Goal: Task Accomplishment & Management: Use online tool/utility

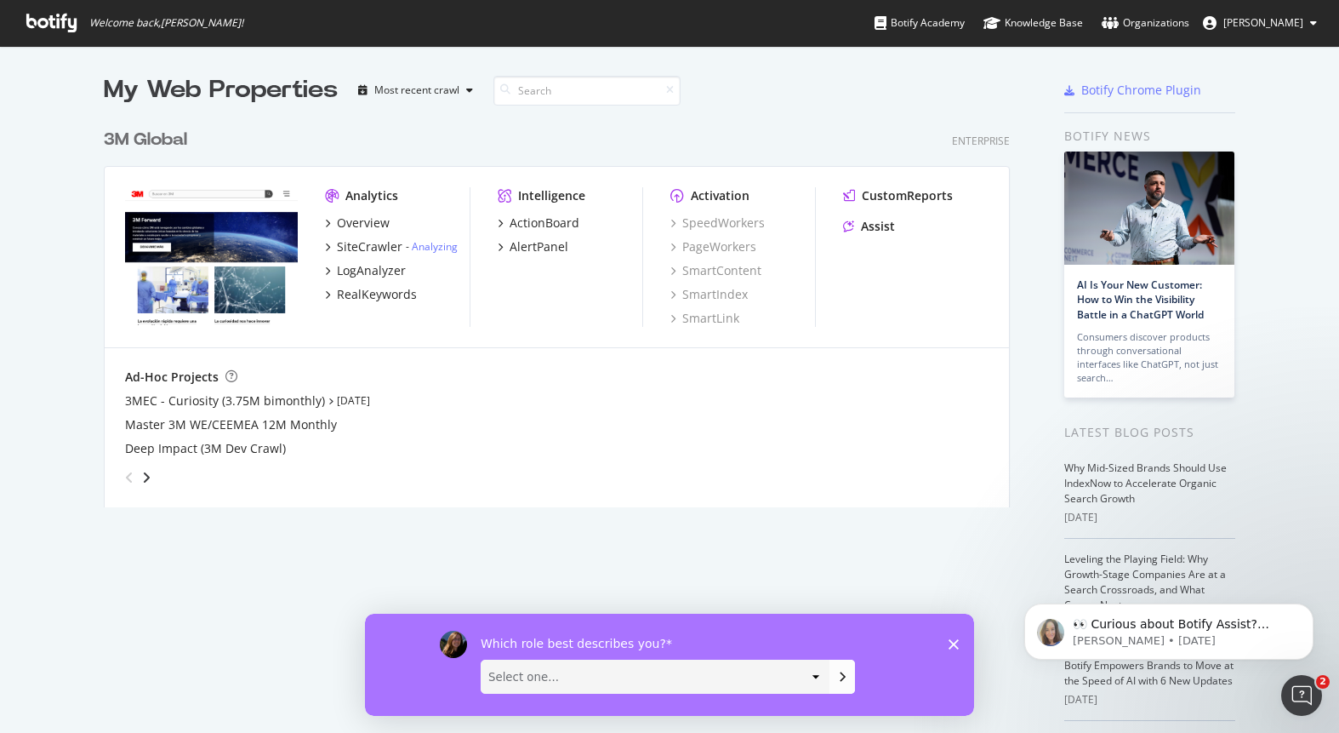
scroll to position [733, 1339]
click at [328, 249] on icon "grid" at bounding box center [327, 246] width 5 height 9
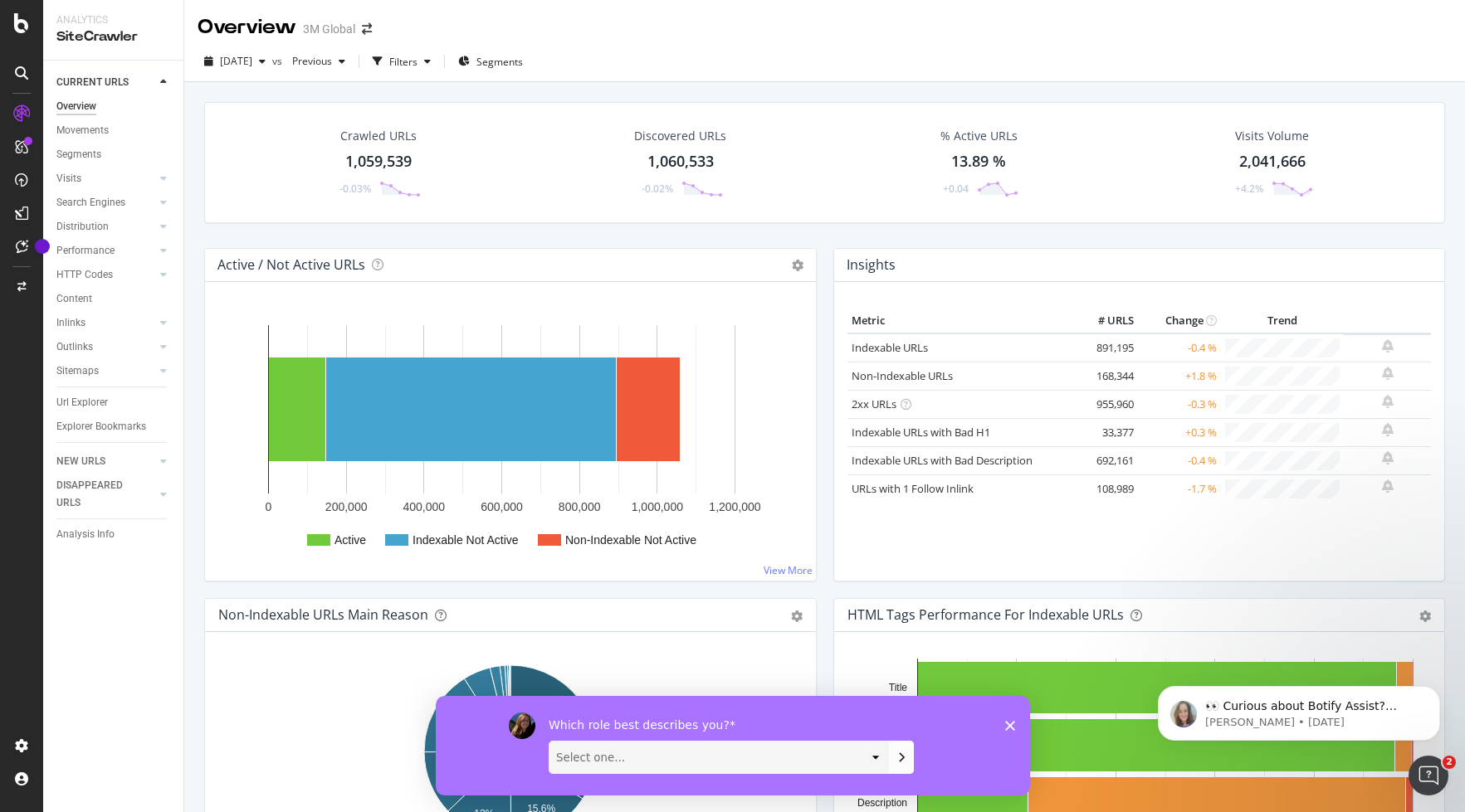
click at [1013, 714] on icon "Close survey" at bounding box center [1010, 725] width 10 height 10
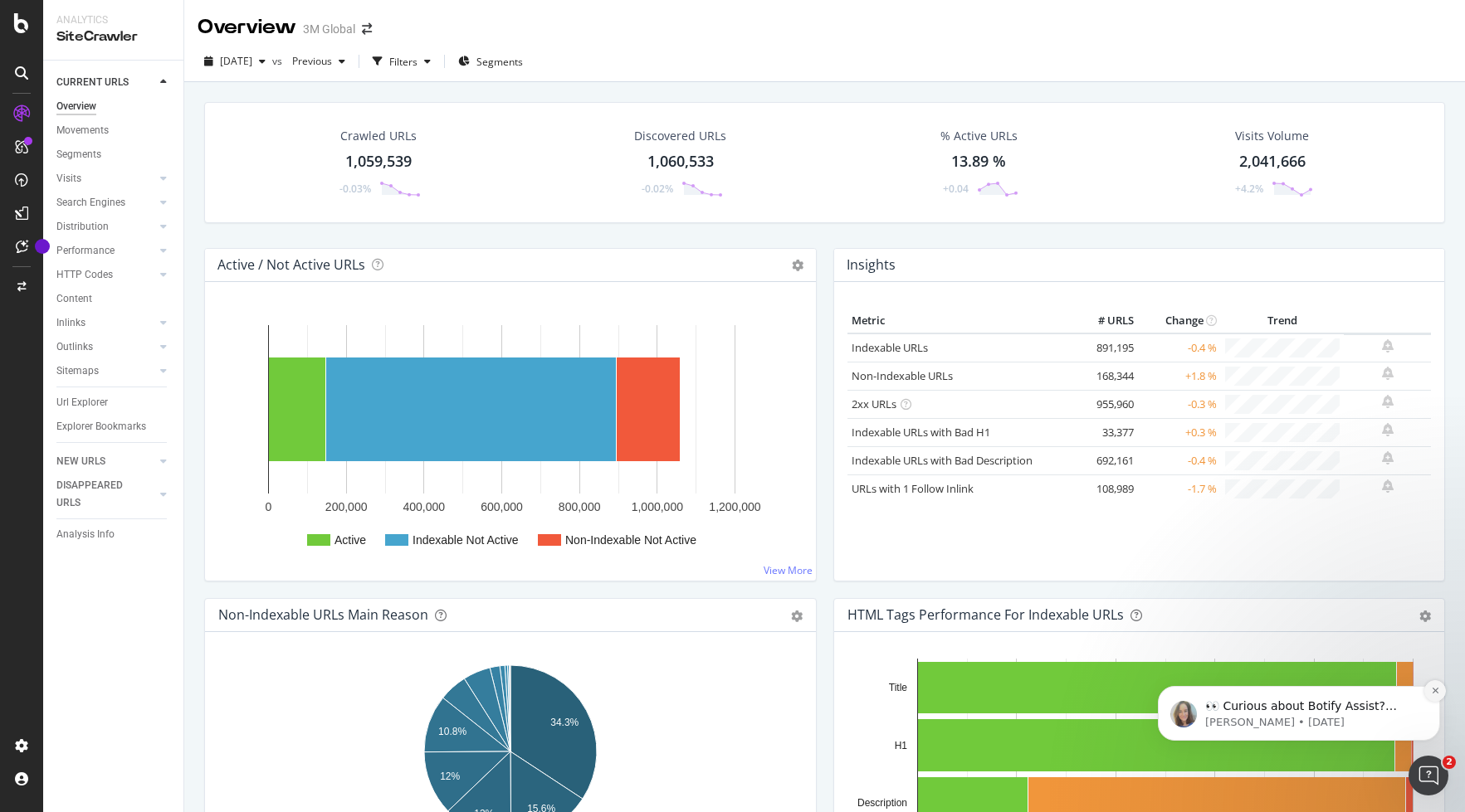
click at [1305, 695] on button "Dismiss notification" at bounding box center [1435, 691] width 21 height 21
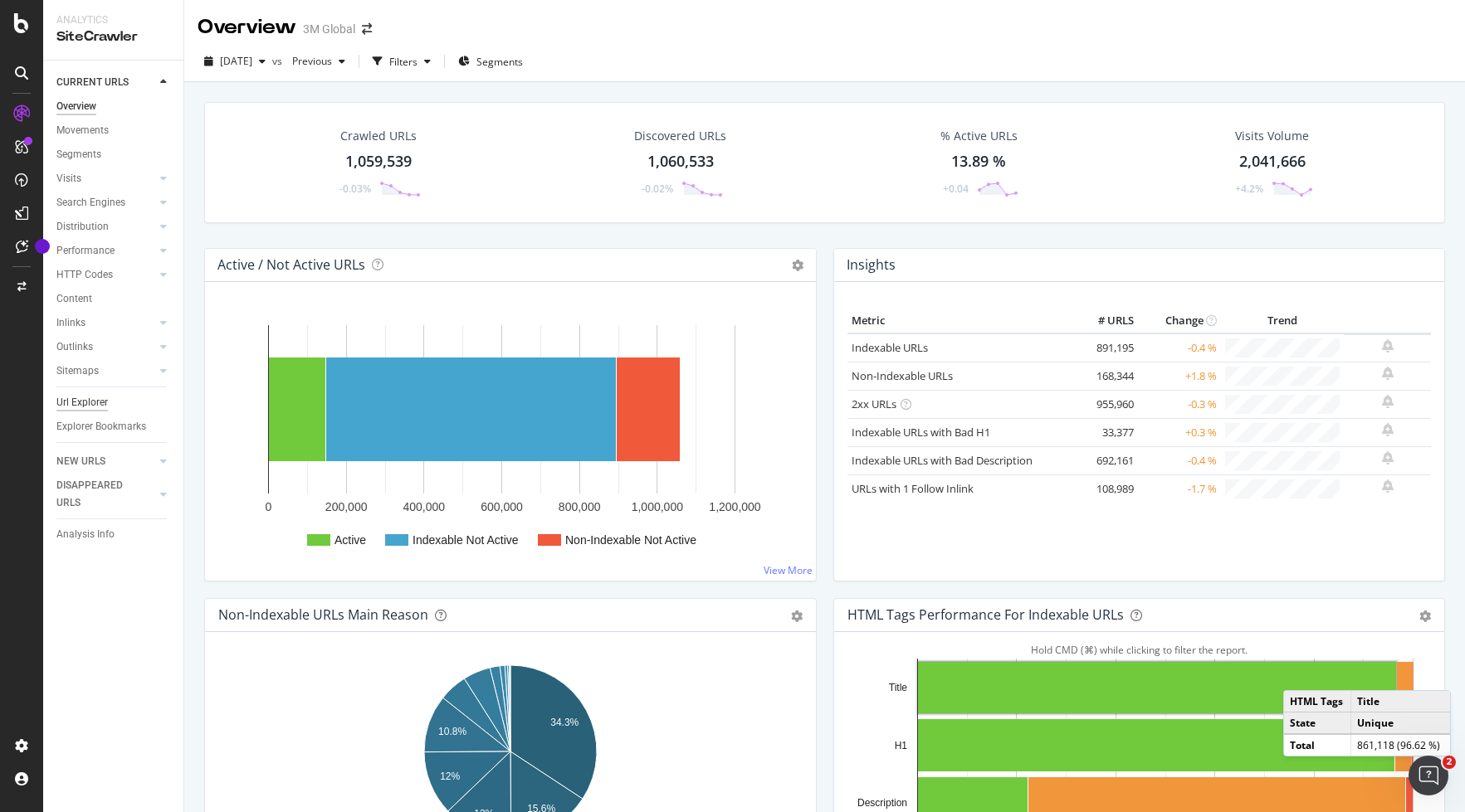
click at [87, 401] on div "Url Explorer" at bounding box center [82, 403] width 52 height 18
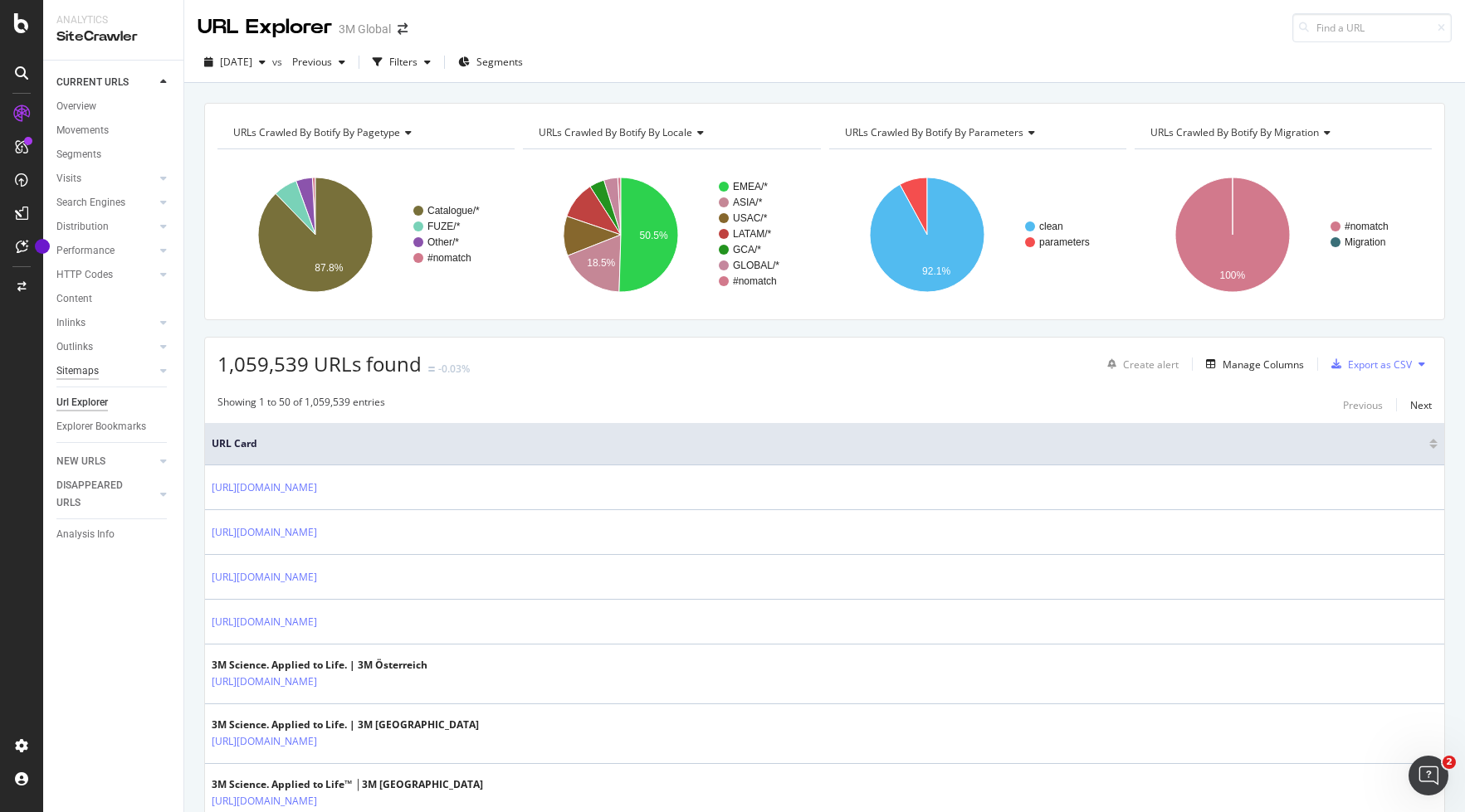
click at [85, 367] on div "Sitemaps" at bounding box center [77, 371] width 42 height 18
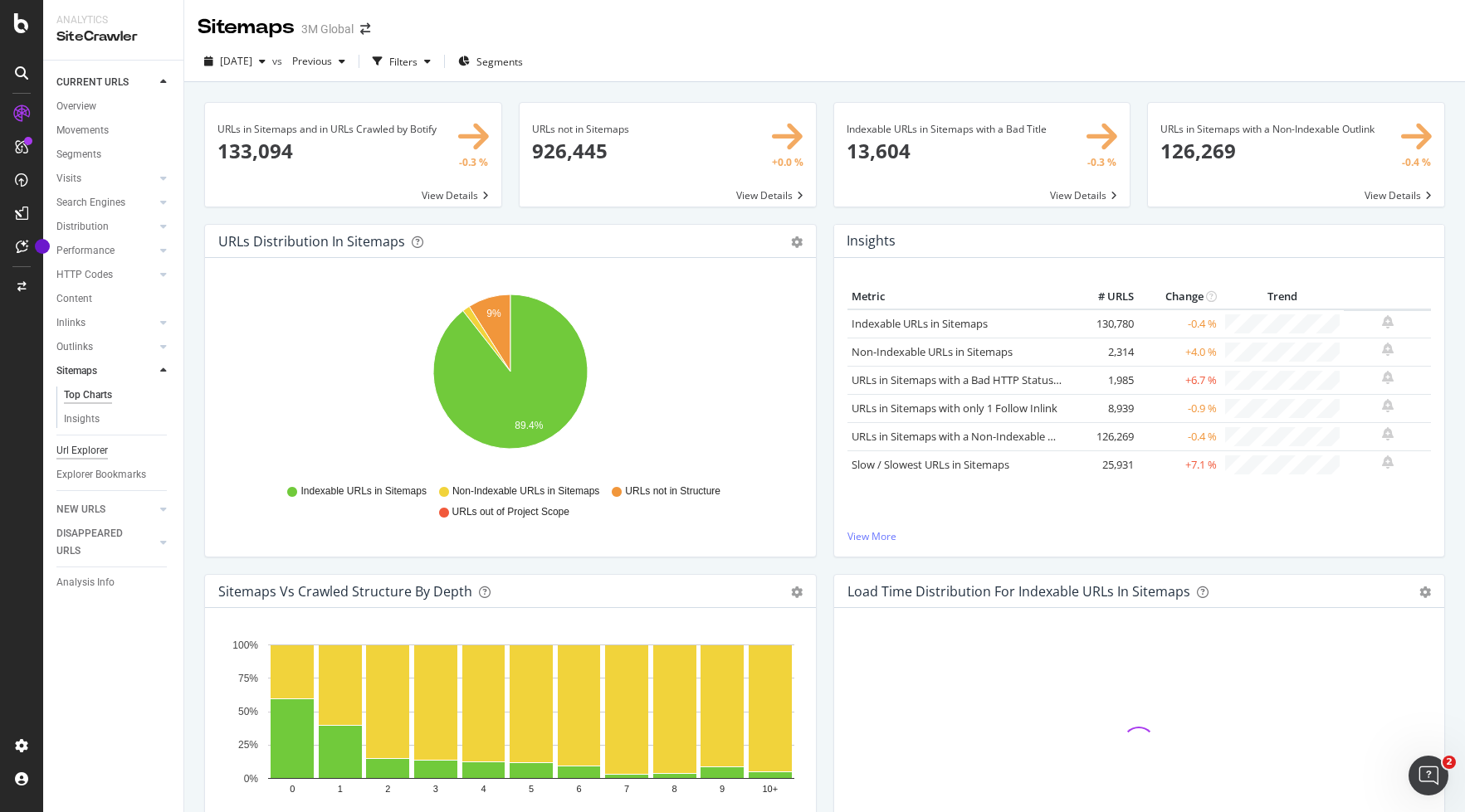
click at [92, 448] on div "Url Explorer" at bounding box center [82, 450] width 52 height 18
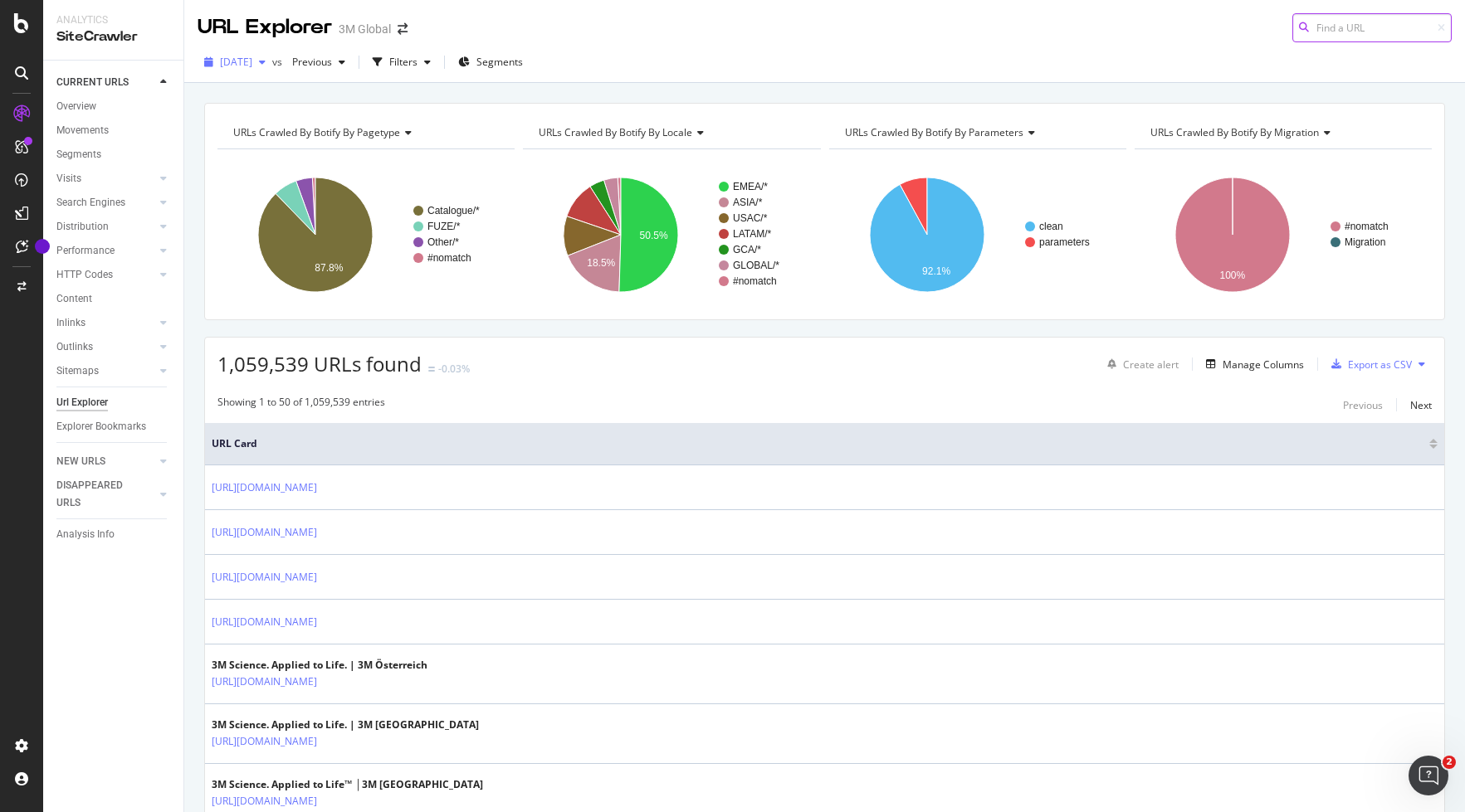
scroll to position [9, 0]
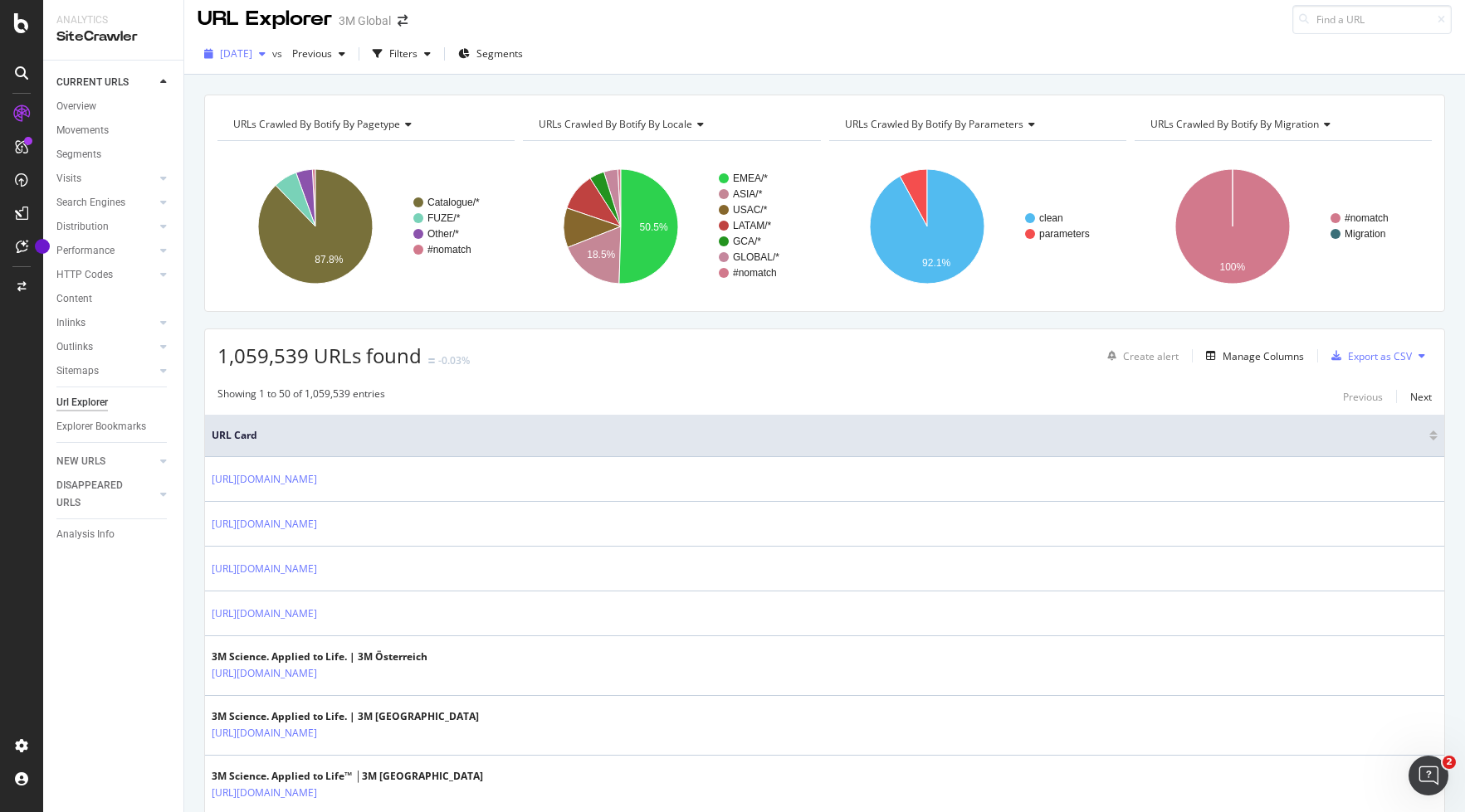
click at [265, 53] on icon "button" at bounding box center [261, 54] width 7 height 10
click at [234, 53] on span "[DATE]" at bounding box center [235, 54] width 32 height 14
click at [345, 53] on icon "button" at bounding box center [341, 54] width 7 height 10
click at [265, 55] on icon "button" at bounding box center [261, 54] width 7 height 10
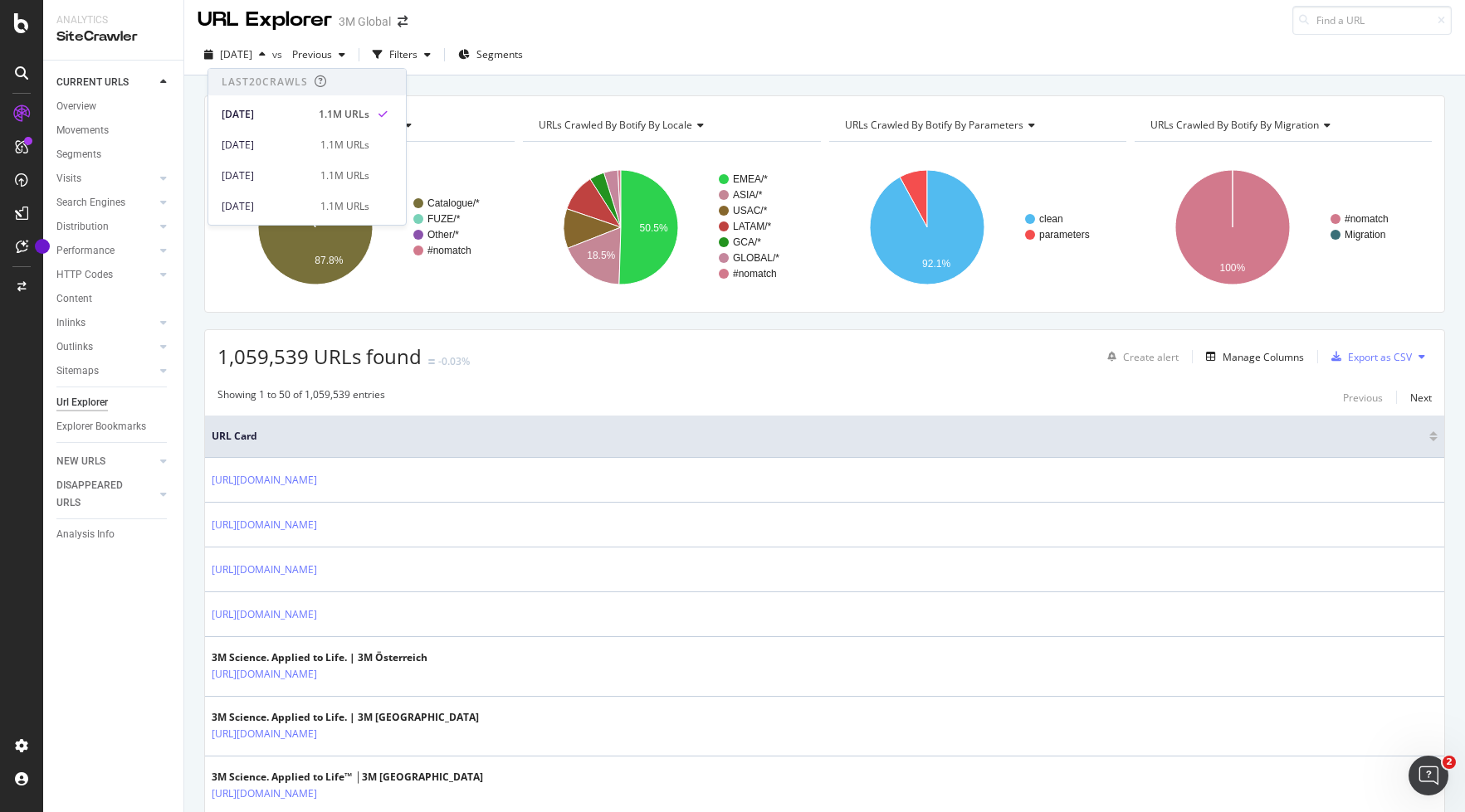
scroll to position [1, 0]
click at [233, 53] on span "[DATE]" at bounding box center [235, 54] width 32 height 14
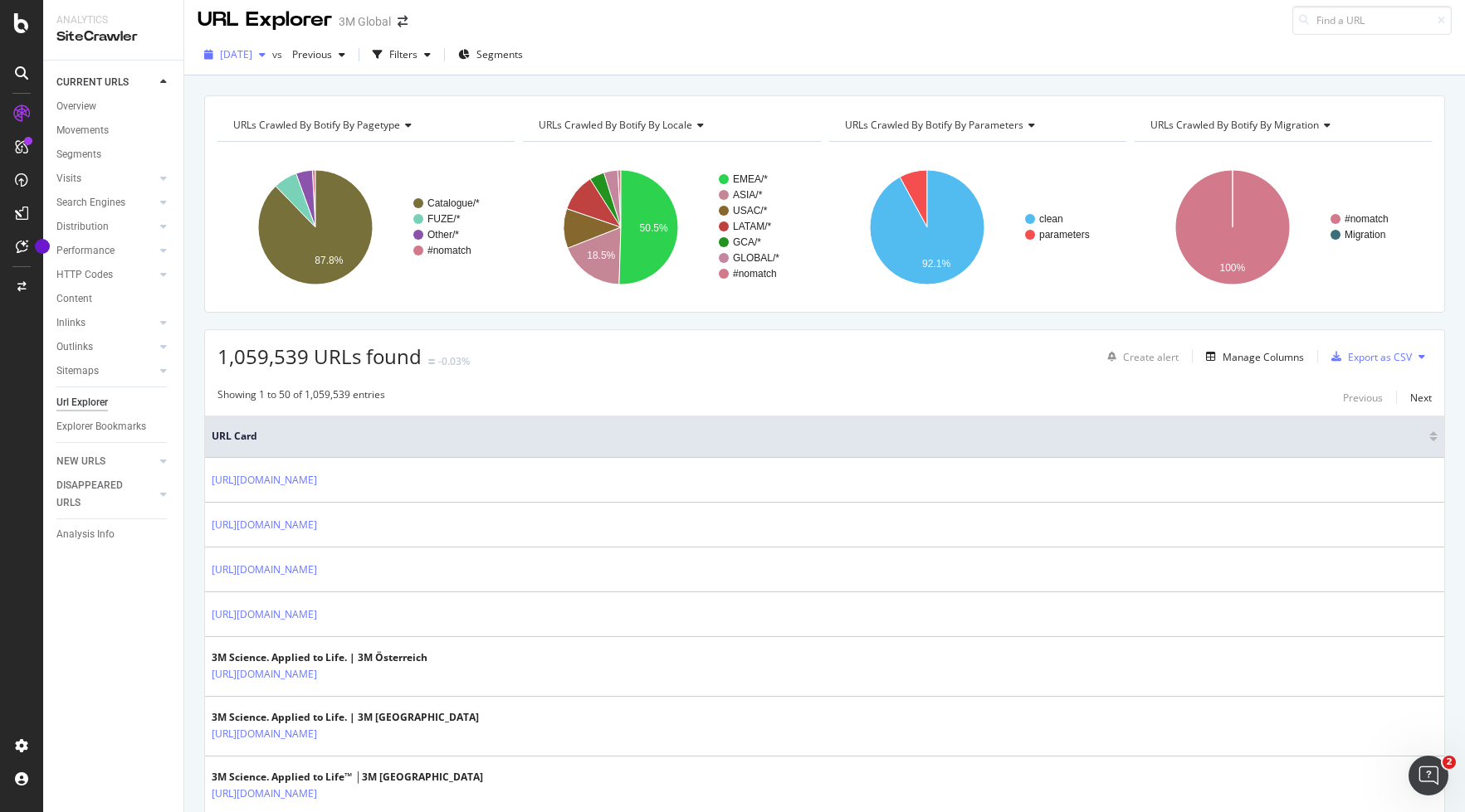
click at [209, 54] on icon "button" at bounding box center [208, 55] width 9 height 10
click at [235, 57] on span "[DATE]" at bounding box center [235, 54] width 32 height 14
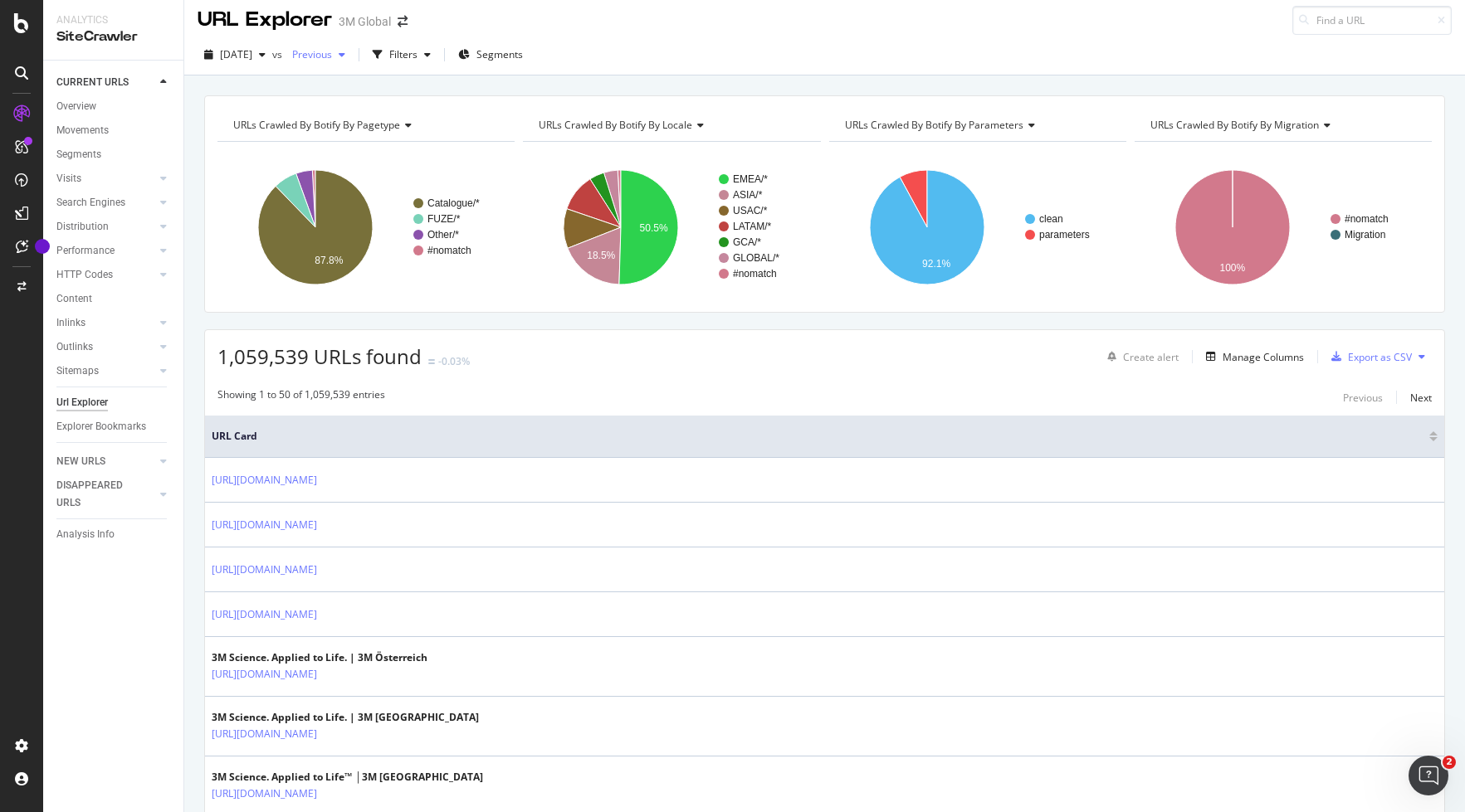
click at [352, 54] on div "button" at bounding box center [341, 55] width 20 height 10
click at [345, 55] on icon "button" at bounding box center [341, 55] width 7 height 10
click at [265, 54] on icon "button" at bounding box center [261, 55] width 7 height 10
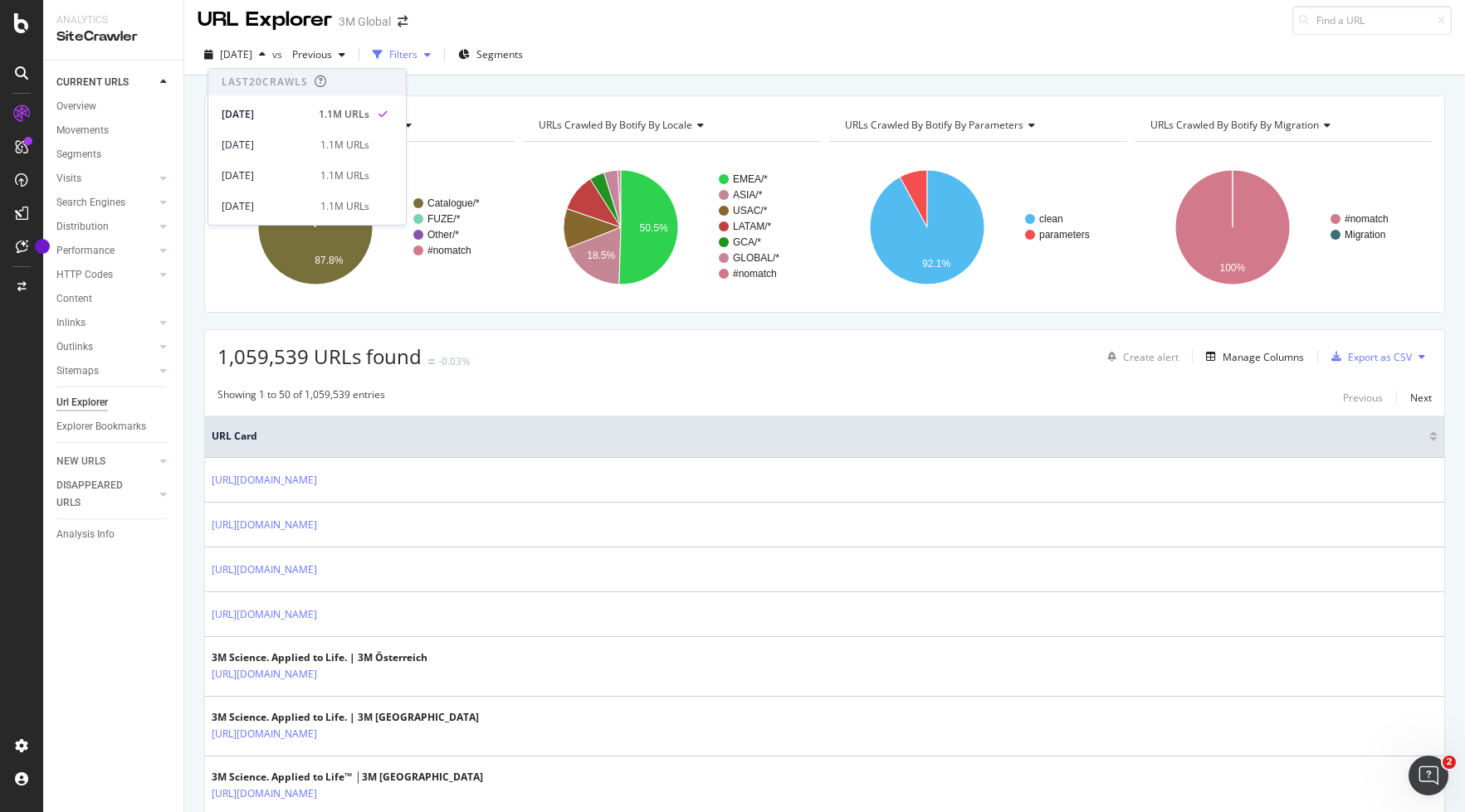
click at [437, 55] on div "button" at bounding box center [427, 55] width 20 height 10
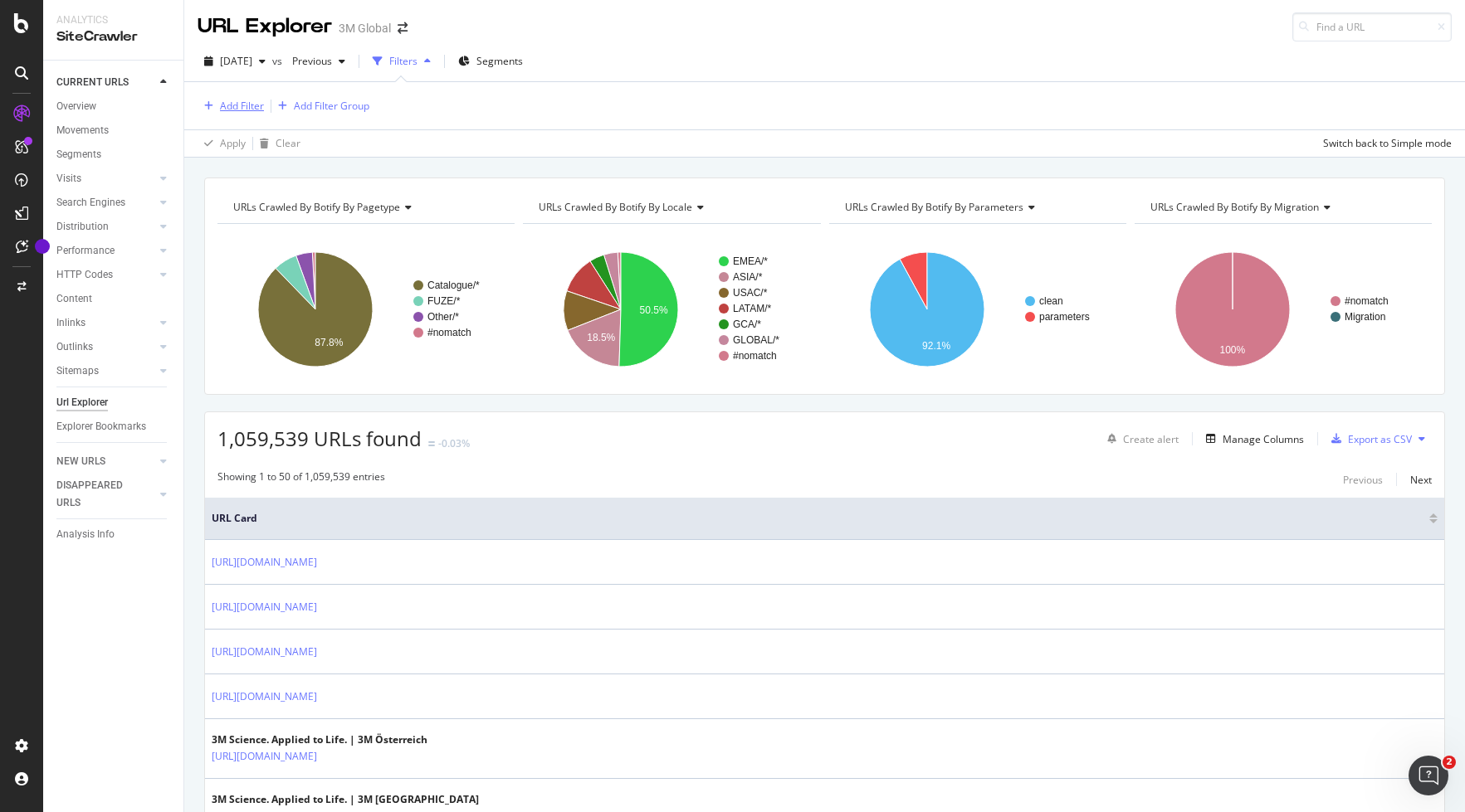
click at [252, 106] on div "Add Filter" at bounding box center [241, 105] width 44 height 14
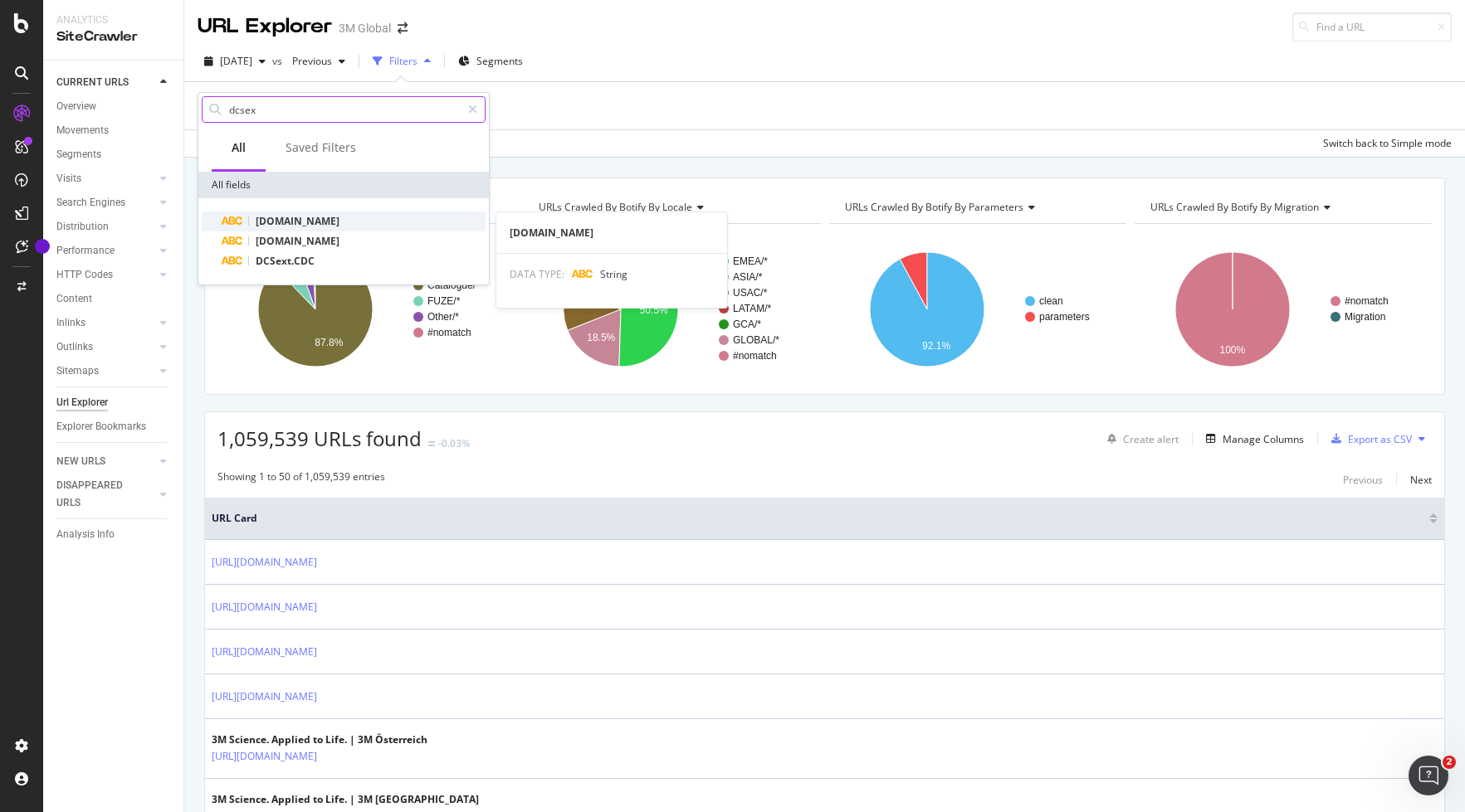
type input "dcsex"
click at [292, 218] on span "[DOMAIN_NAME]" at bounding box center [297, 221] width 84 height 14
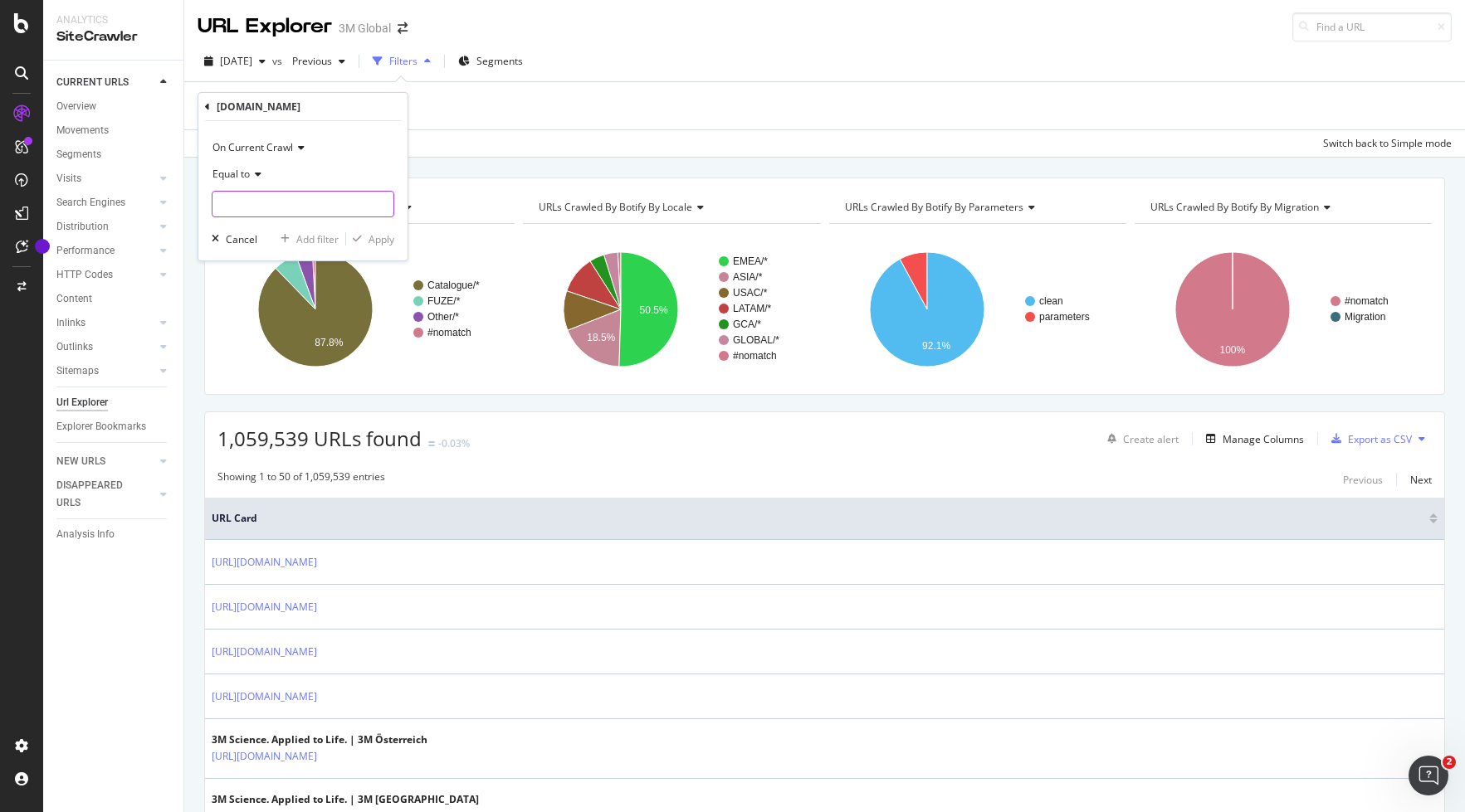
click at [252, 209] on input "text" at bounding box center [302, 204] width 180 height 26
click at [262, 224] on span "CORP_FUZEExp_GB" at bounding box center [282, 226] width 131 height 14
type input "CORP_FUZEExp_GB"
click at [381, 241] on div "Apply" at bounding box center [381, 239] width 25 height 14
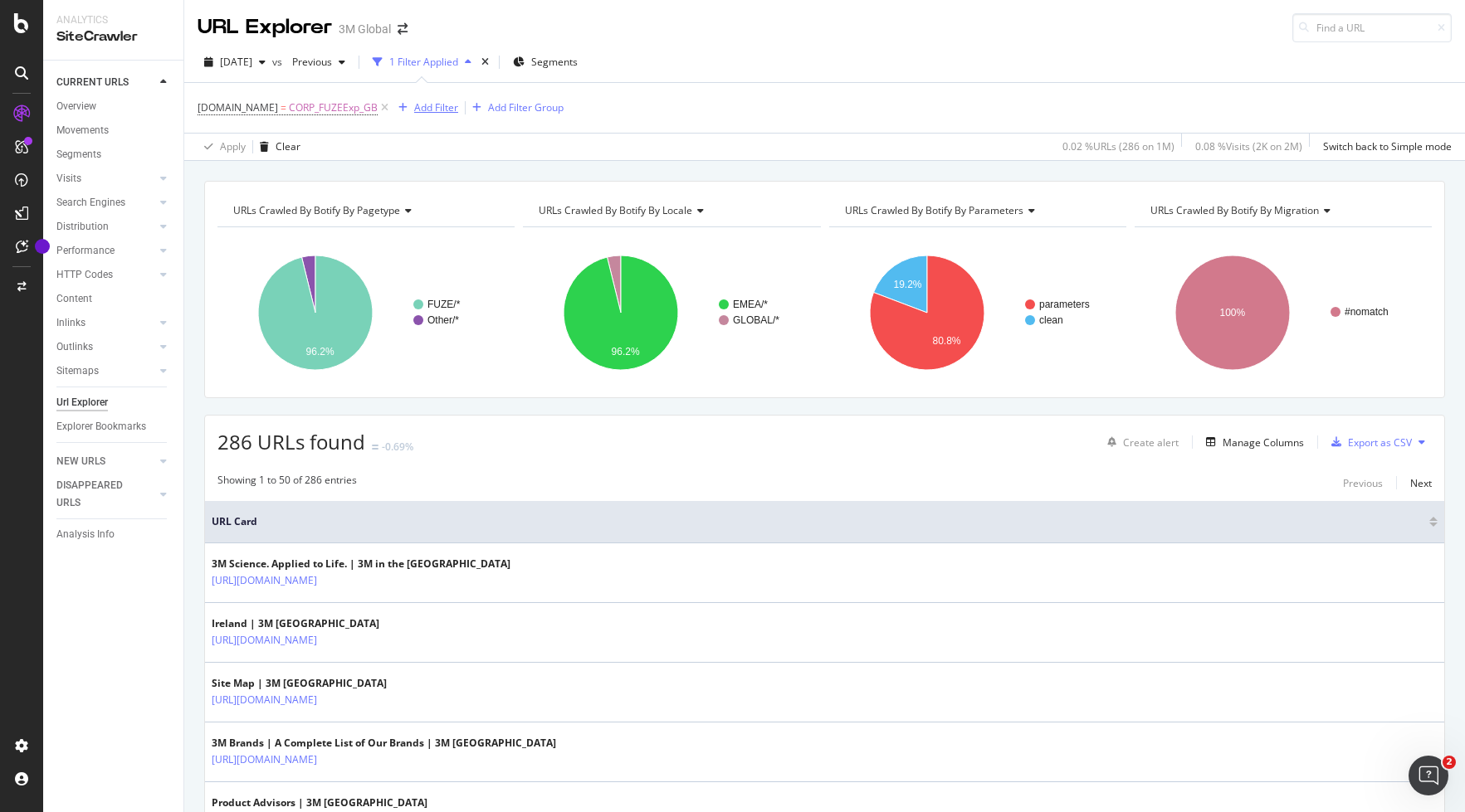
click at [420, 106] on div "Add Filter" at bounding box center [436, 107] width 44 height 14
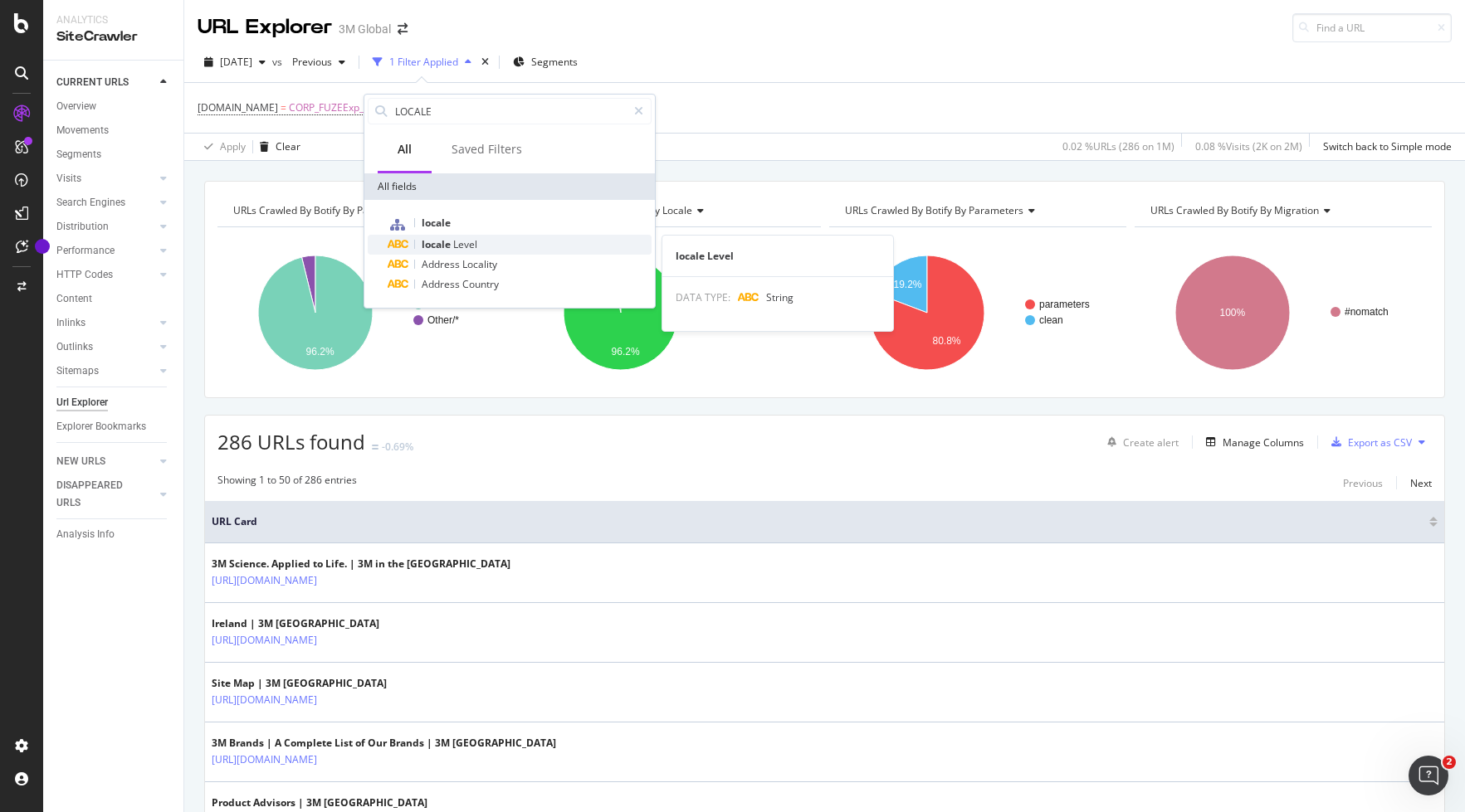
type input "LOCALE"
click at [459, 246] on span "Level" at bounding box center [465, 244] width 24 height 14
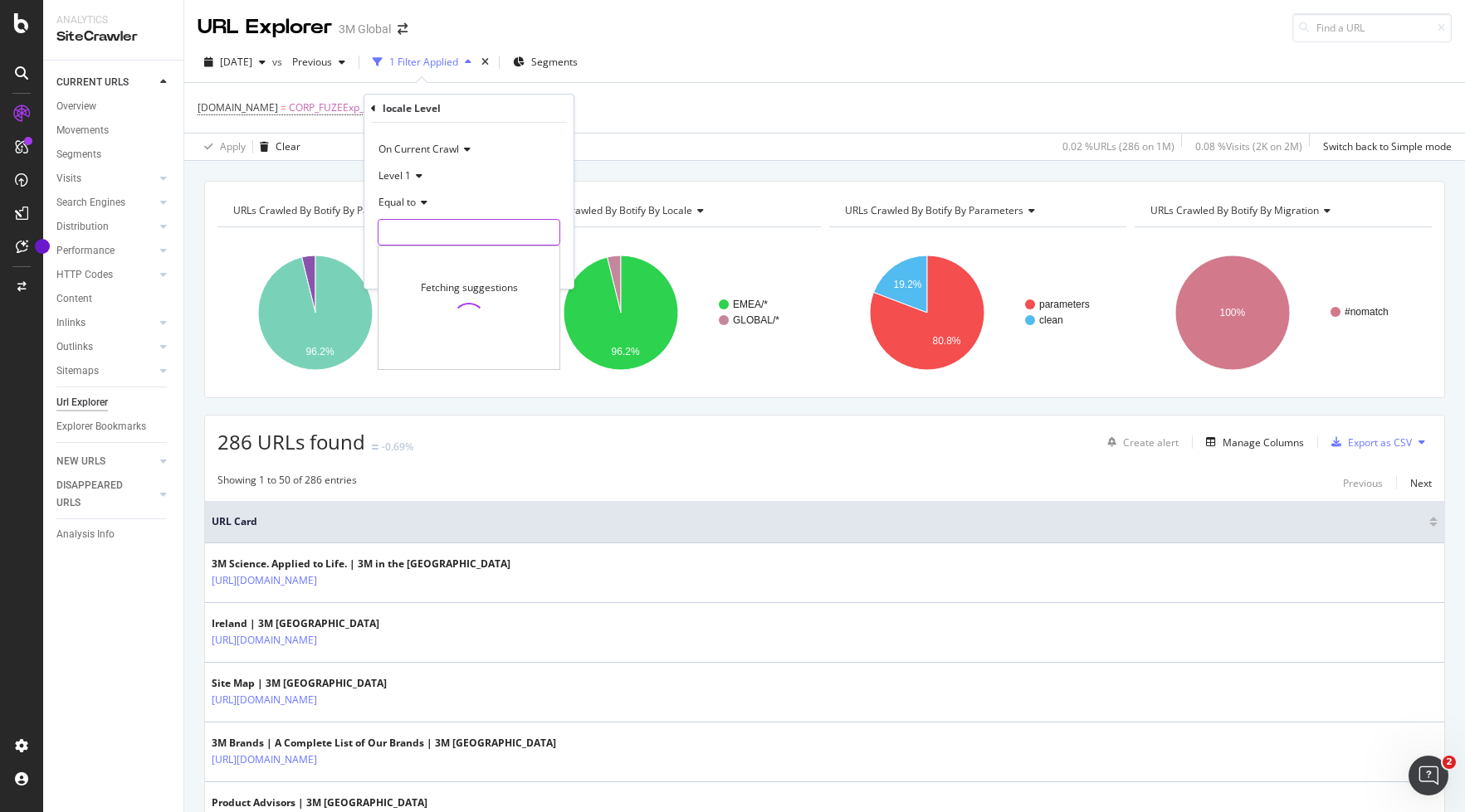
click at [464, 237] on input "text" at bounding box center [468, 232] width 180 height 26
type input "E"
click at [373, 108] on icon at bounding box center [373, 108] width 5 height 10
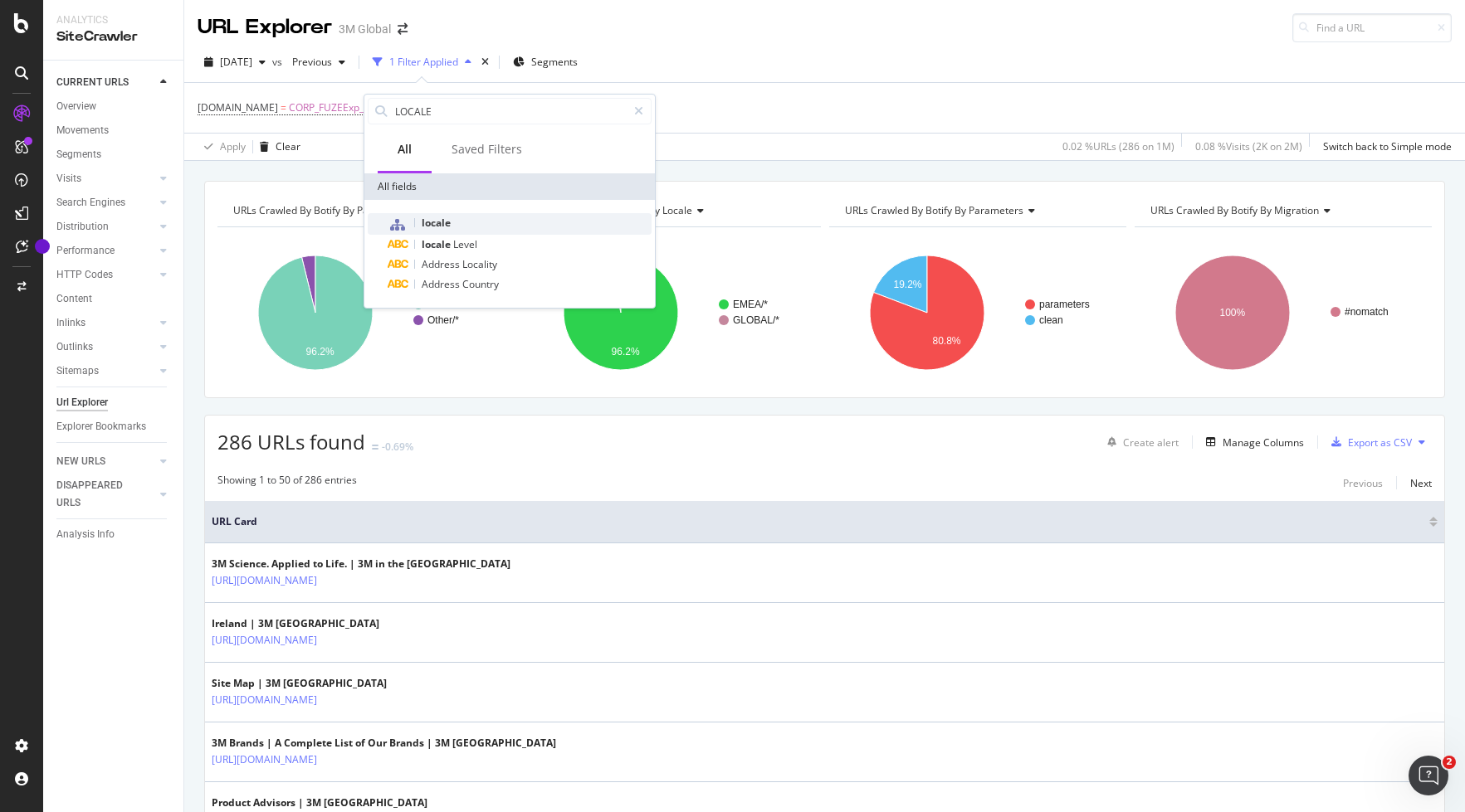
click at [439, 217] on span "locale" at bounding box center [436, 222] width 29 height 14
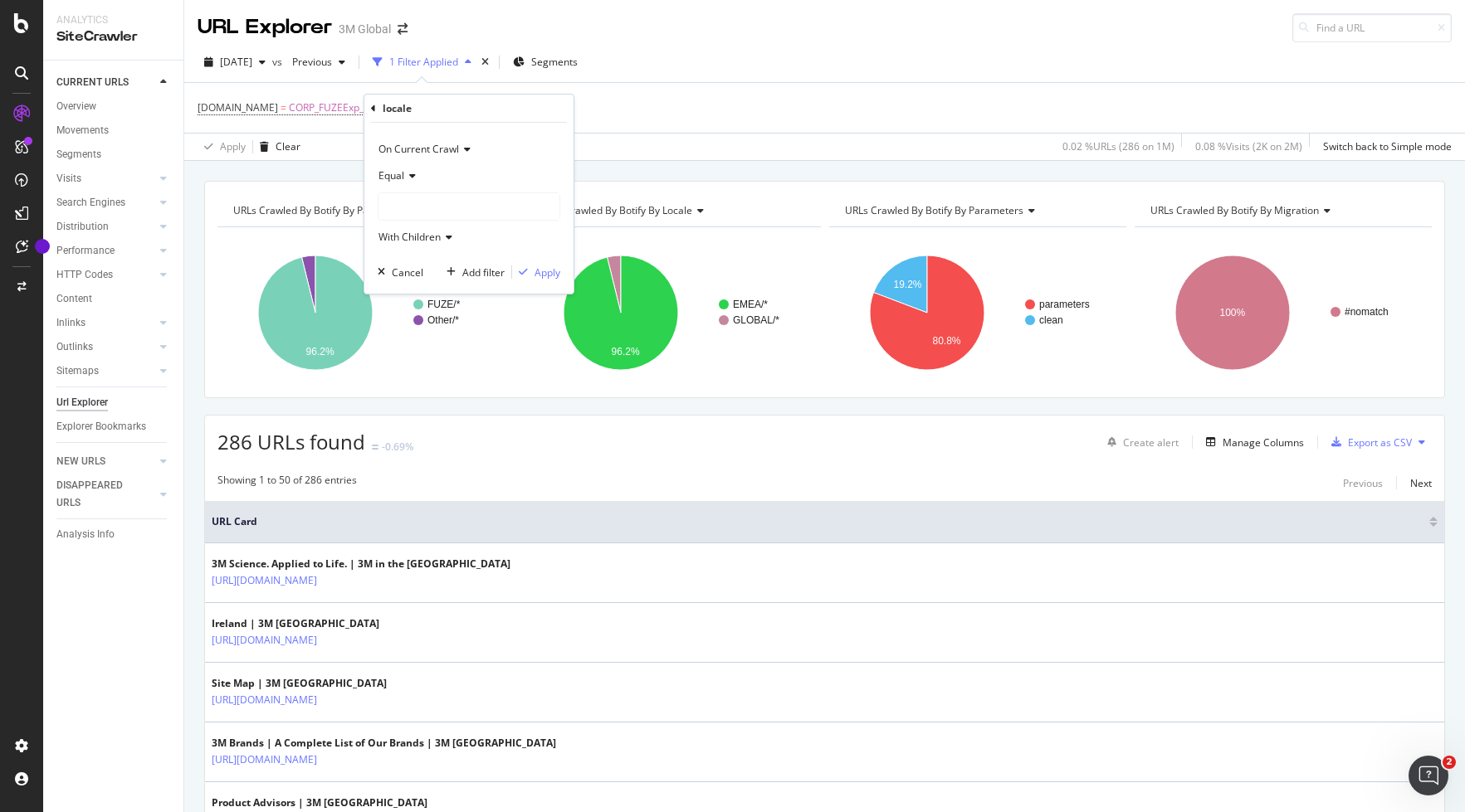
click at [429, 208] on div at bounding box center [468, 206] width 180 height 26
type input "E"
click at [374, 110] on icon at bounding box center [373, 108] width 5 height 10
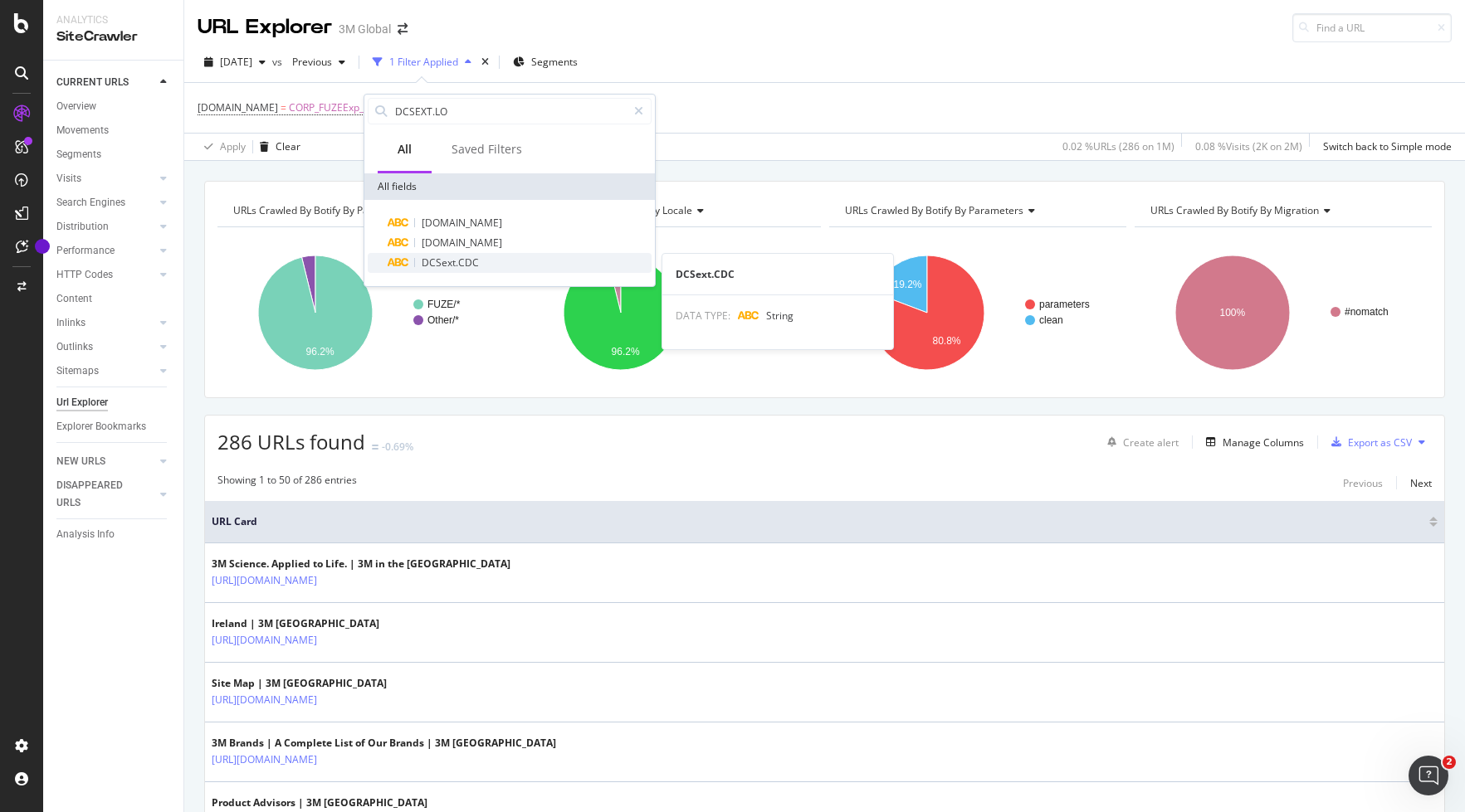
type input "DCSEXT.LO"
click at [474, 261] on span "DCSext.CDC" at bounding box center [450, 262] width 58 height 14
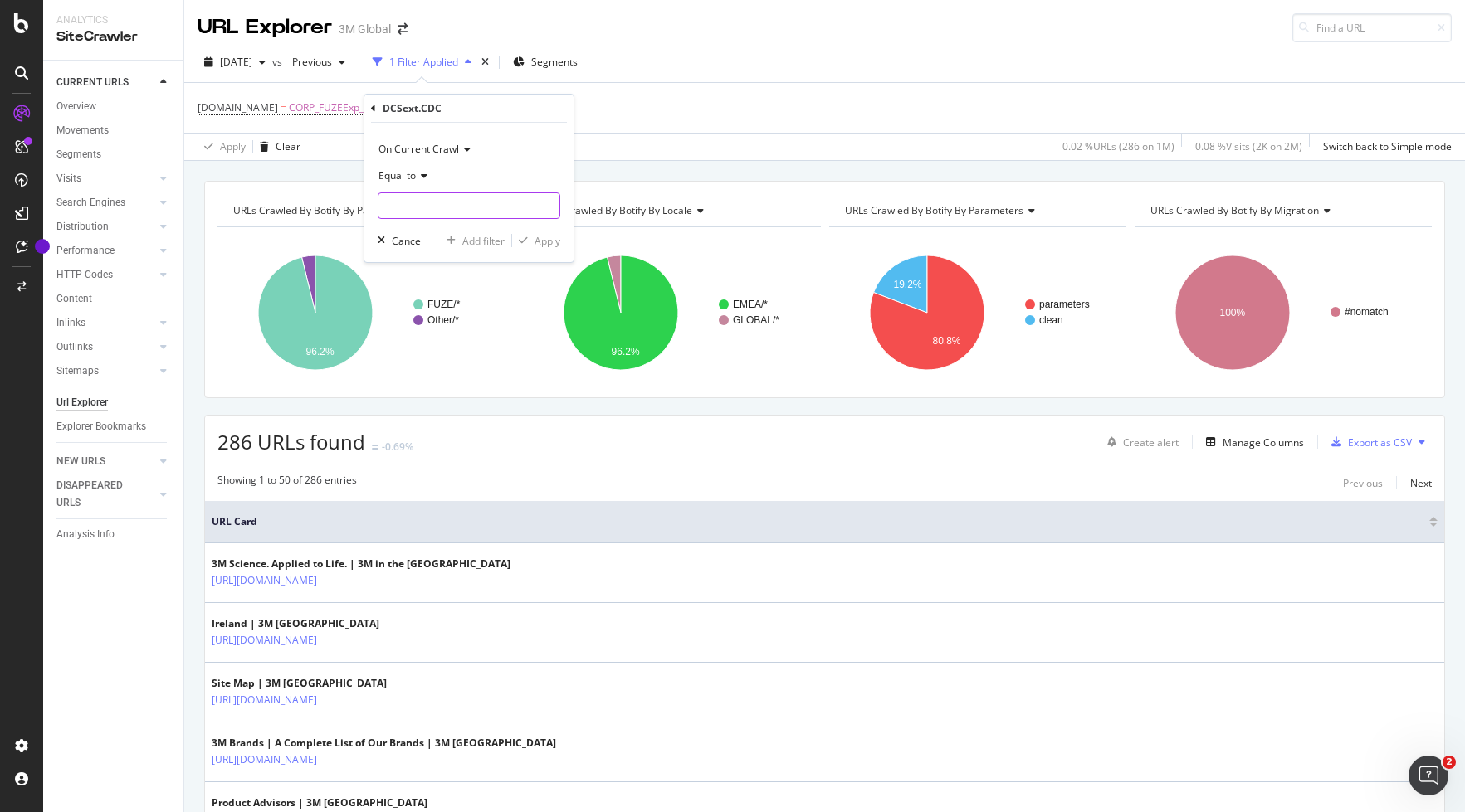
click at [453, 205] on input "text" at bounding box center [468, 205] width 180 height 26
type input "SA"
click at [454, 229] on span "SA" at bounding box center [443, 227] width 122 height 14
click at [373, 106] on icon at bounding box center [373, 108] width 5 height 10
type input "D"
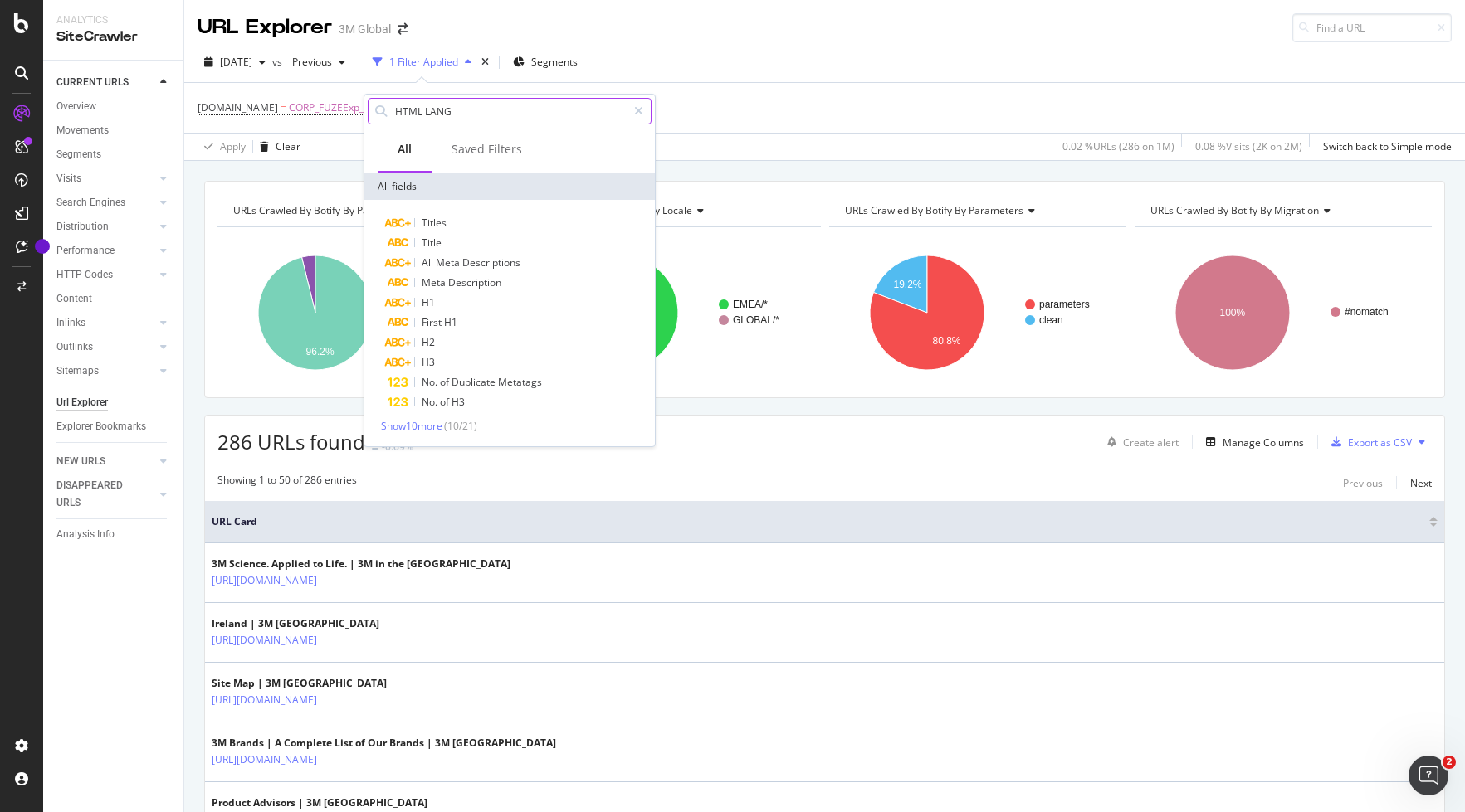
drag, startPoint x: 463, startPoint y: 114, endPoint x: 379, endPoint y: 108, distance: 84.2
click at [379, 108] on div "HTML LANG" at bounding box center [509, 110] width 284 height 26
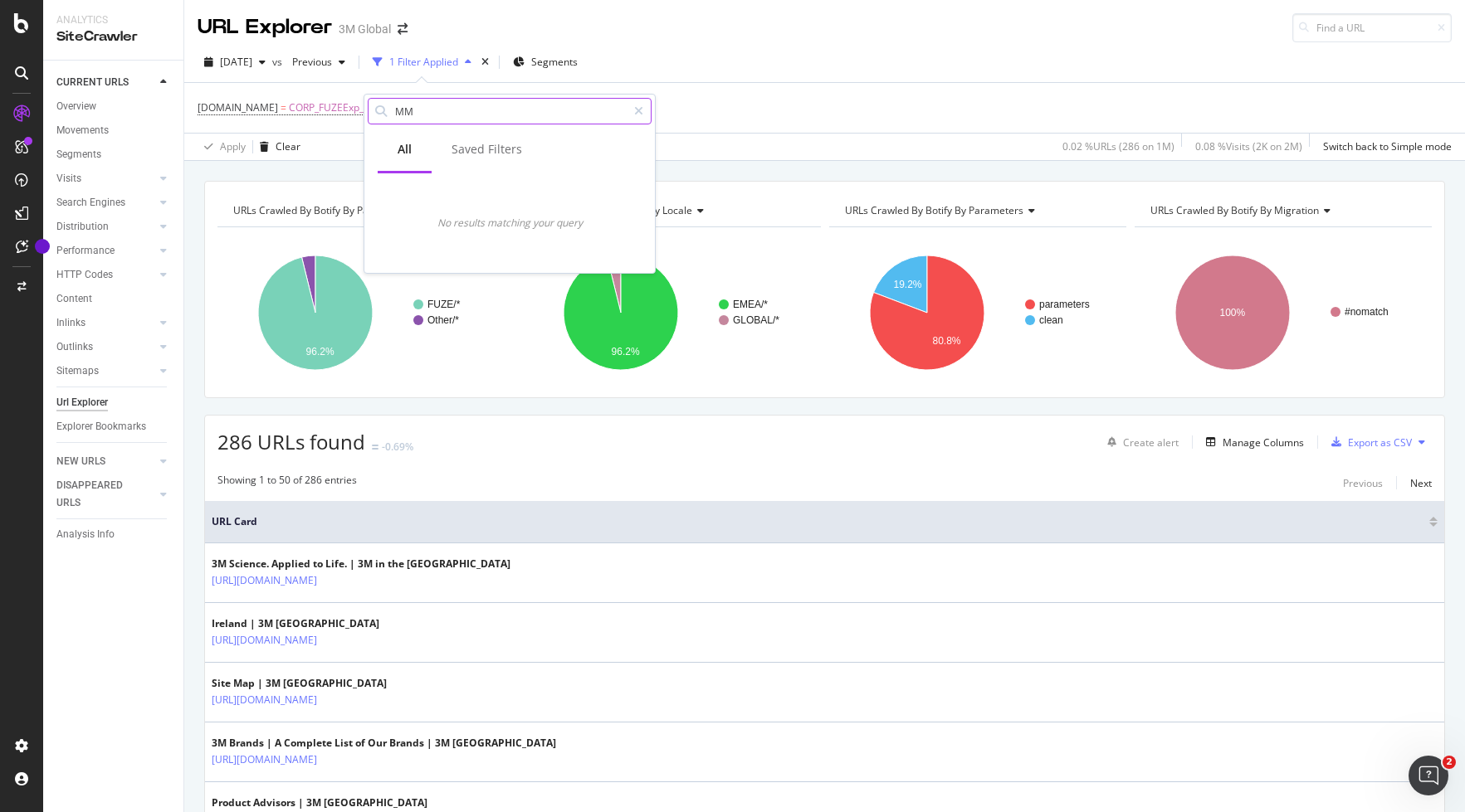
type input "M"
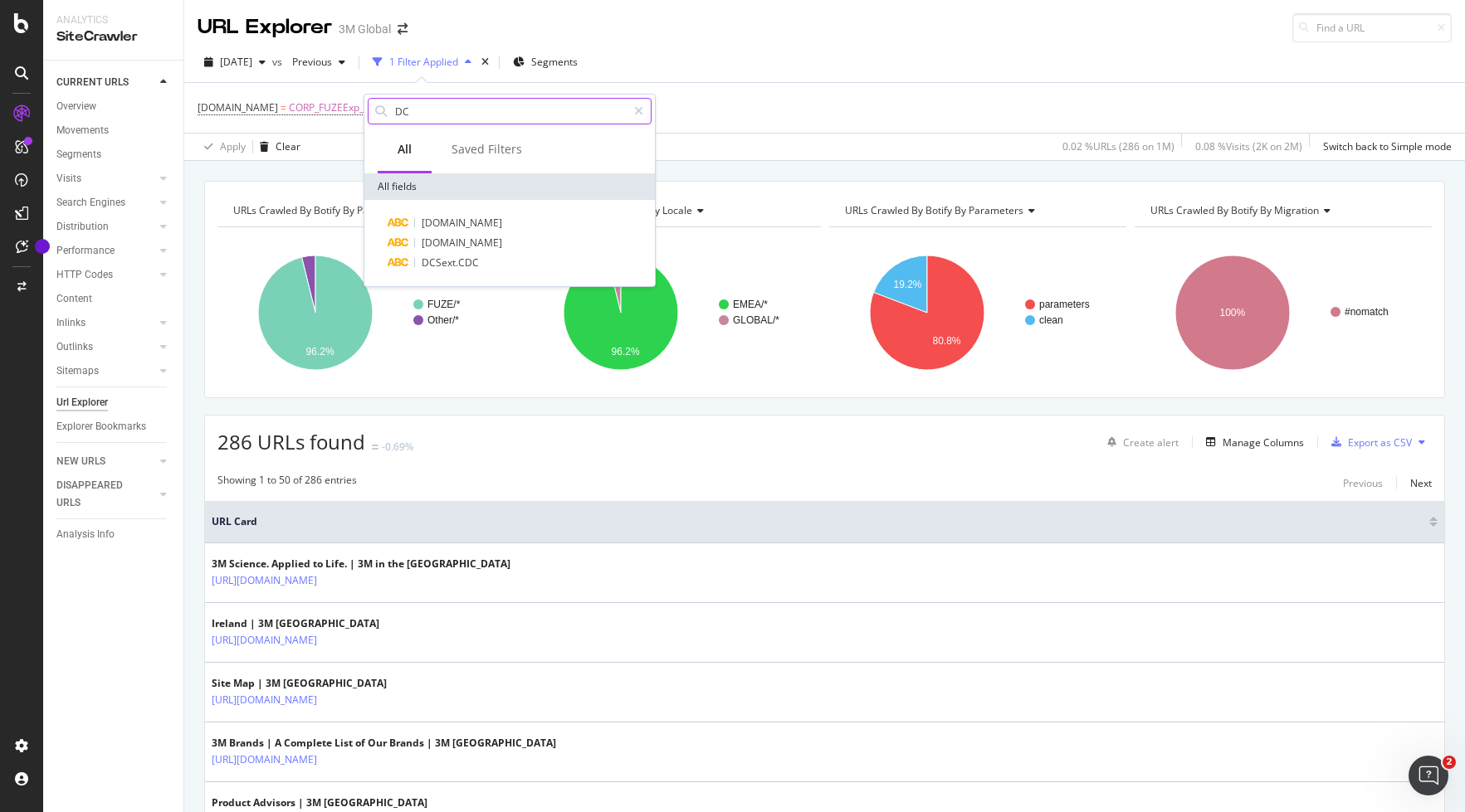
type input "D"
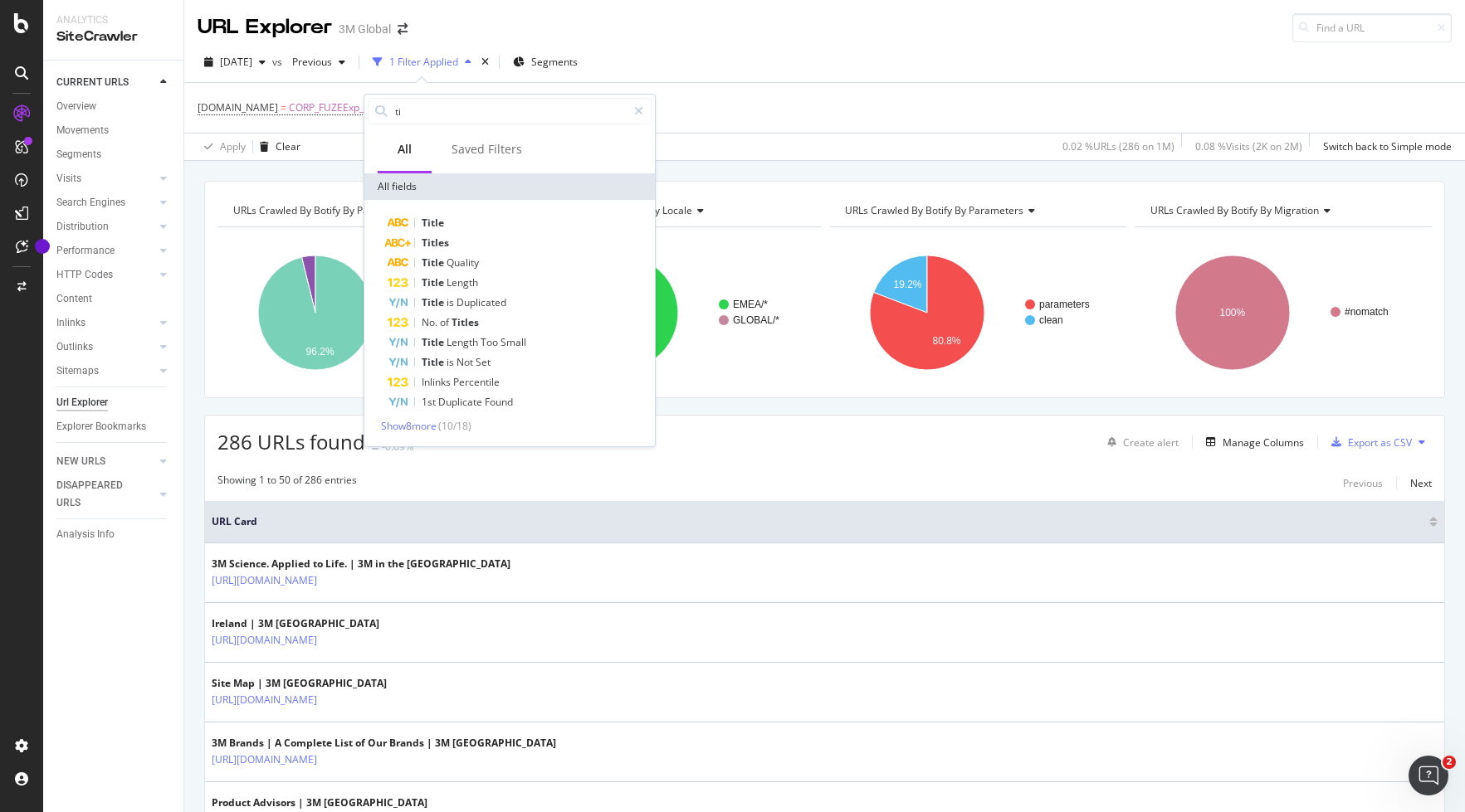
type input "t"
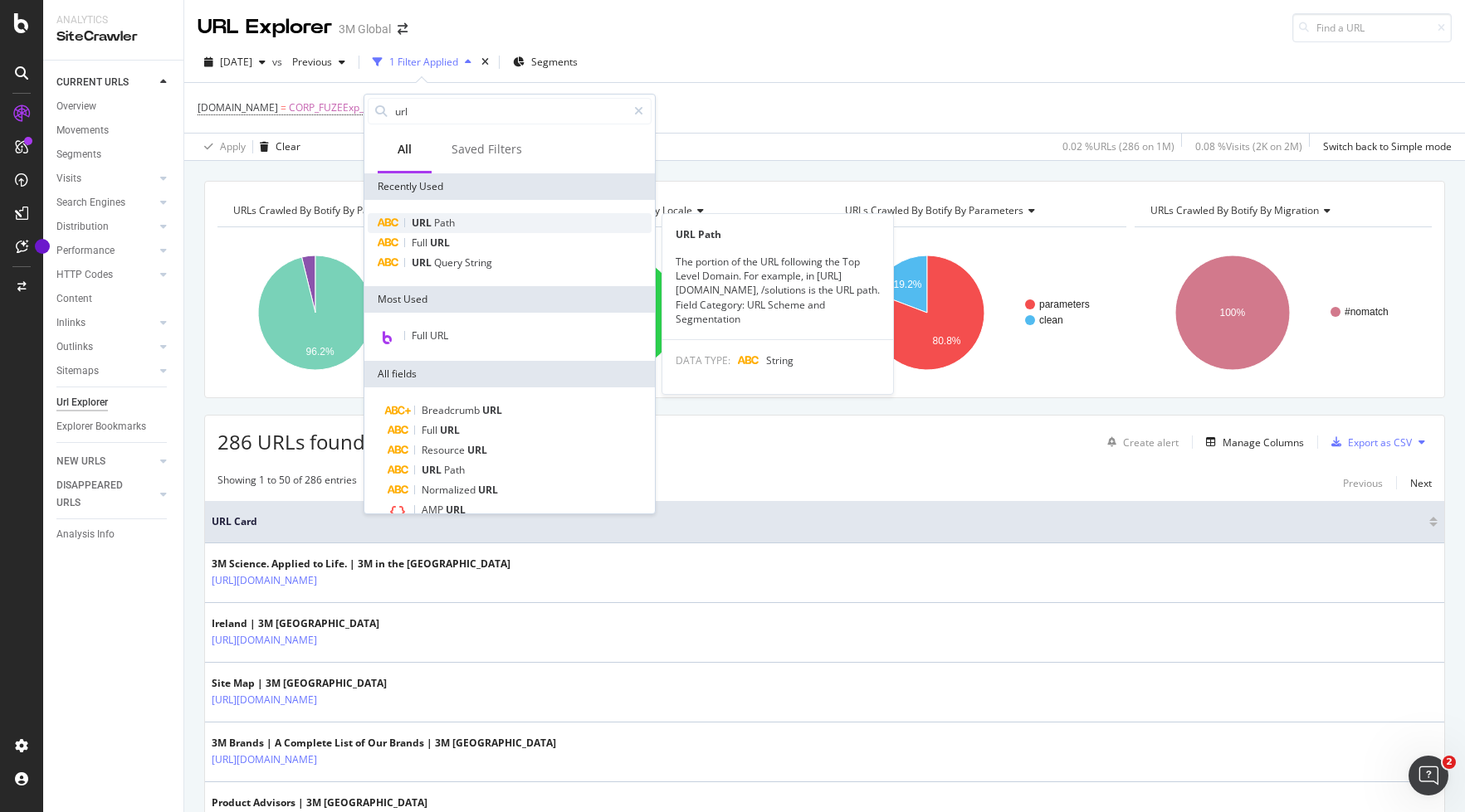
type input "url"
click at [437, 218] on span "Path" at bounding box center [444, 222] width 20 height 14
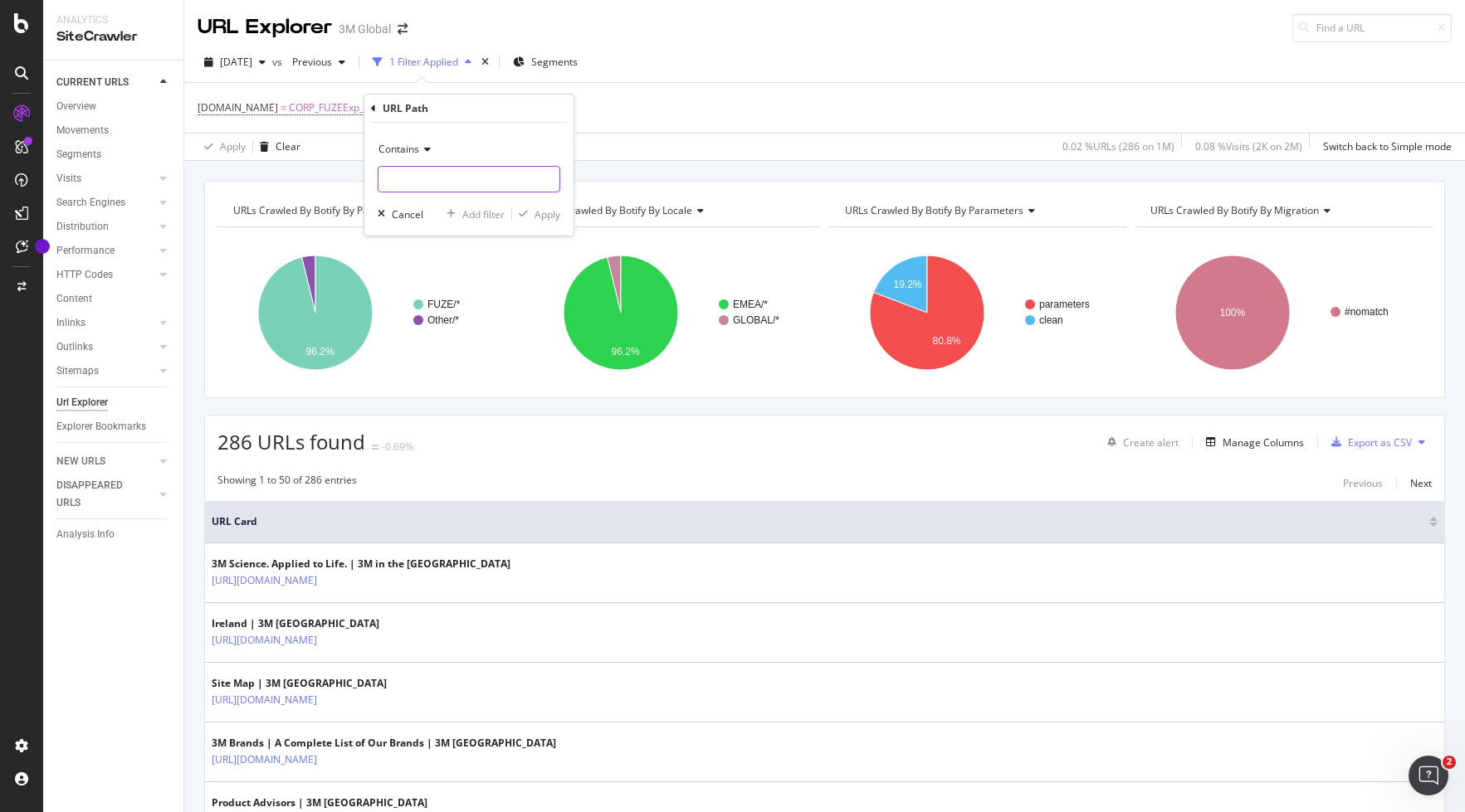
click at [428, 174] on input "text" at bounding box center [468, 178] width 180 height 26
type input "en_GB"
click at [542, 215] on div "Apply" at bounding box center [547, 214] width 25 height 14
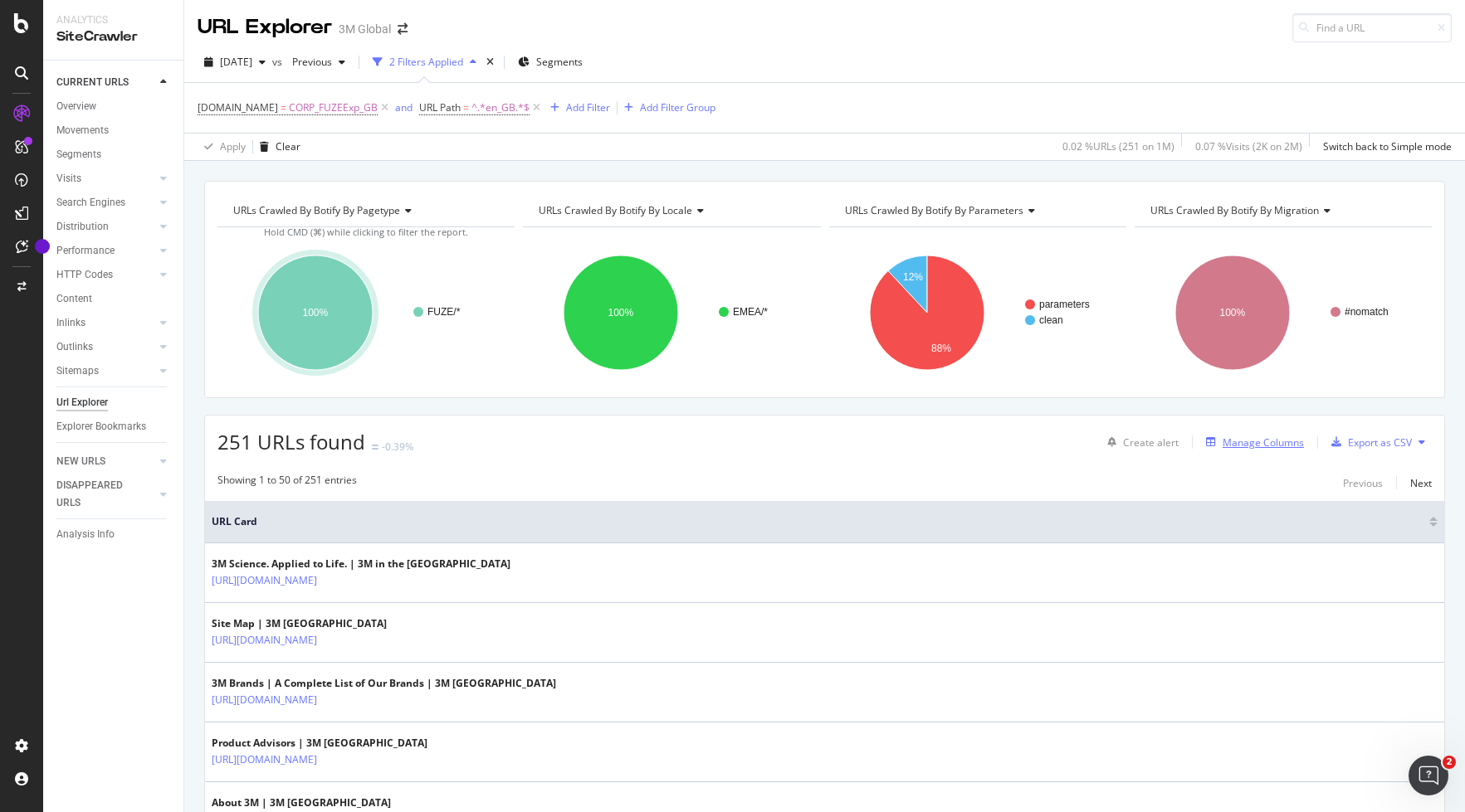
click at [1287, 444] on div "Manage Columns" at bounding box center [1262, 443] width 81 height 14
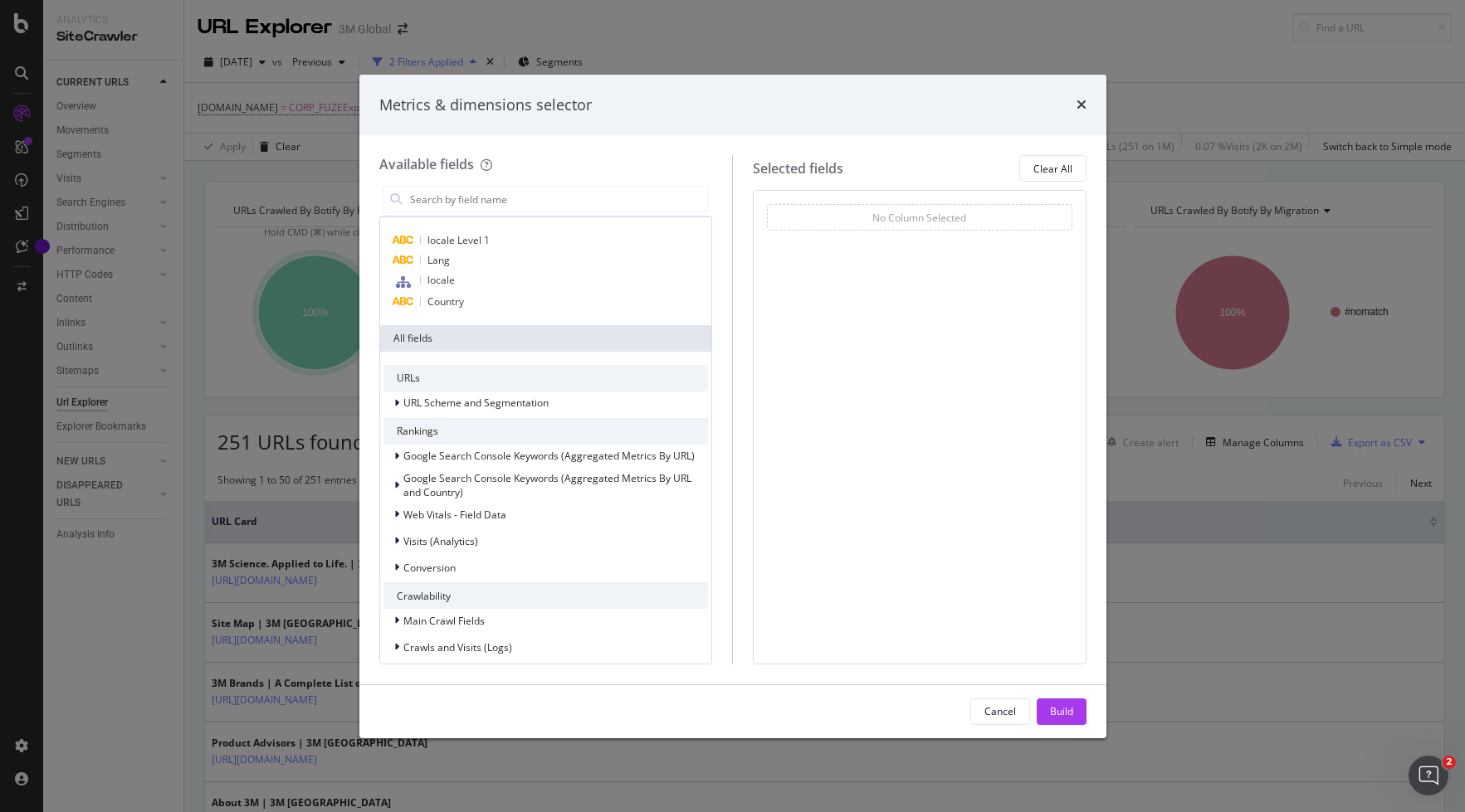
scroll to position [30, 0]
click at [480, 232] on span "locale Level 1" at bounding box center [458, 235] width 62 height 14
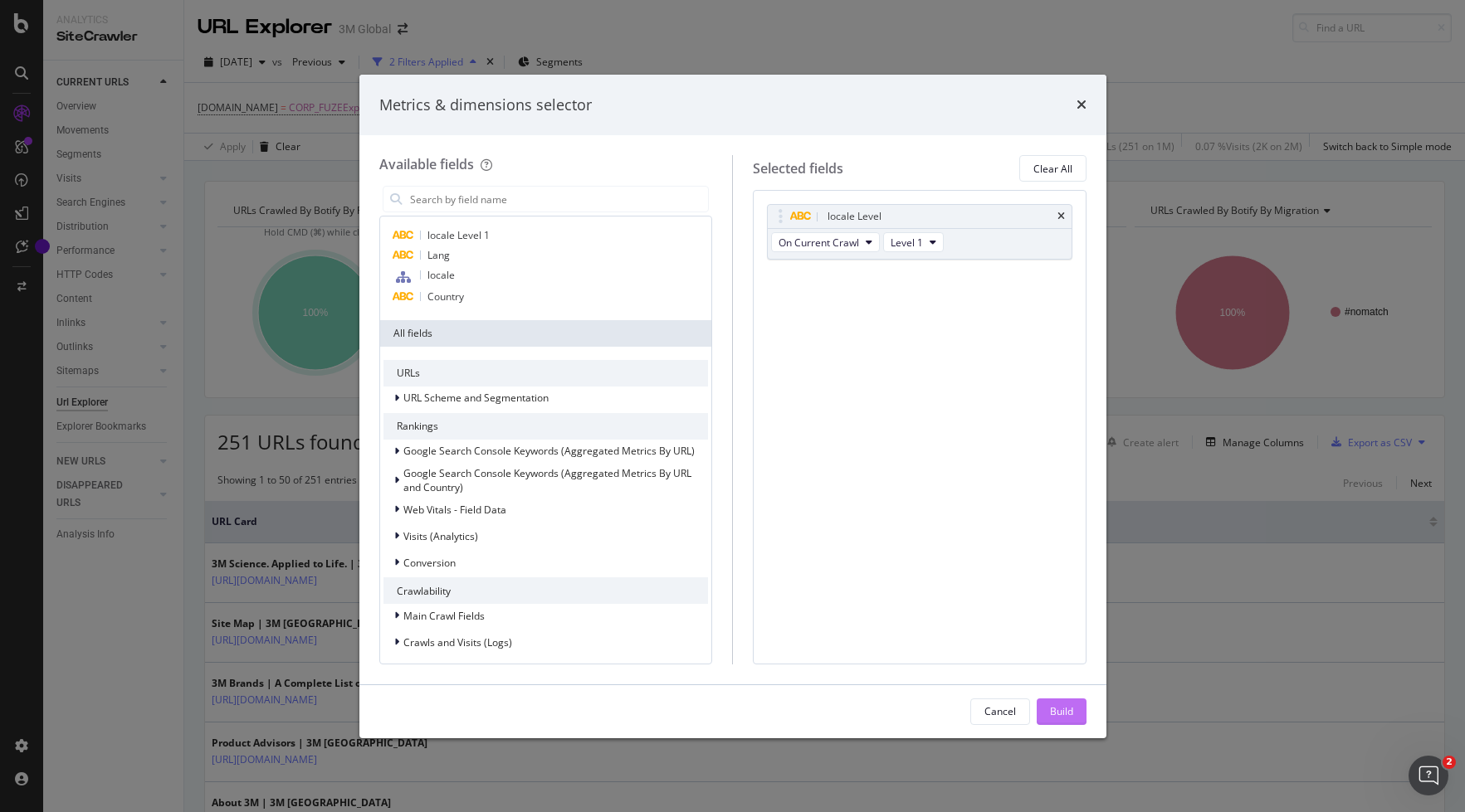
click at [1067, 710] on div "Build" at bounding box center [1061, 711] width 23 height 14
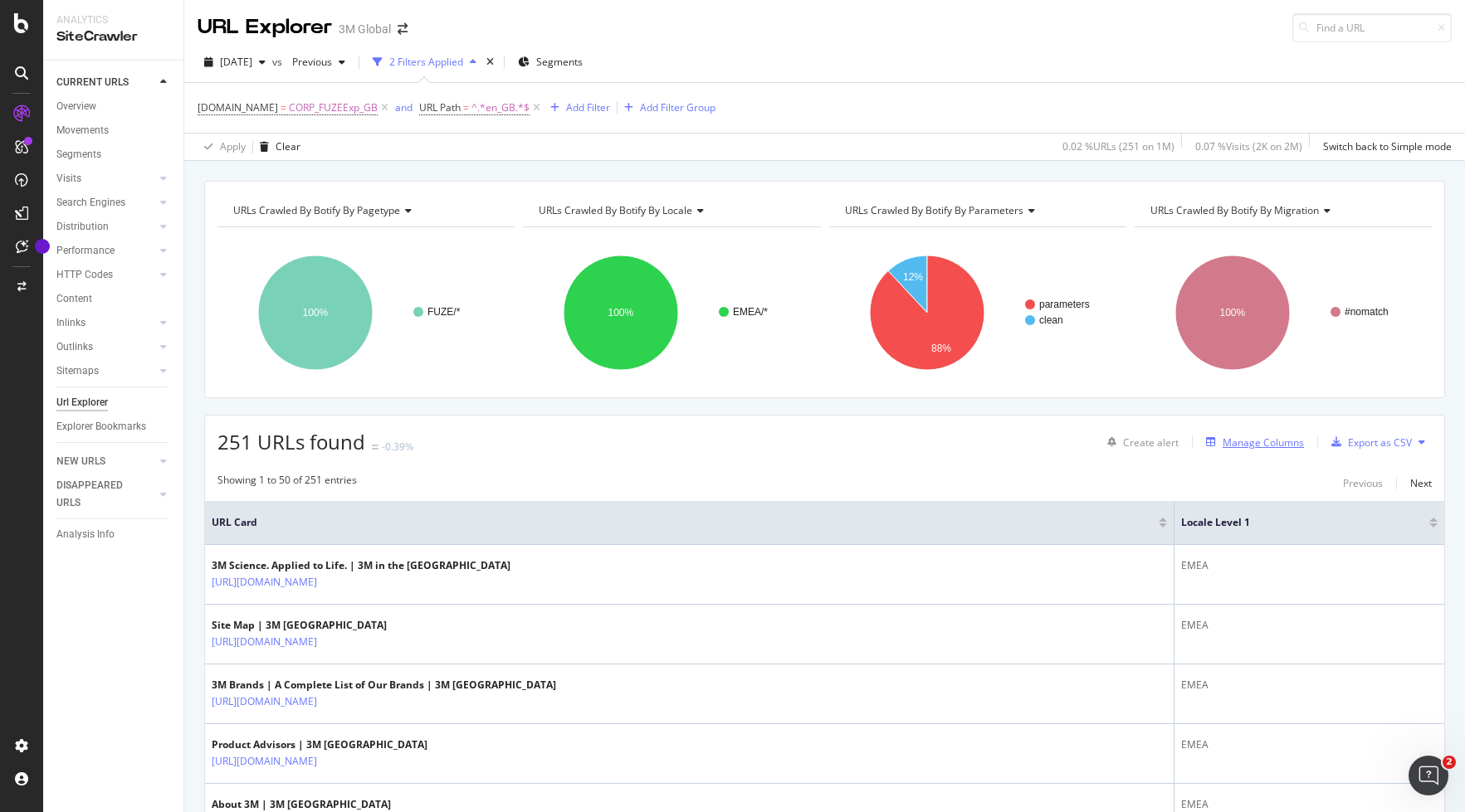
click at [1277, 442] on div "Manage Columns" at bounding box center [1262, 443] width 81 height 14
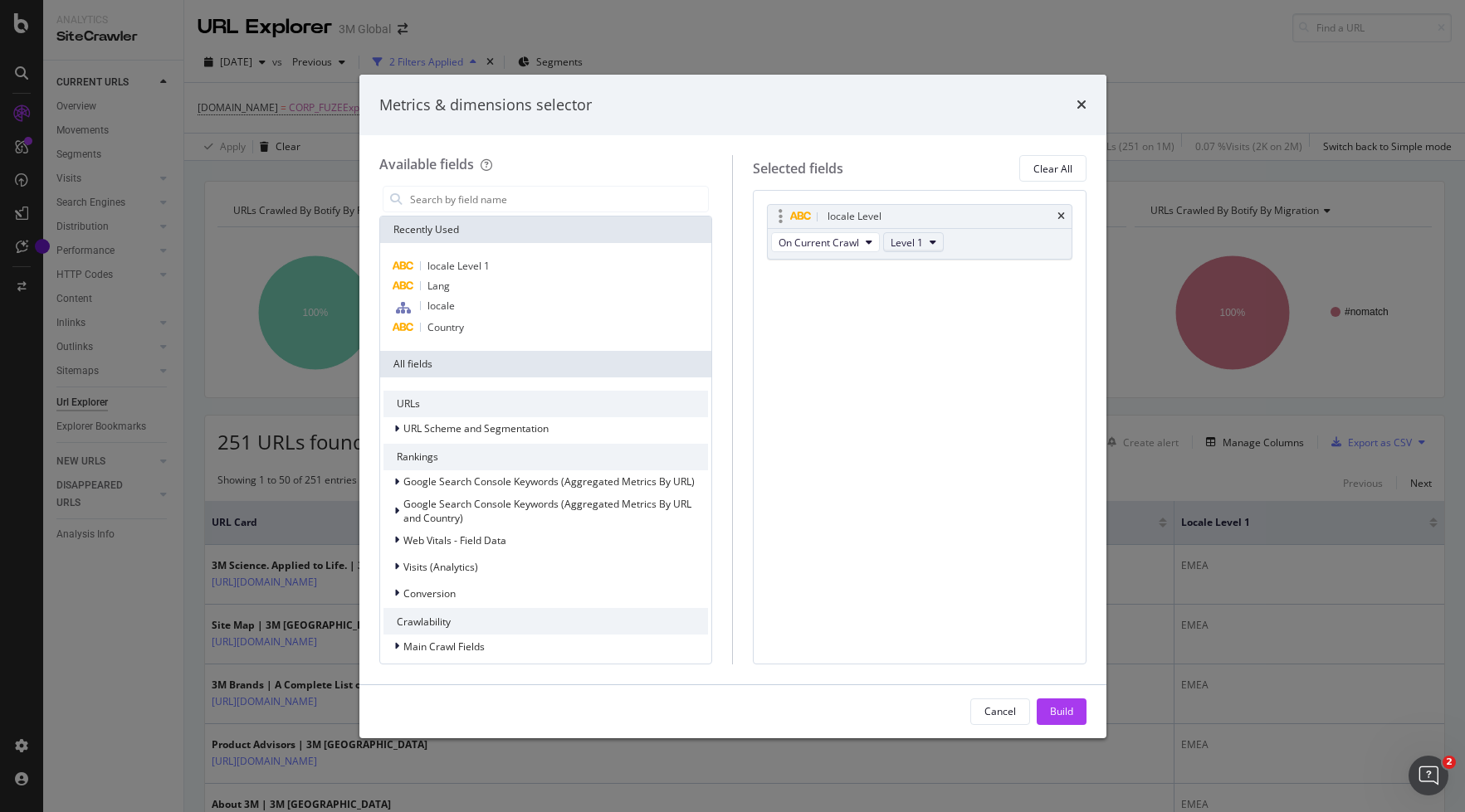
click at [931, 242] on icon "modal" at bounding box center [932, 242] width 7 height 10
click at [917, 302] on span "Level 2" at bounding box center [914, 302] width 33 height 15
click at [1064, 709] on div "Build" at bounding box center [1061, 711] width 23 height 14
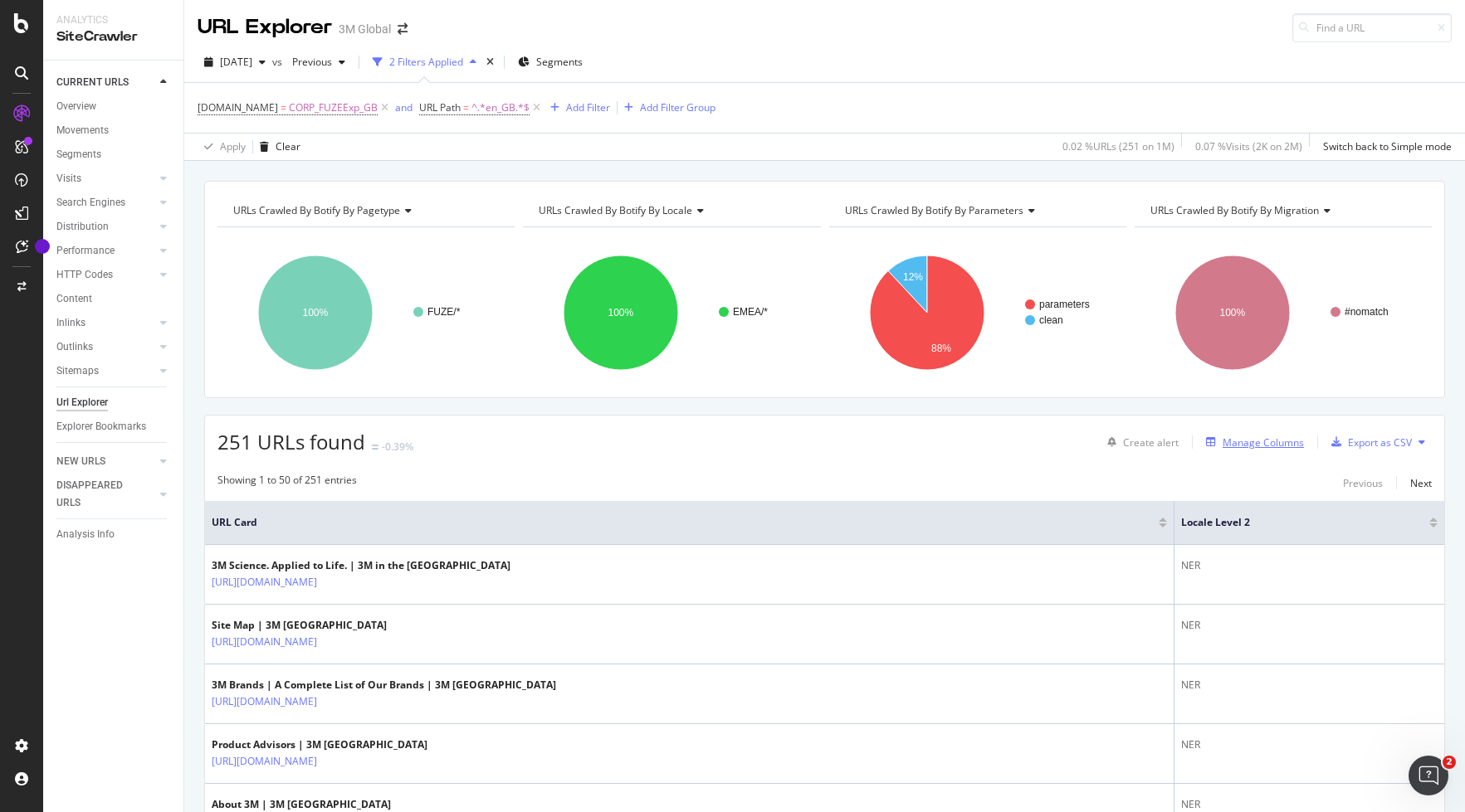
click at [1287, 438] on div "Manage Columns" at bounding box center [1262, 443] width 81 height 14
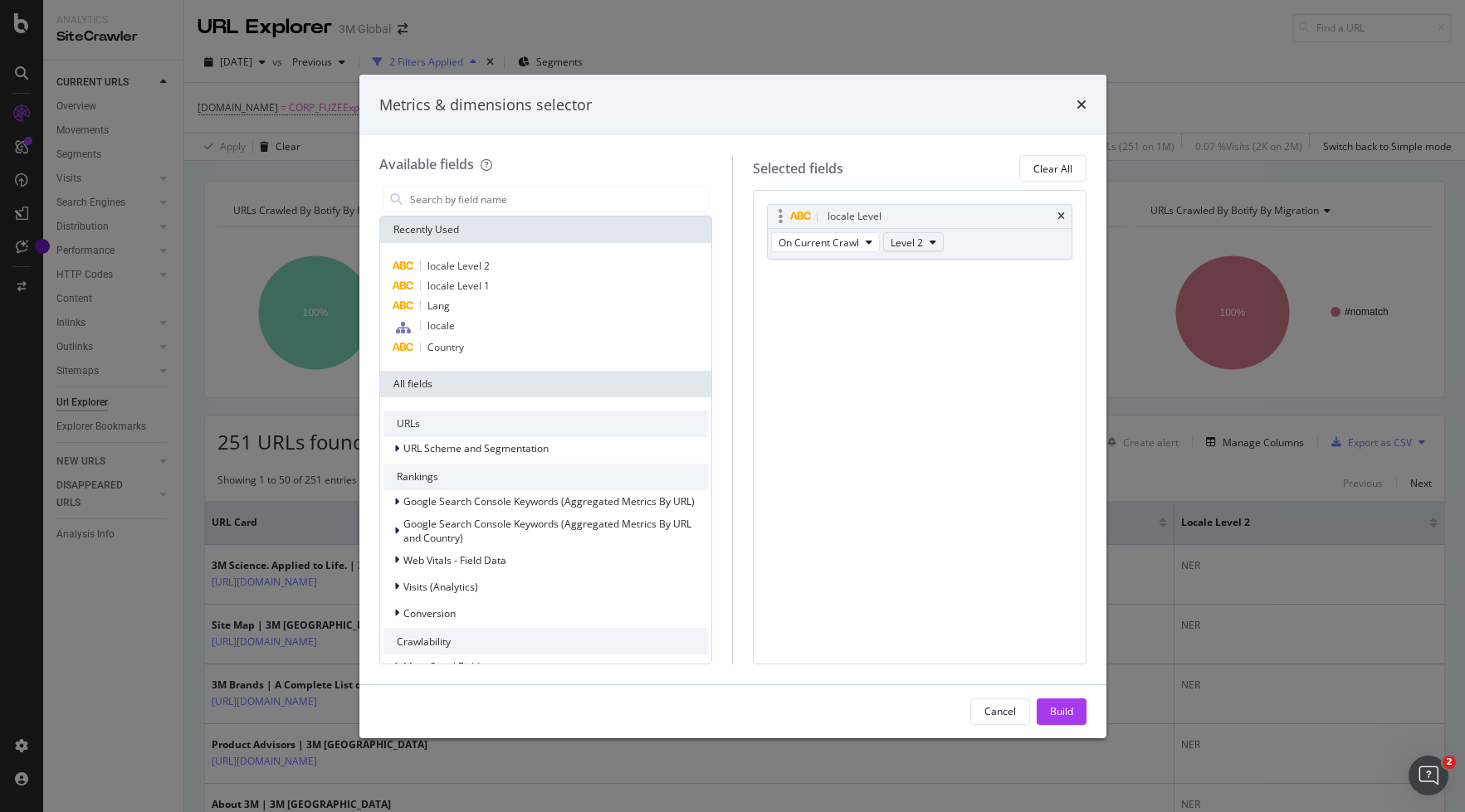
click at [928, 237] on button "Level 2" at bounding box center [913, 242] width 60 height 19
click at [915, 330] on span "Level 3" at bounding box center [914, 332] width 33 height 15
click at [1063, 712] on div "Build" at bounding box center [1061, 711] width 23 height 14
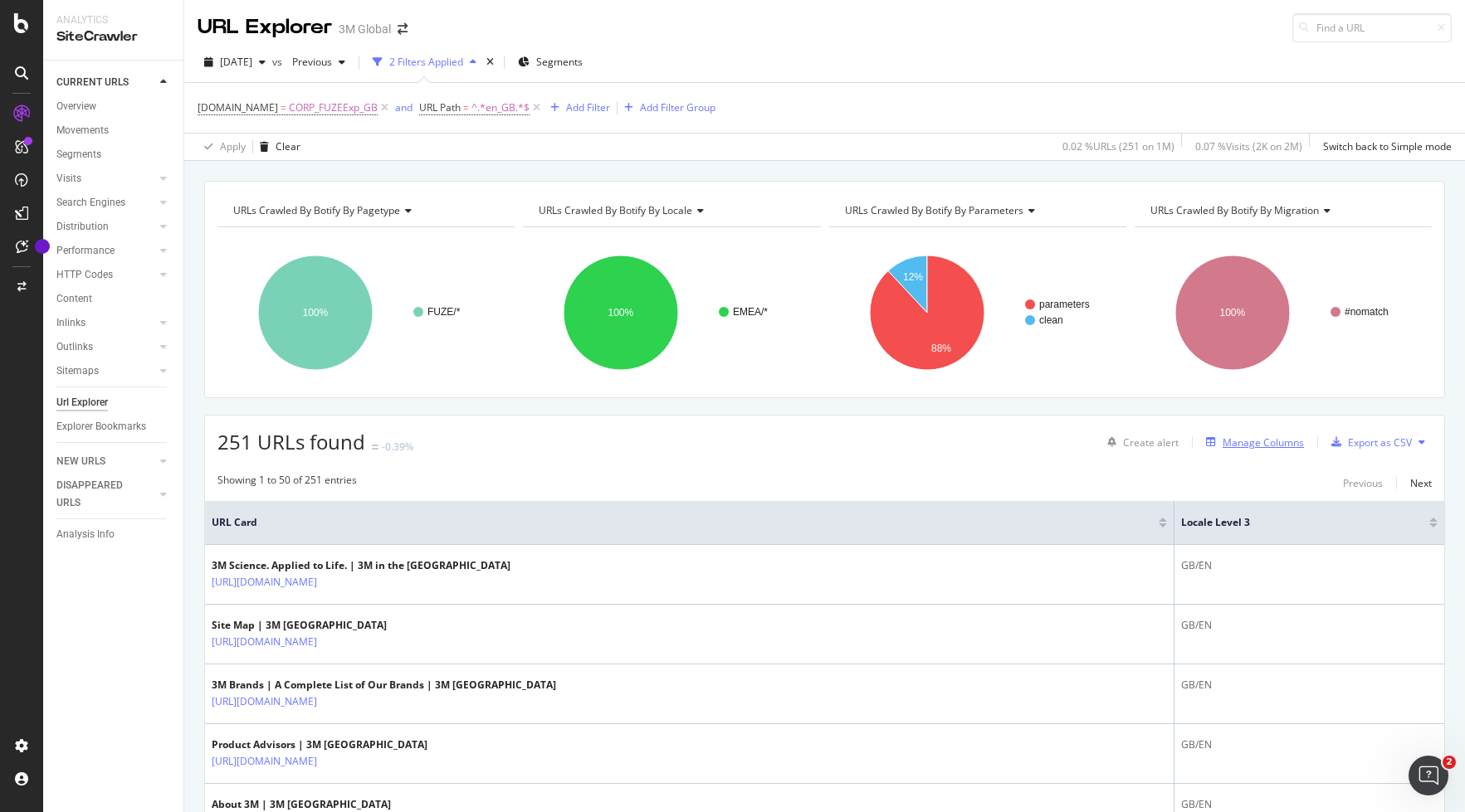
click at [1285, 444] on div "Manage Columns" at bounding box center [1262, 443] width 81 height 14
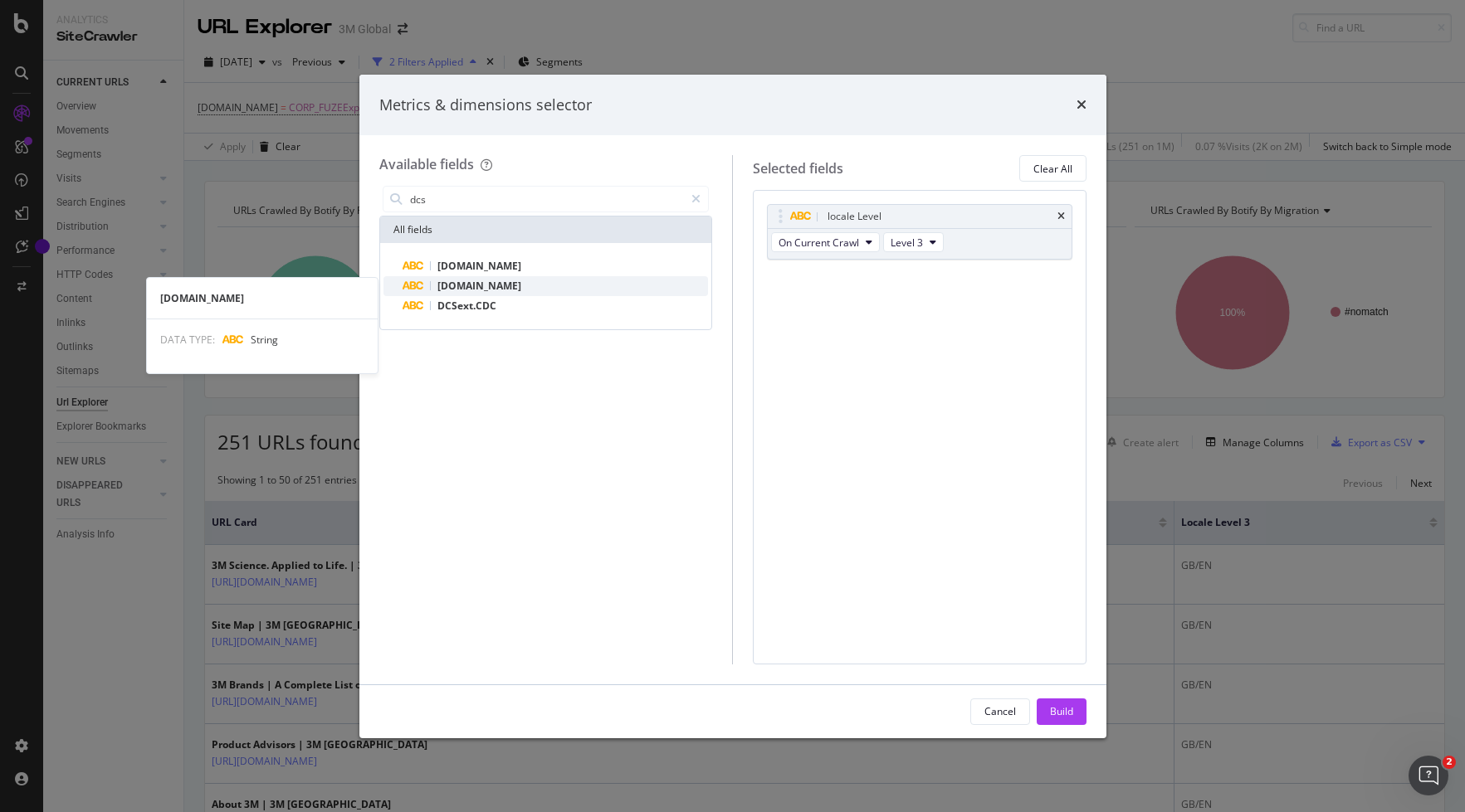
type input "dcs"
click at [495, 287] on span "[DOMAIN_NAME]" at bounding box center [479, 286] width 84 height 14
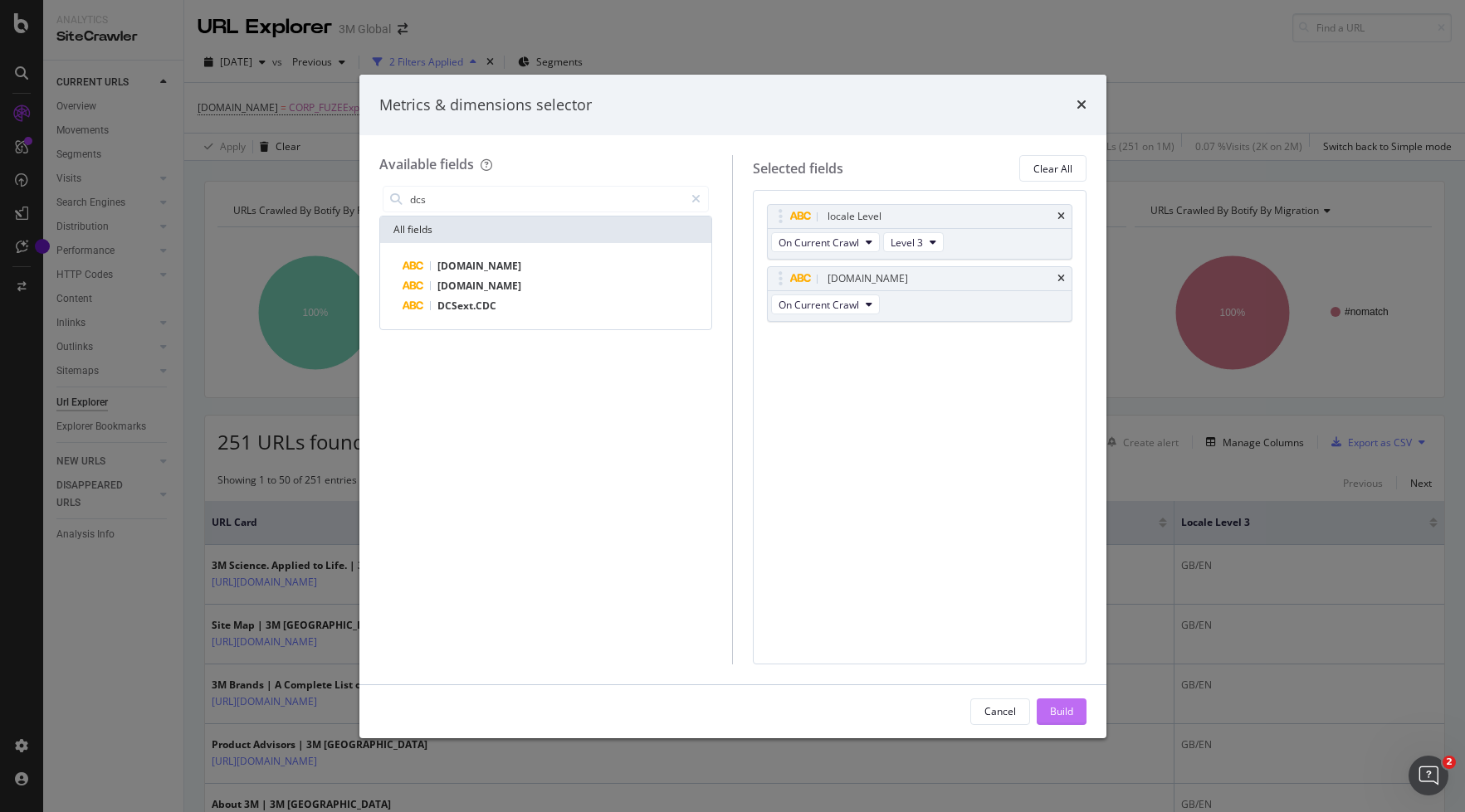
click at [1062, 710] on div "Build" at bounding box center [1061, 711] width 23 height 14
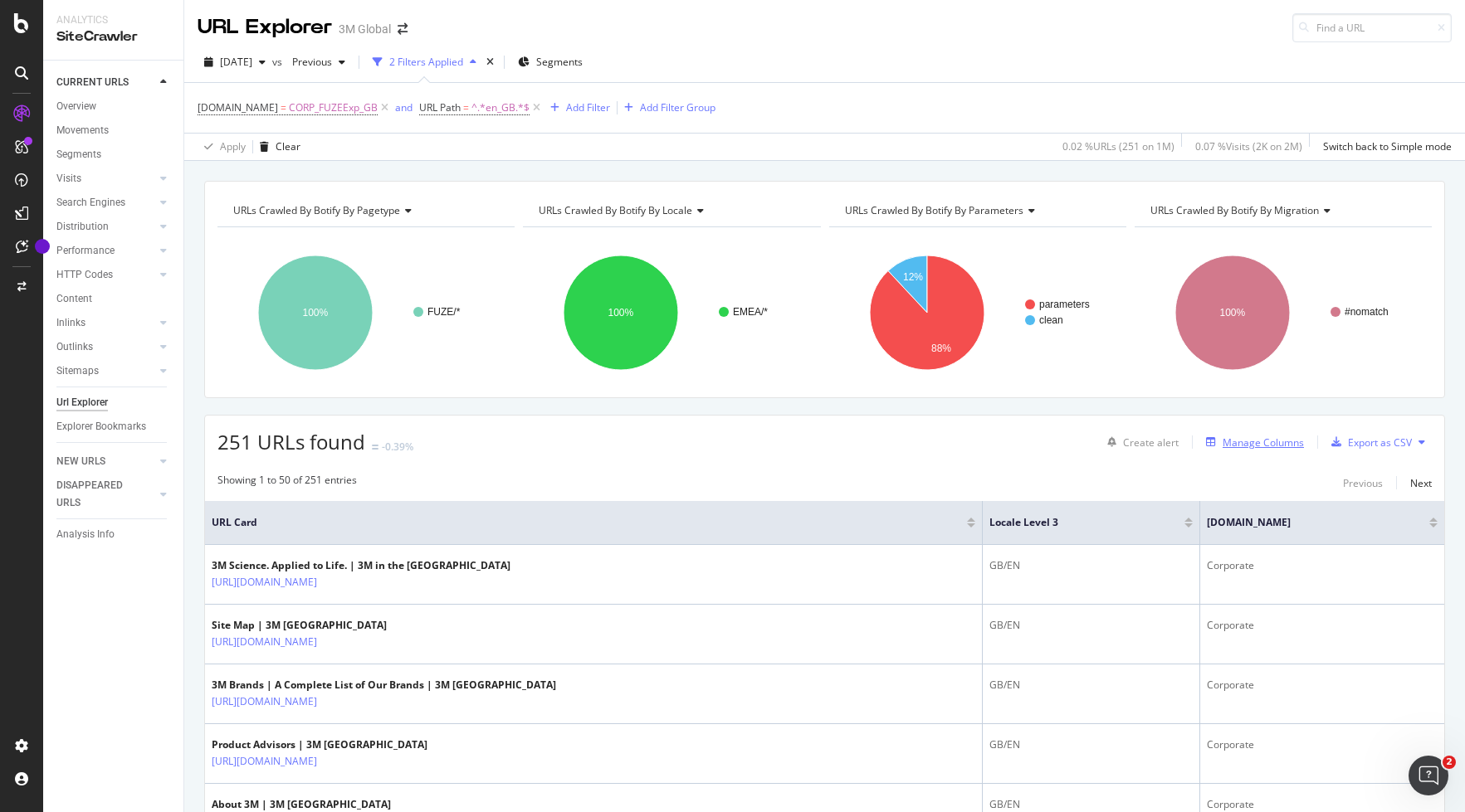
click at [1272, 442] on div "Manage Columns" at bounding box center [1262, 443] width 81 height 14
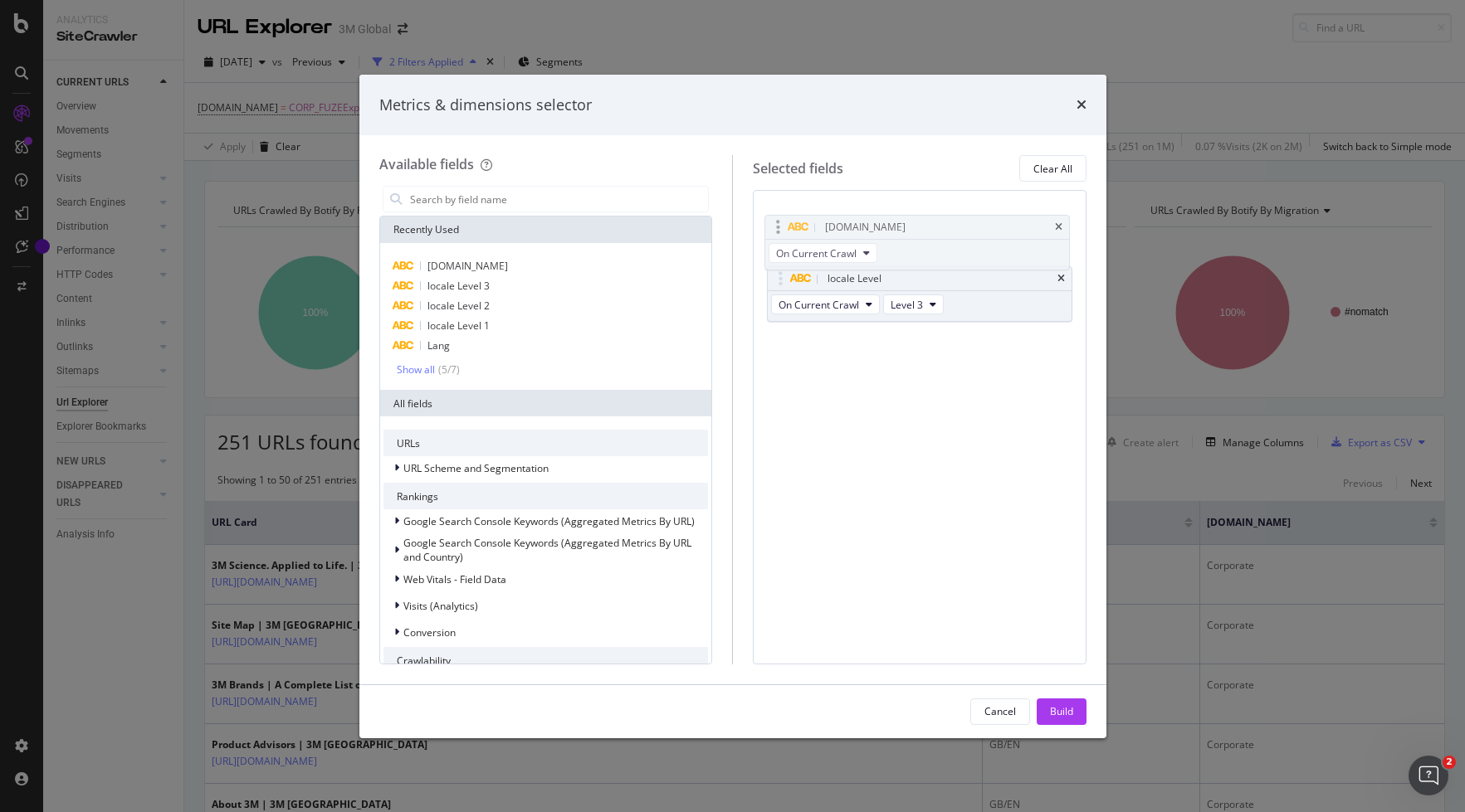
drag, startPoint x: 776, startPoint y: 276, endPoint x: 773, endPoint y: 225, distance: 51.1
click at [773, 225] on body "Analytics SiteCrawler CURRENT URLS Overview Movements Segments Visits Analysis …" at bounding box center [732, 406] width 1465 height 812
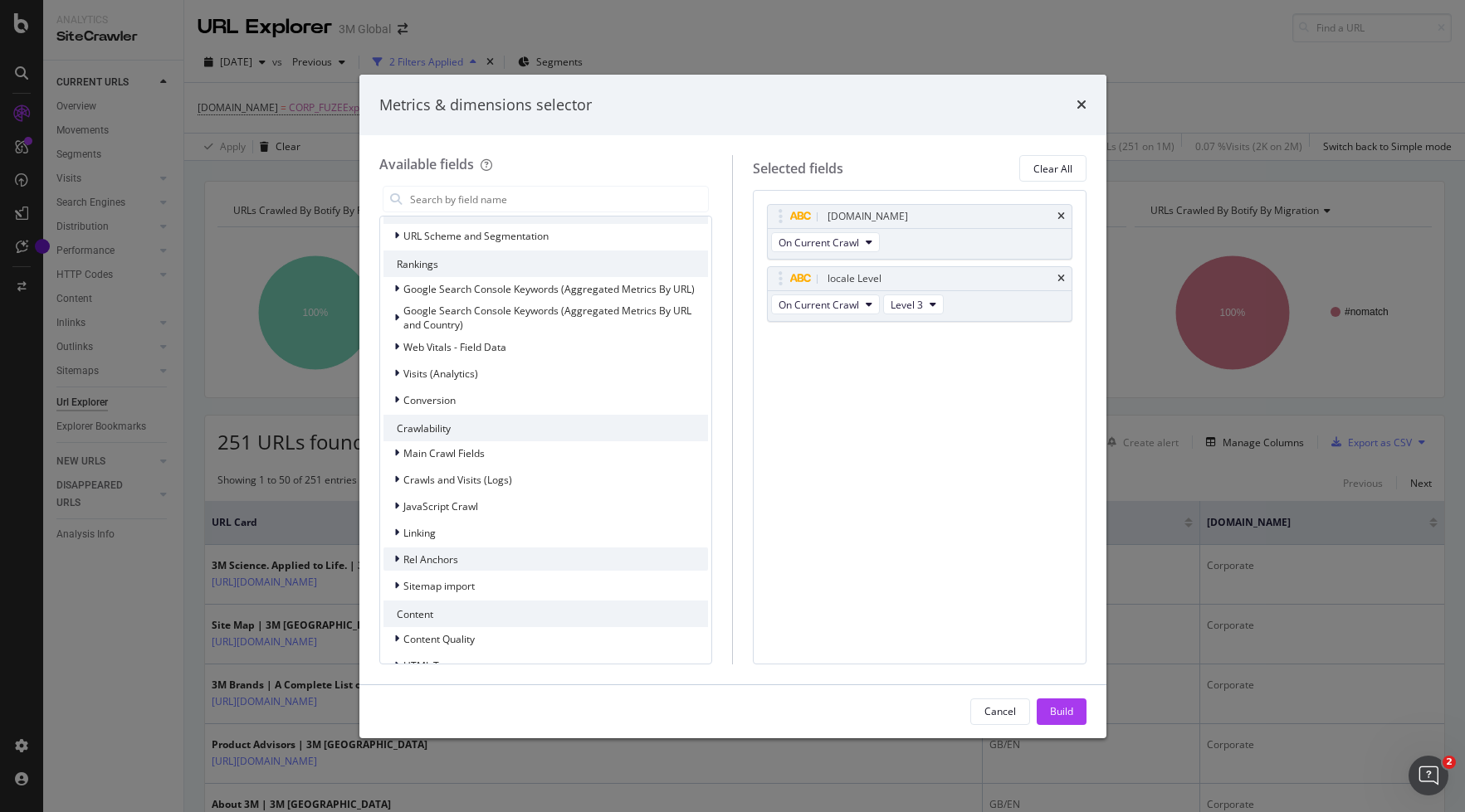
scroll to position [234, 0]
click at [397, 347] on icon "modal" at bounding box center [396, 345] width 5 height 10
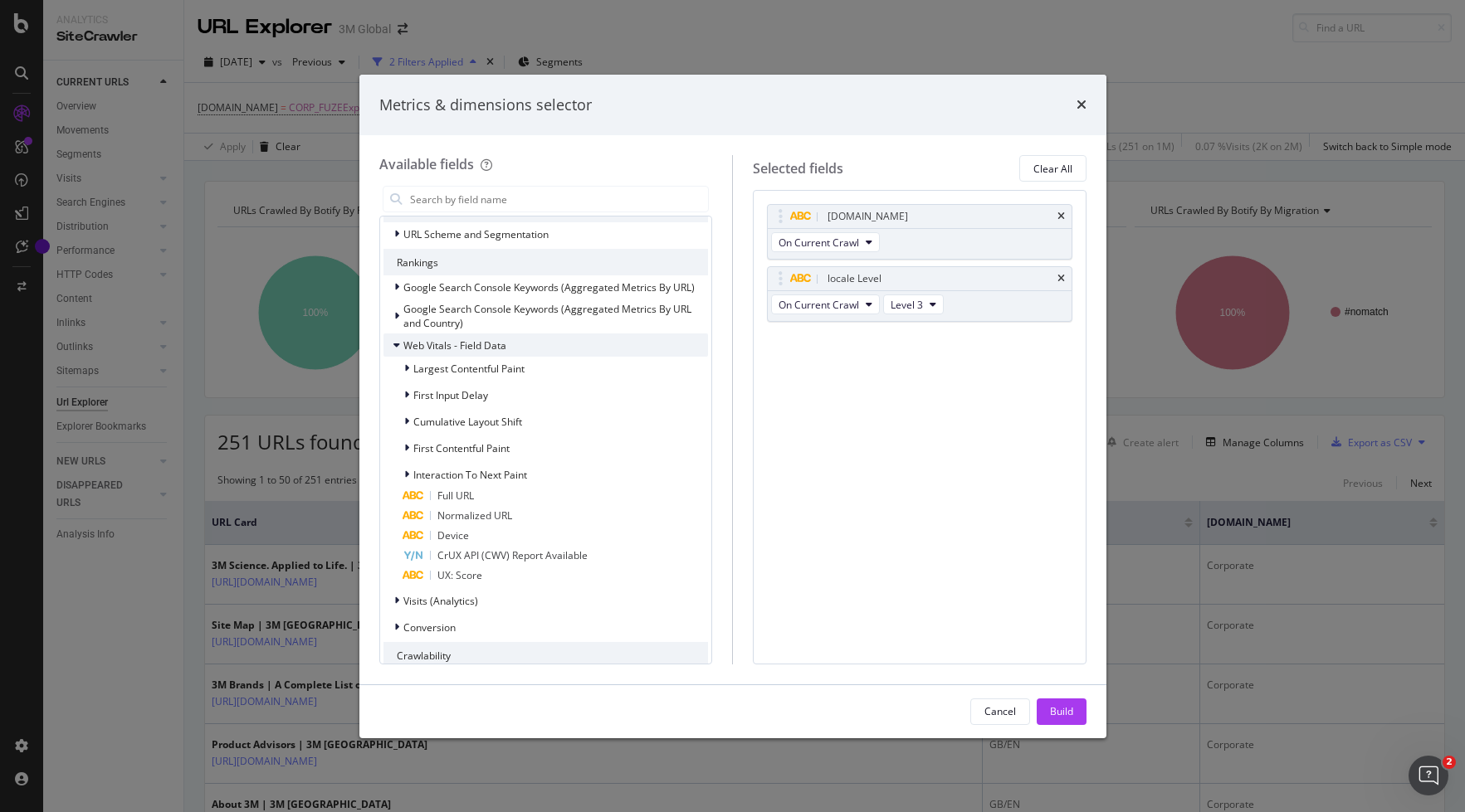
click at [397, 347] on icon "modal" at bounding box center [396, 345] width 7 height 10
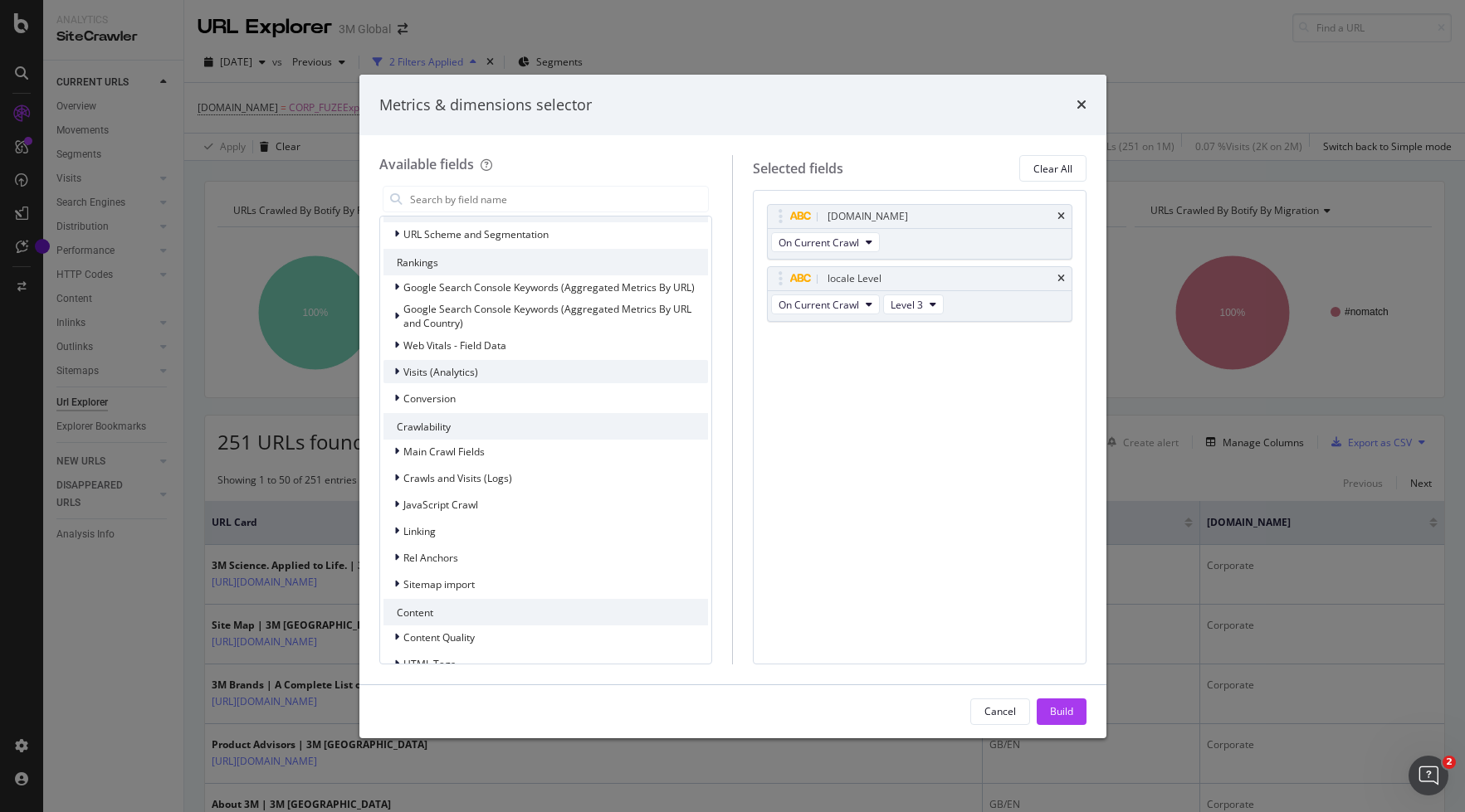
click at [398, 373] on icon "modal" at bounding box center [396, 371] width 5 height 10
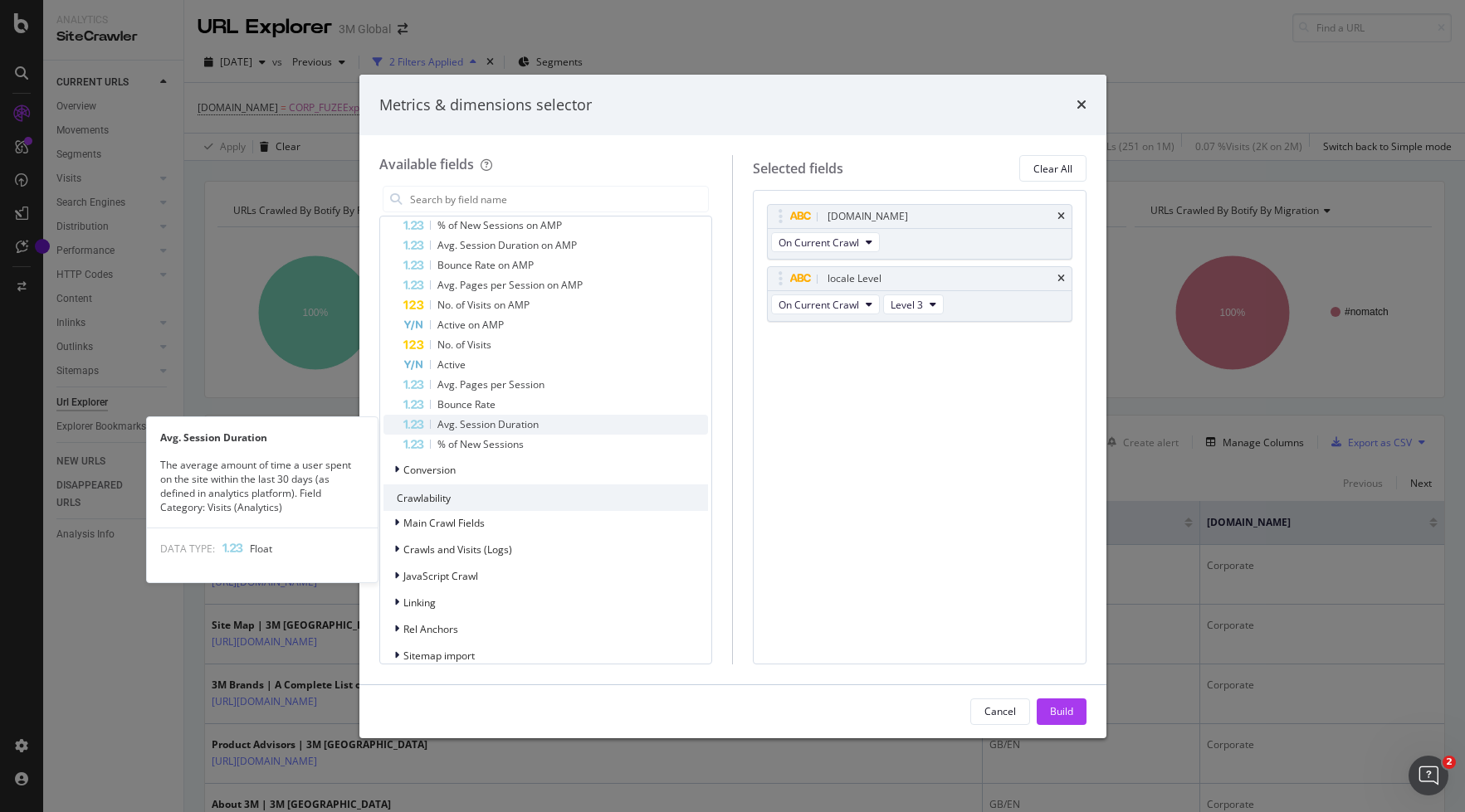
scroll to position [384, 0]
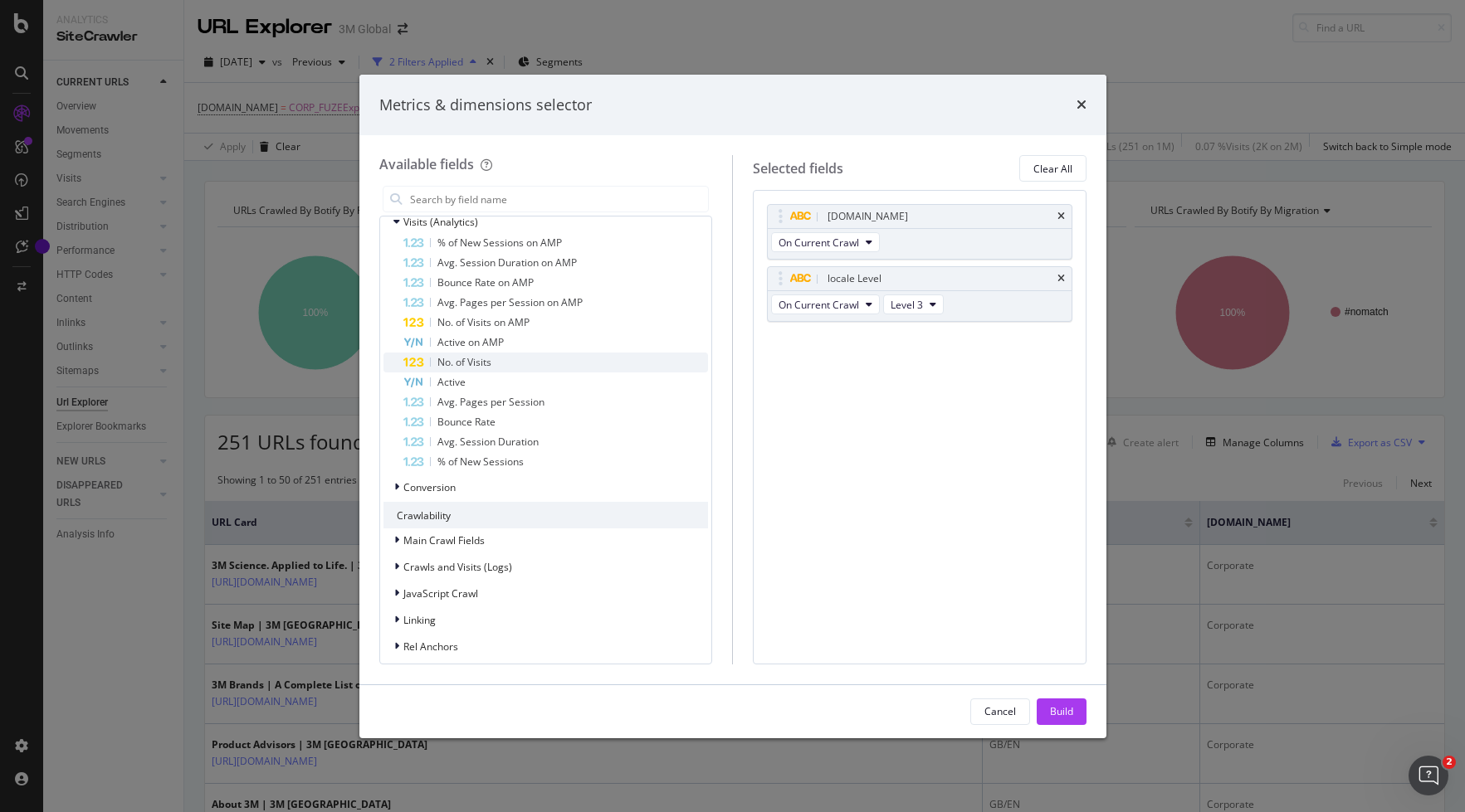
click at [521, 359] on div "No. of Visits" at bounding box center [556, 363] width 305 height 19
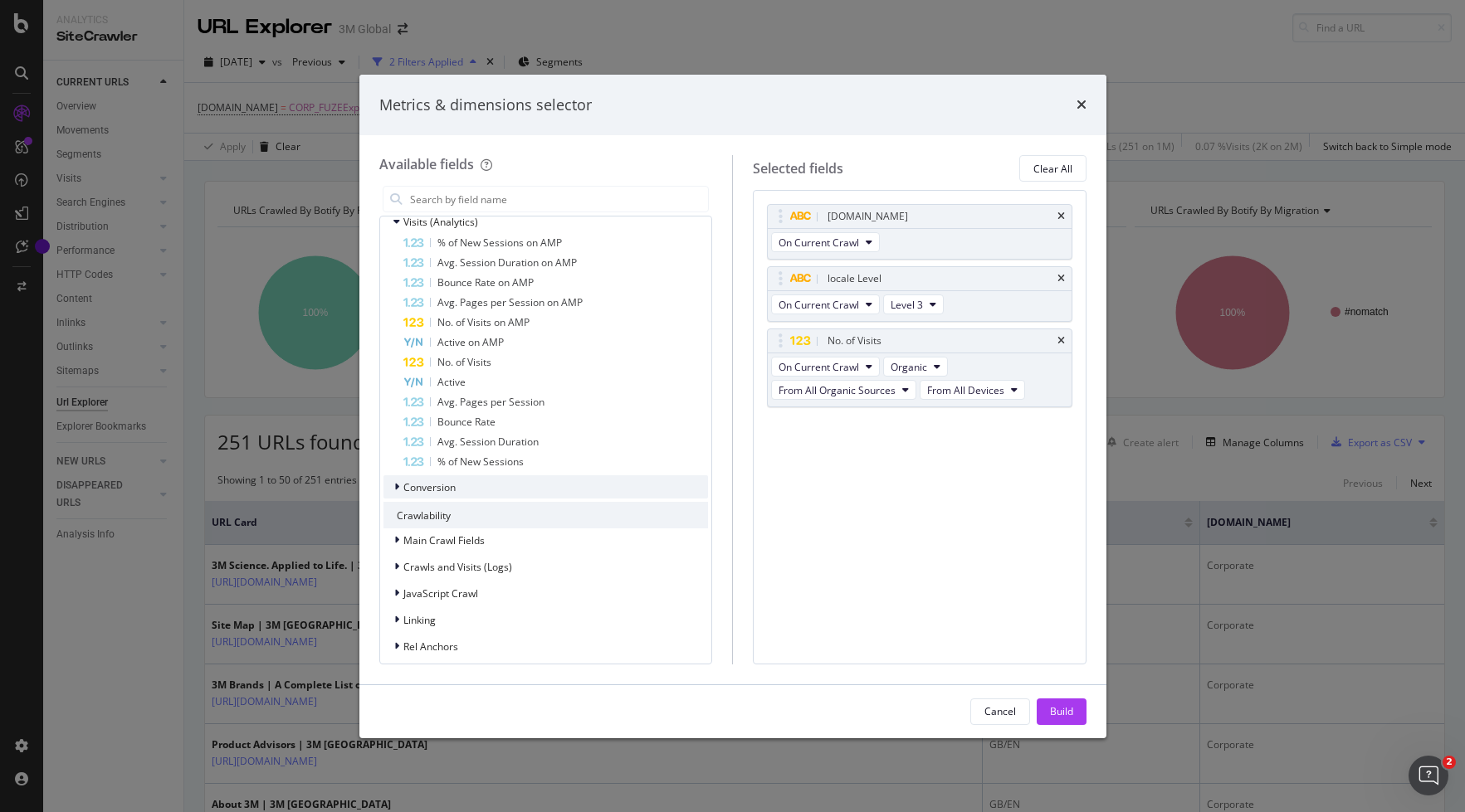
click at [395, 486] on icon "modal" at bounding box center [396, 486] width 5 height 10
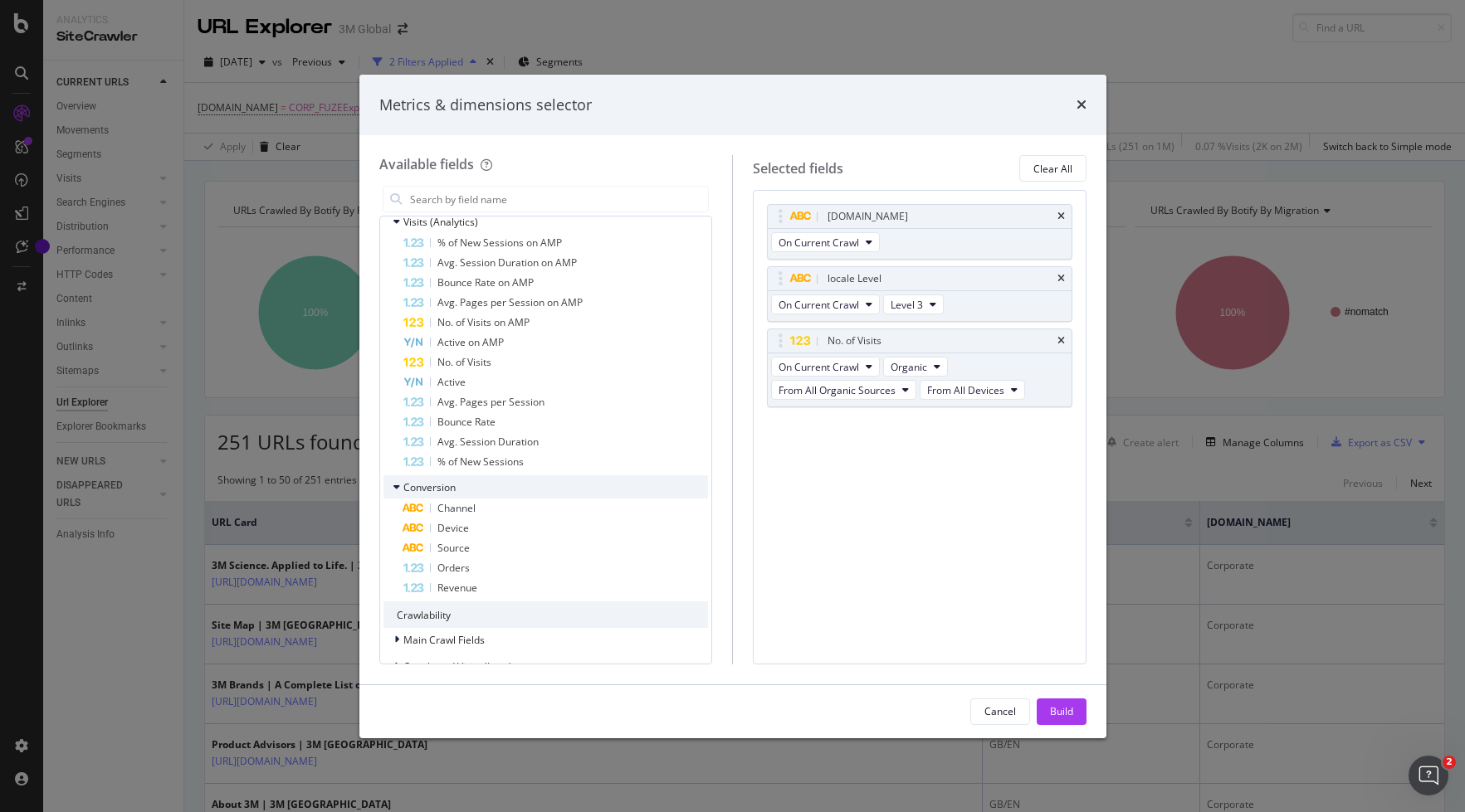
click at [395, 486] on icon "modal" at bounding box center [396, 486] width 7 height 10
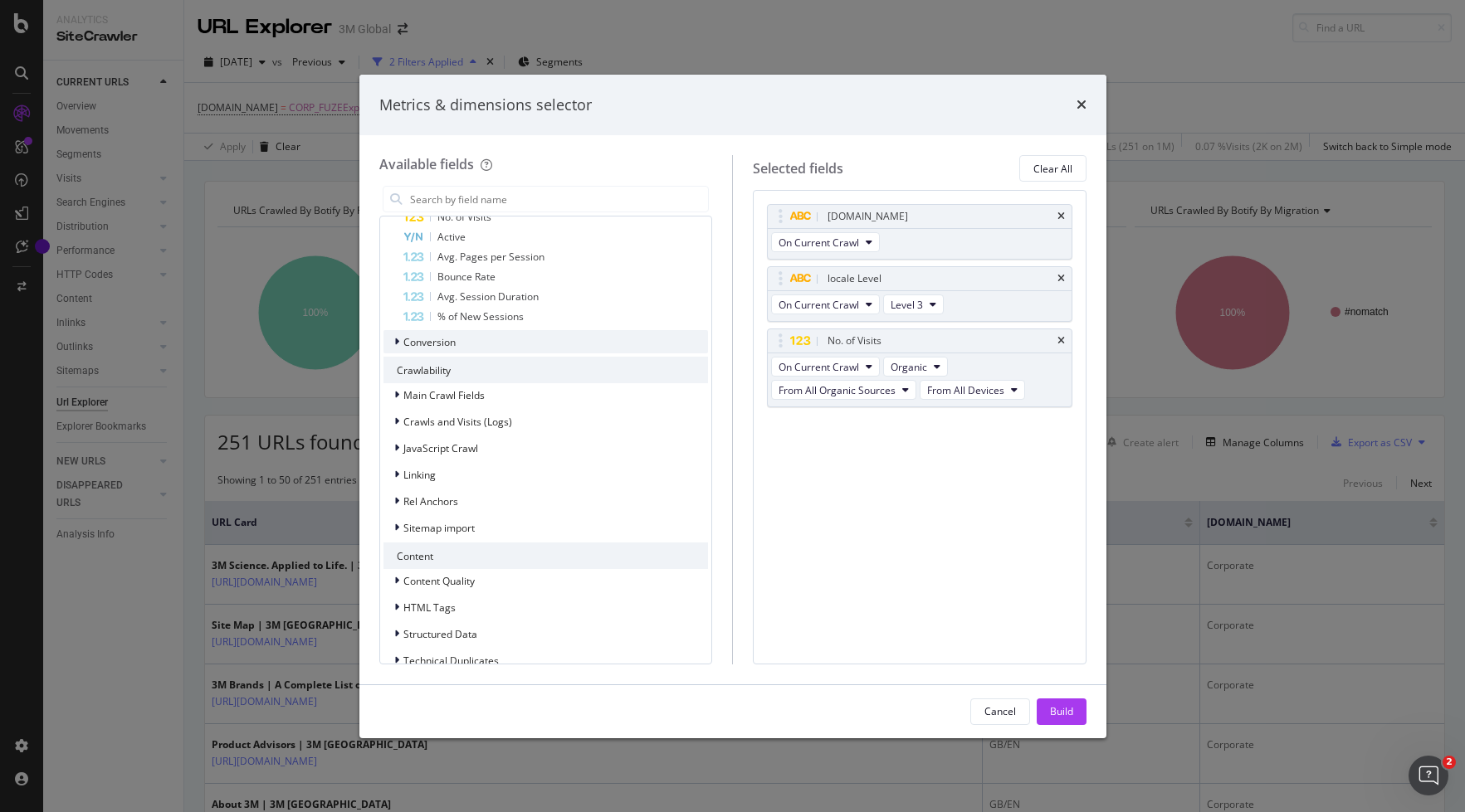
scroll to position [581, 0]
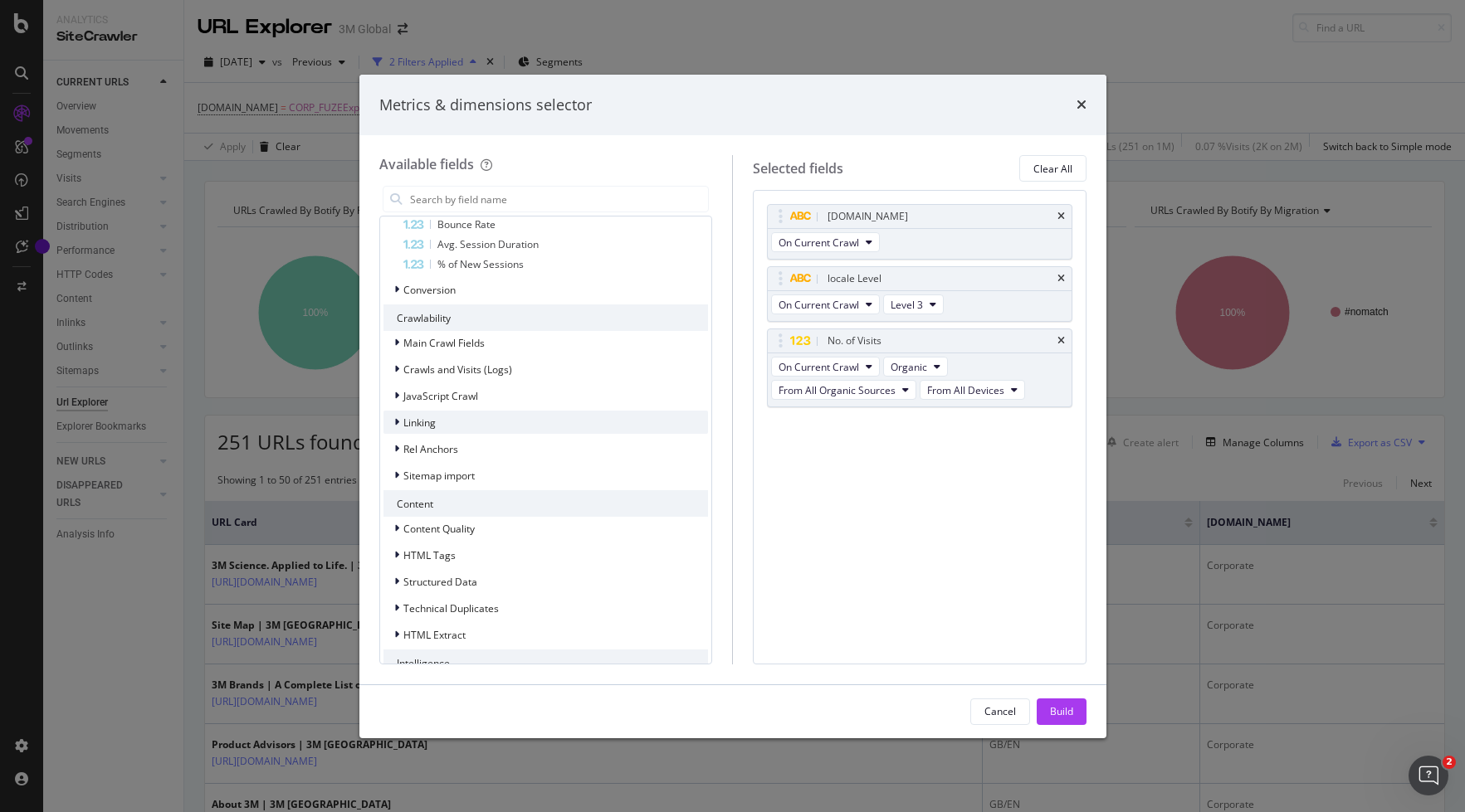
click at [396, 425] on icon "modal" at bounding box center [396, 422] width 5 height 10
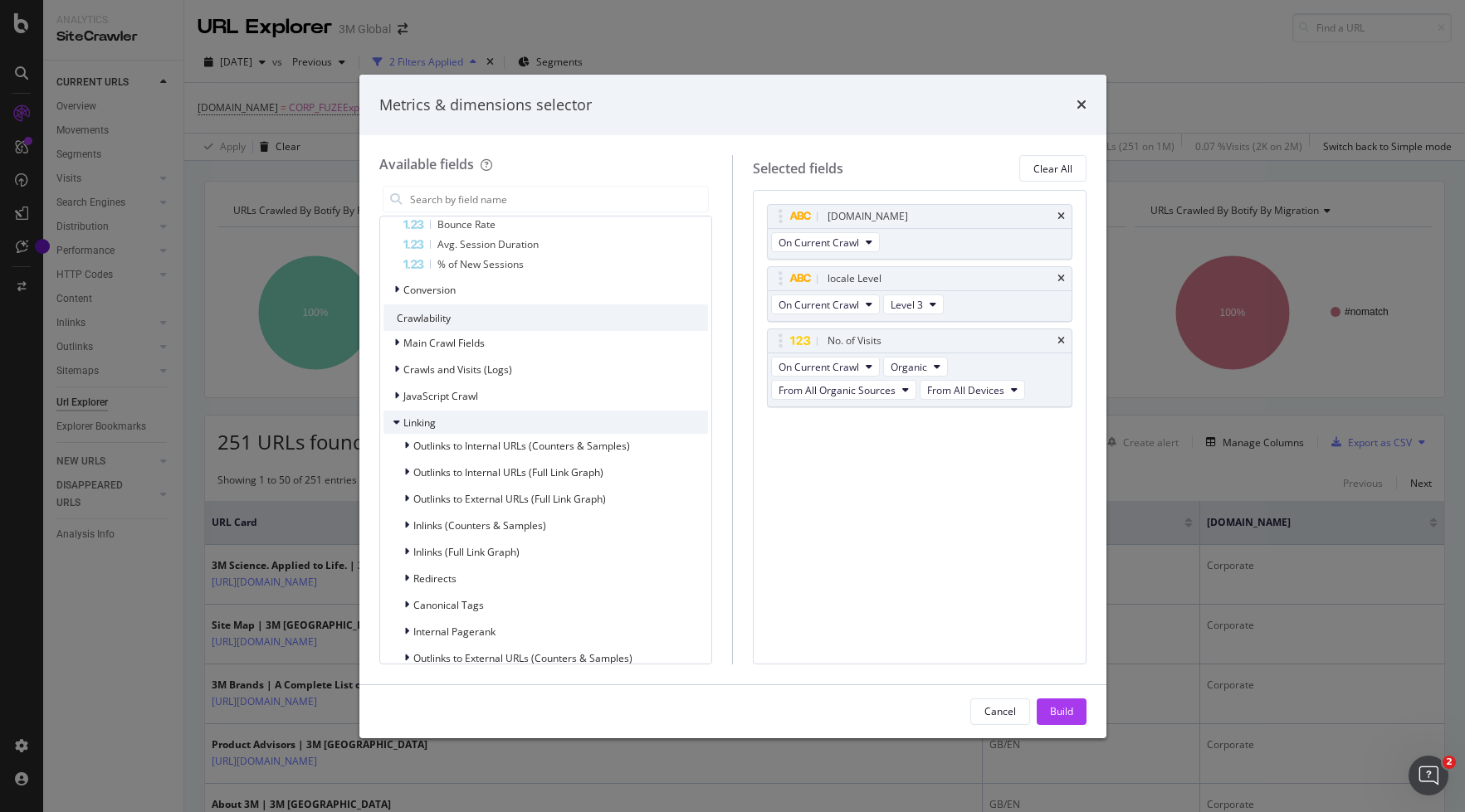
click at [396, 425] on icon "modal" at bounding box center [396, 422] width 7 height 10
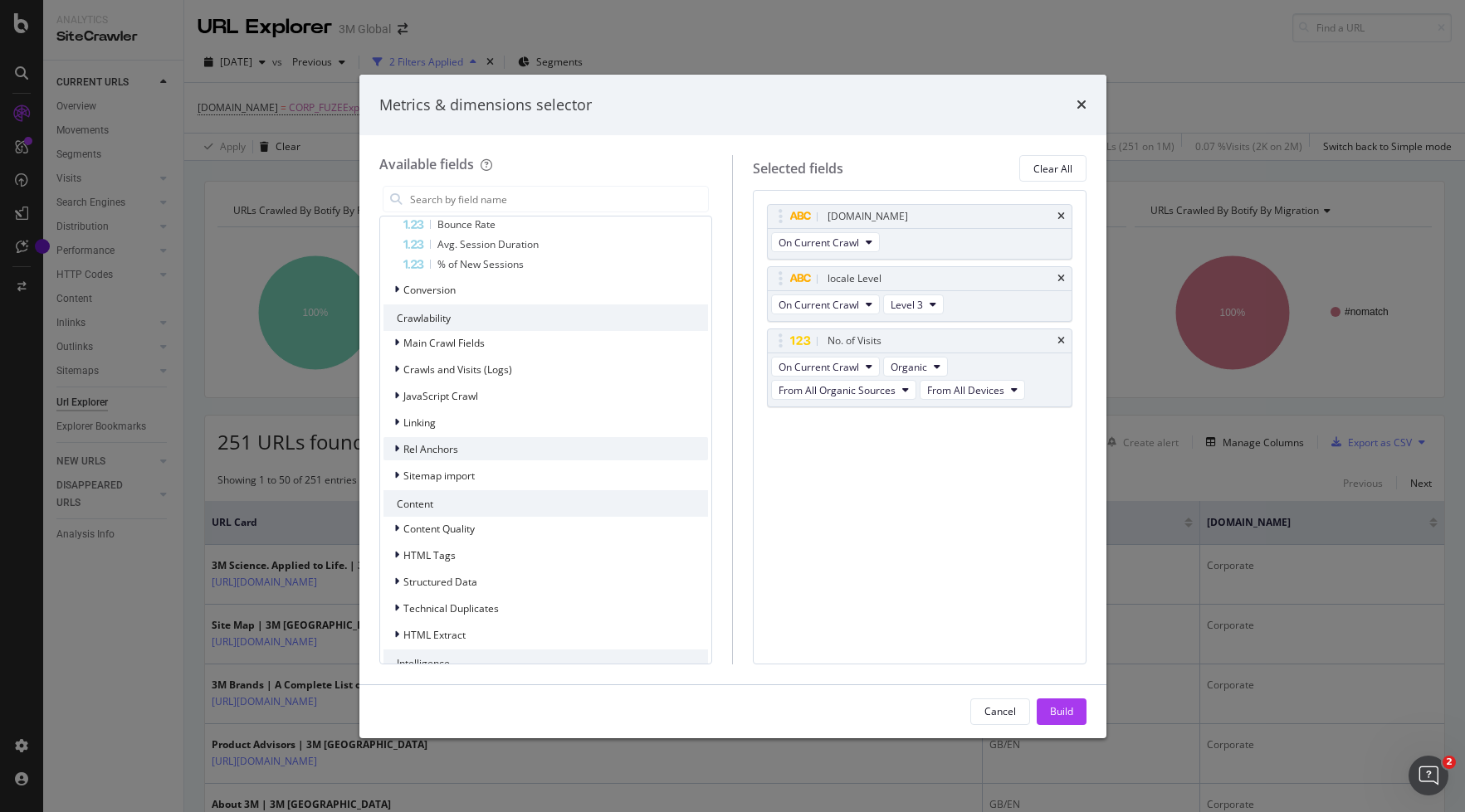
scroll to position [631, 0]
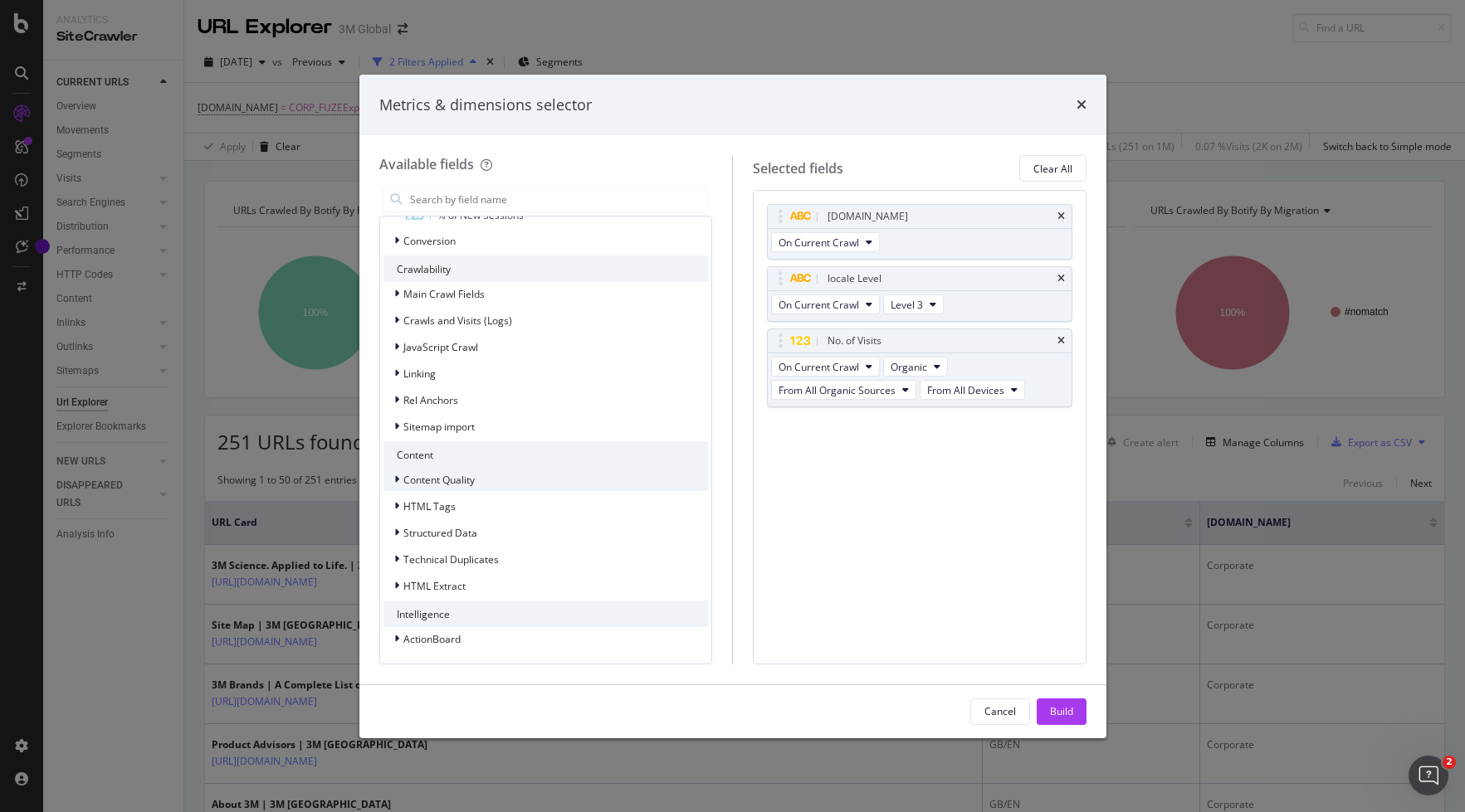
click at [397, 481] on icon "modal" at bounding box center [396, 480] width 5 height 10
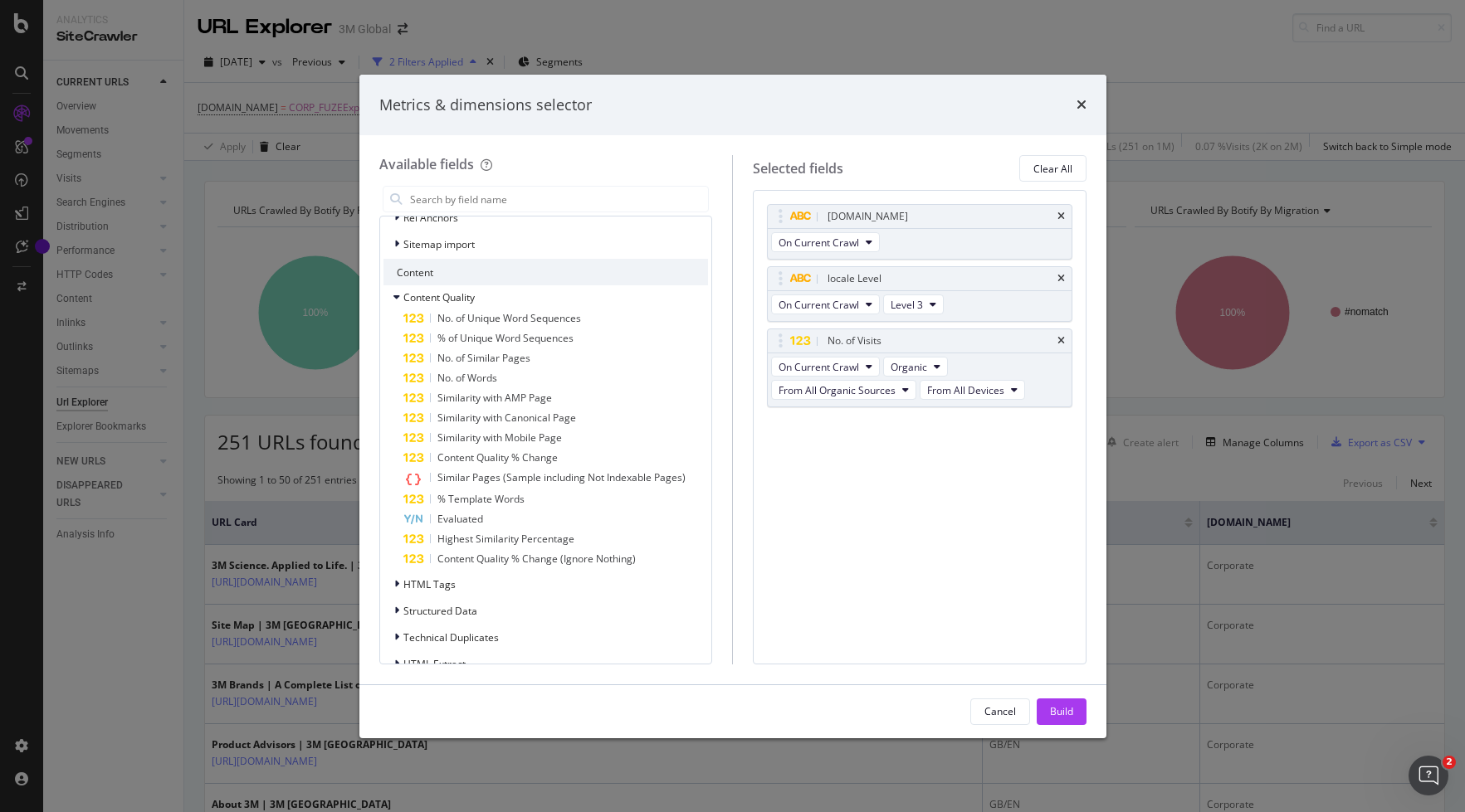
scroll to position [891, 0]
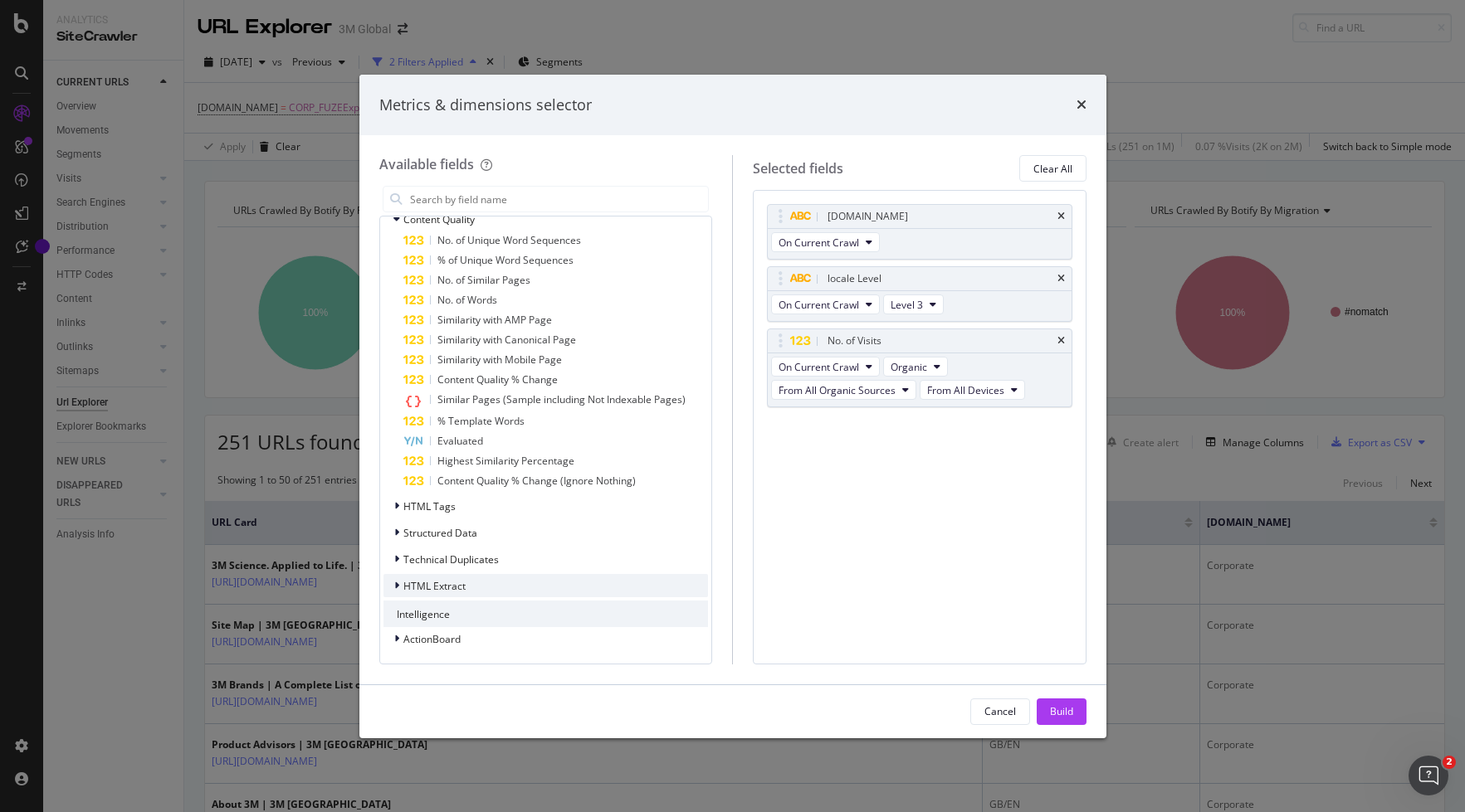
click at [398, 586] on icon "modal" at bounding box center [396, 586] width 5 height 10
click at [398, 586] on icon "modal" at bounding box center [396, 586] width 7 height 10
click at [398, 559] on div "modal" at bounding box center [398, 559] width 10 height 17
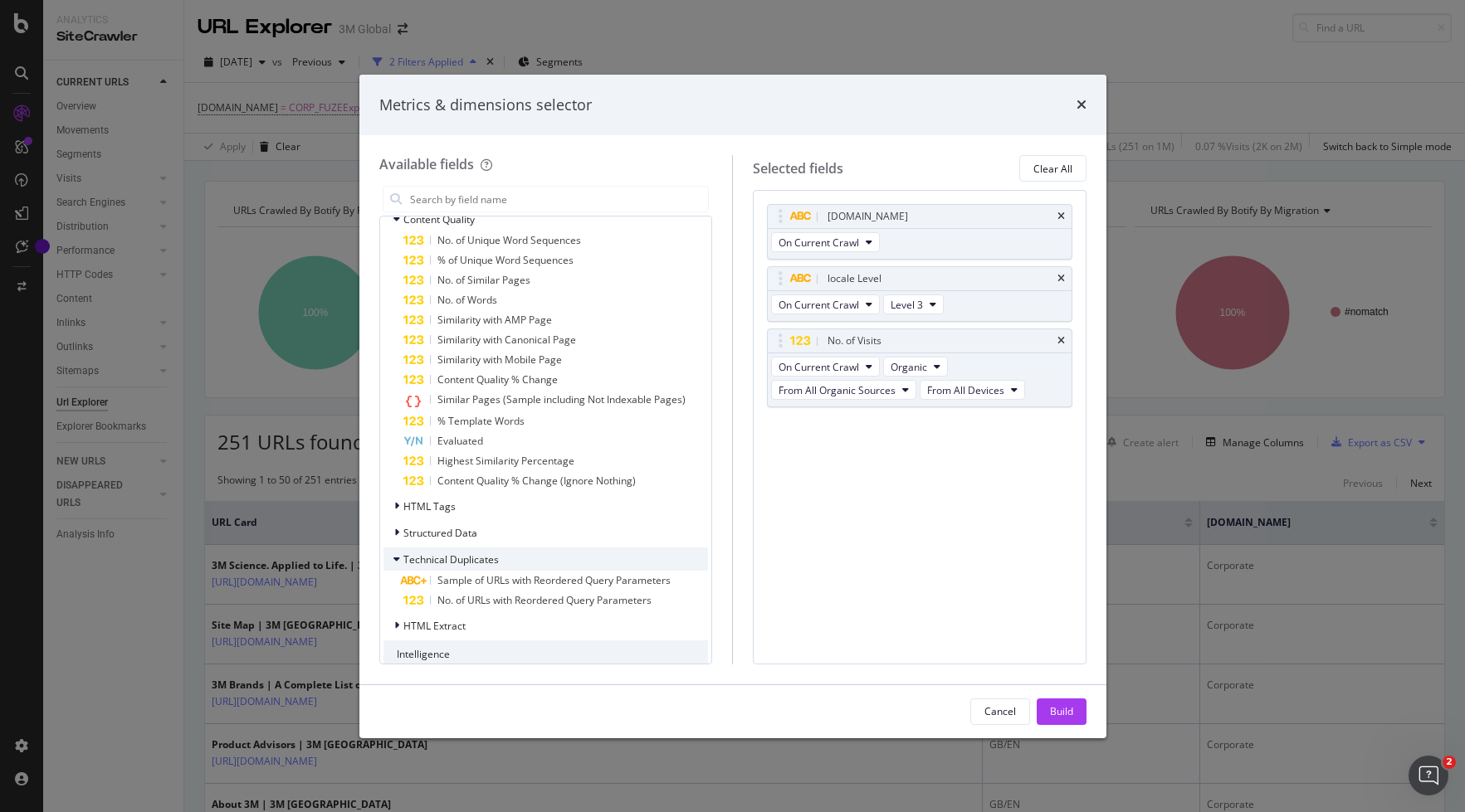
click at [398, 559] on icon "modal" at bounding box center [396, 559] width 7 height 10
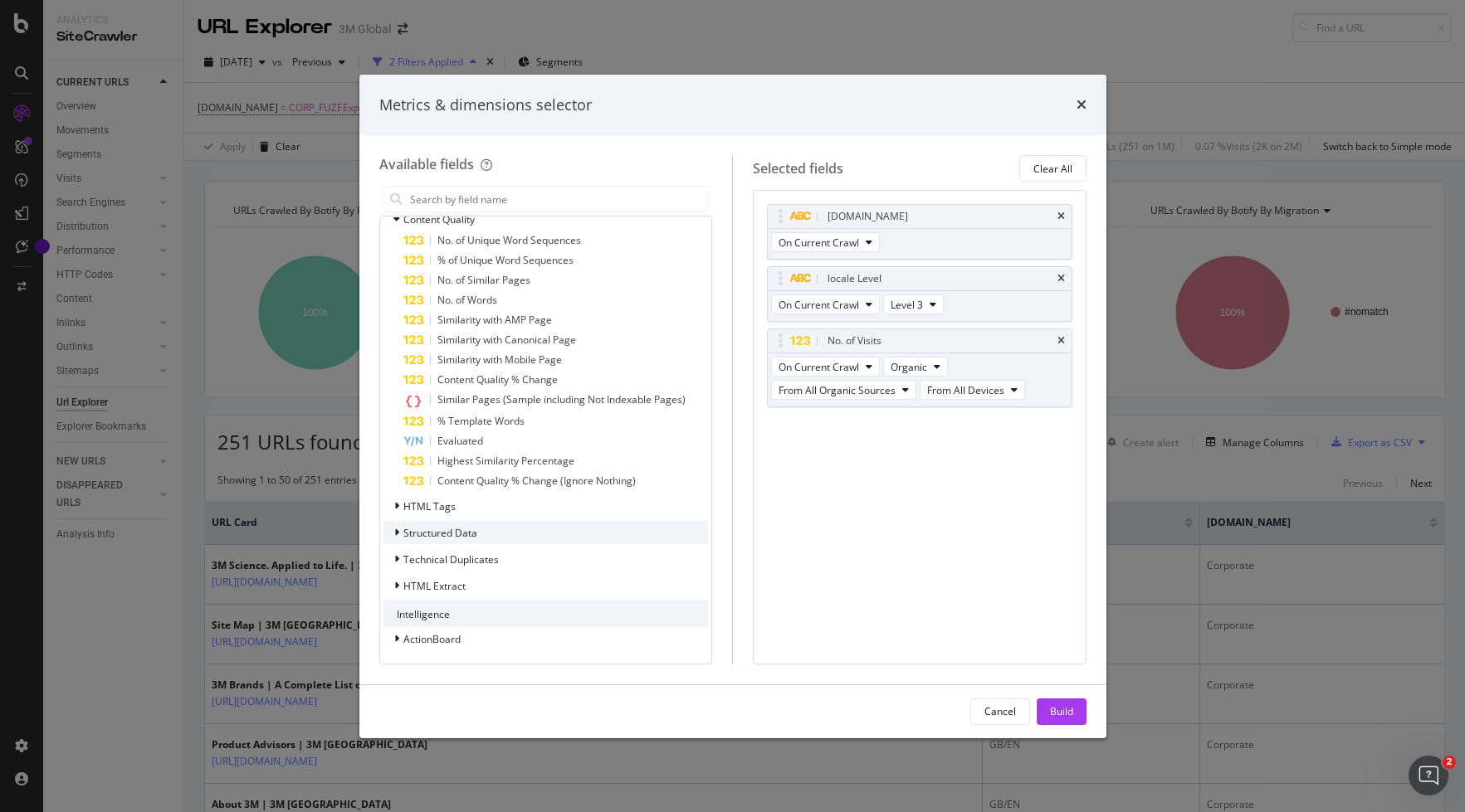
click at [398, 533] on icon "modal" at bounding box center [396, 532] width 5 height 10
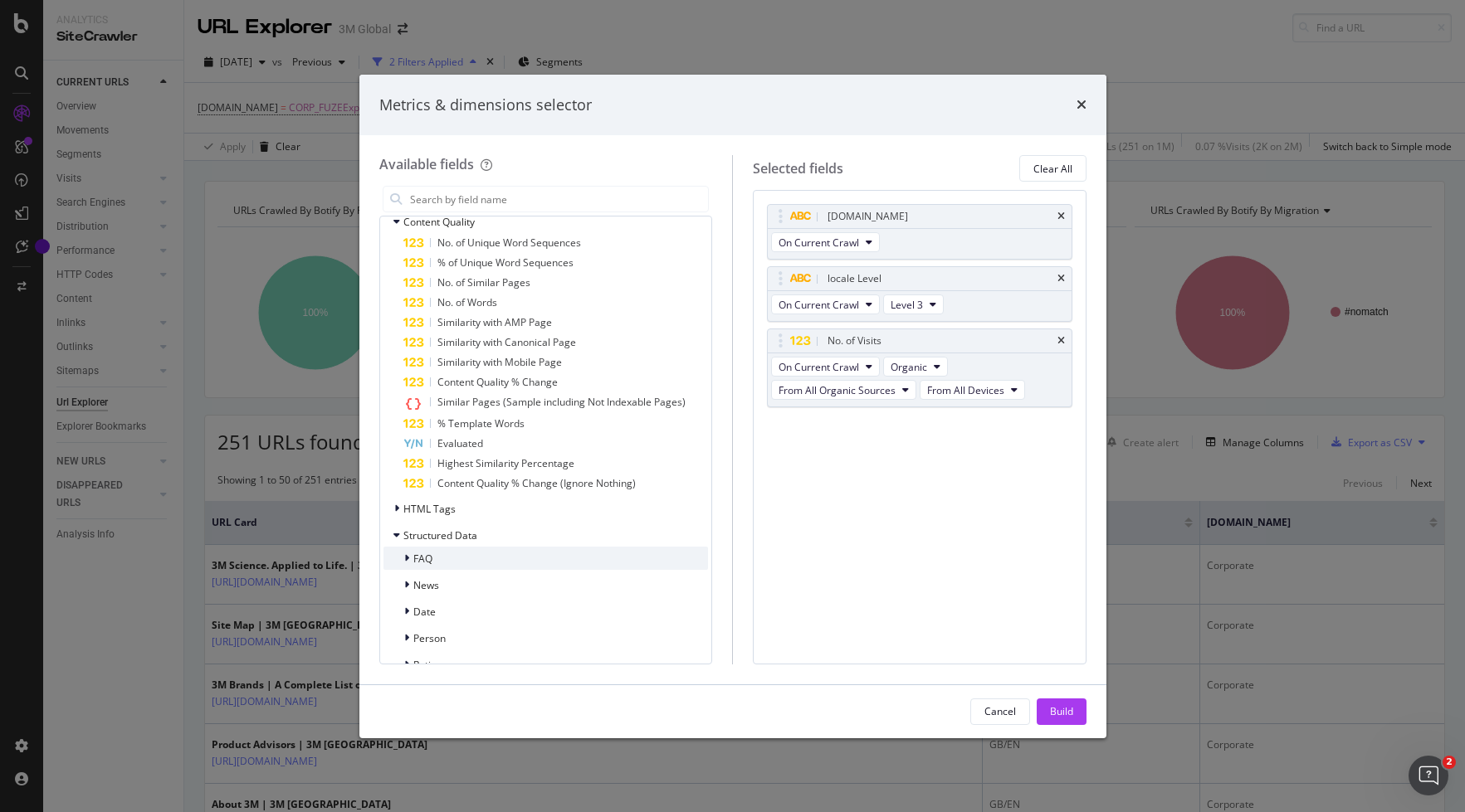
scroll to position [861, 0]
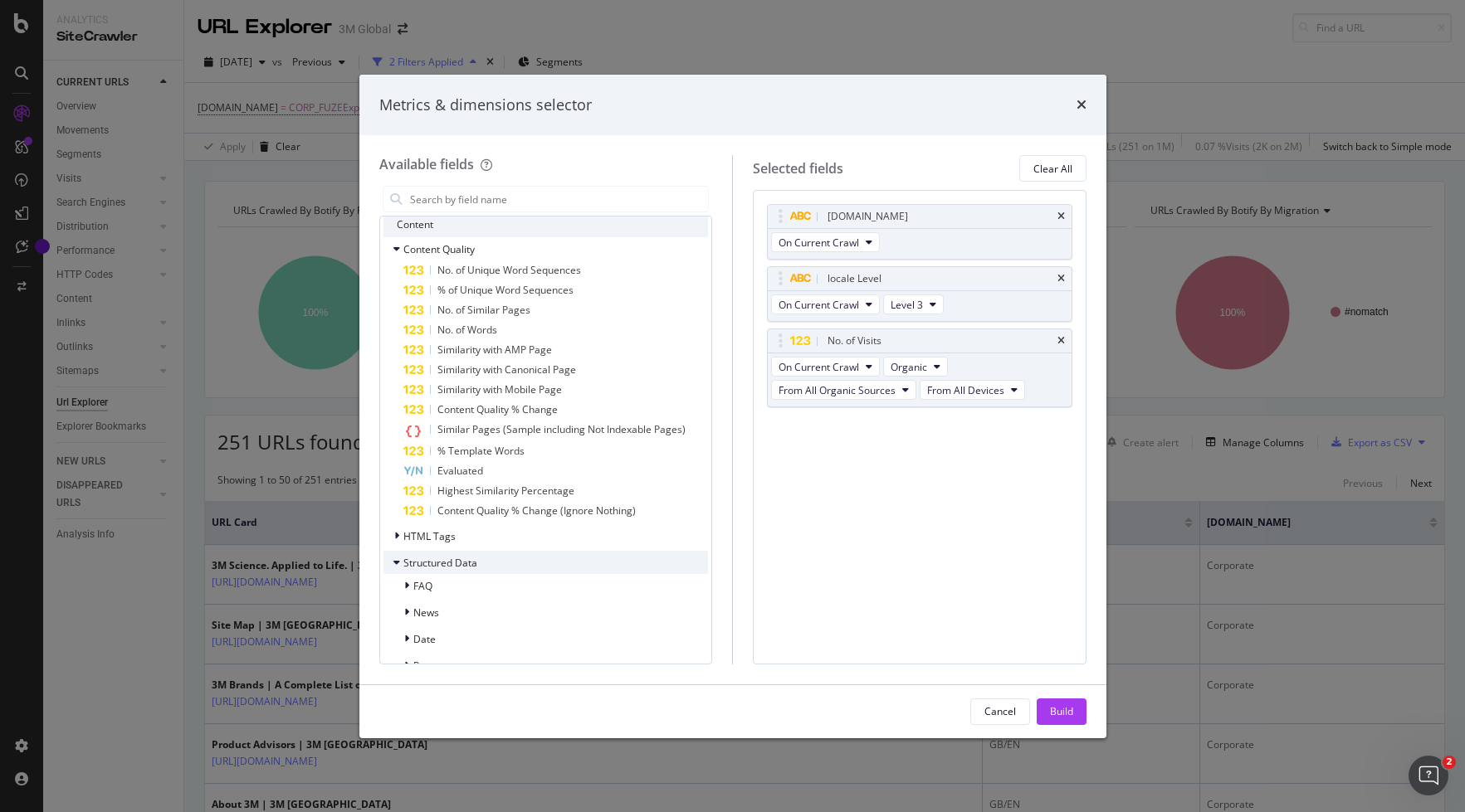
click at [400, 564] on div "modal" at bounding box center [398, 561] width 10 height 17
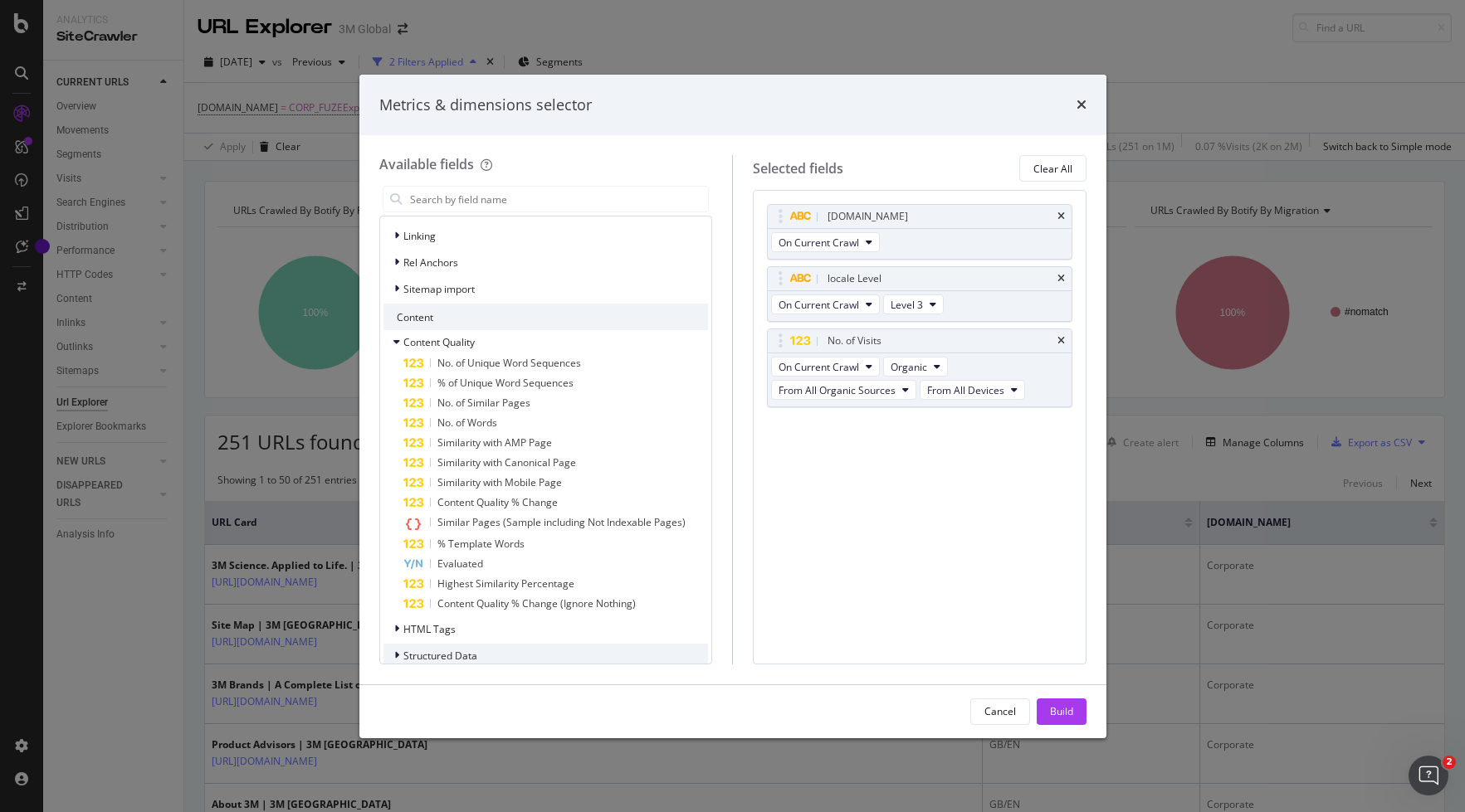
scroll to position [755, 0]
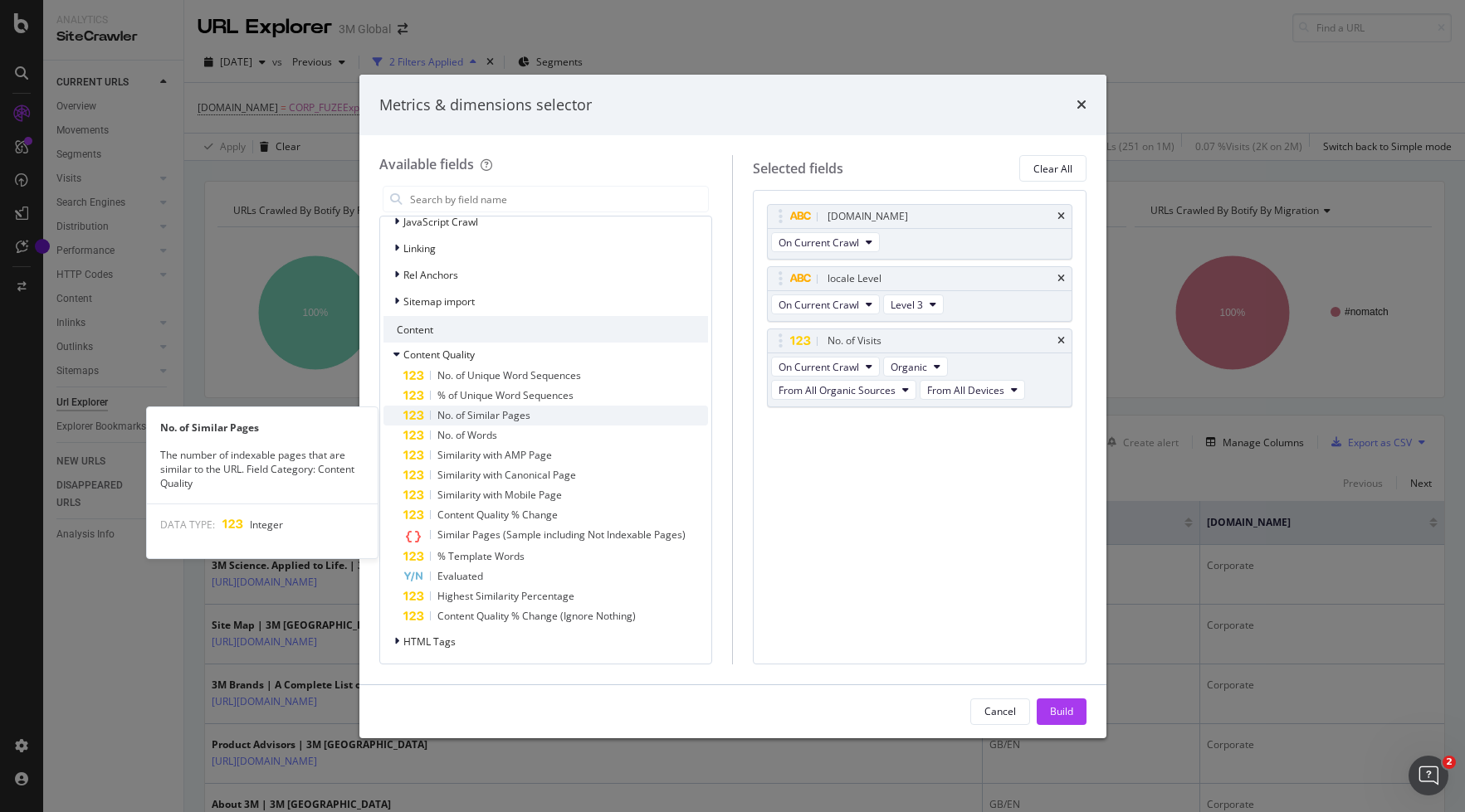
click at [493, 413] on span "No. of Similar Pages" at bounding box center [483, 415] width 93 height 14
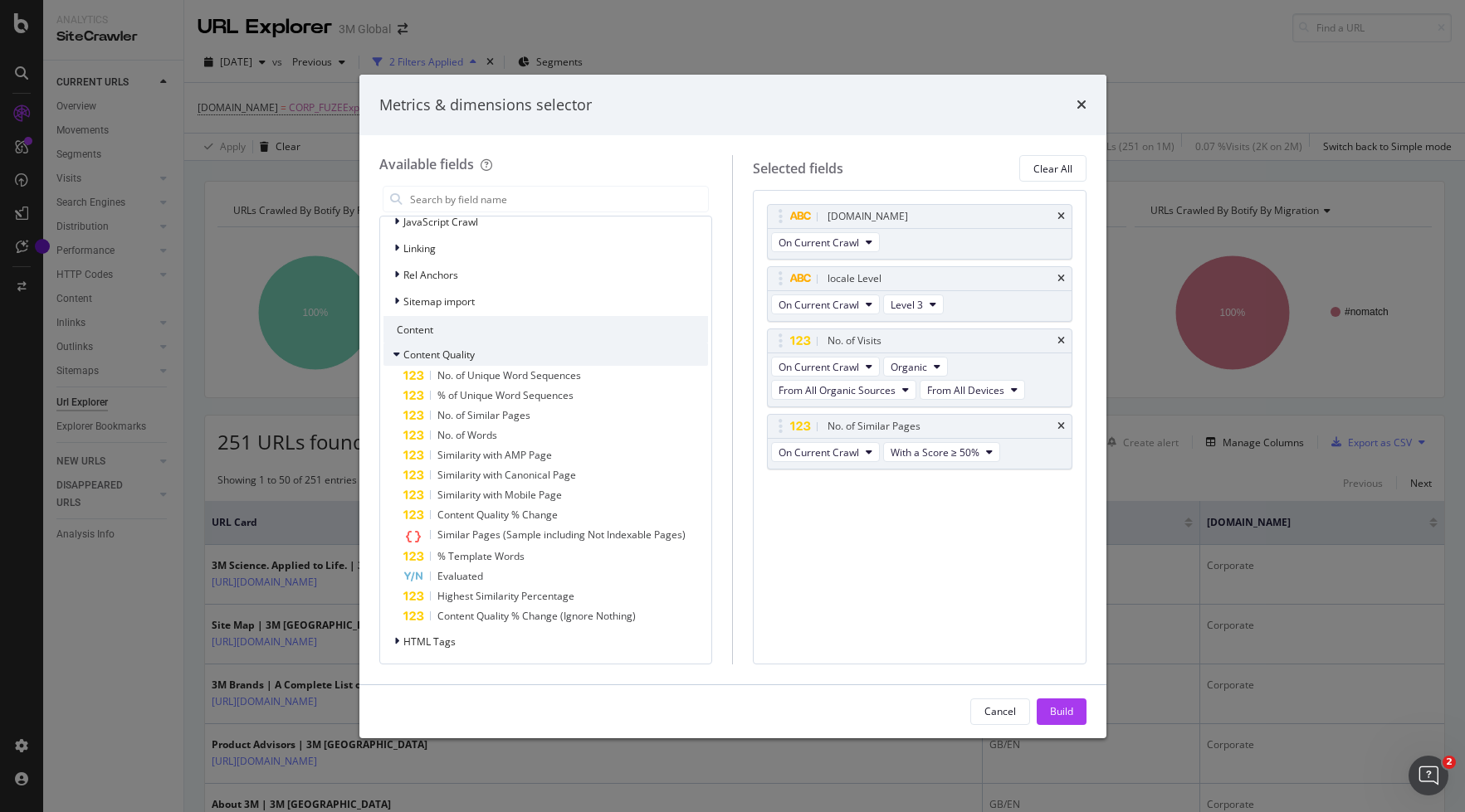
click at [397, 353] on icon "modal" at bounding box center [396, 354] width 7 height 10
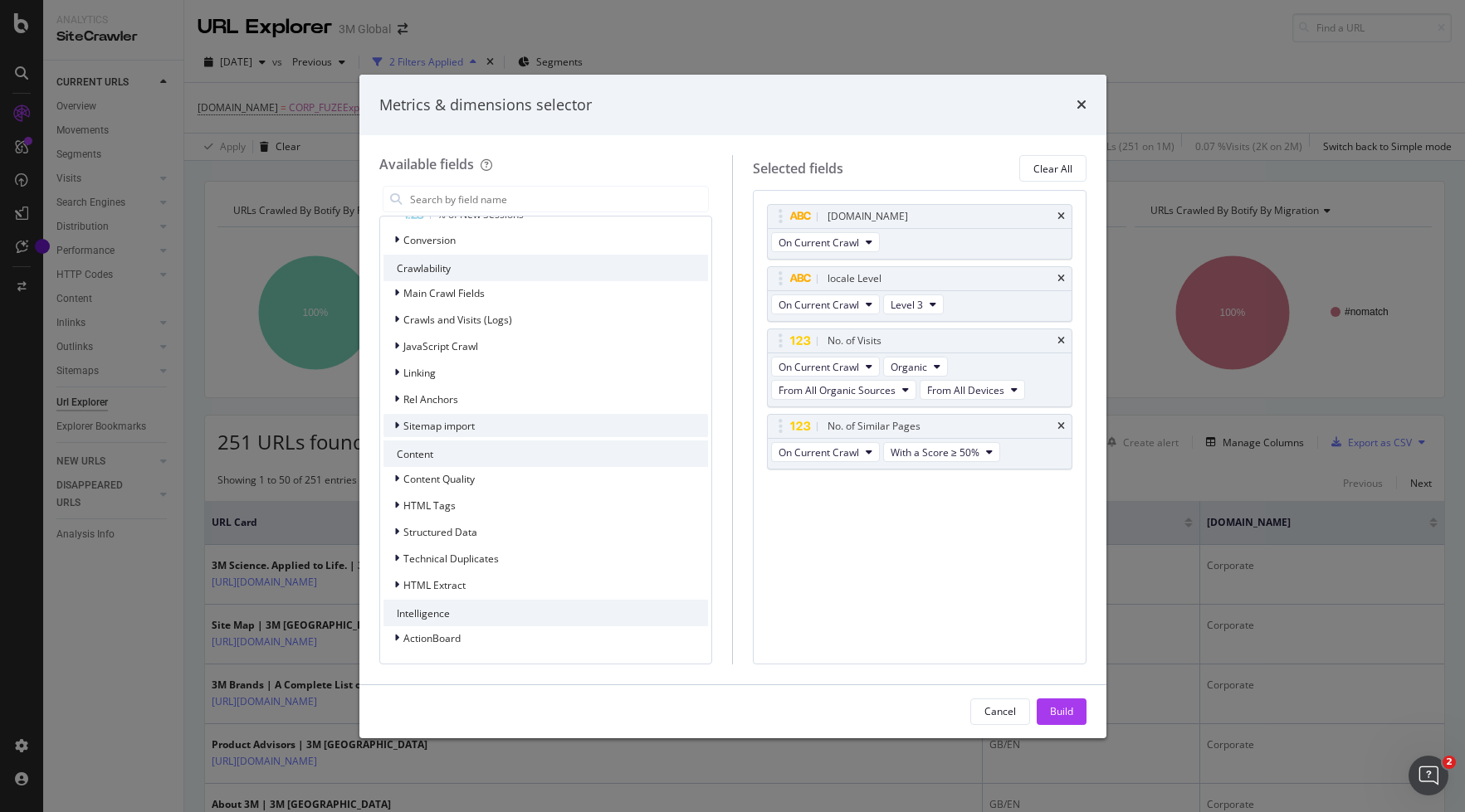
click at [396, 423] on icon "modal" at bounding box center [396, 425] width 5 height 10
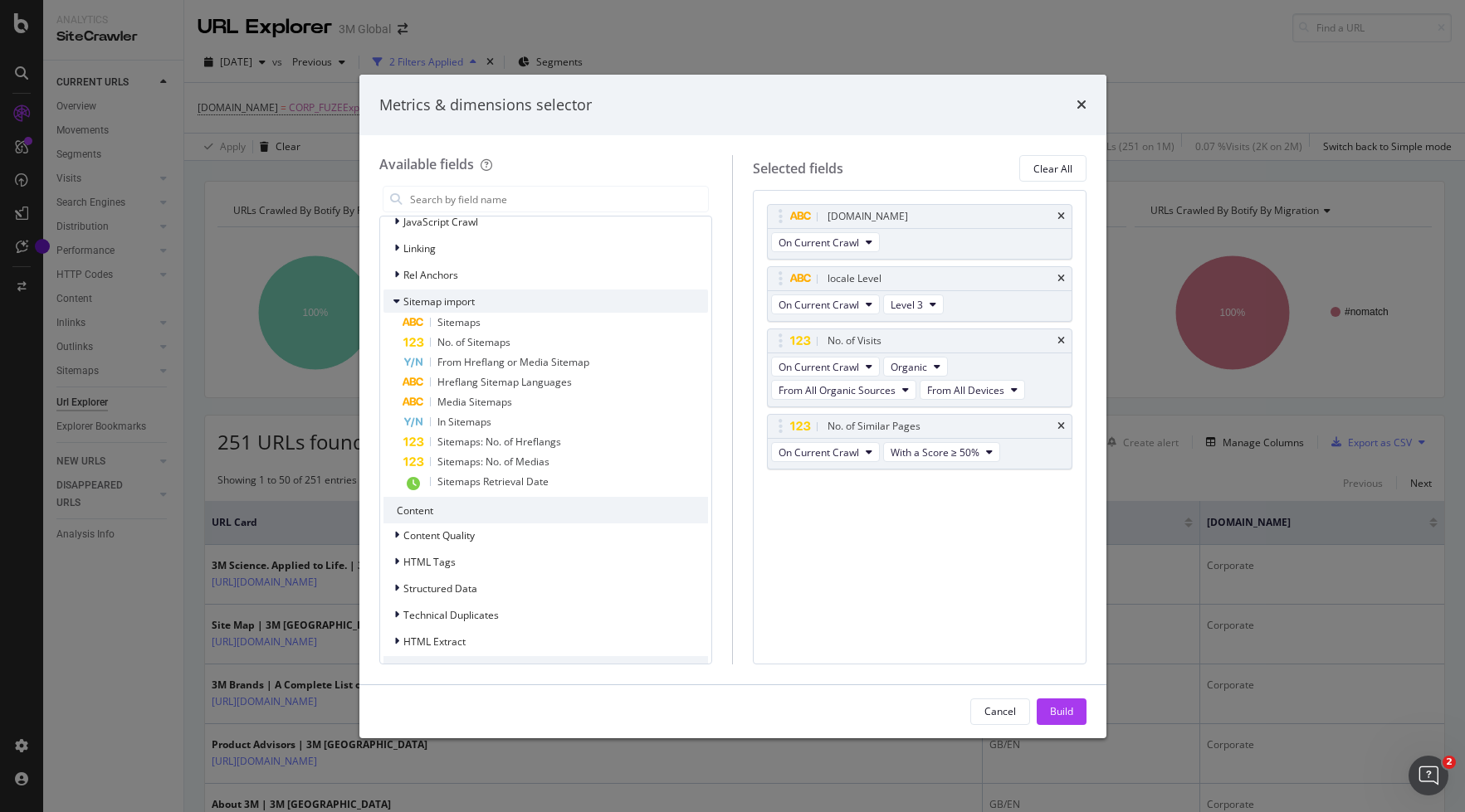
click at [397, 301] on icon "modal" at bounding box center [396, 301] width 7 height 10
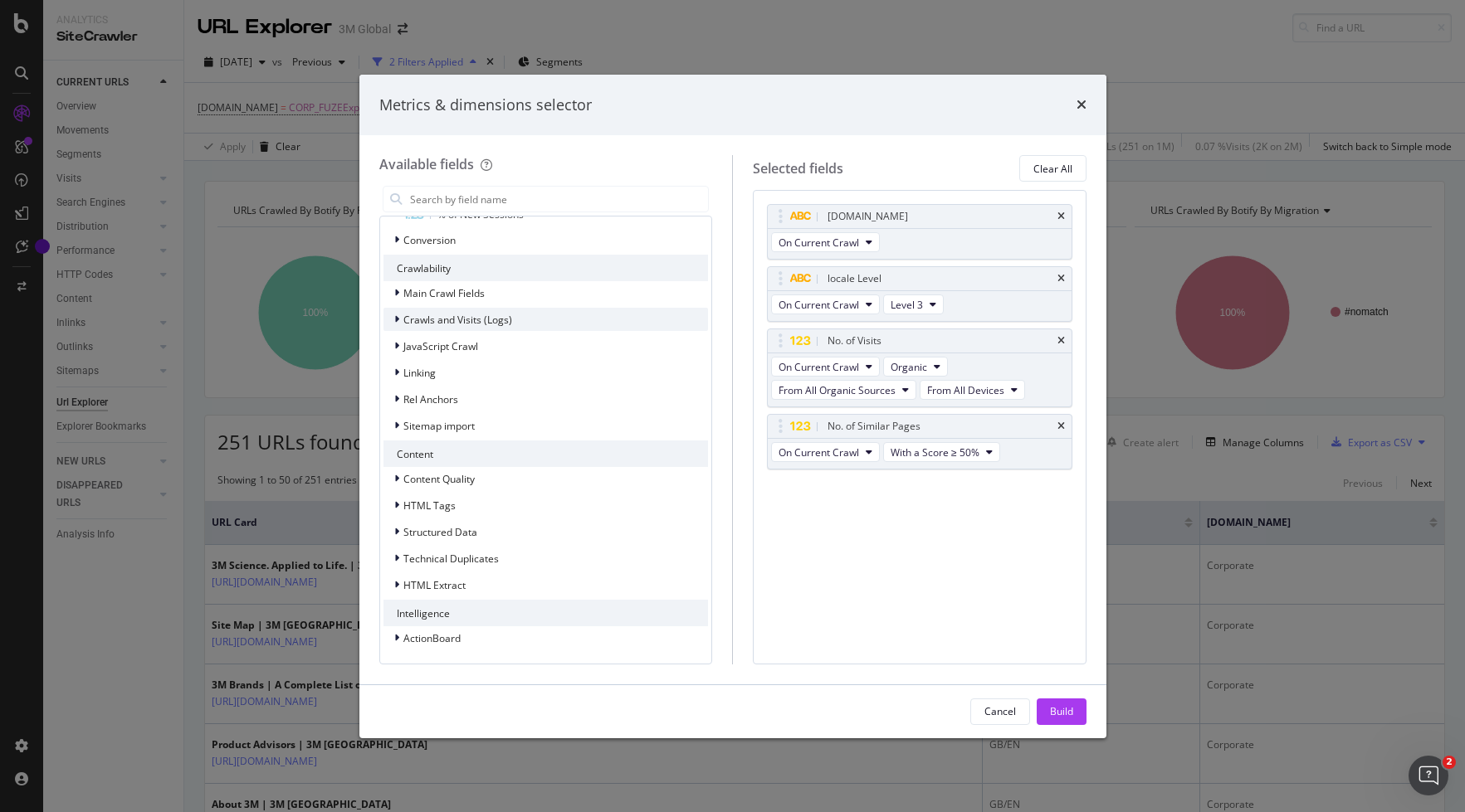
scroll to position [601, 0]
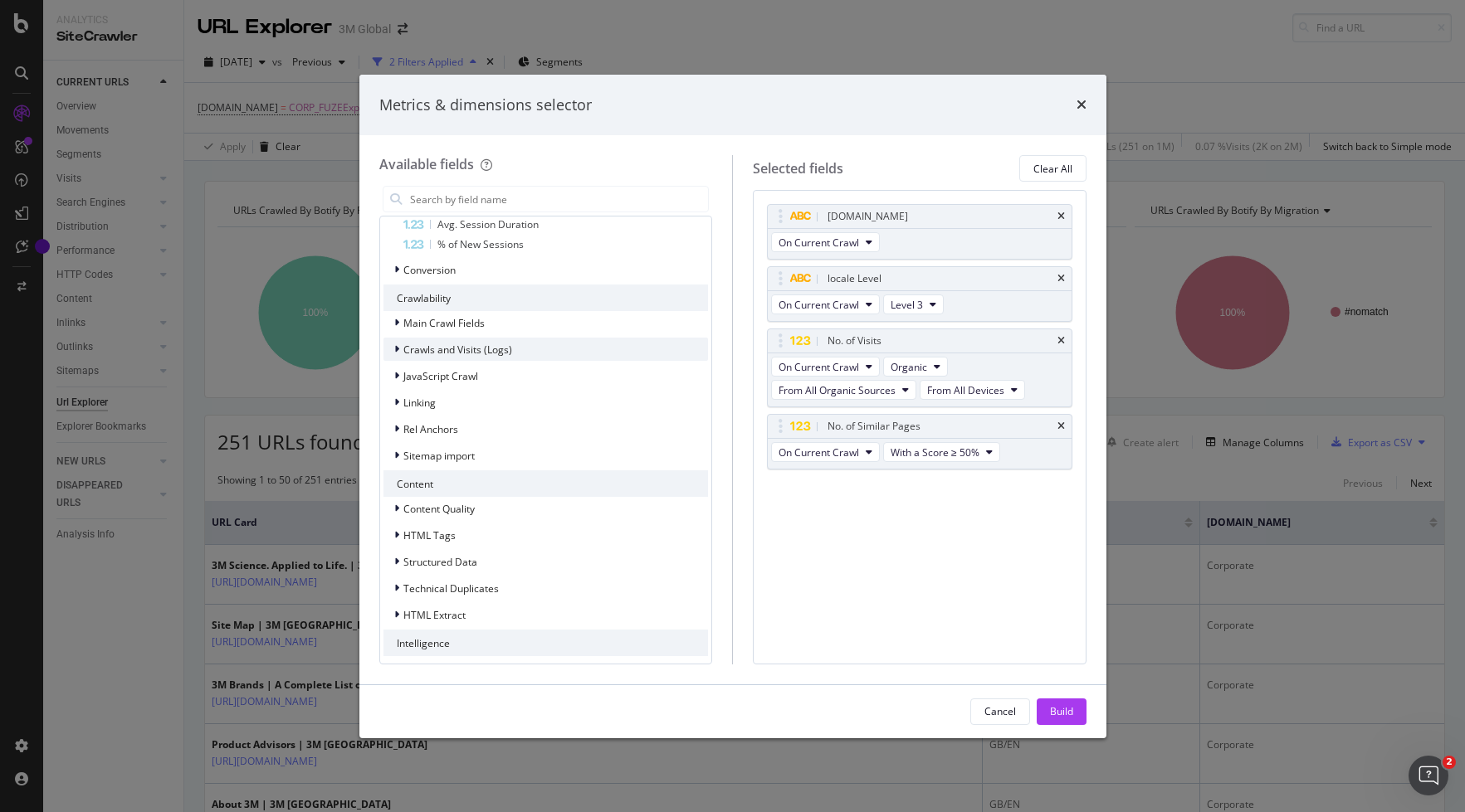
click at [396, 351] on icon "modal" at bounding box center [396, 349] width 5 height 10
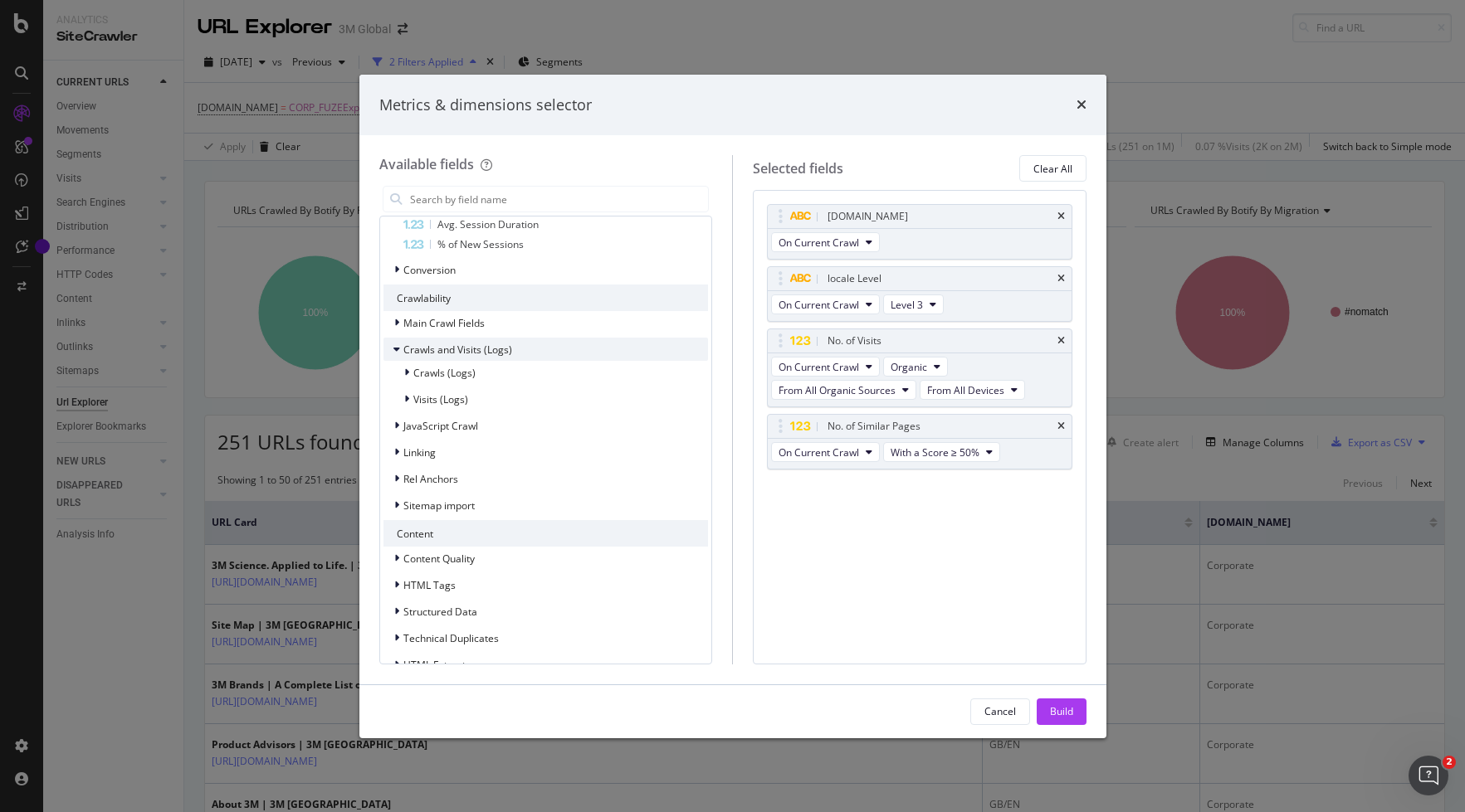
click at [396, 351] on icon "modal" at bounding box center [396, 349] width 7 height 10
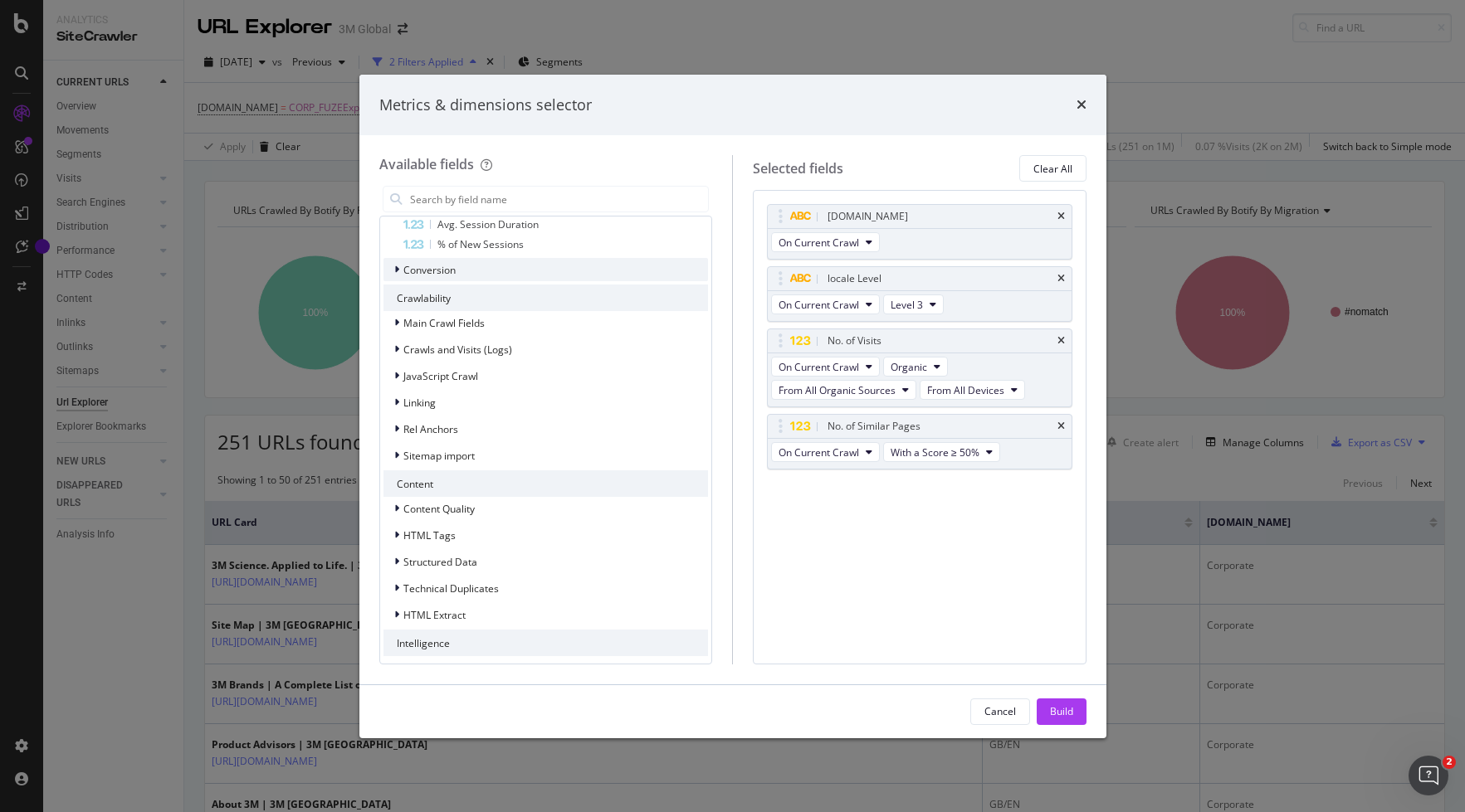
click at [397, 270] on icon "modal" at bounding box center [396, 269] width 5 height 10
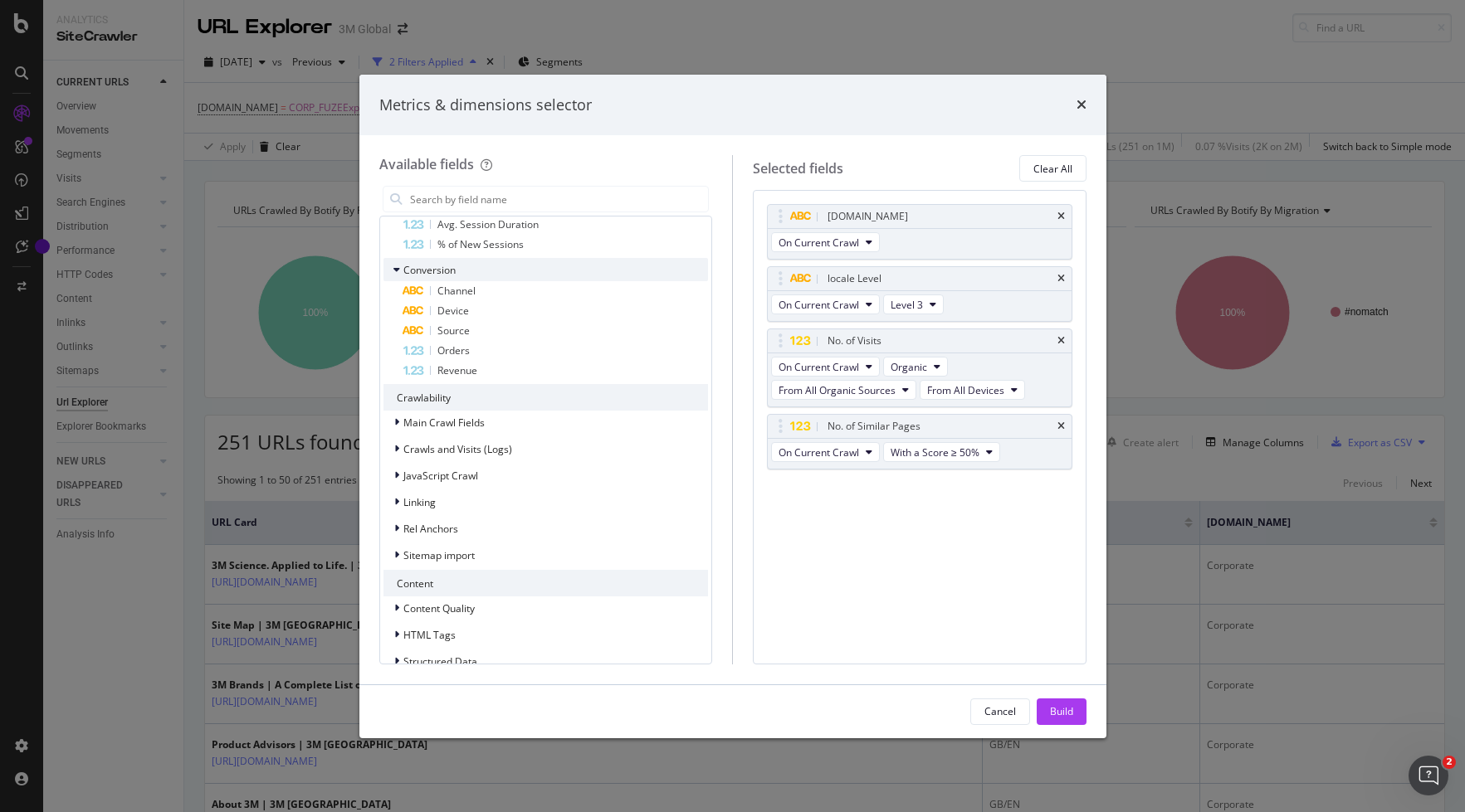
click at [397, 270] on icon "modal" at bounding box center [396, 269] width 7 height 10
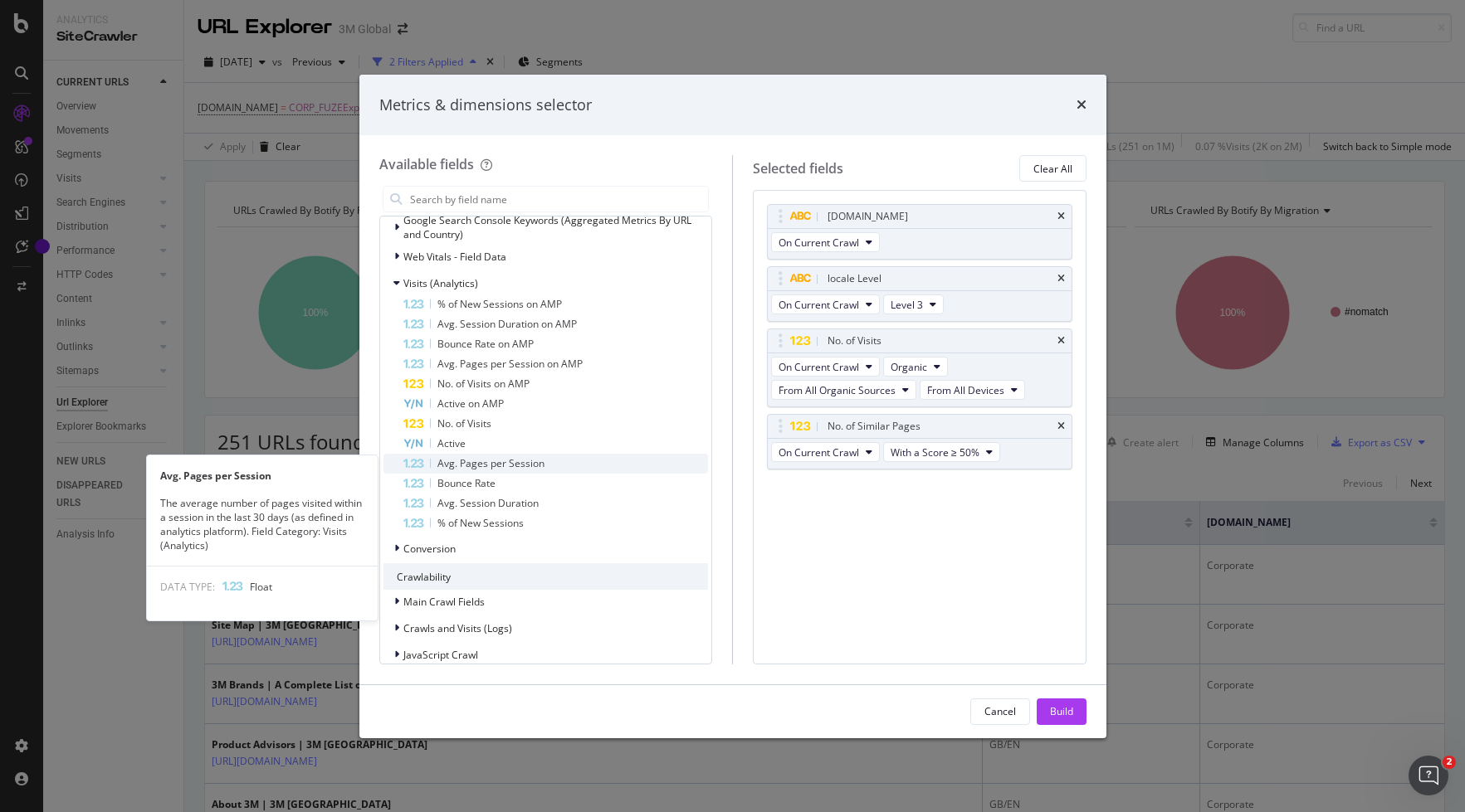
scroll to position [318, 0]
click at [477, 464] on span "Avg. Pages per Session" at bounding box center [491, 468] width 107 height 14
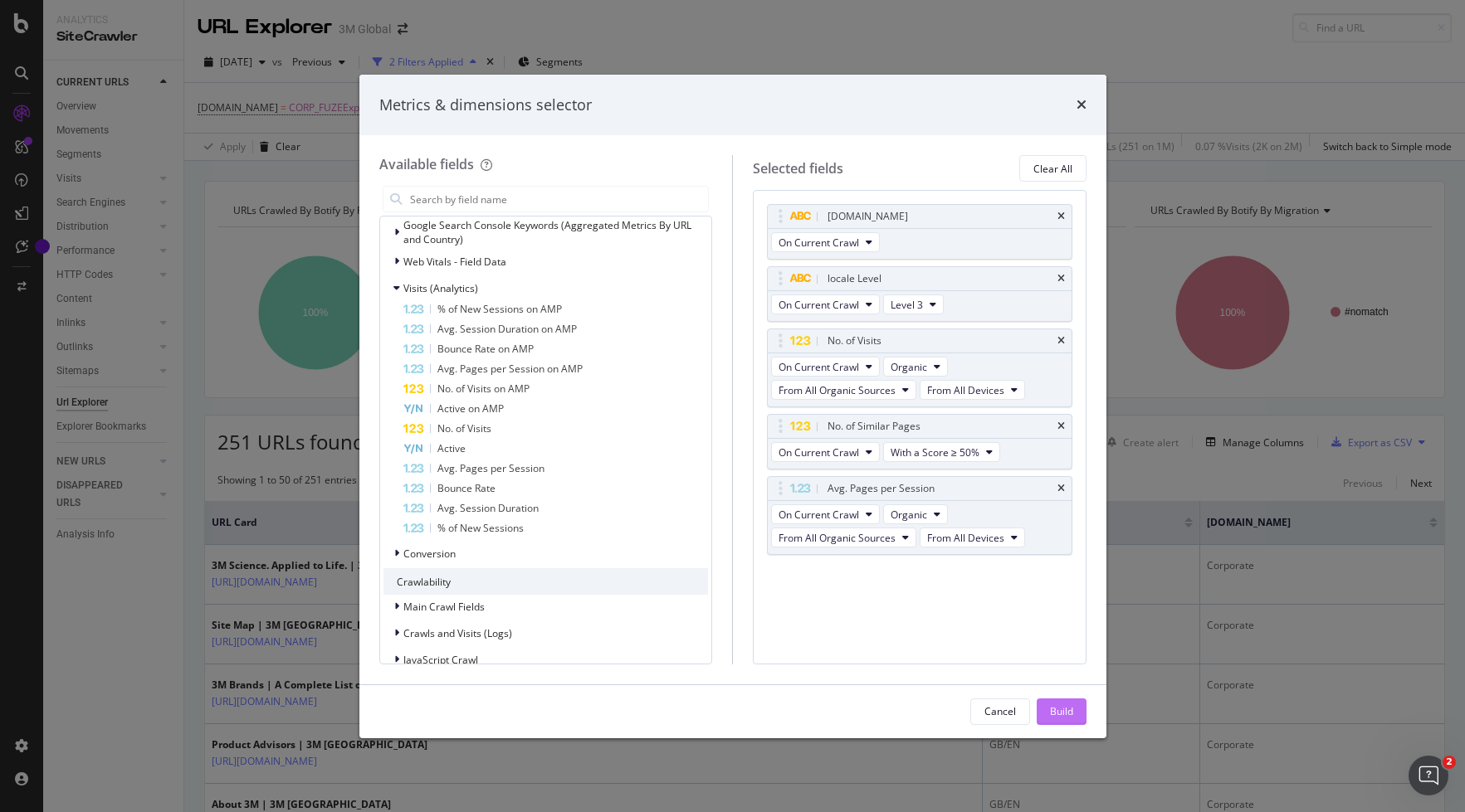
click at [1061, 710] on div "Build" at bounding box center [1061, 711] width 23 height 14
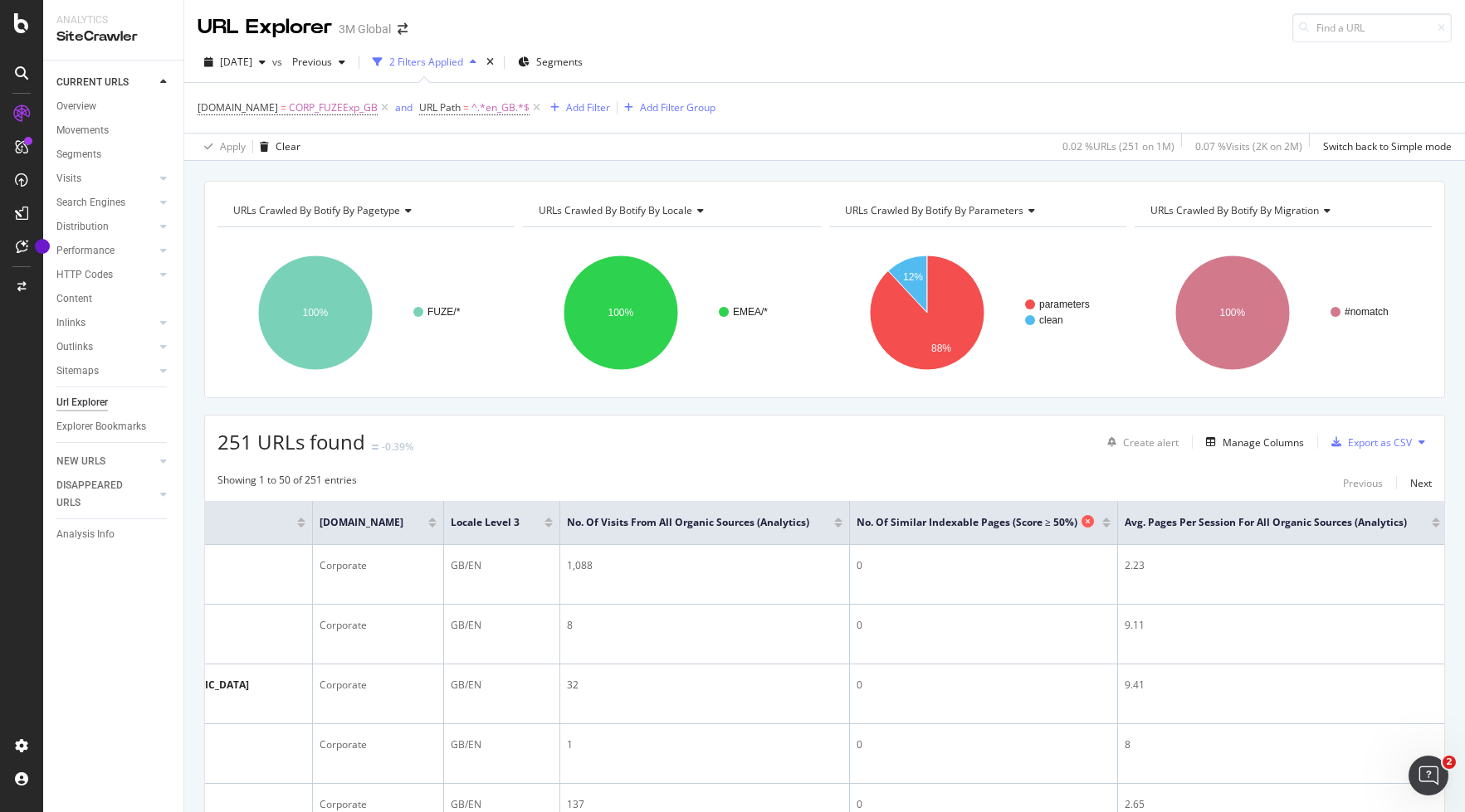
click at [1086, 522] on icon at bounding box center [1088, 521] width 13 height 13
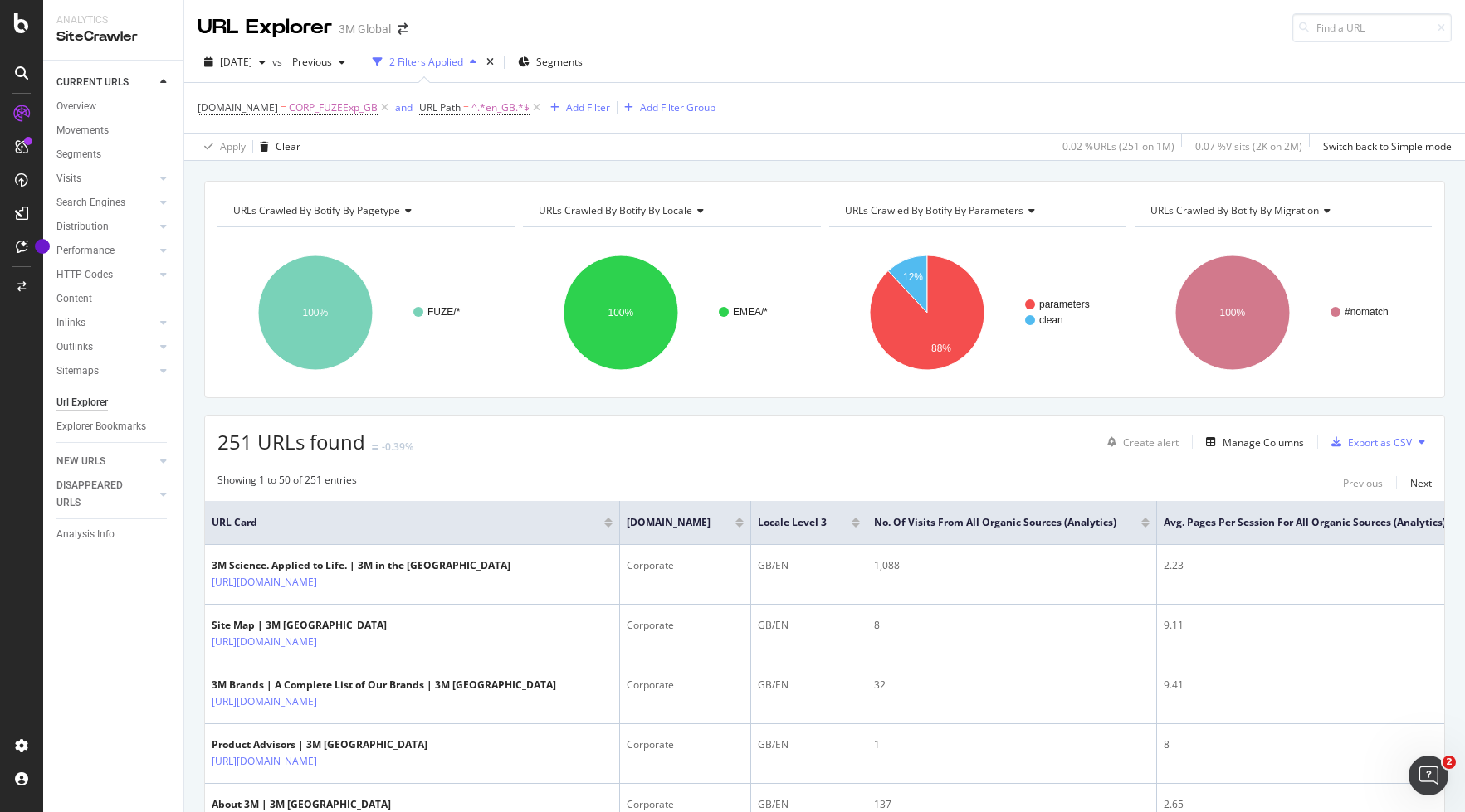
click at [1305, 441] on icon at bounding box center [1421, 442] width 7 height 10
click at [1305, 443] on span "Export XML Sitemaps" at bounding box center [1349, 443] width 98 height 15
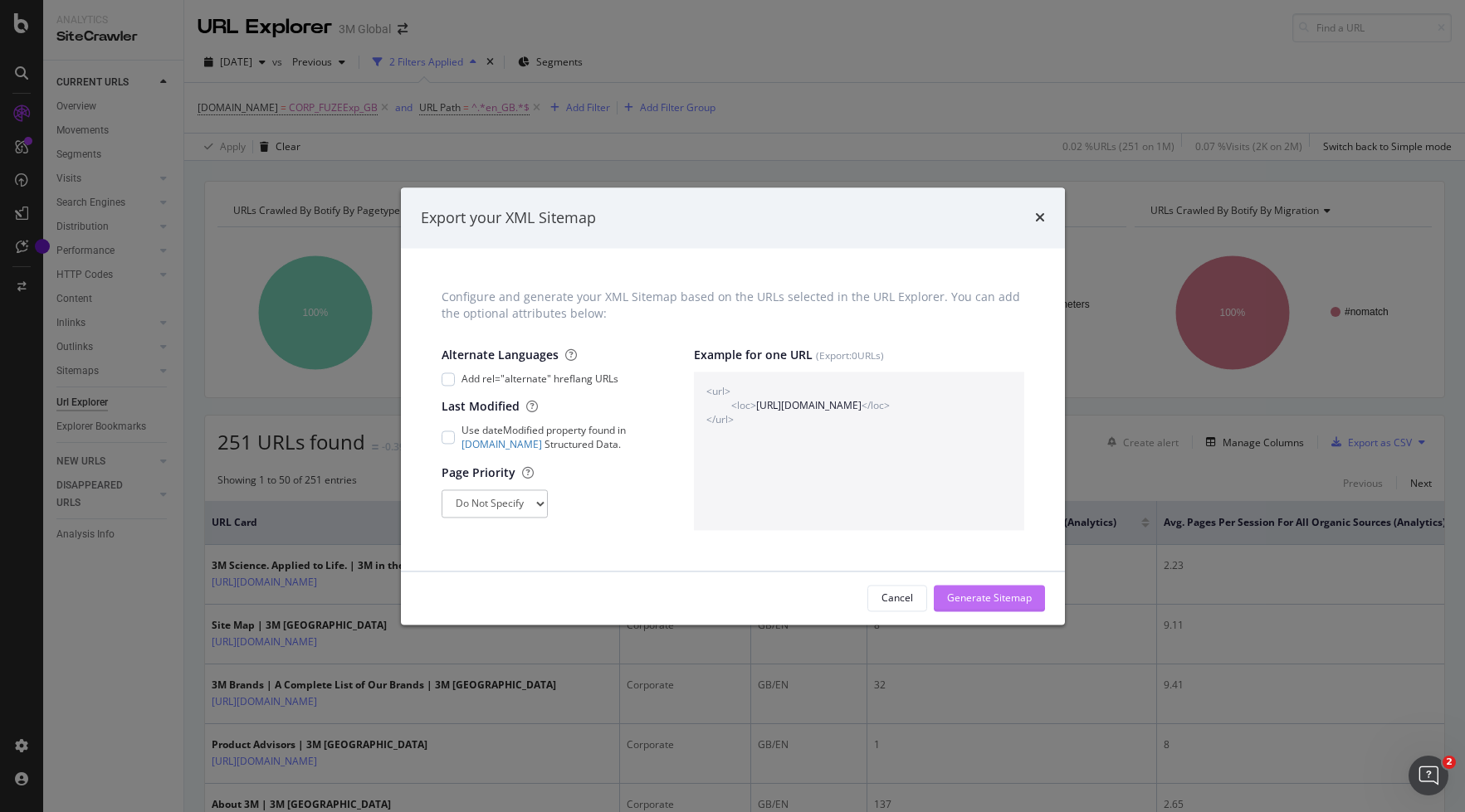
click at [1015, 599] on div "Generate Sitemap" at bounding box center [989, 598] width 85 height 14
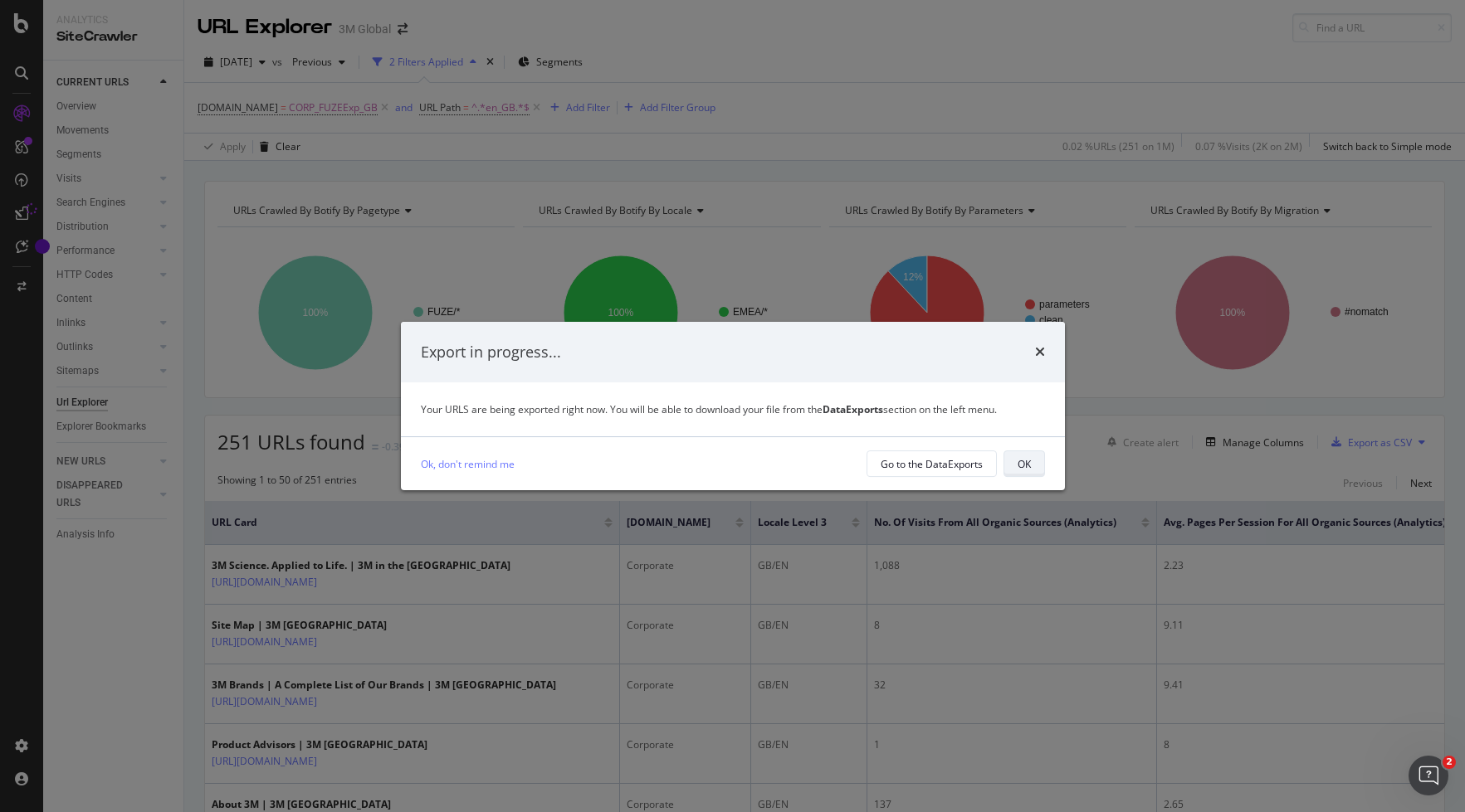
click at [1032, 467] on button "OK" at bounding box center [1024, 463] width 42 height 26
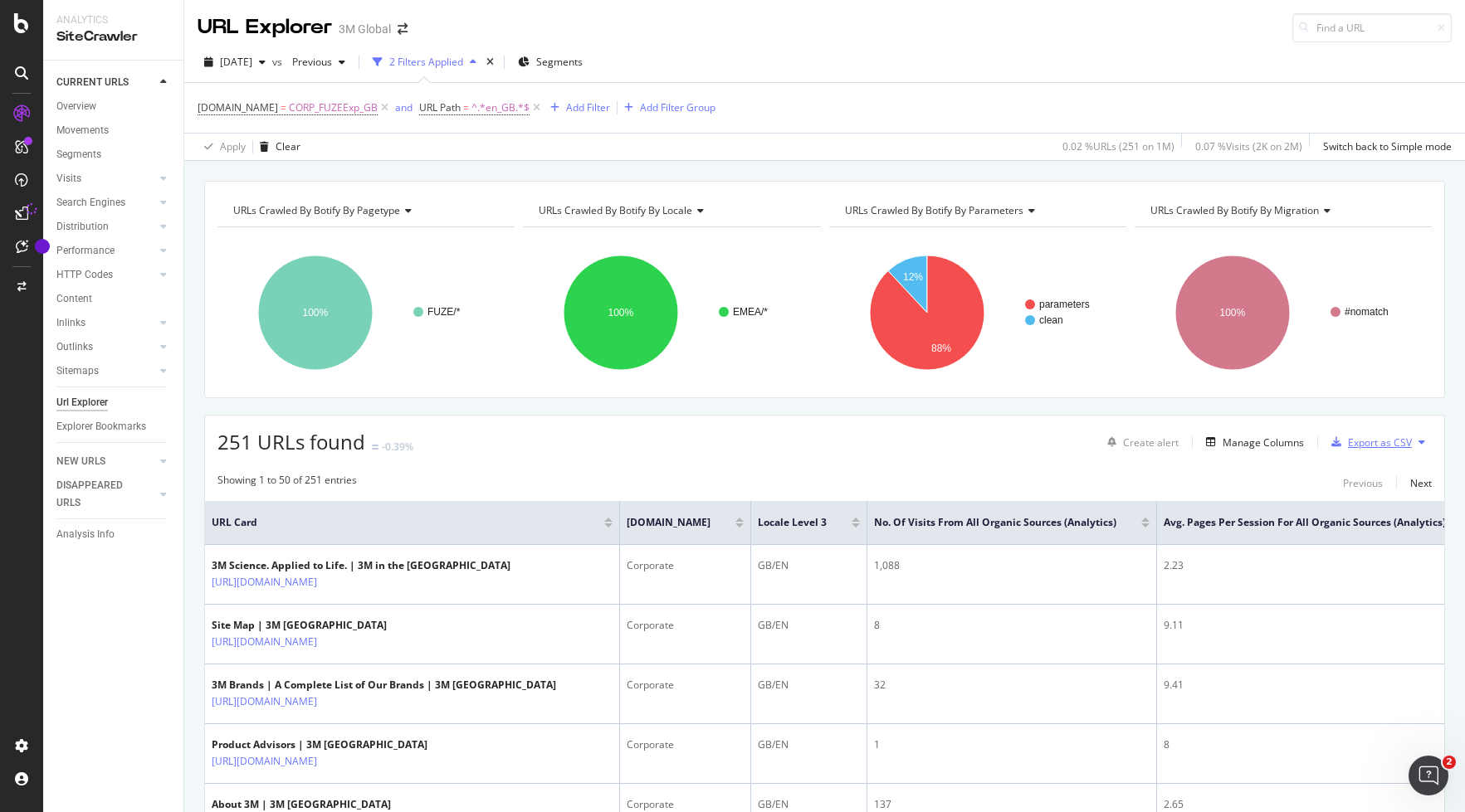
click at [1305, 445] on div "Export as CSV" at bounding box center [1380, 443] width 64 height 14
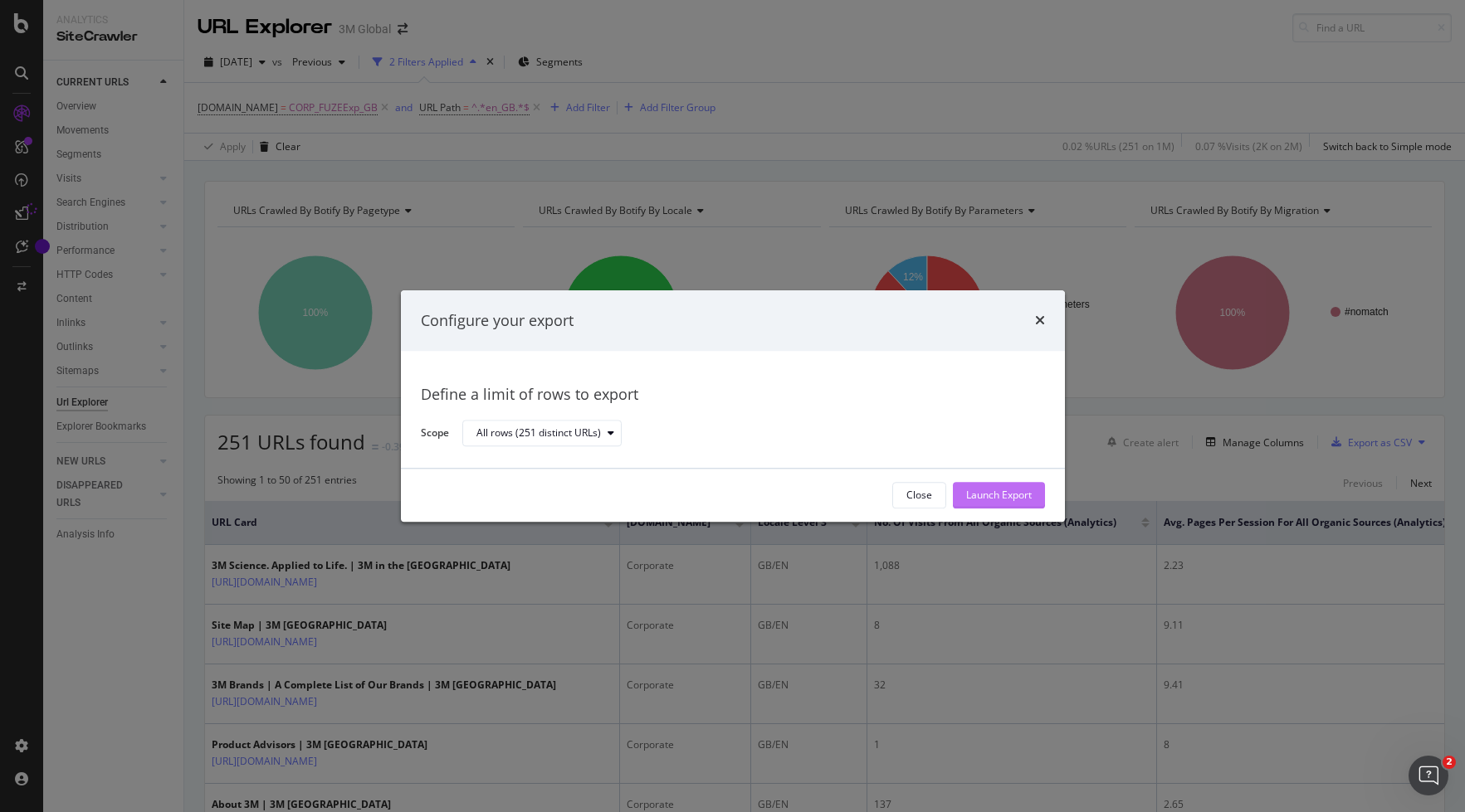
click at [1013, 492] on div "Launch Export" at bounding box center [998, 495] width 65 height 14
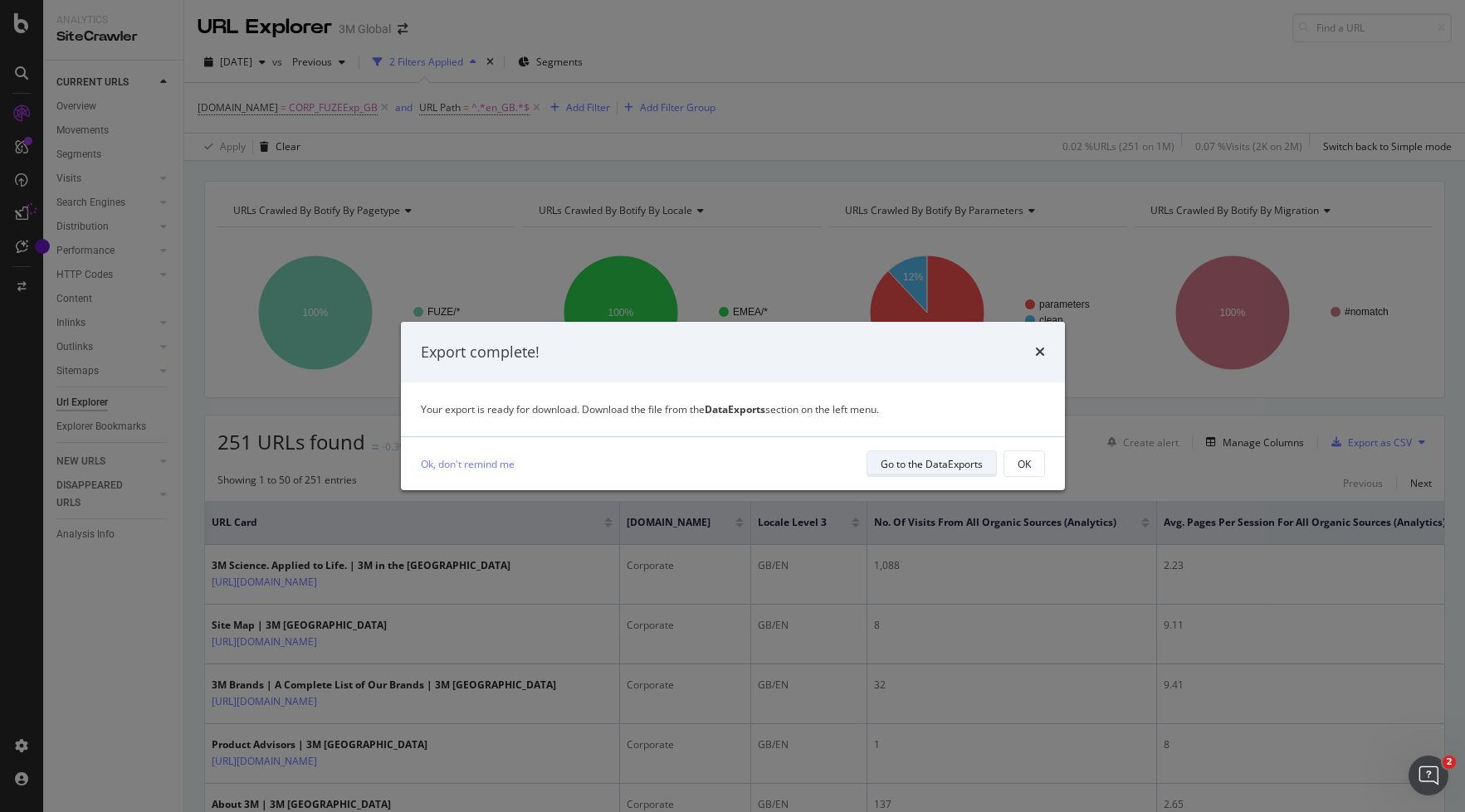
click at [962, 465] on div "Go to the DataExports" at bounding box center [931, 464] width 102 height 14
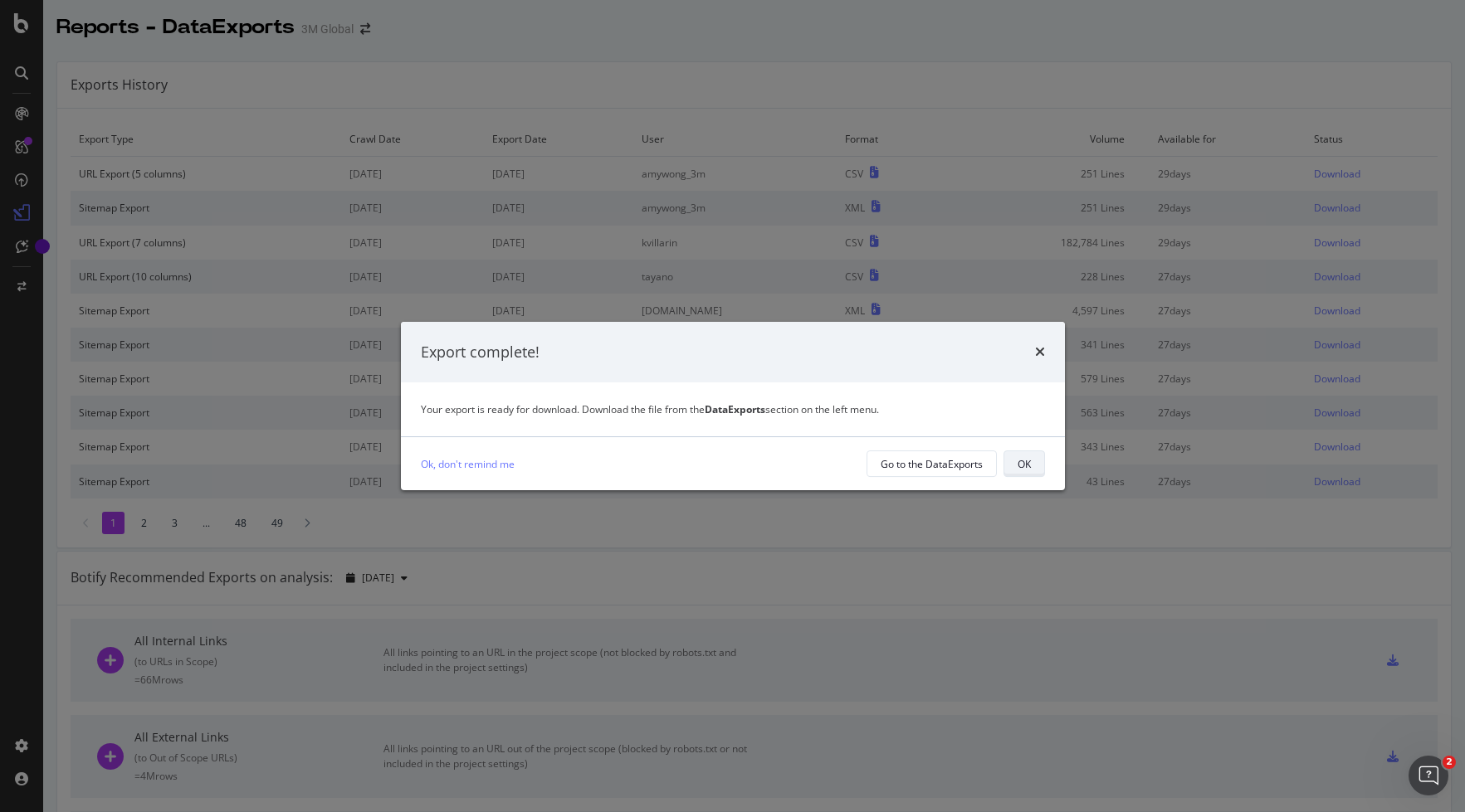
click at [1010, 464] on button "OK" at bounding box center [1024, 463] width 42 height 26
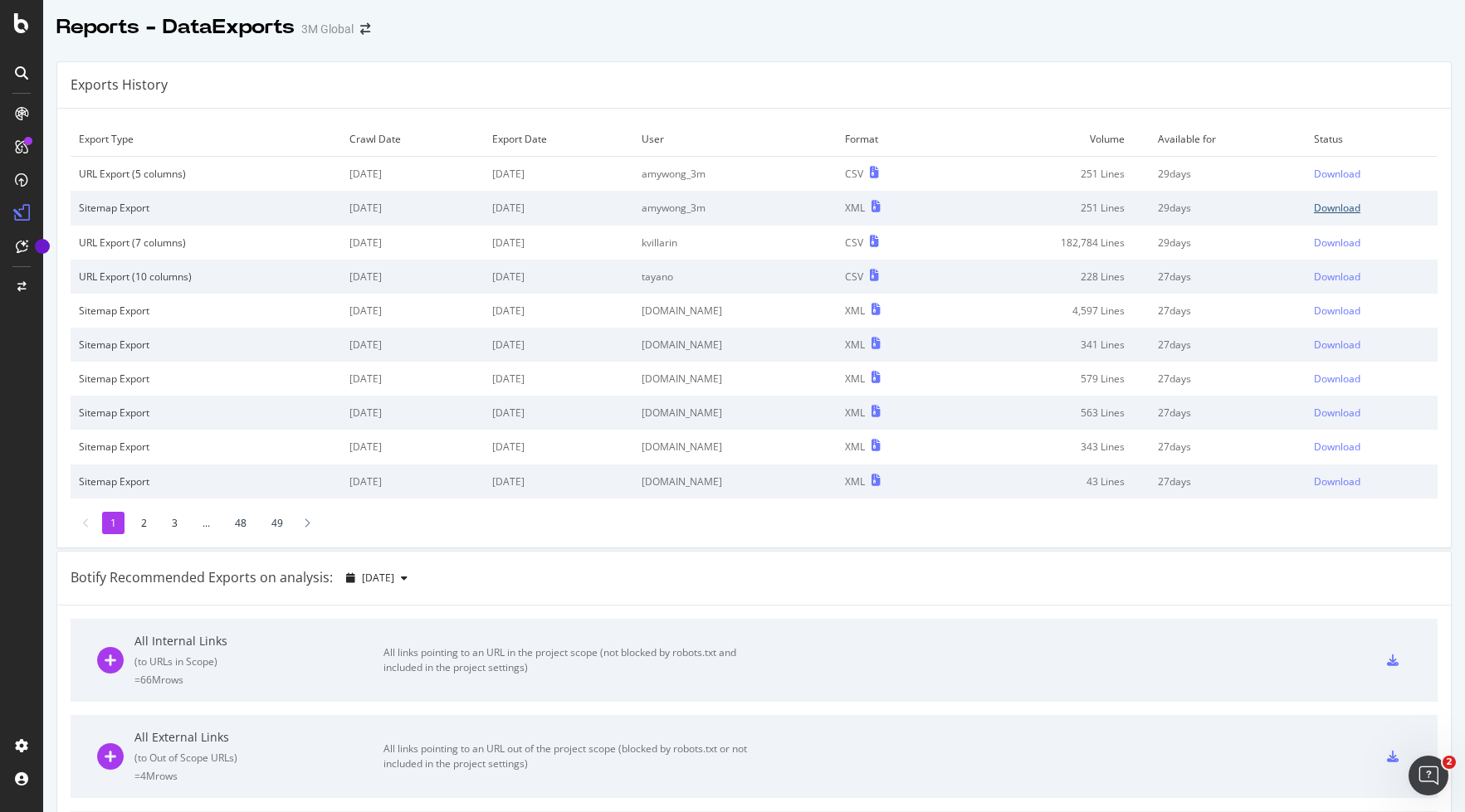
click at [1305, 209] on div "Download" at bounding box center [1337, 208] width 47 height 14
click at [1305, 174] on div "Download" at bounding box center [1337, 174] width 47 height 14
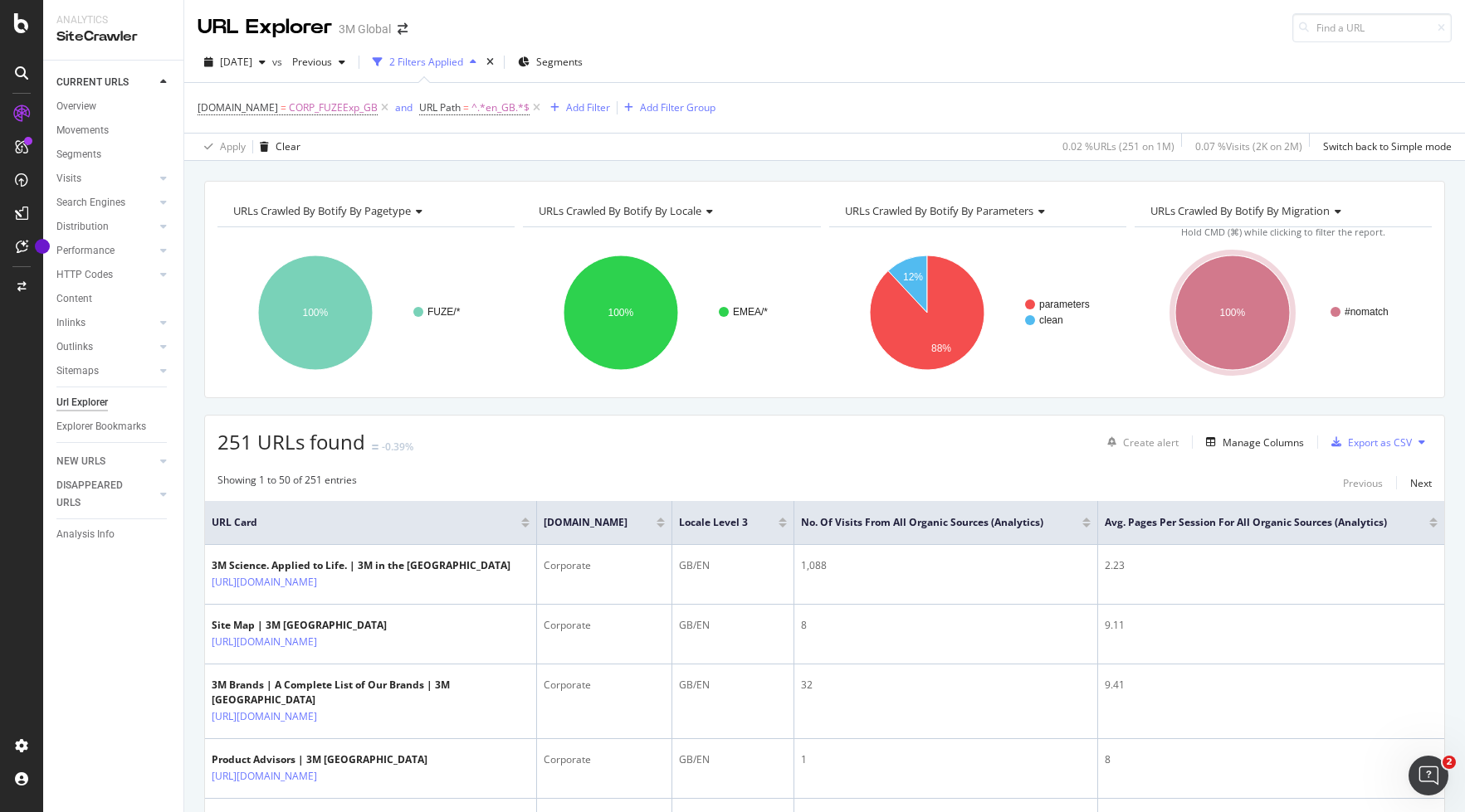
click at [1305, 440] on icon at bounding box center [1421, 442] width 7 height 10
click at [977, 449] on div "251 URLs found -0.39% Create alert Manage Columns Export as CSV" at bounding box center [824, 436] width 1239 height 41
click at [483, 107] on span "^.*en_GB.*$" at bounding box center [500, 108] width 59 height 23
click at [515, 214] on div "Add filter" at bounding box center [511, 212] width 42 height 14
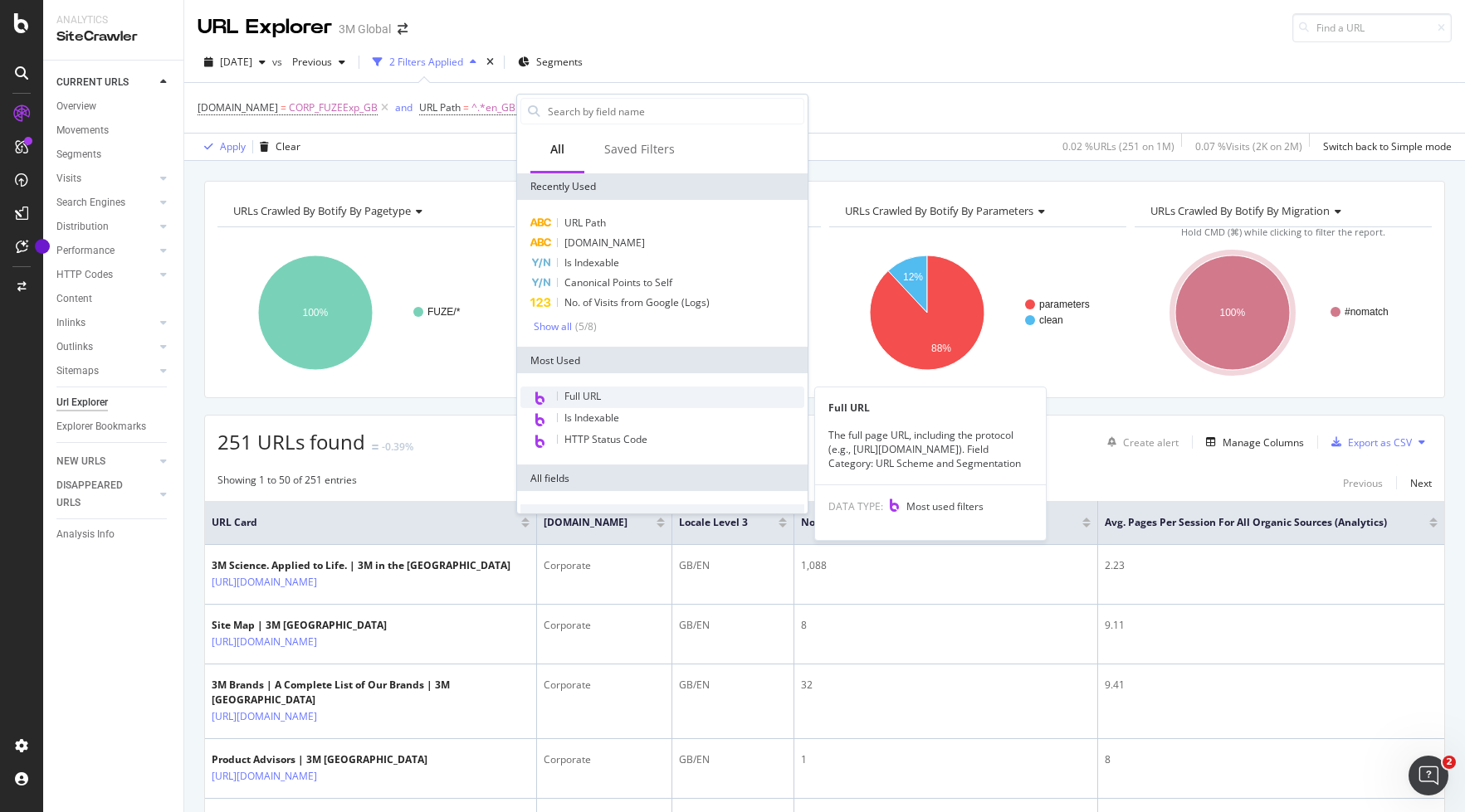
click at [617, 391] on div "Full URL" at bounding box center [661, 397] width 284 height 21
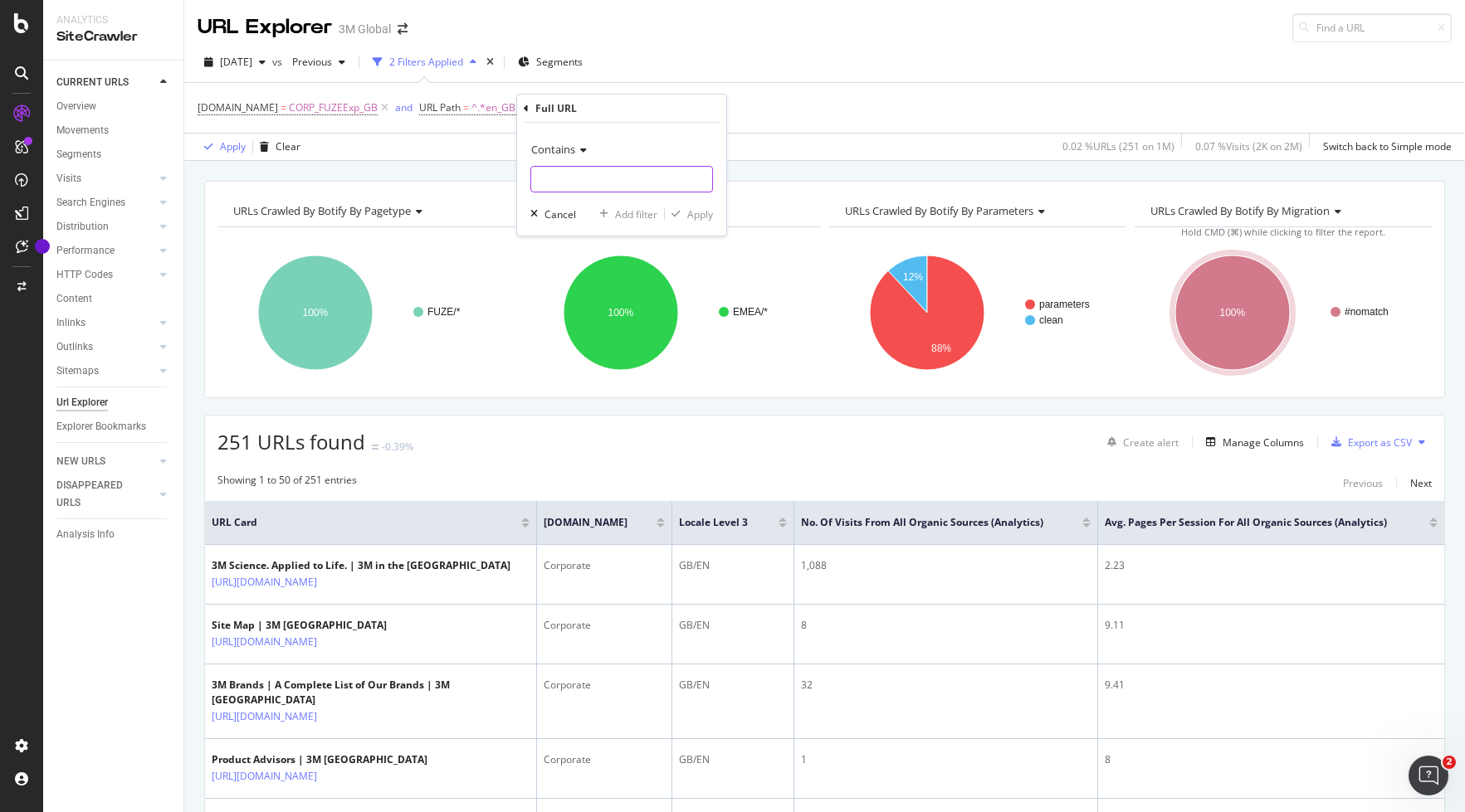
click at [578, 171] on input "text" at bounding box center [621, 178] width 180 height 26
paste input "[URL][DOMAIN_NAME]"
type input "[URL][DOMAIN_NAME]"
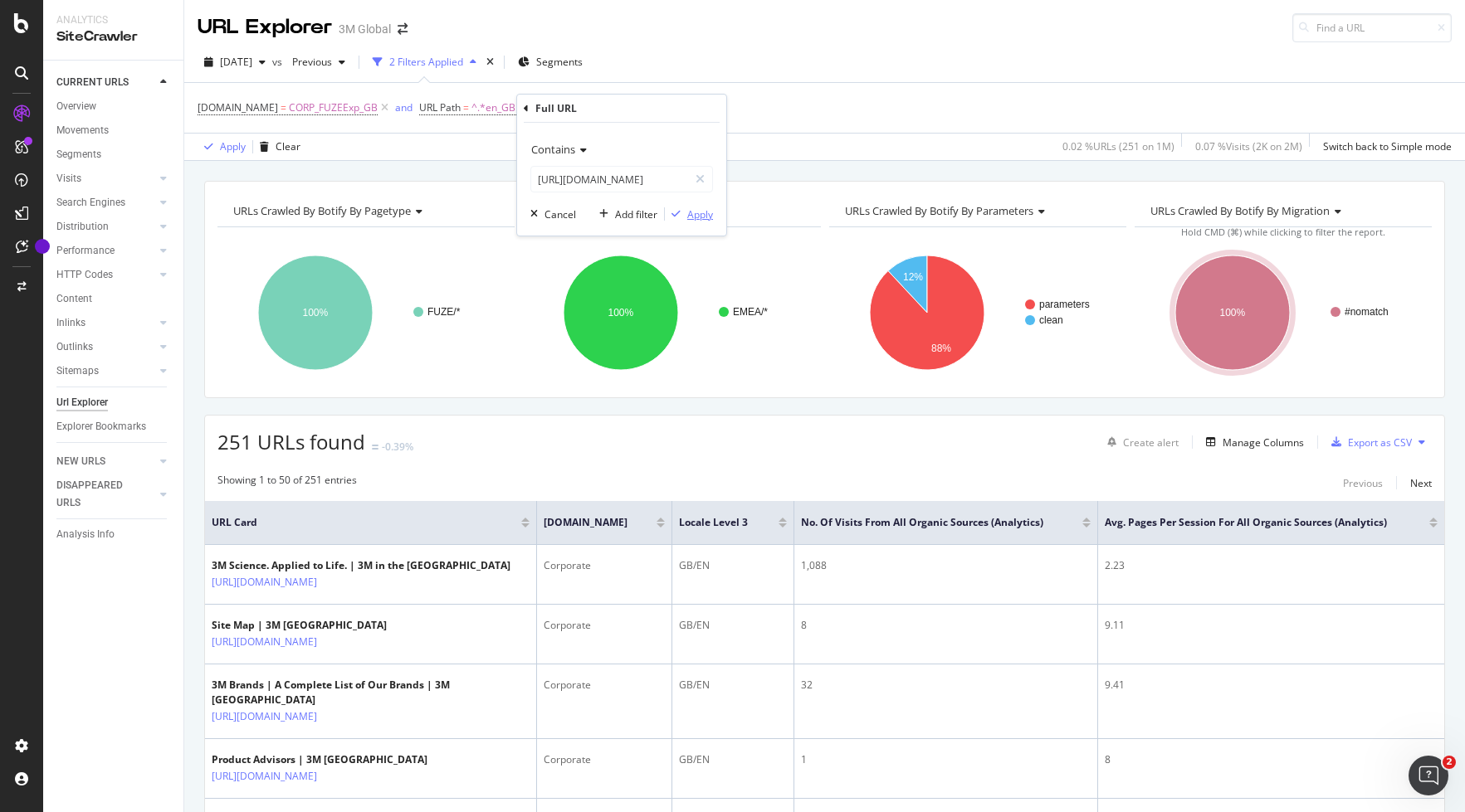
click at [701, 214] on div "Apply" at bounding box center [699, 214] width 25 height 14
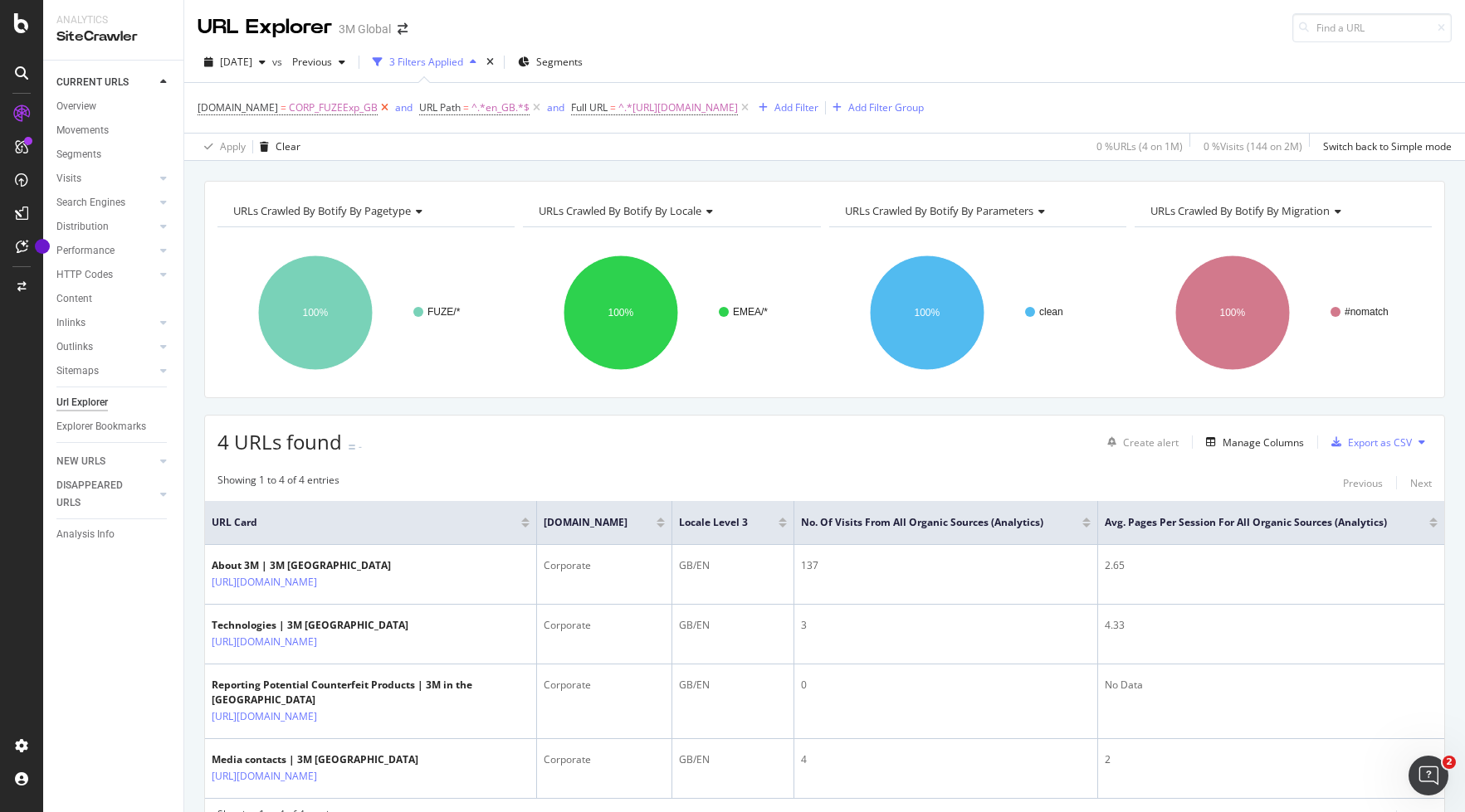
click at [377, 107] on icon at bounding box center [384, 107] width 14 height 17
click at [316, 108] on icon at bounding box center [315, 107] width 14 height 17
click at [1305, 438] on div "Export as CSV" at bounding box center [1380, 443] width 64 height 14
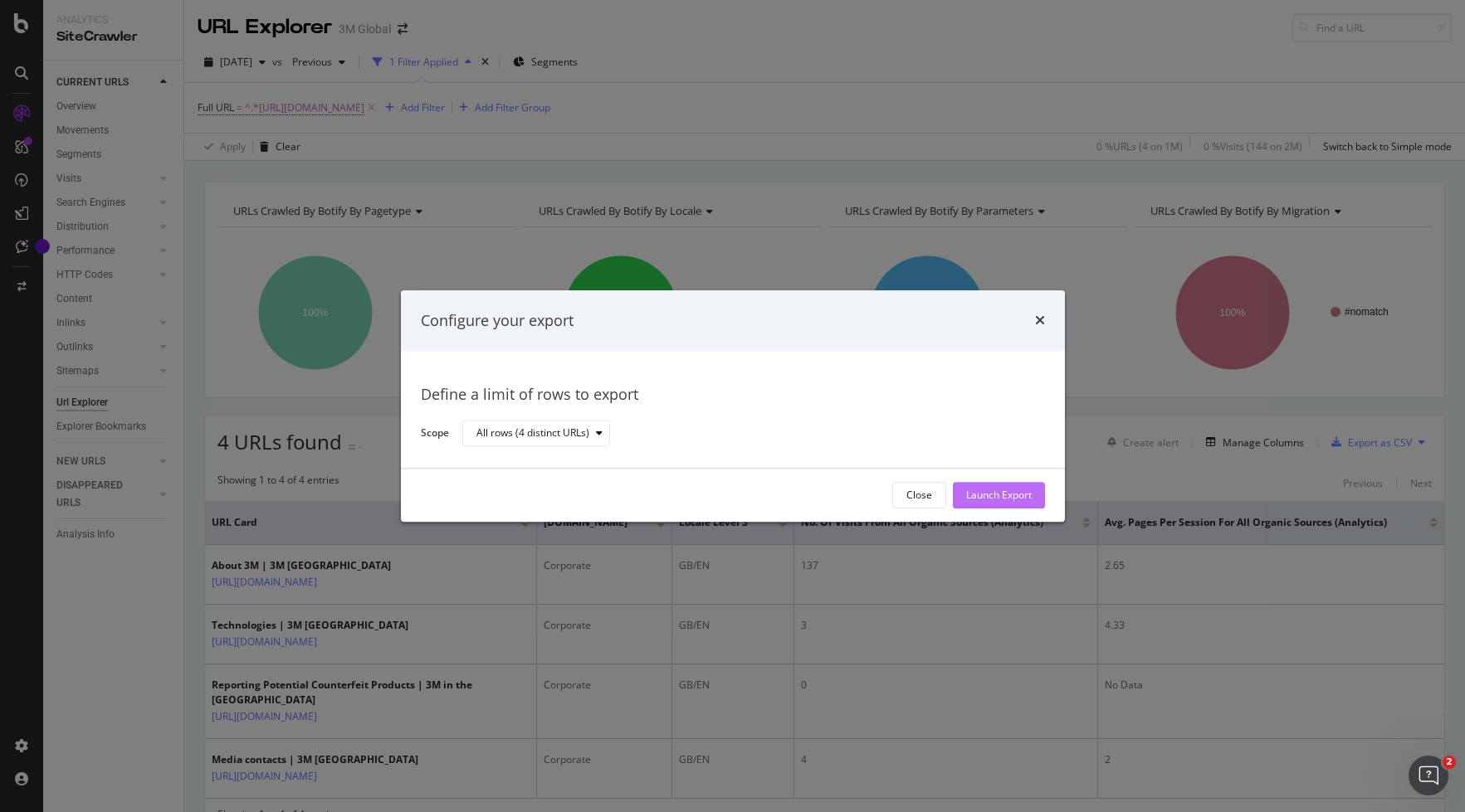
click at [1010, 497] on div "Launch Export" at bounding box center [998, 495] width 65 height 14
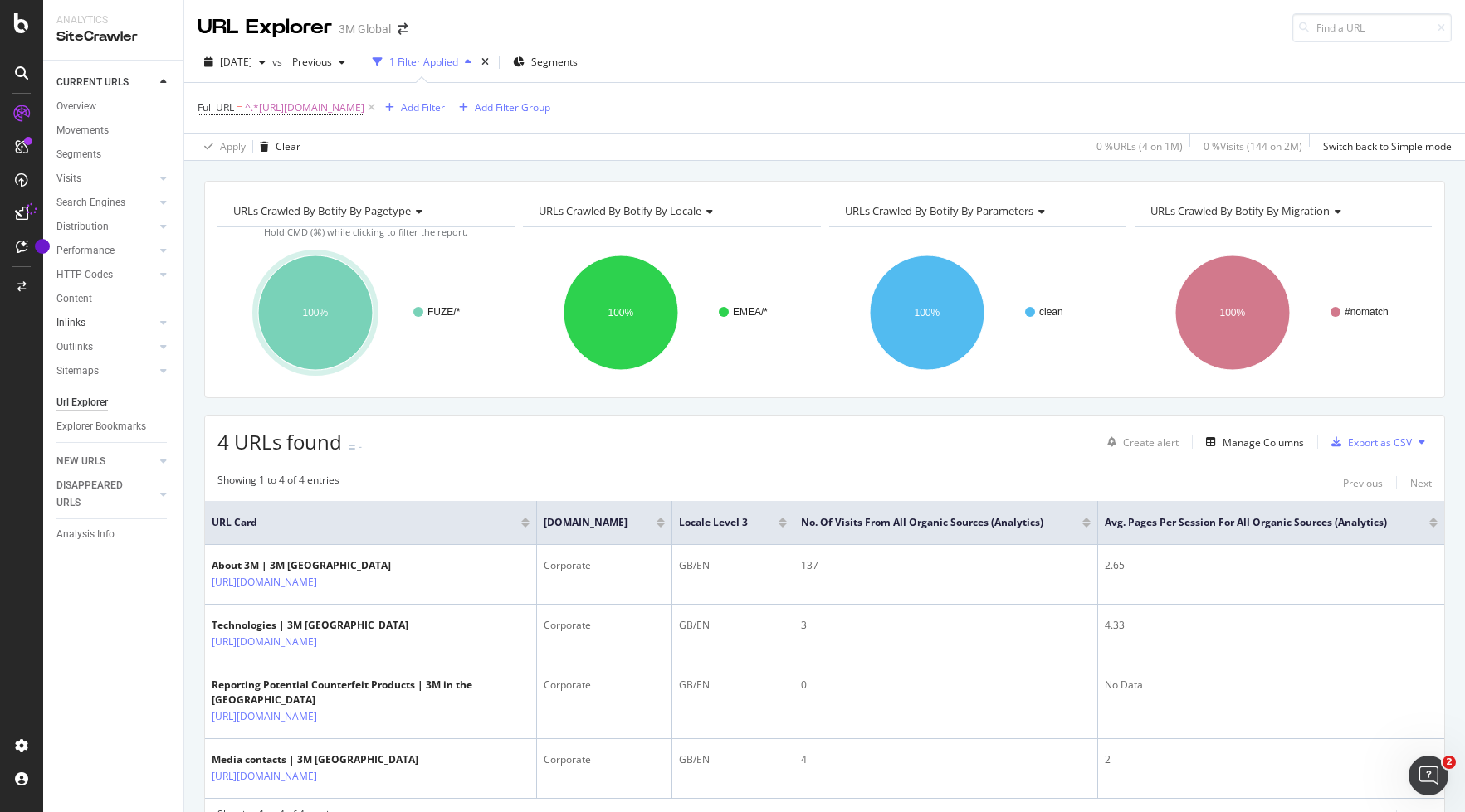
click at [131, 325] on link "Inlinks" at bounding box center [105, 323] width 99 height 18
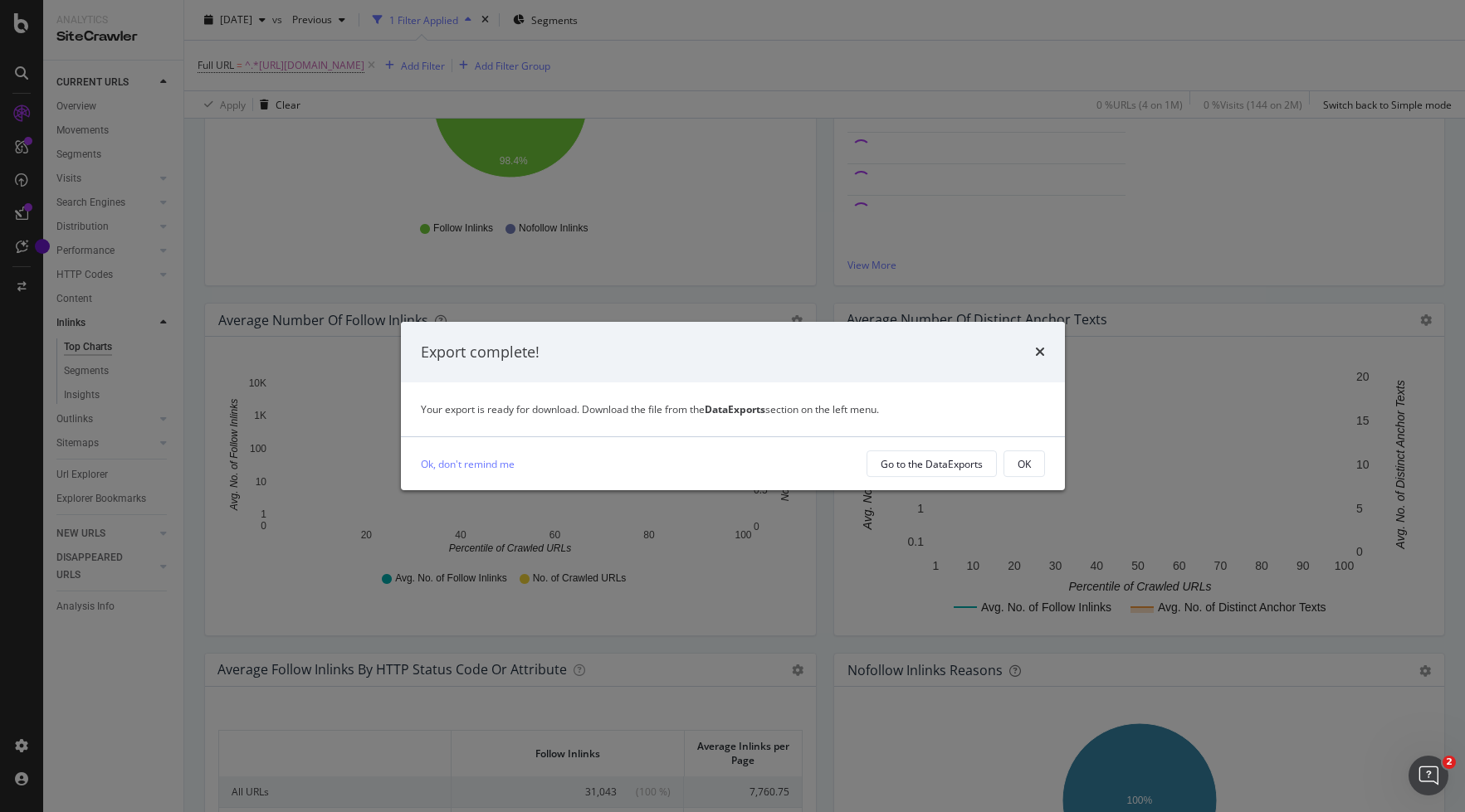
scroll to position [598, 0]
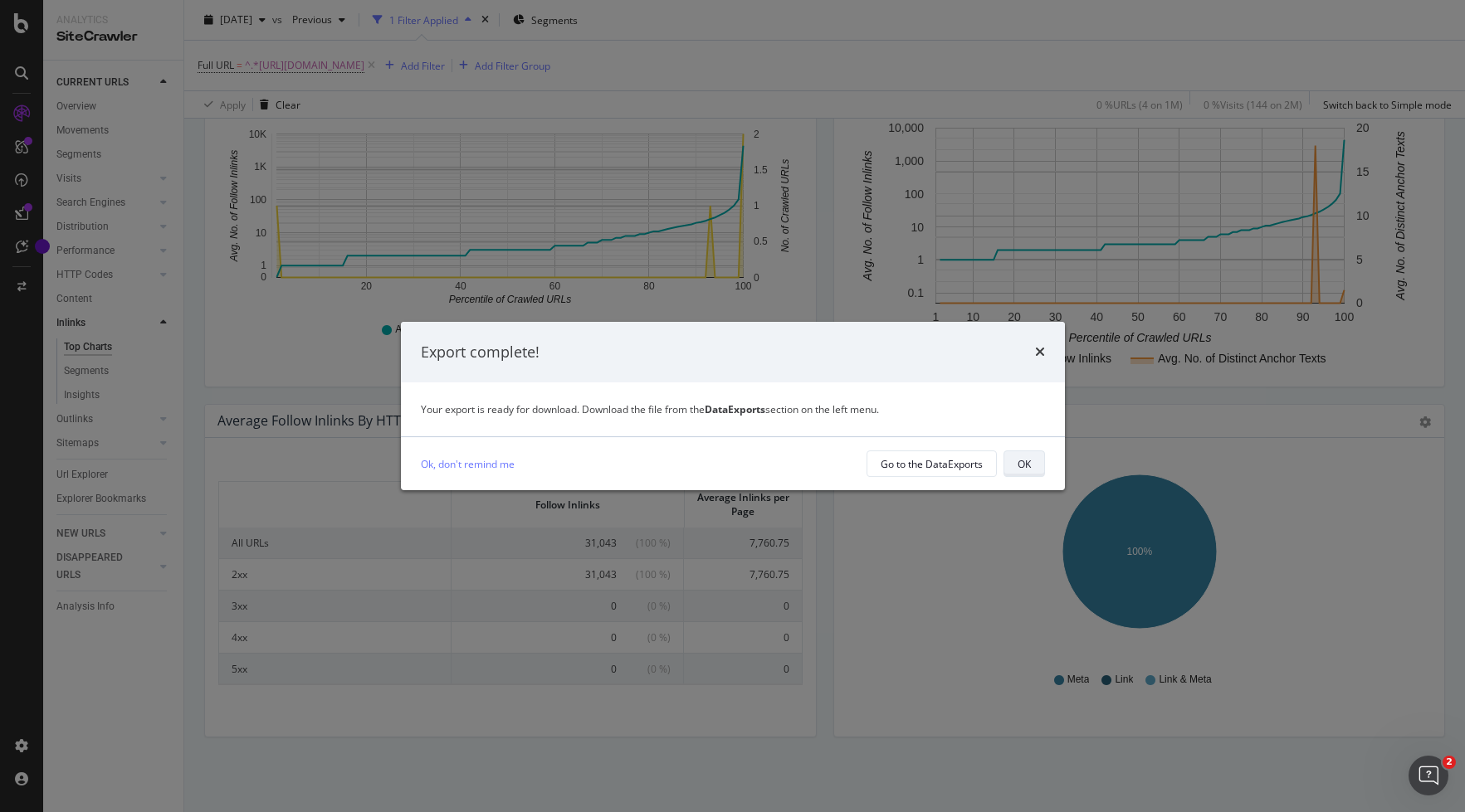
click at [1026, 464] on div "OK" at bounding box center [1024, 464] width 14 height 14
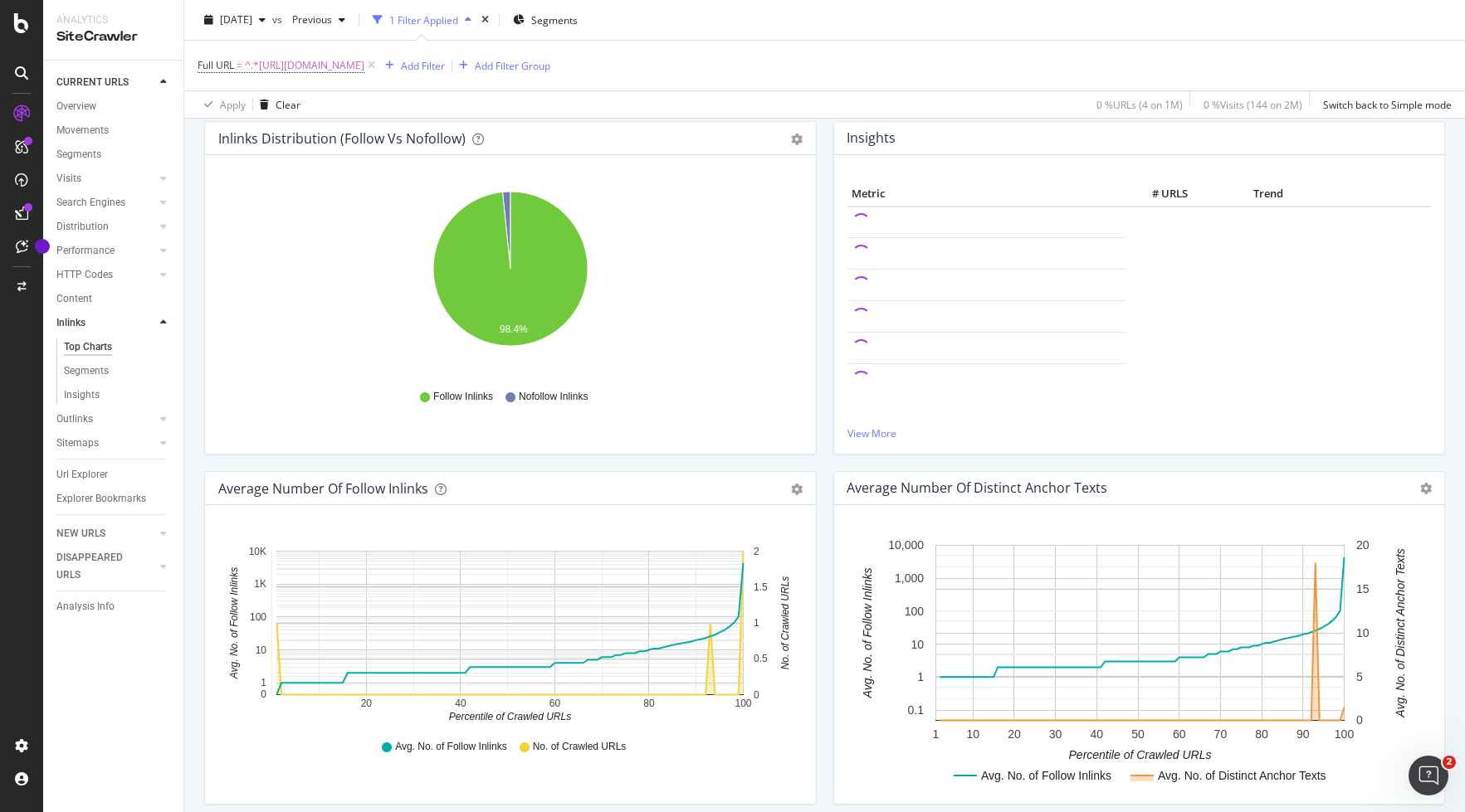
scroll to position [0, 0]
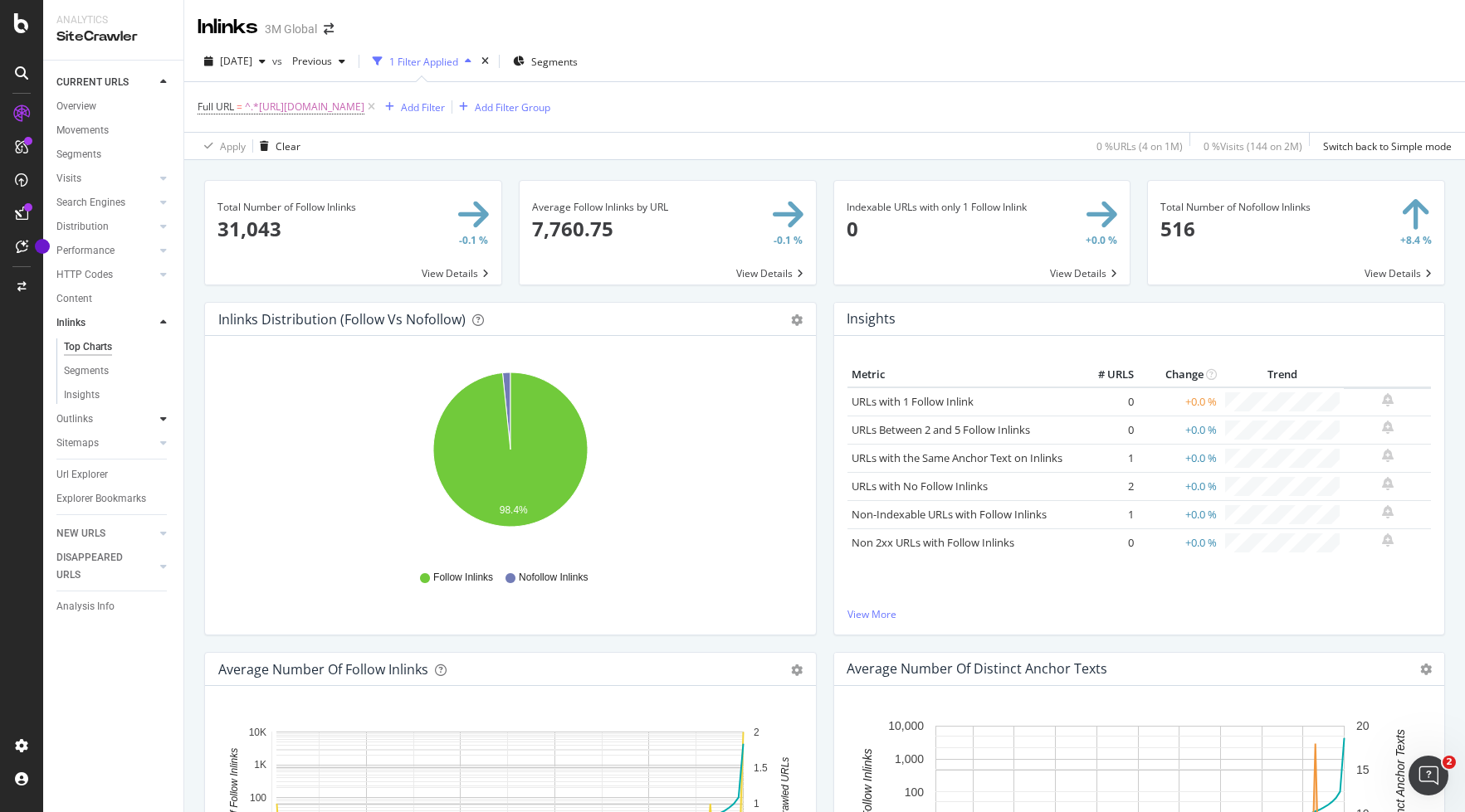
click at [163, 420] on icon at bounding box center [163, 419] width 7 height 10
click at [163, 324] on icon at bounding box center [163, 323] width 7 height 10
click at [101, 368] on div "Segments" at bounding box center [87, 371] width 45 height 18
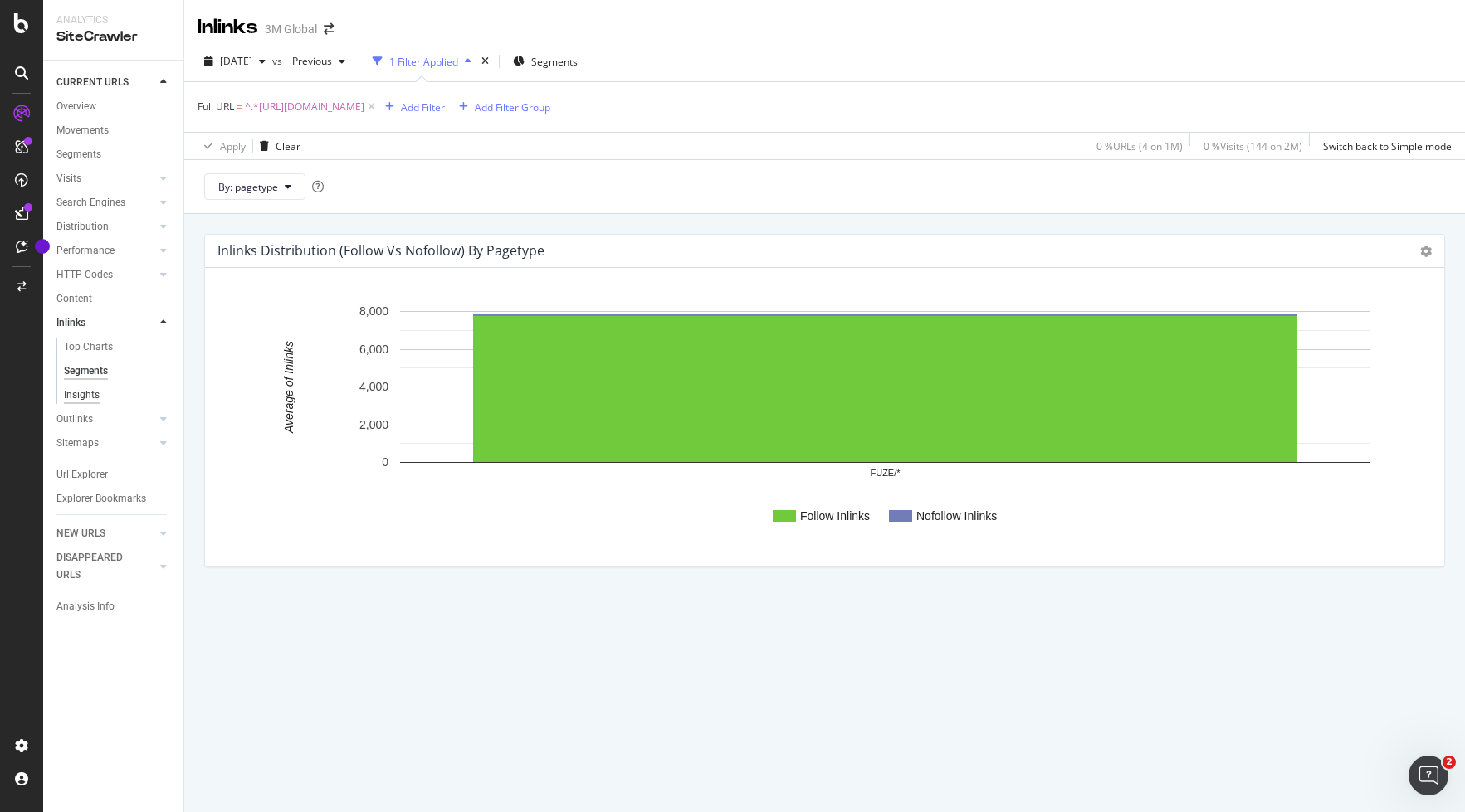
click at [92, 395] on div "Insights" at bounding box center [82, 395] width 36 height 18
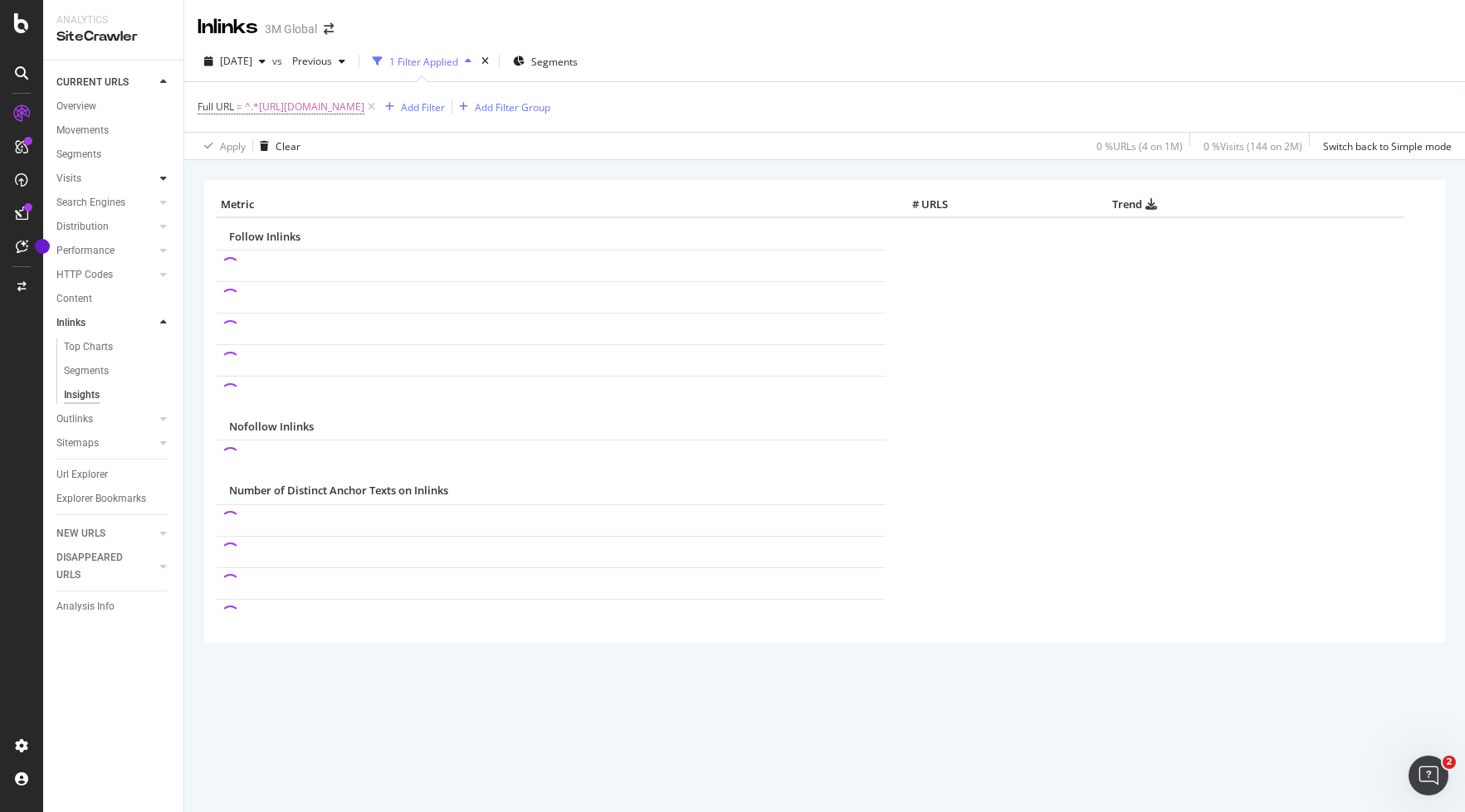
click at [166, 177] on icon at bounding box center [163, 178] width 7 height 10
click at [92, 224] on div "Orphan URLs" at bounding box center [94, 227] width 59 height 18
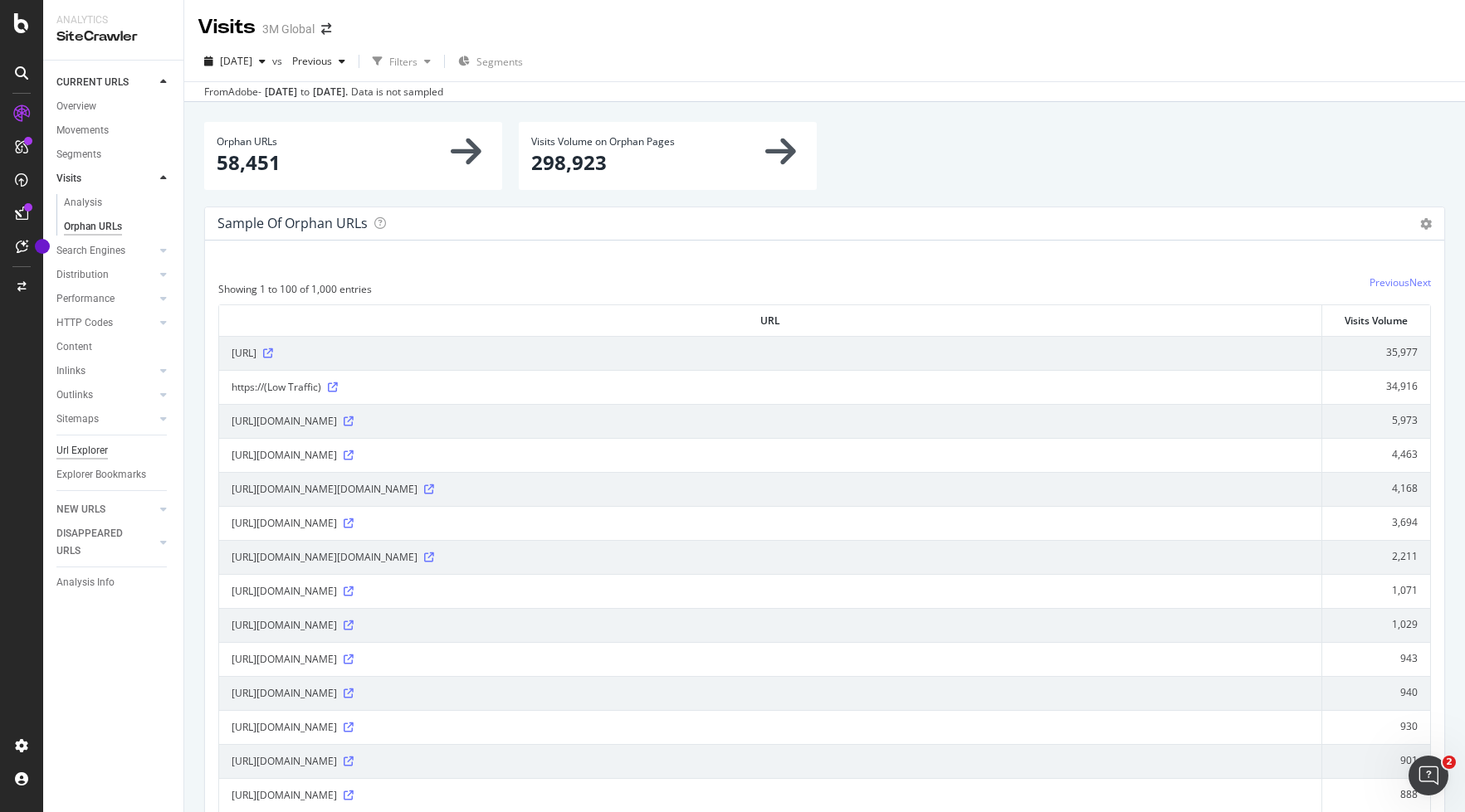
click at [100, 446] on div "Url Explorer" at bounding box center [82, 450] width 52 height 18
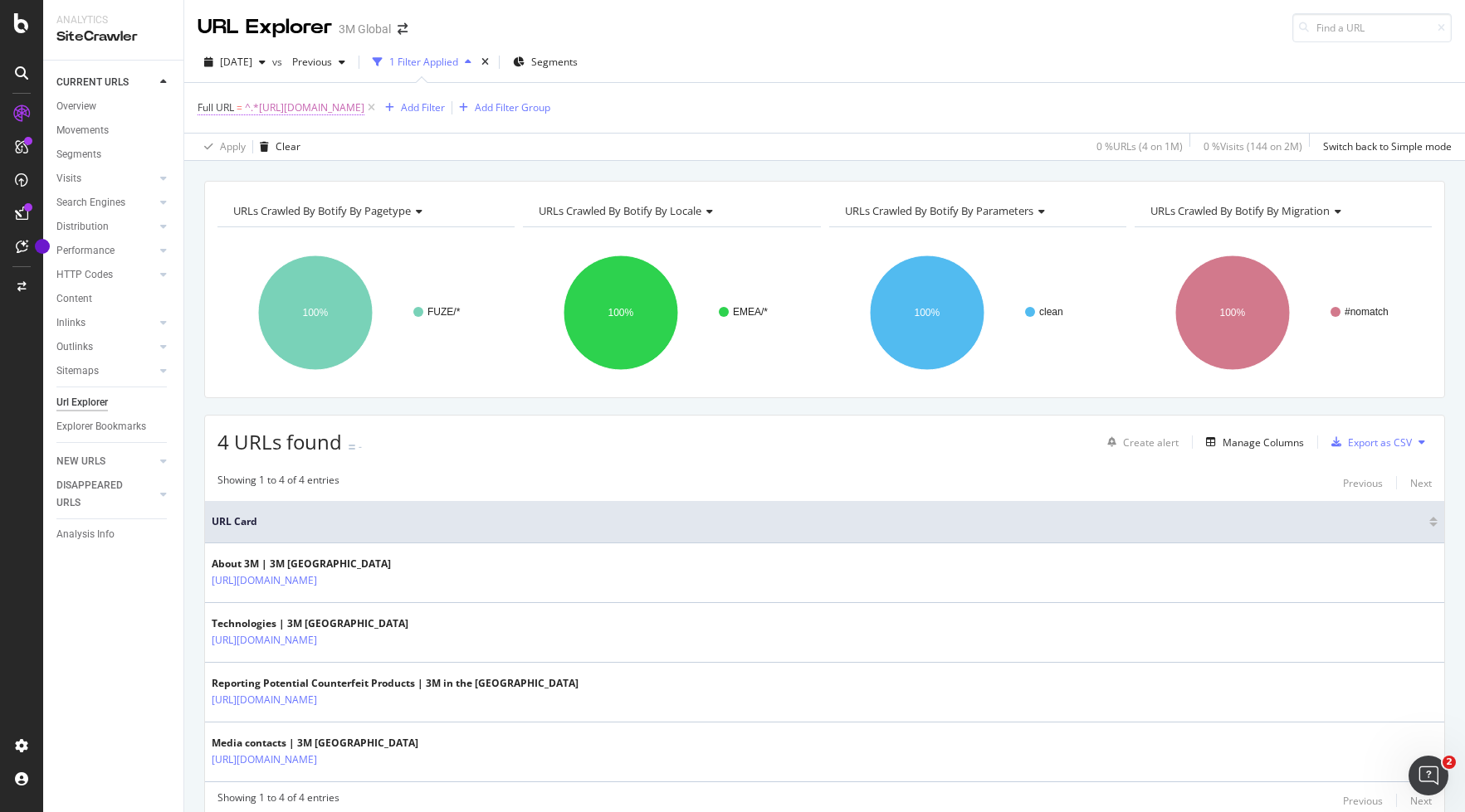
click at [365, 108] on span "^.*[URL][DOMAIN_NAME]" at bounding box center [304, 108] width 120 height 23
click at [381, 178] on icon at bounding box center [380, 176] width 9 height 12
click at [319, 175] on input "text" at bounding box center [302, 176] width 180 height 26
paste input "[URL][DOMAIN_NAME]"
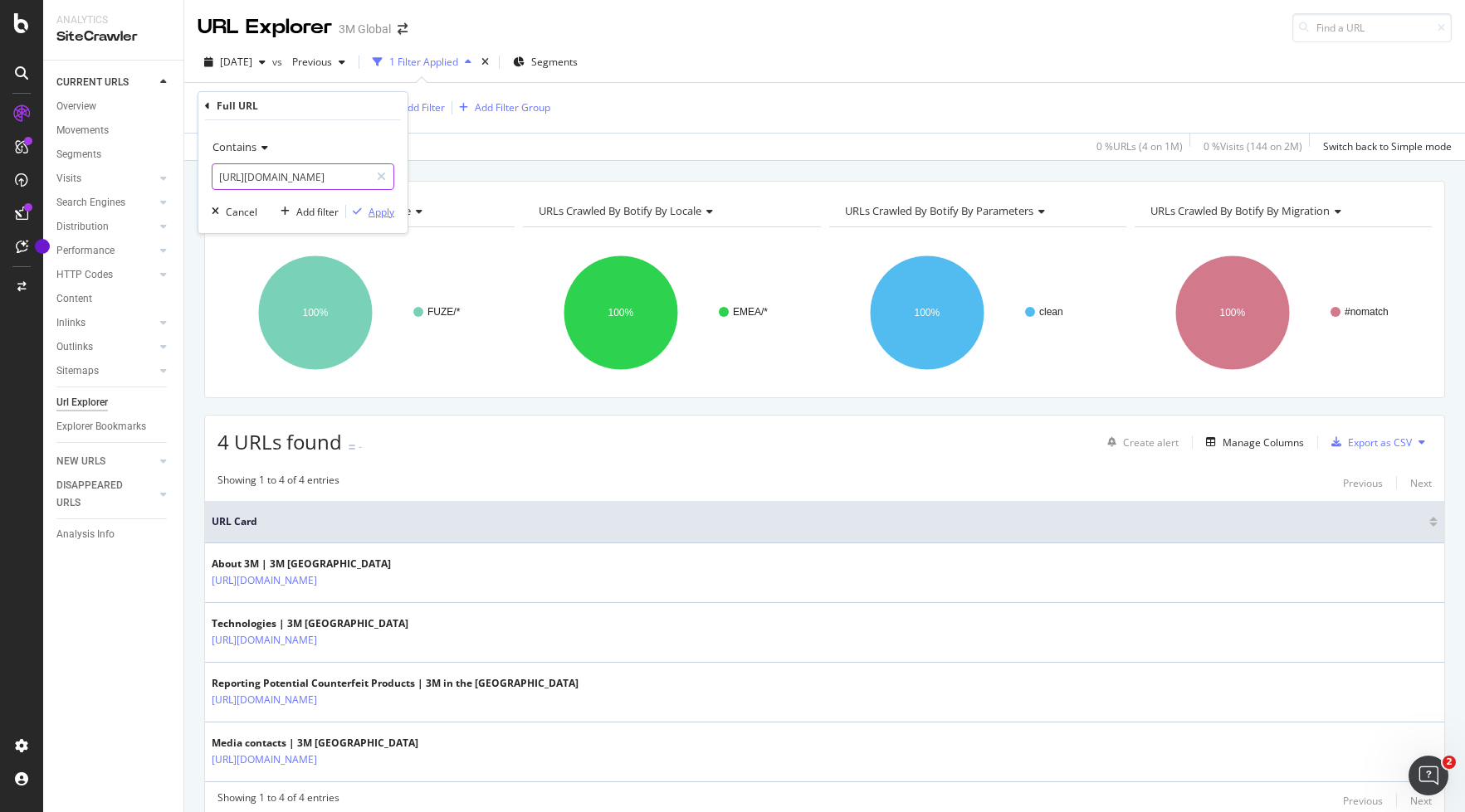
type input "[URL][DOMAIN_NAME]"
click at [383, 214] on div "Apply" at bounding box center [381, 212] width 25 height 14
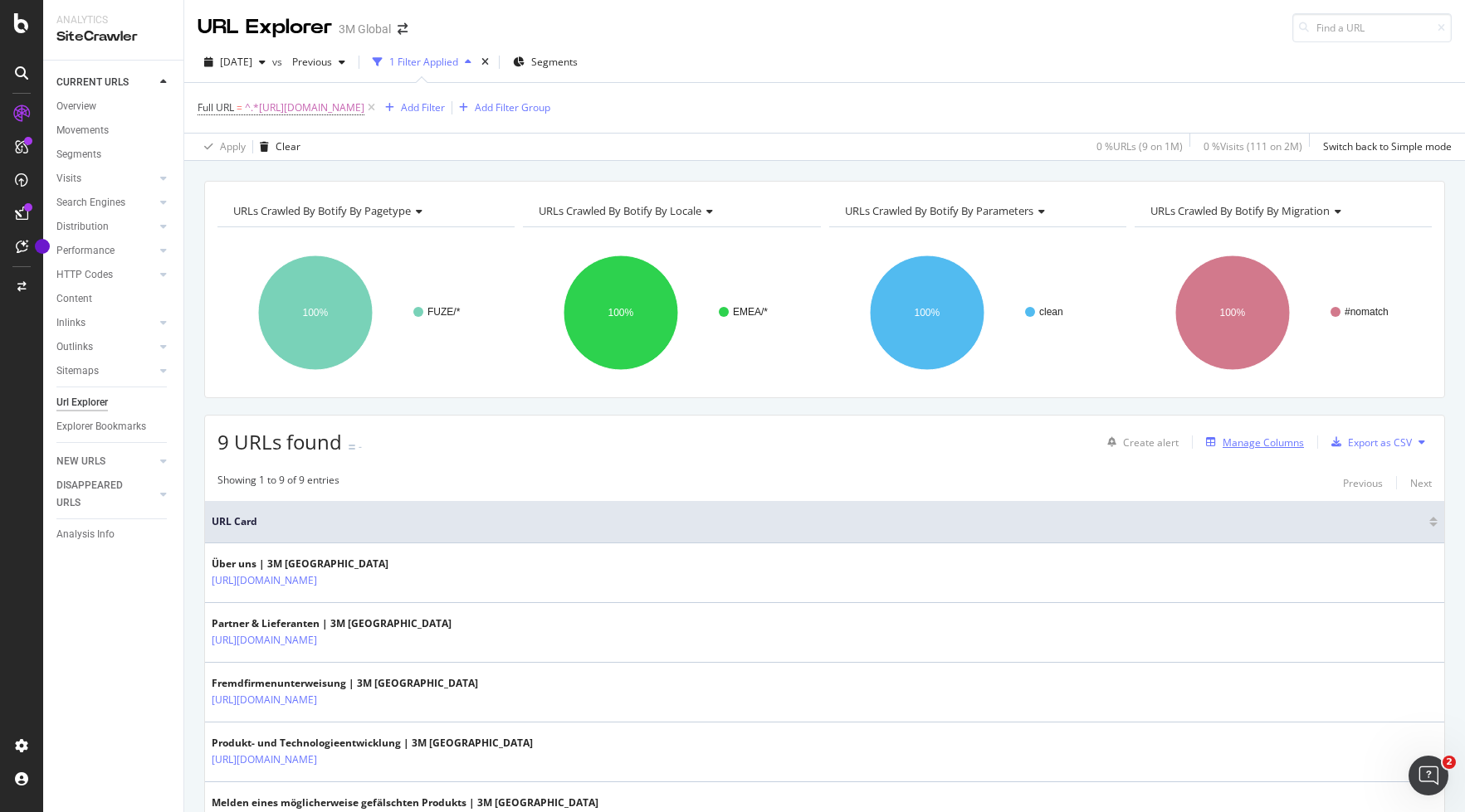
click at [1267, 437] on div "Manage Columns" at bounding box center [1262, 443] width 81 height 14
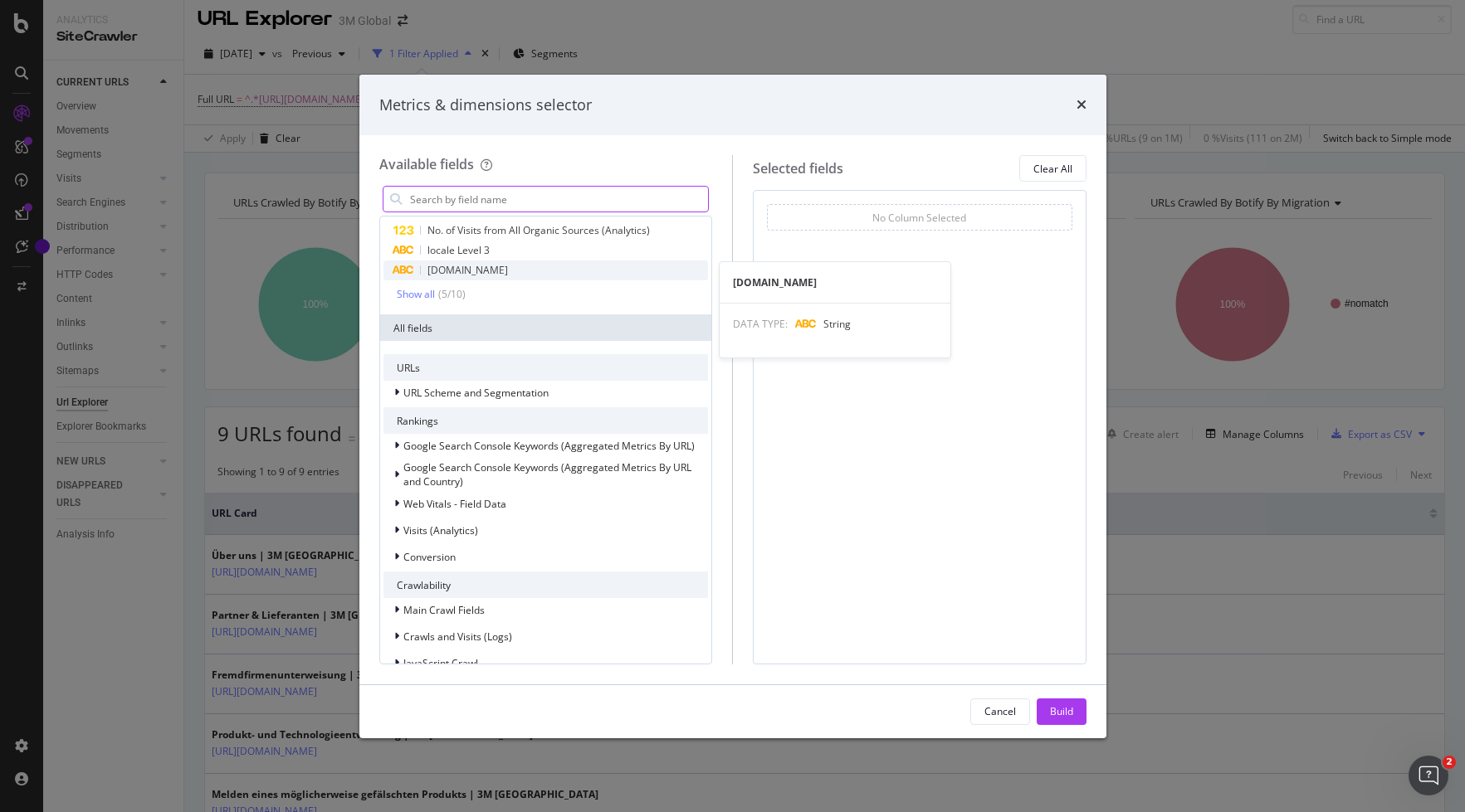
scroll to position [86, 0]
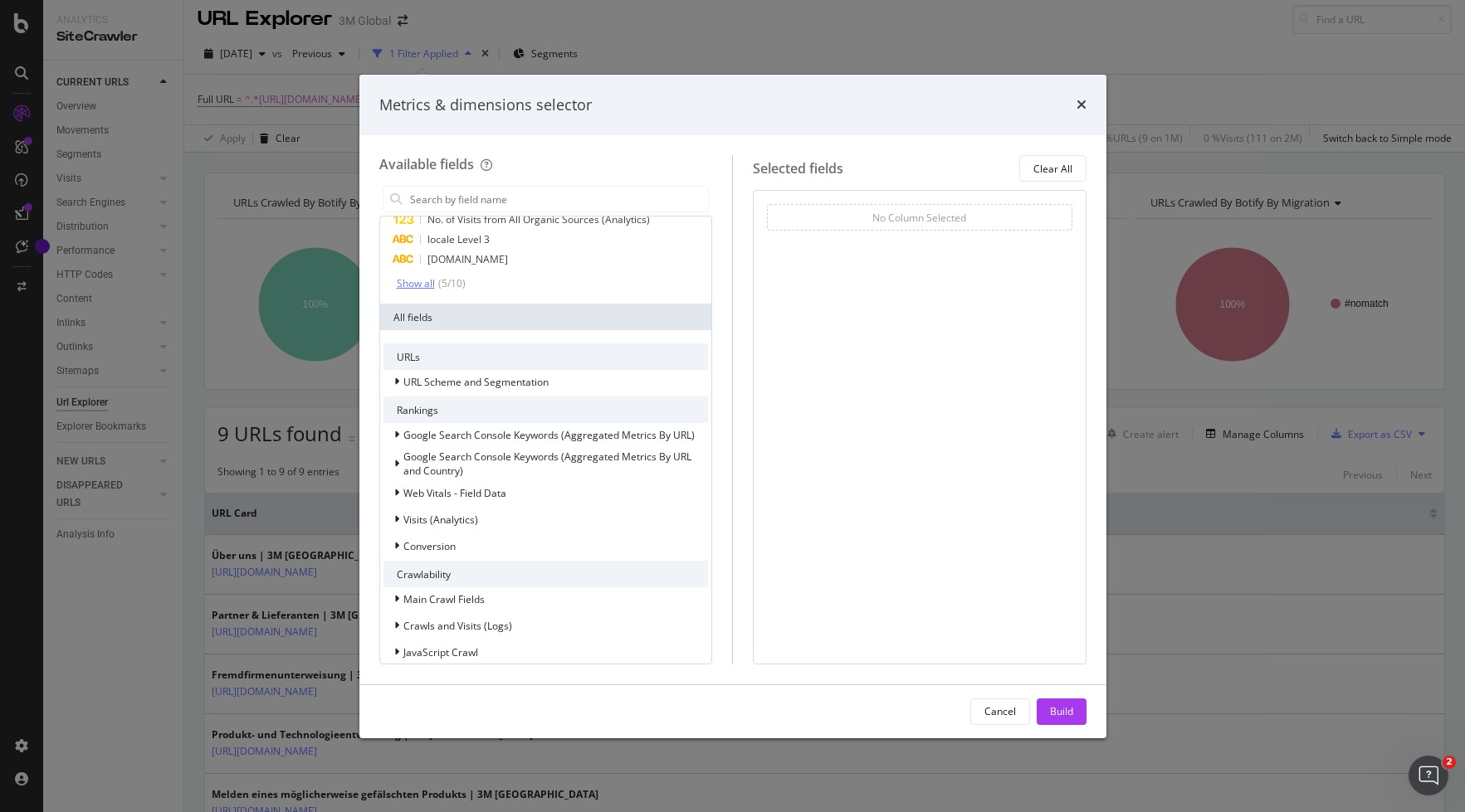
click at [409, 280] on div "Show all" at bounding box center [416, 284] width 38 height 12
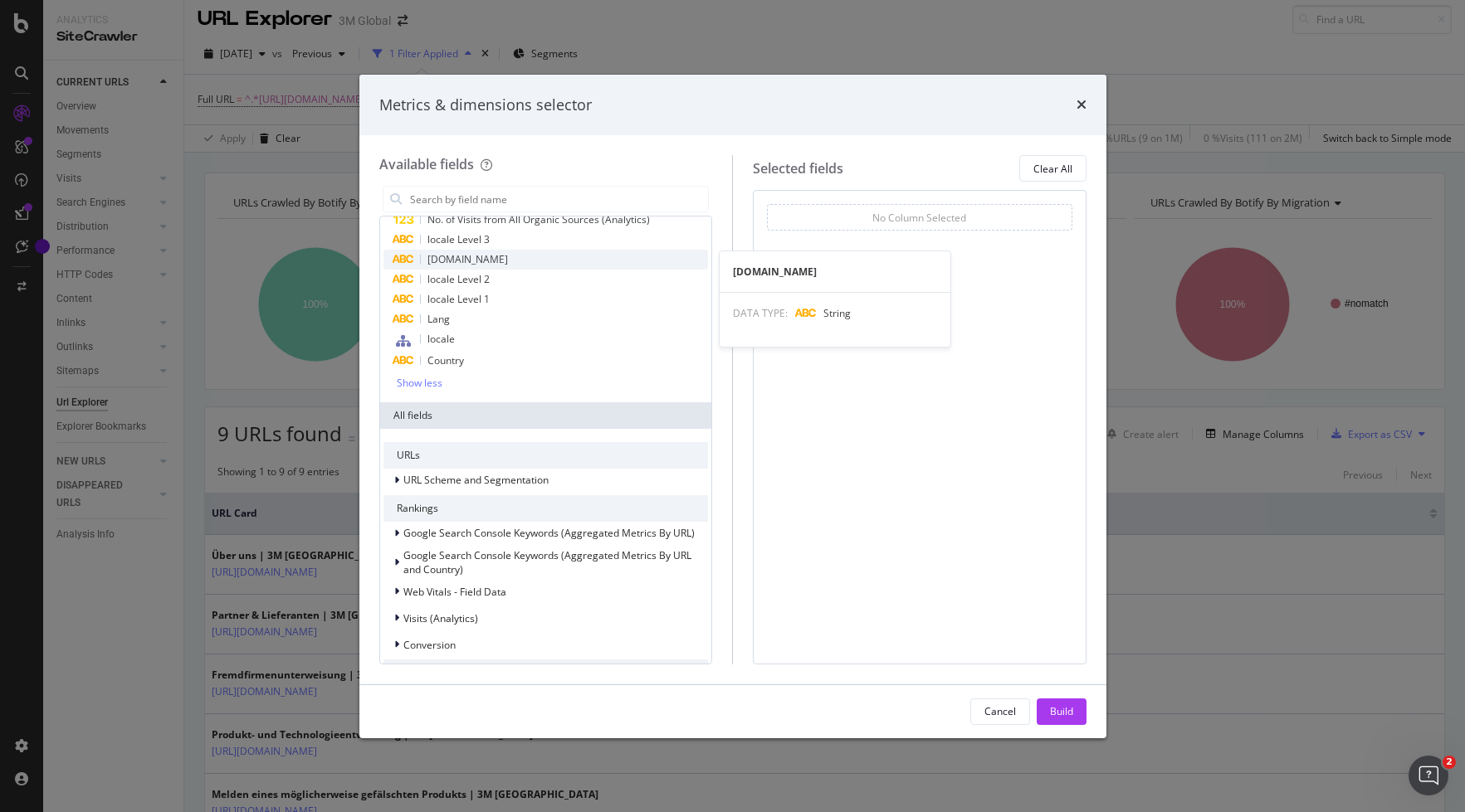
click at [482, 258] on span "[DOMAIN_NAME]" at bounding box center [467, 259] width 81 height 14
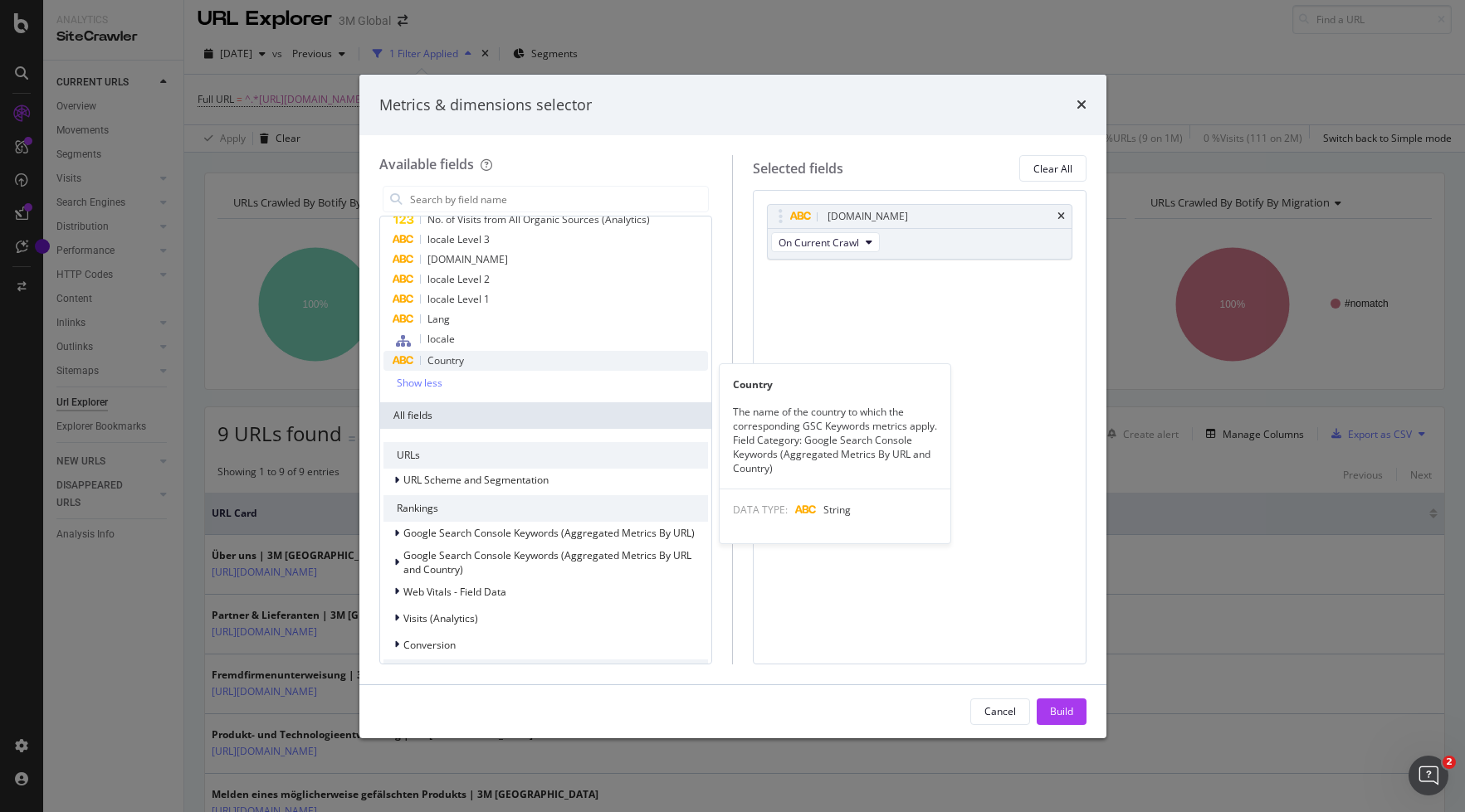
scroll to position [45, 0]
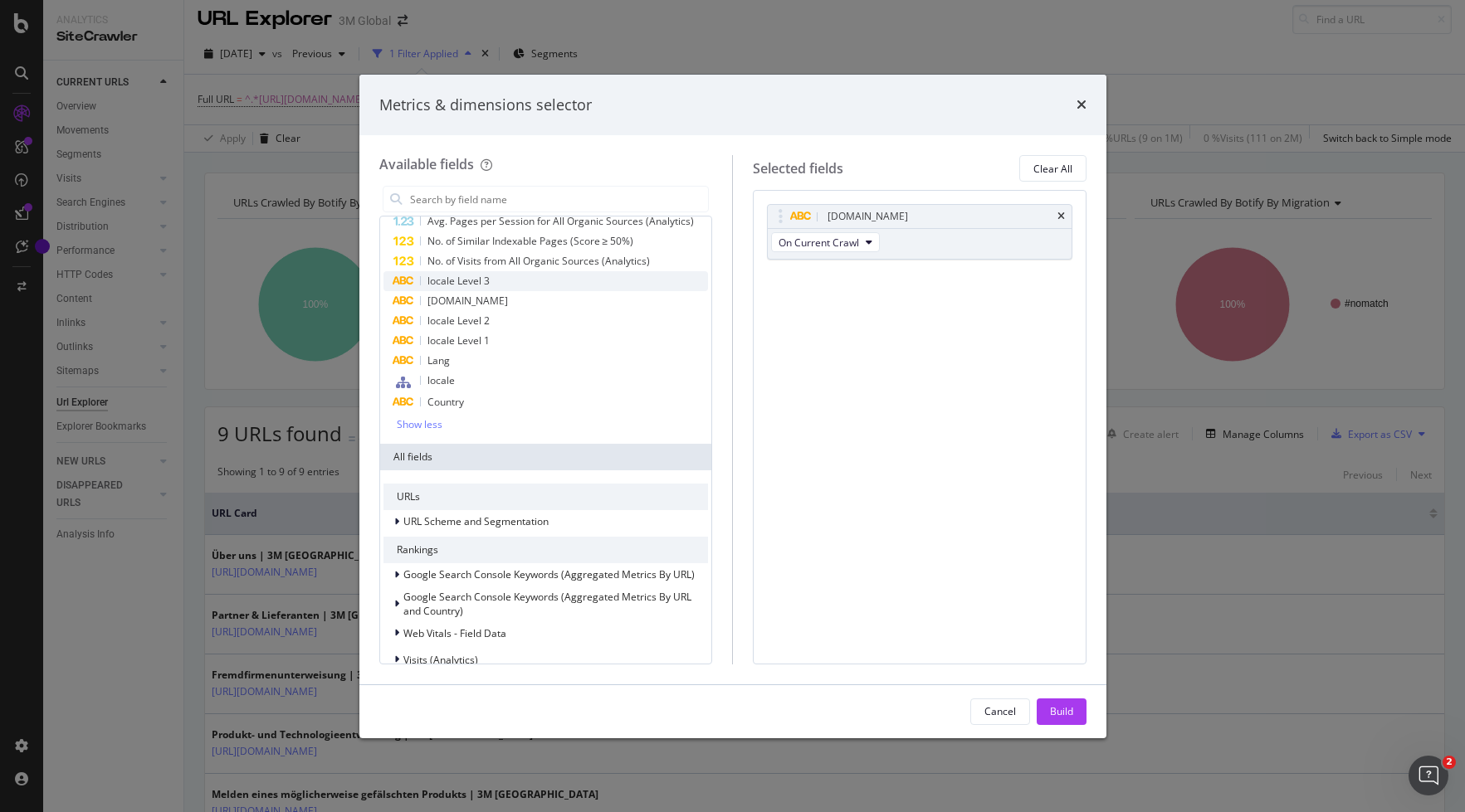
click at [477, 281] on span "locale Level 3" at bounding box center [458, 281] width 62 height 14
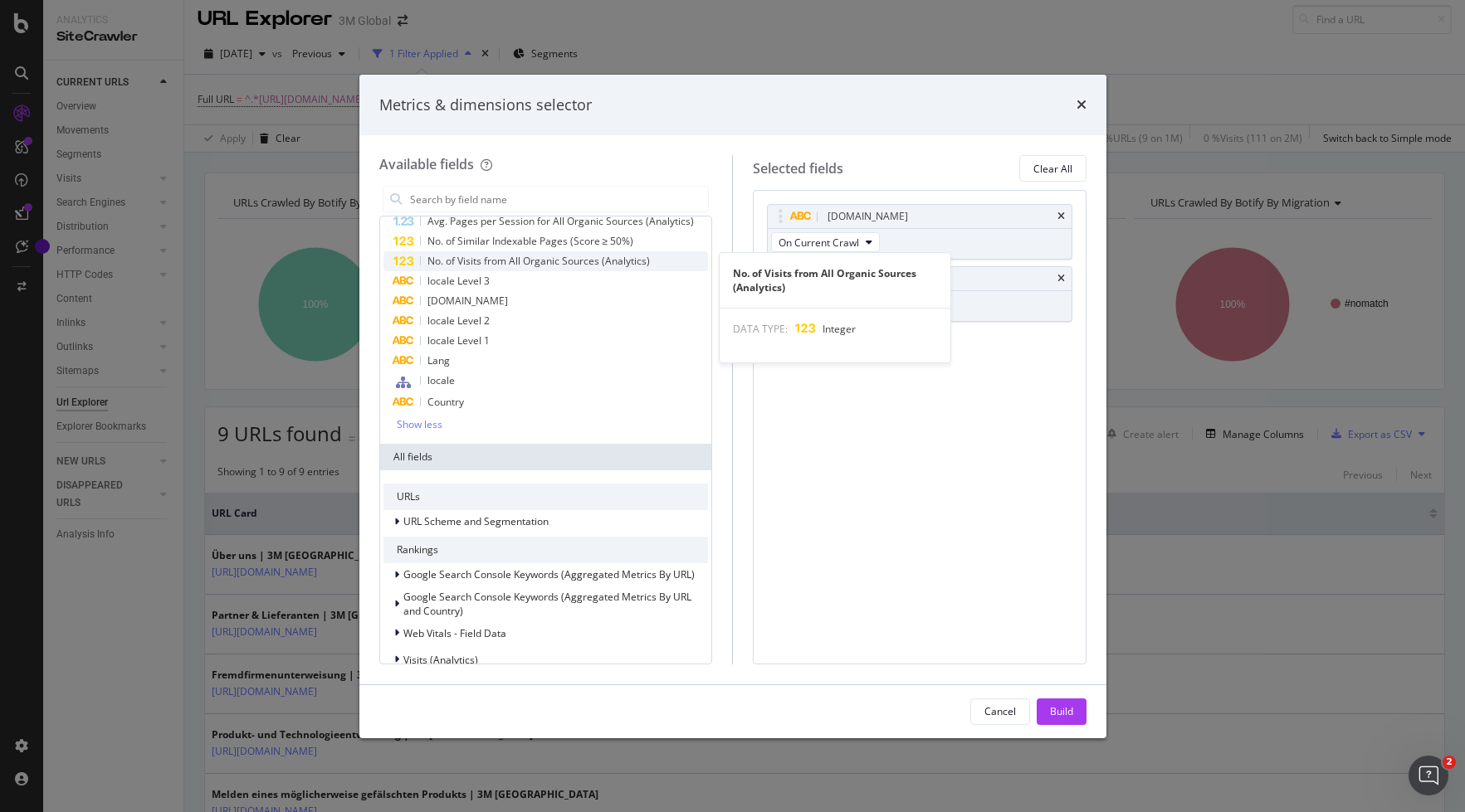
click at [549, 262] on span "No. of Visits from All Organic Sources (Analytics)" at bounding box center [538, 260] width 222 height 14
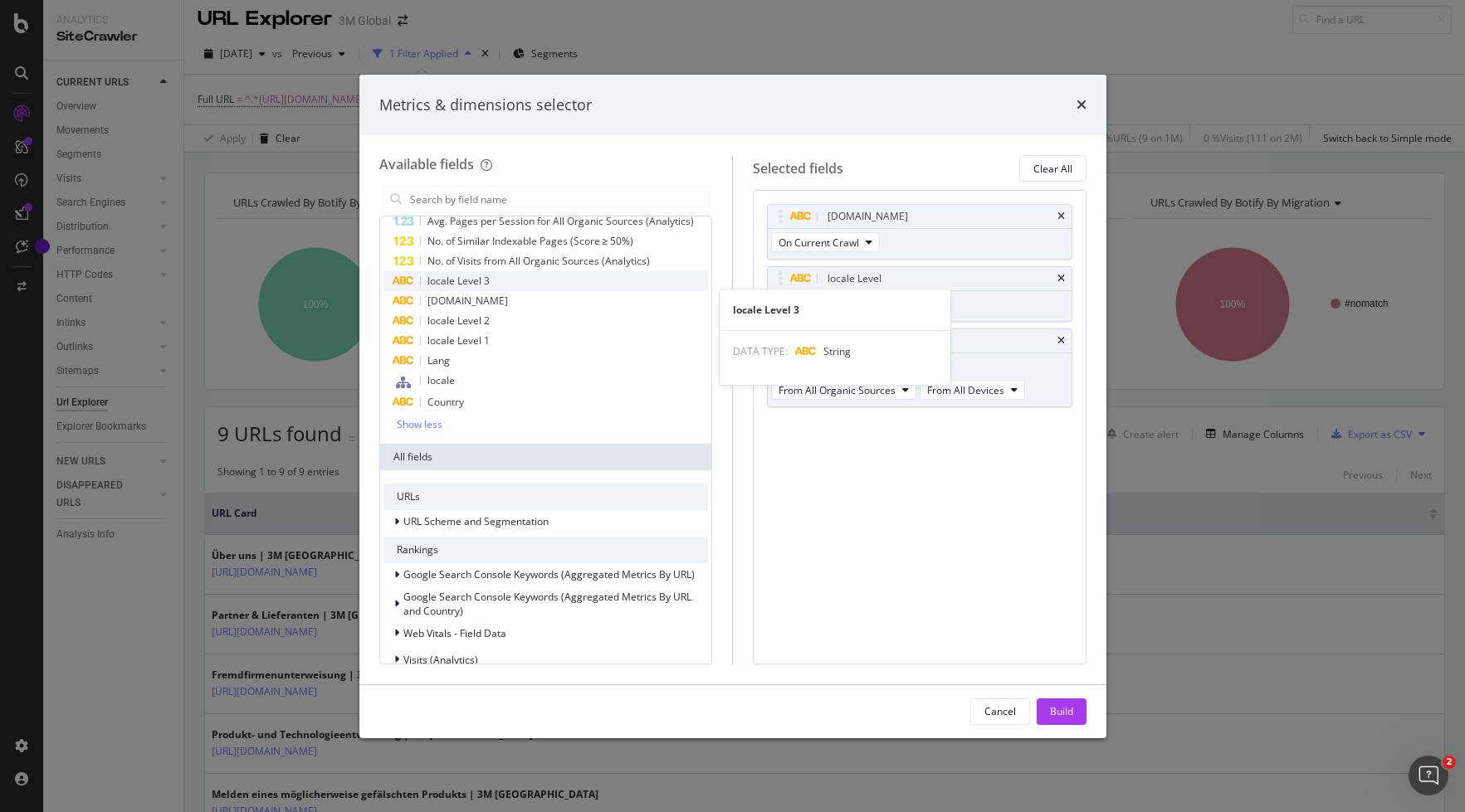
scroll to position [0, 0]
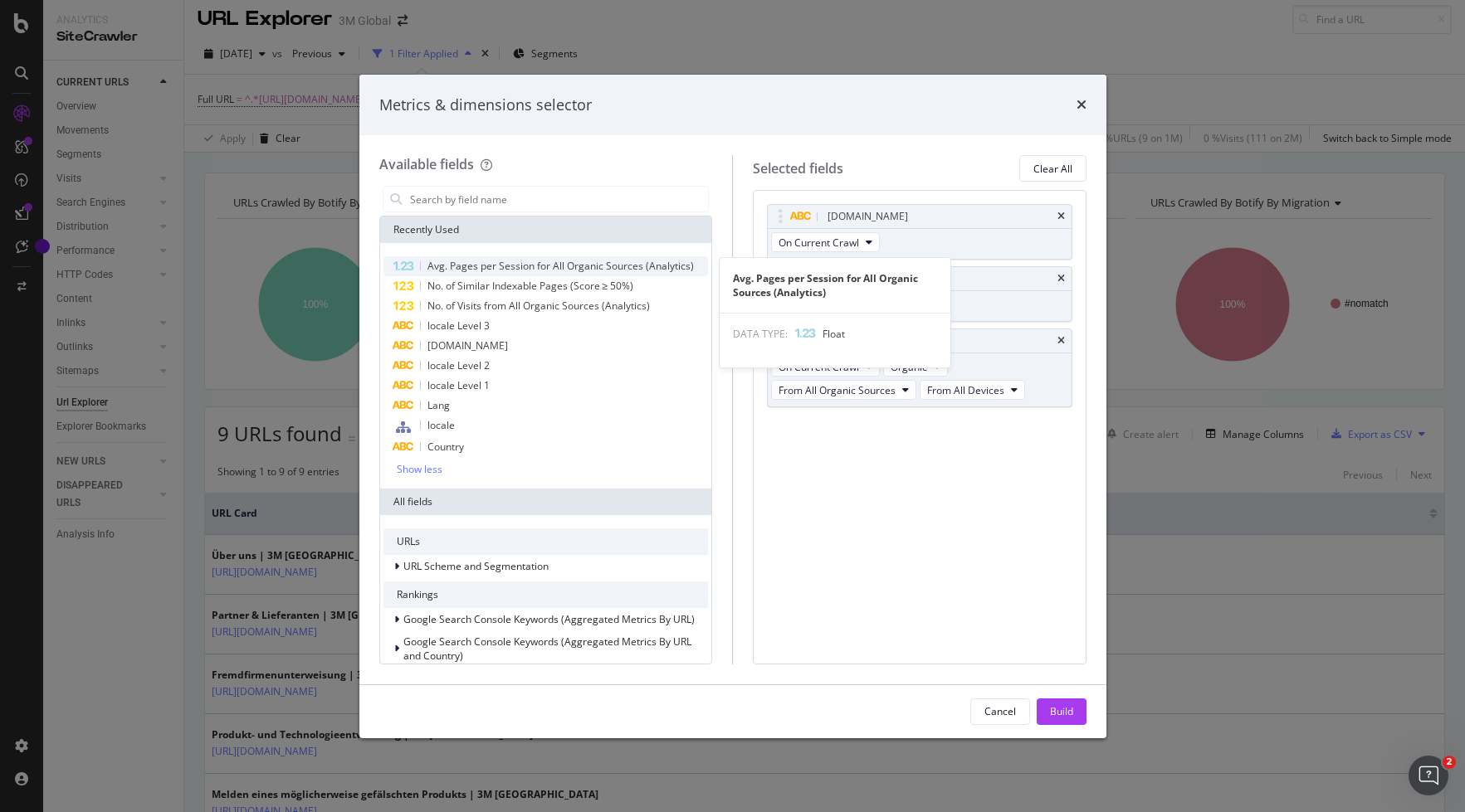
click at [561, 261] on span "Avg. Pages per Session for All Organic Sources (Analytics)" at bounding box center [560, 265] width 266 height 14
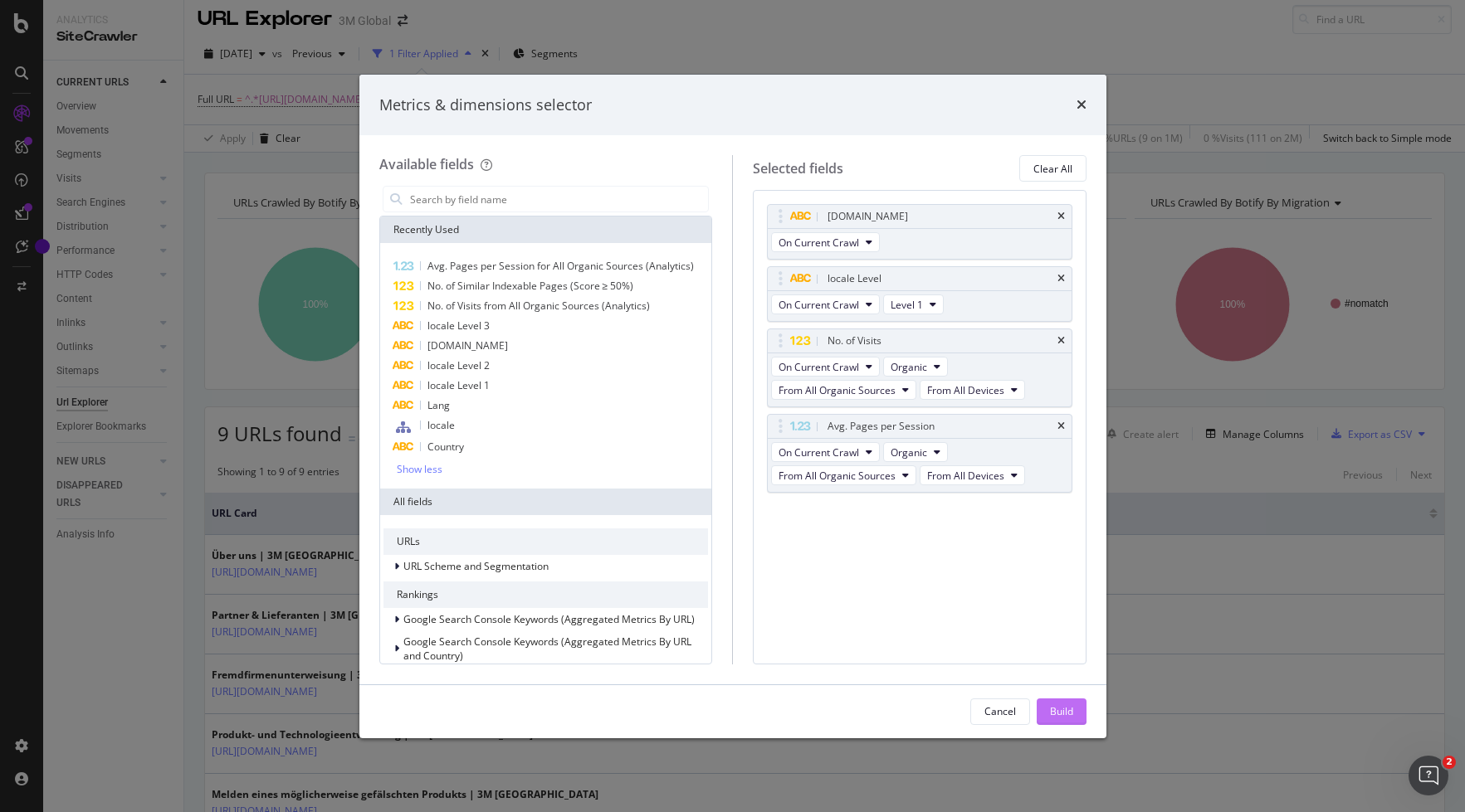
click at [1061, 709] on div "Build" at bounding box center [1061, 711] width 23 height 14
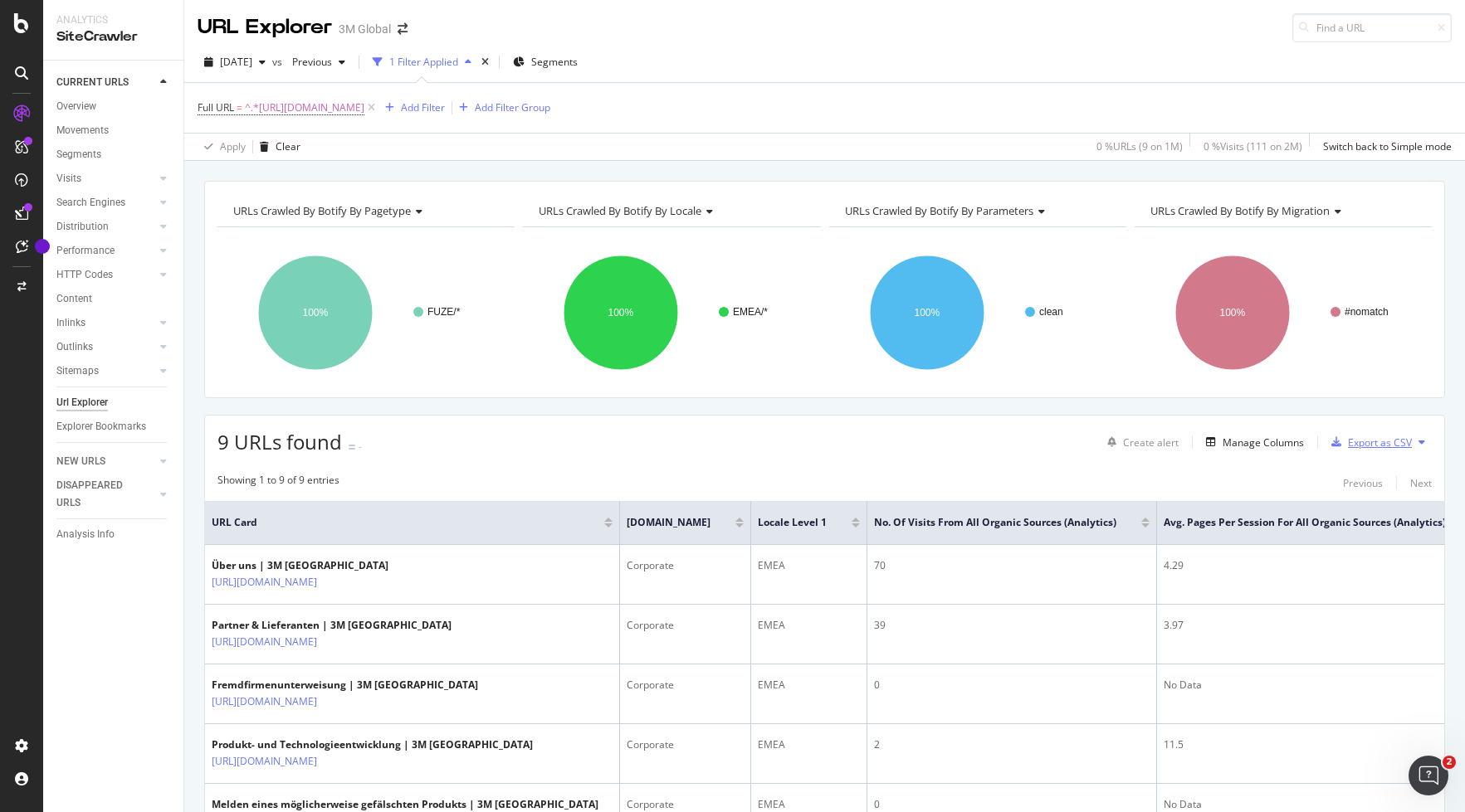
click at [1305, 441] on div "Export as CSV" at bounding box center [1380, 443] width 64 height 14
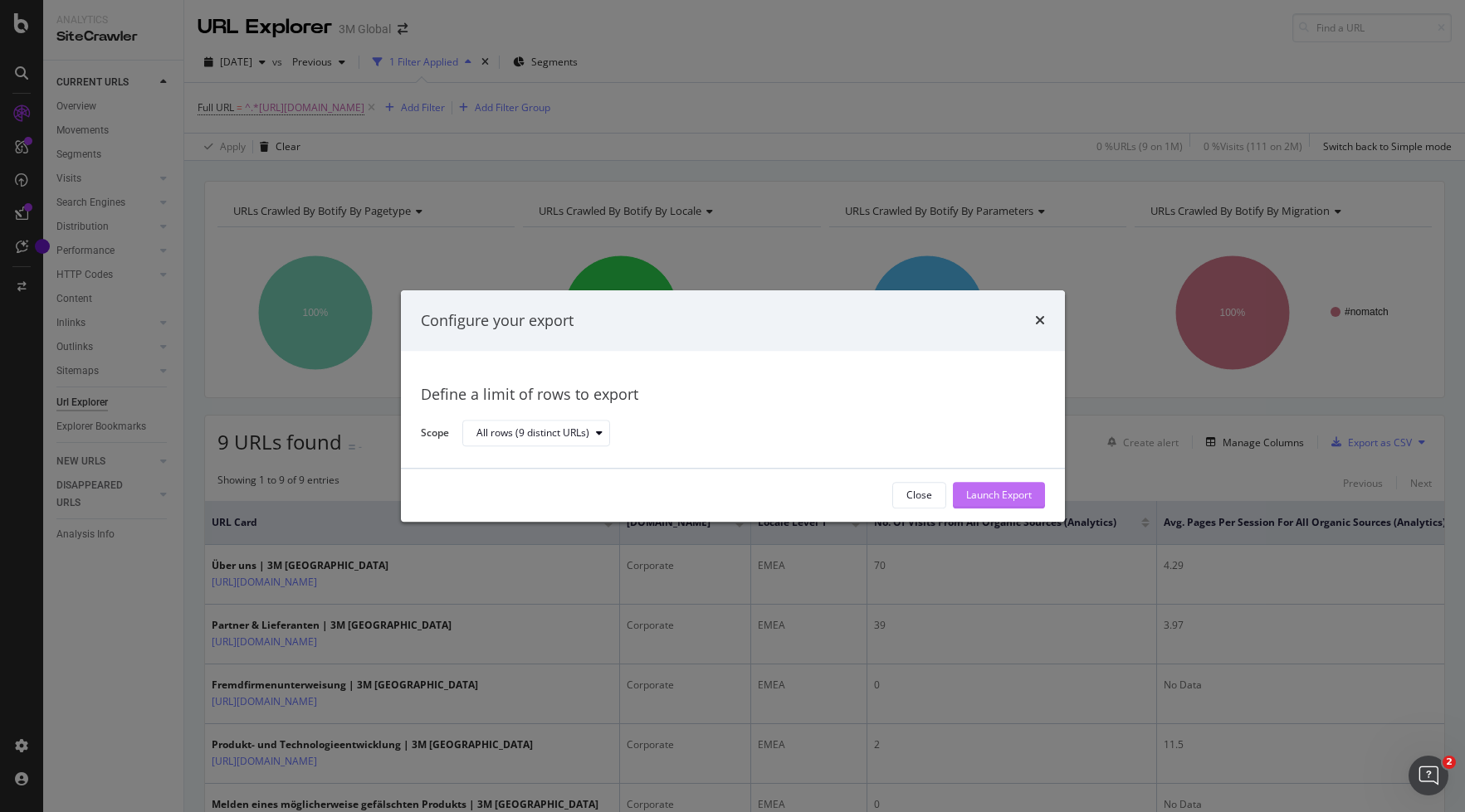
click at [1017, 495] on div "Launch Export" at bounding box center [998, 495] width 65 height 14
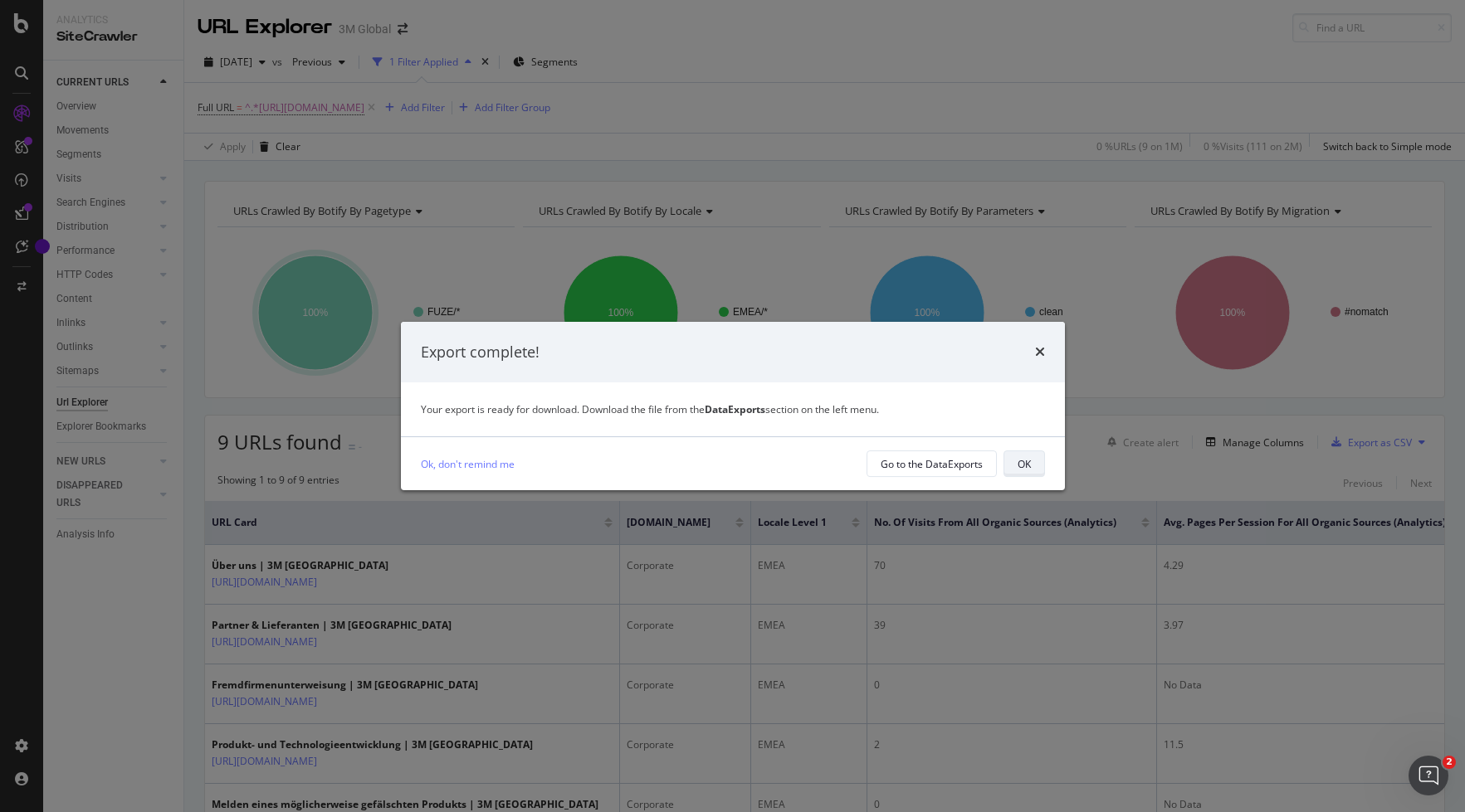
click at [1022, 467] on div "OK" at bounding box center [1024, 464] width 14 height 14
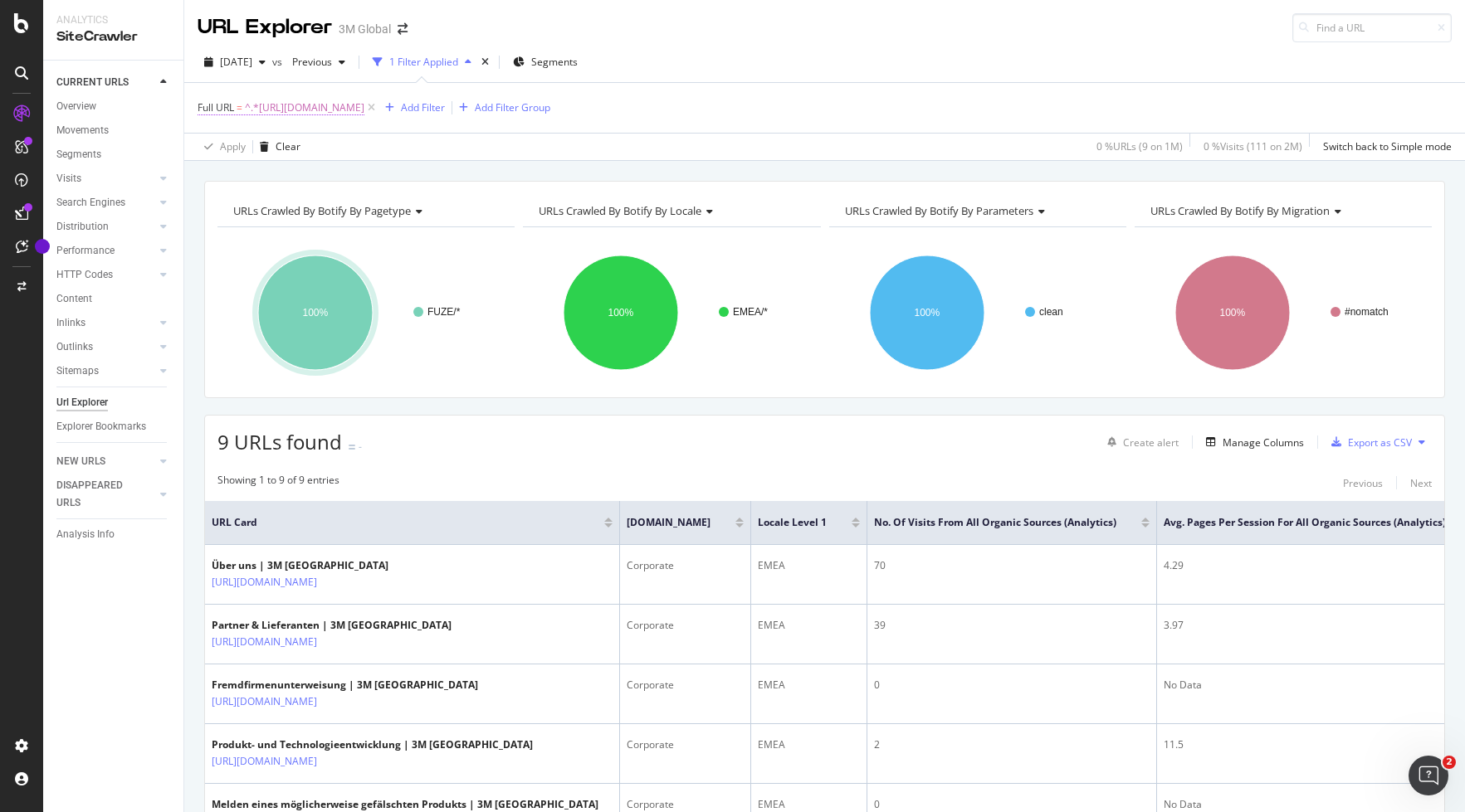
click at [365, 109] on span "^.*[URL][DOMAIN_NAME]" at bounding box center [304, 108] width 120 height 23
click at [385, 176] on icon at bounding box center [380, 176] width 9 height 12
click at [320, 173] on input "text" at bounding box center [302, 176] width 180 height 26
paste input "[URL][DOMAIN_NAME]"
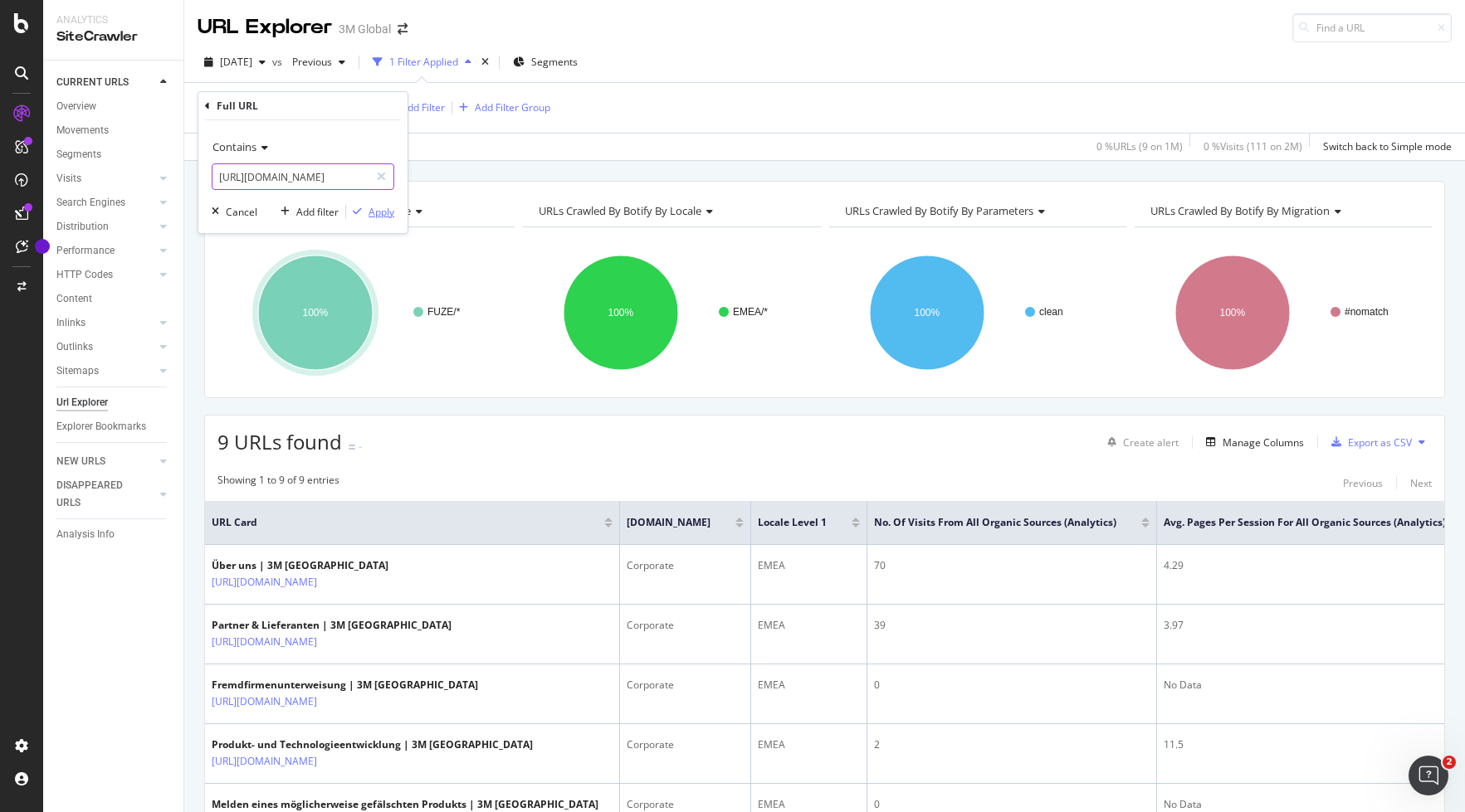
type input "[URL][DOMAIN_NAME]"
click at [388, 214] on div "Apply" at bounding box center [381, 212] width 25 height 14
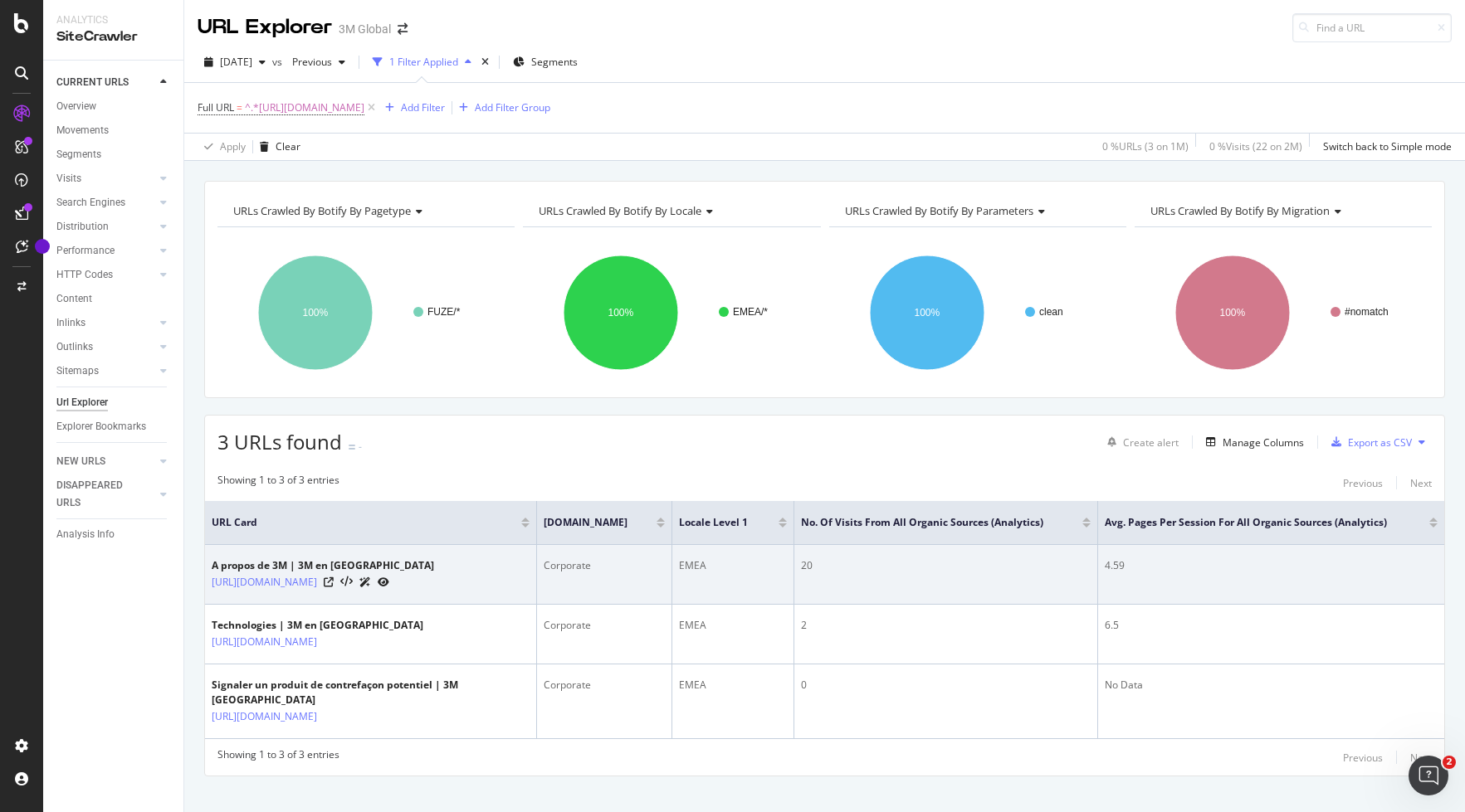
scroll to position [55, 0]
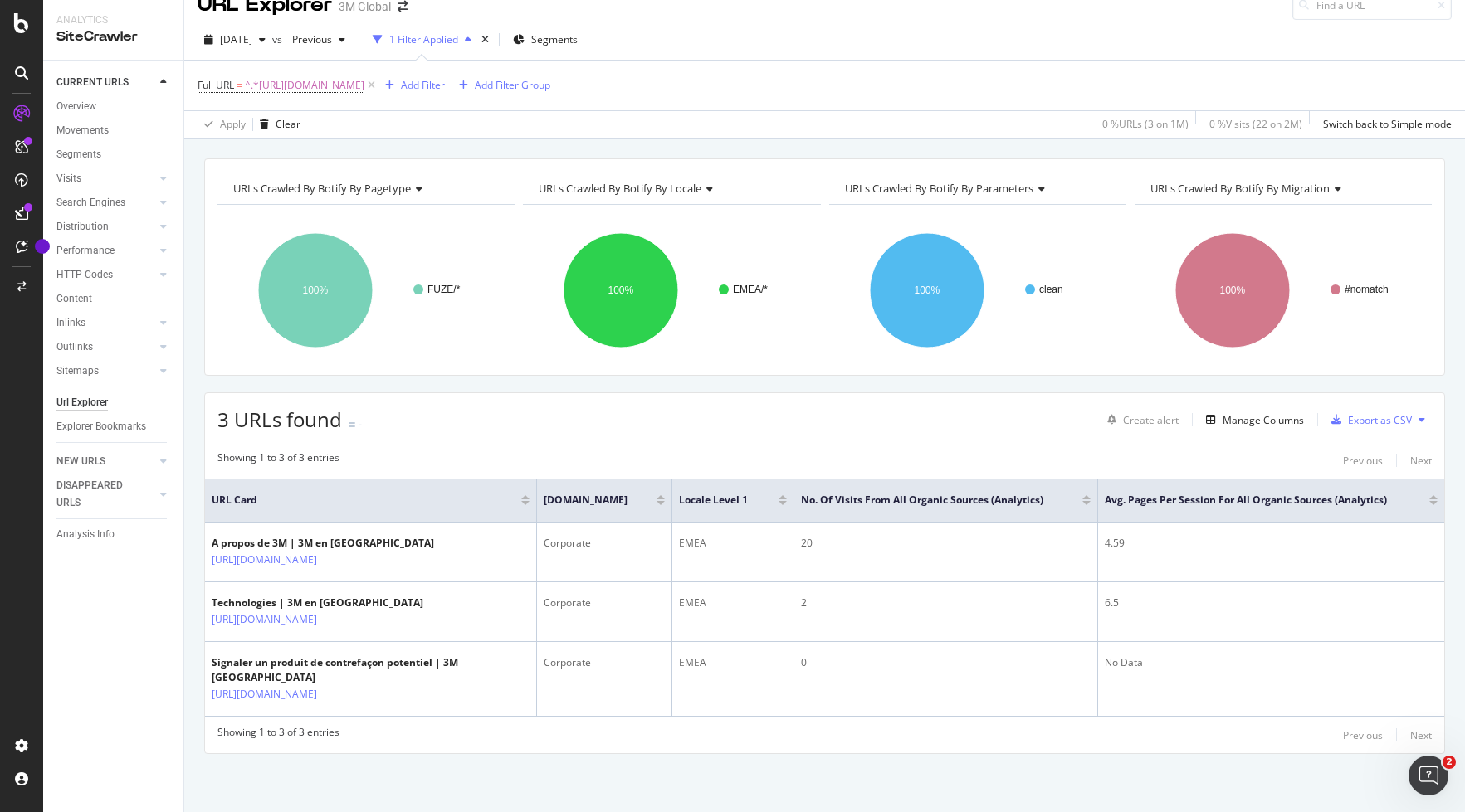
click at [1305, 413] on div "Export as CSV" at bounding box center [1380, 420] width 64 height 14
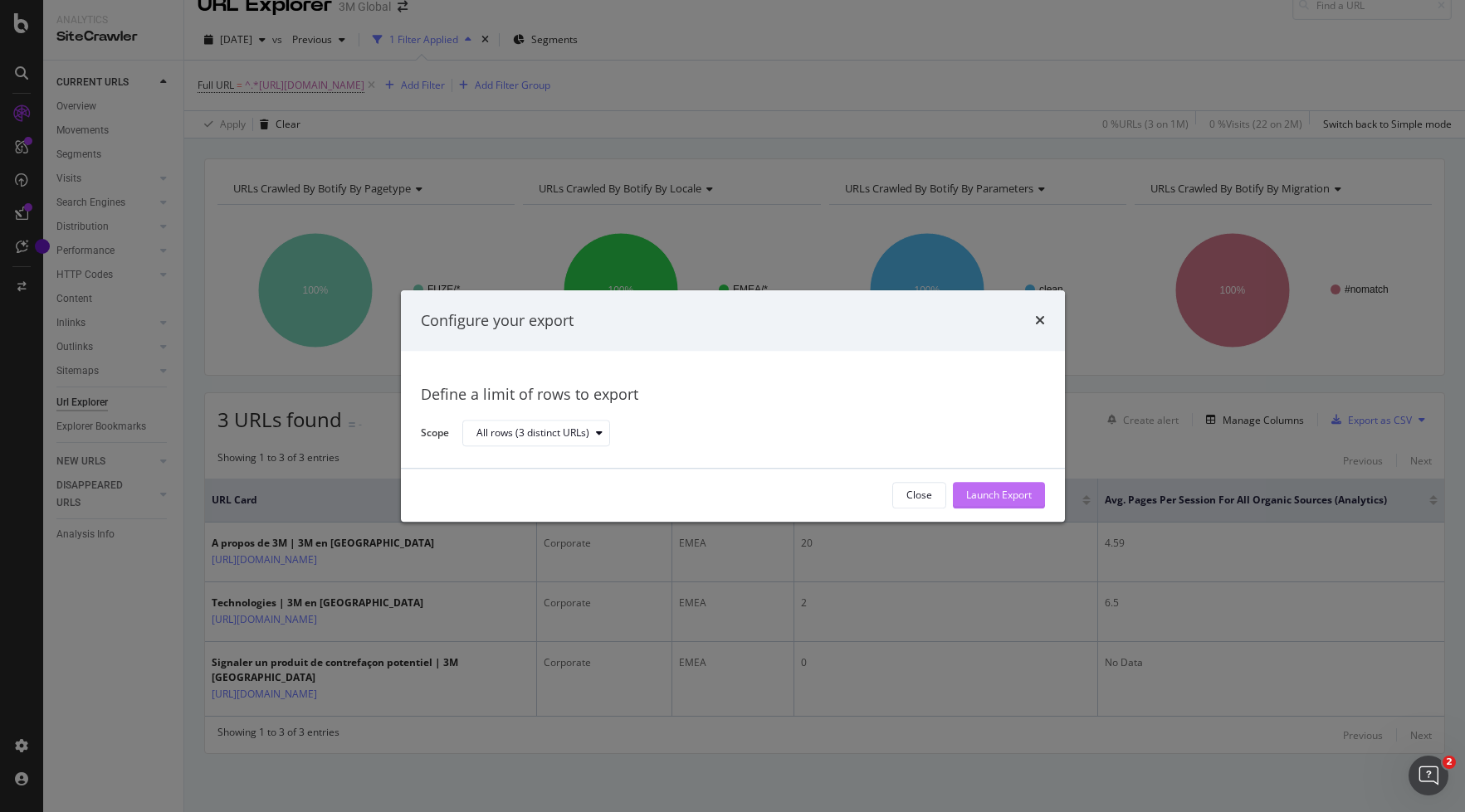
click at [1014, 498] on div "Launch Export" at bounding box center [998, 495] width 65 height 14
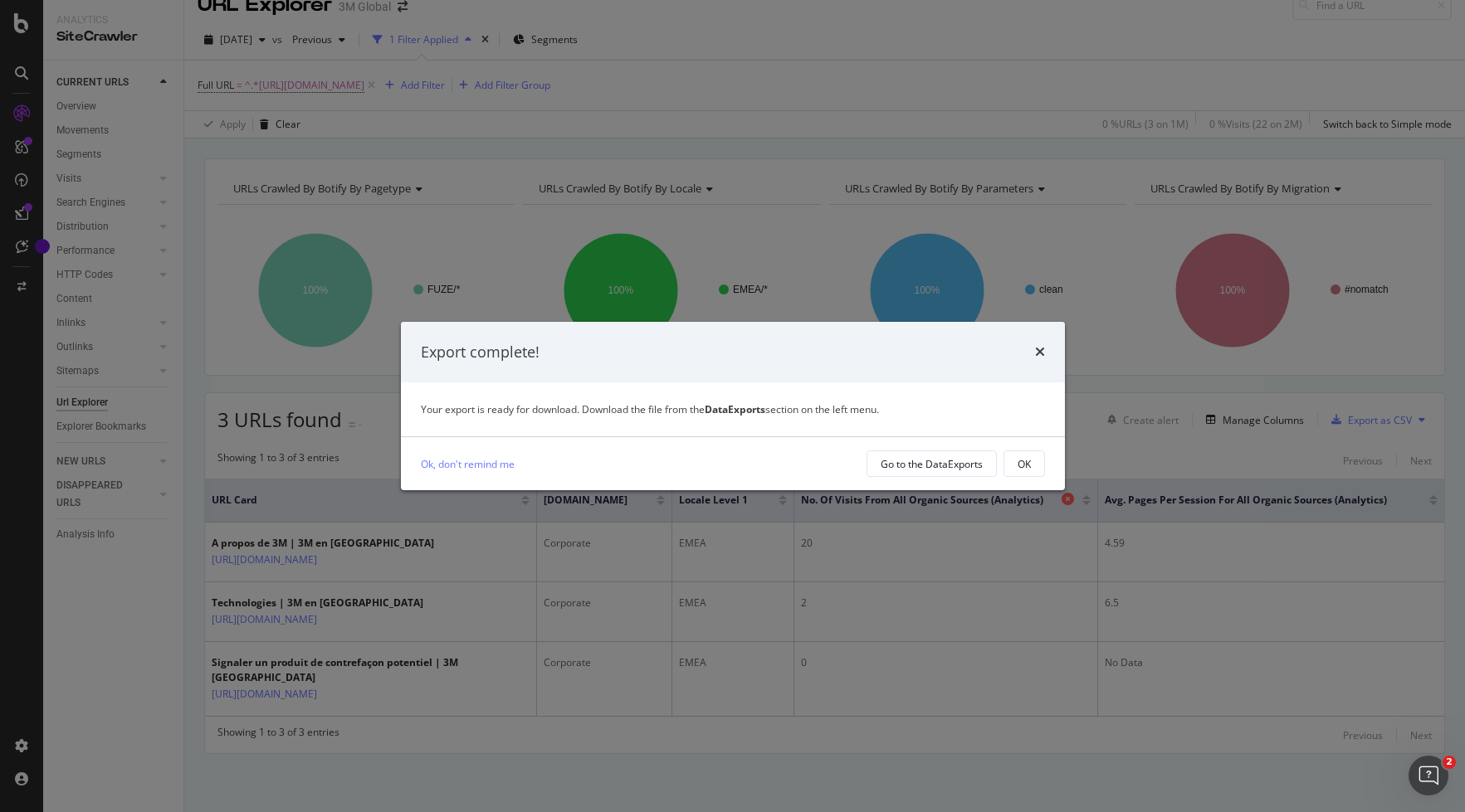
click at [1039, 464] on button "OK" at bounding box center [1024, 463] width 42 height 26
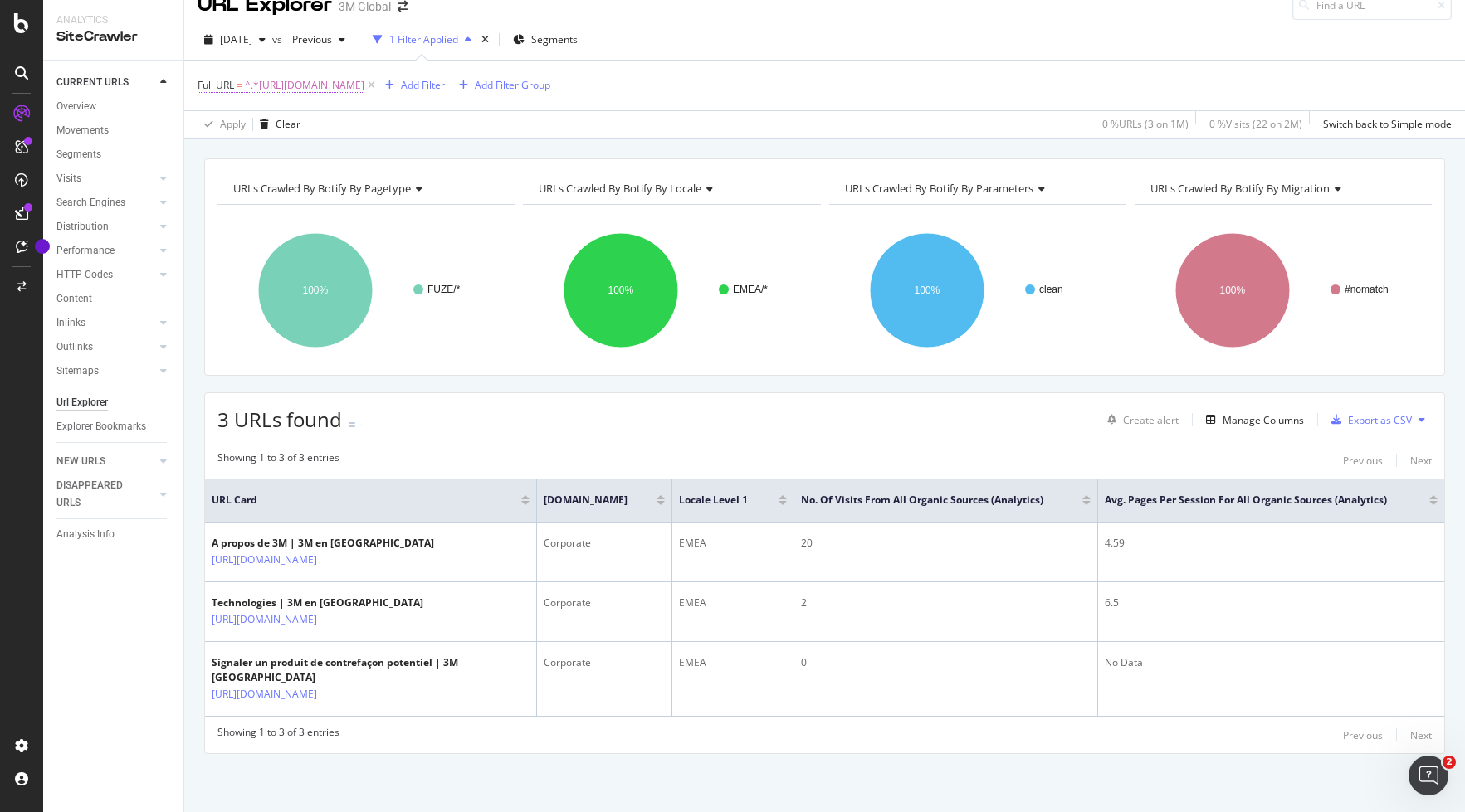
click at [365, 74] on span "^.*[URL][DOMAIN_NAME]" at bounding box center [304, 86] width 120 height 23
click at [378, 134] on icon at bounding box center [380, 135] width 9 height 12
click at [323, 136] on input "text" at bounding box center [302, 134] width 180 height 26
paste input "[URL][DOMAIN_NAME]"
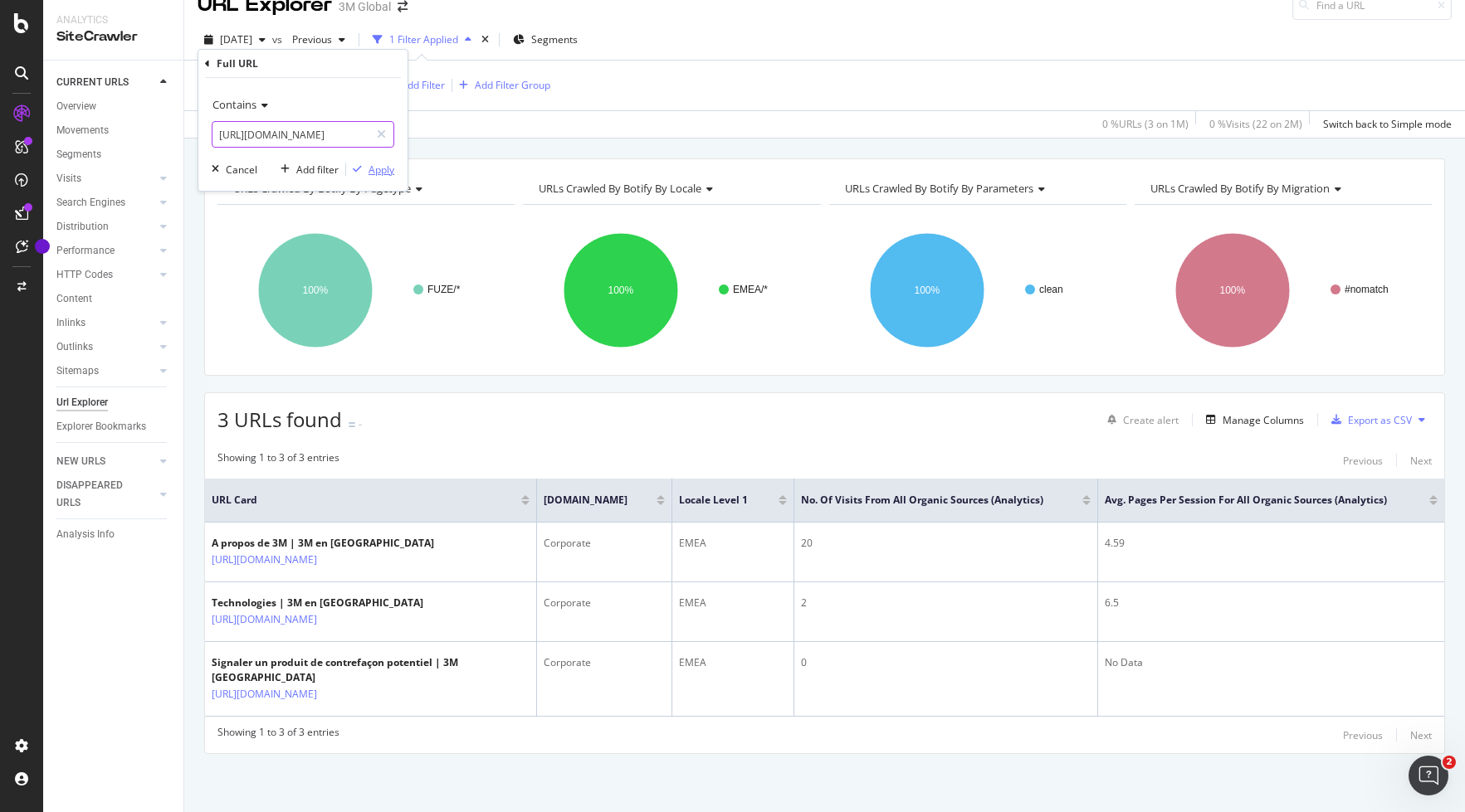
type input "[URL][DOMAIN_NAME]"
click at [386, 172] on div "Apply" at bounding box center [381, 170] width 25 height 14
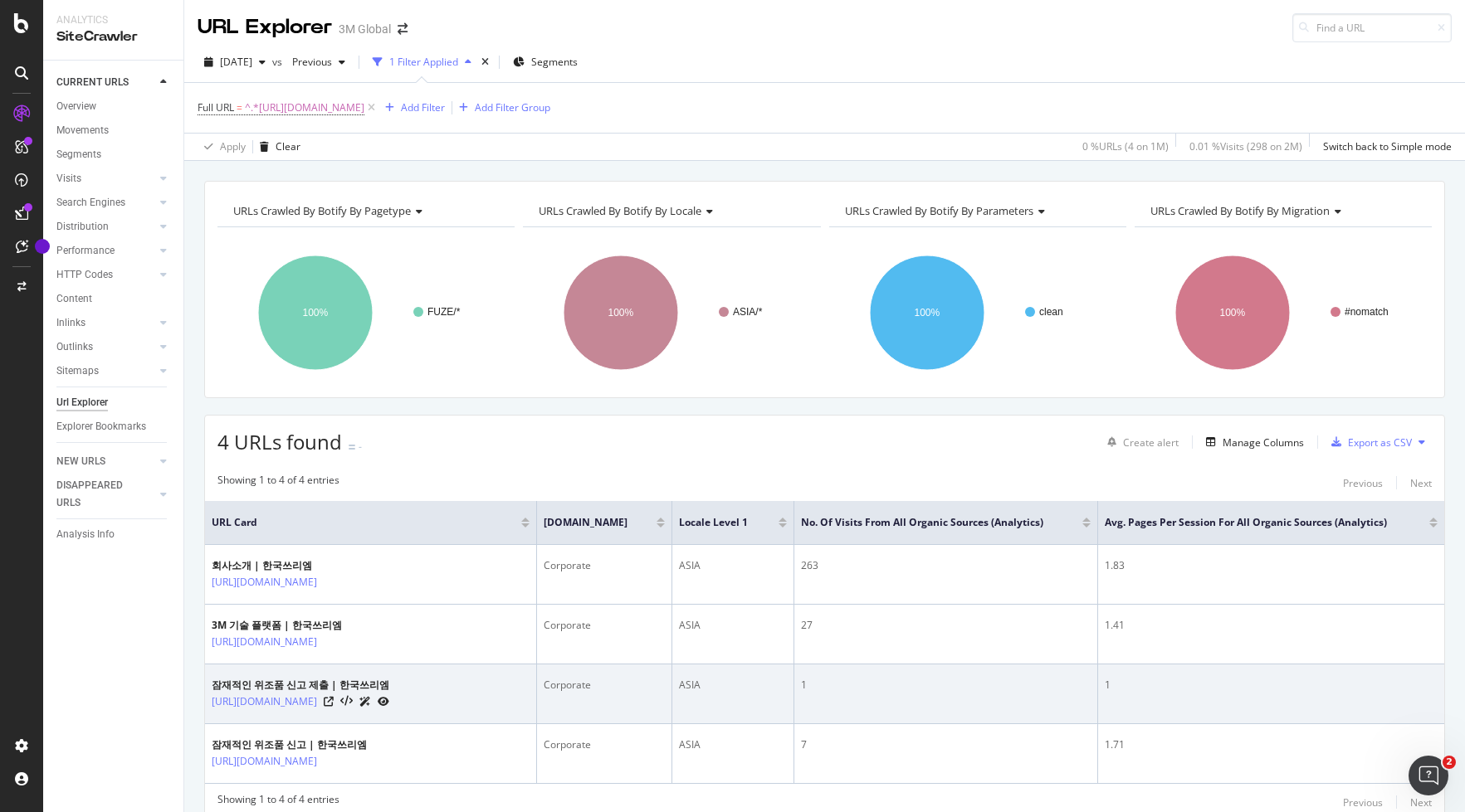
scroll to position [147, 0]
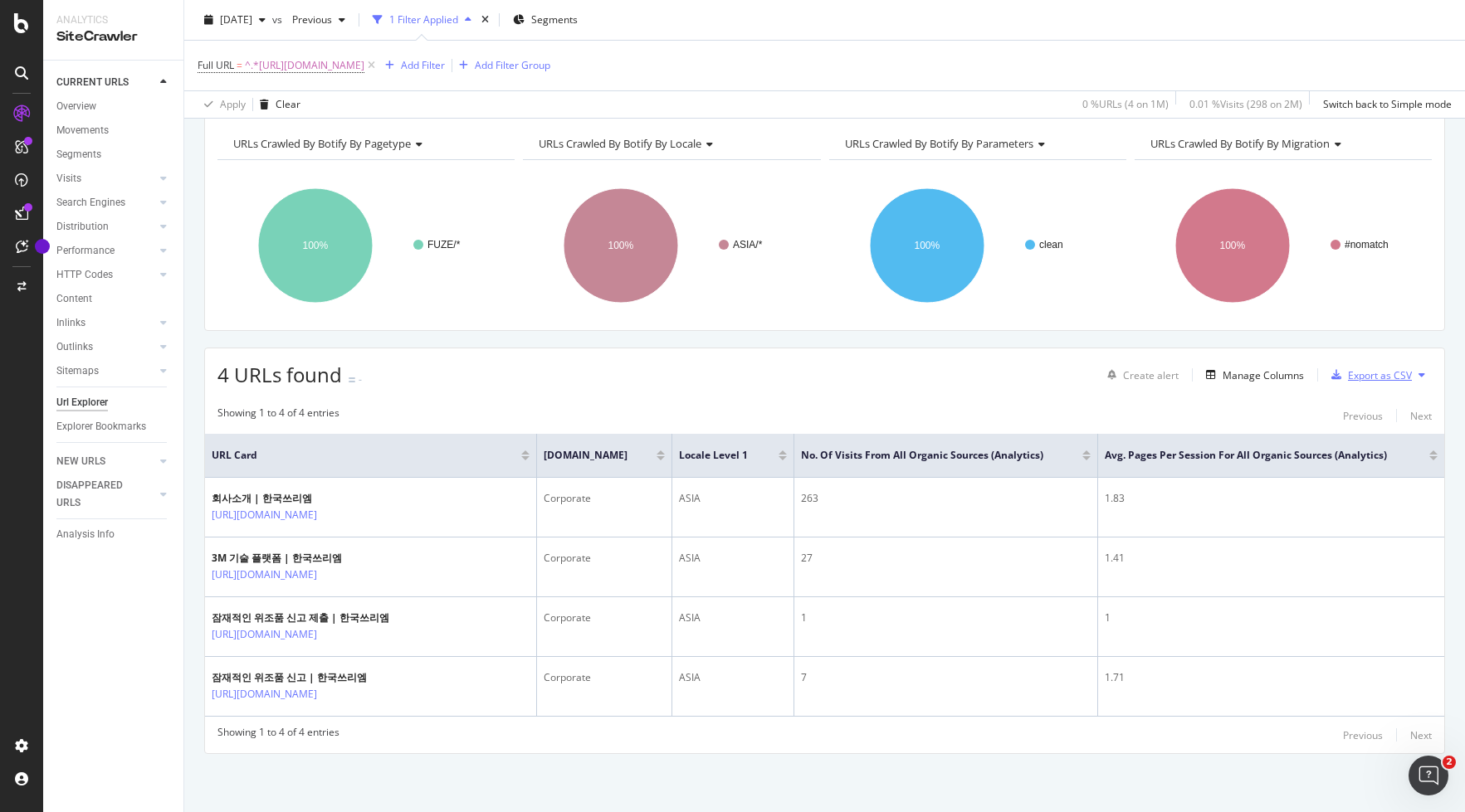
click at [1305, 368] on div "Export as CSV" at bounding box center [1380, 375] width 64 height 14
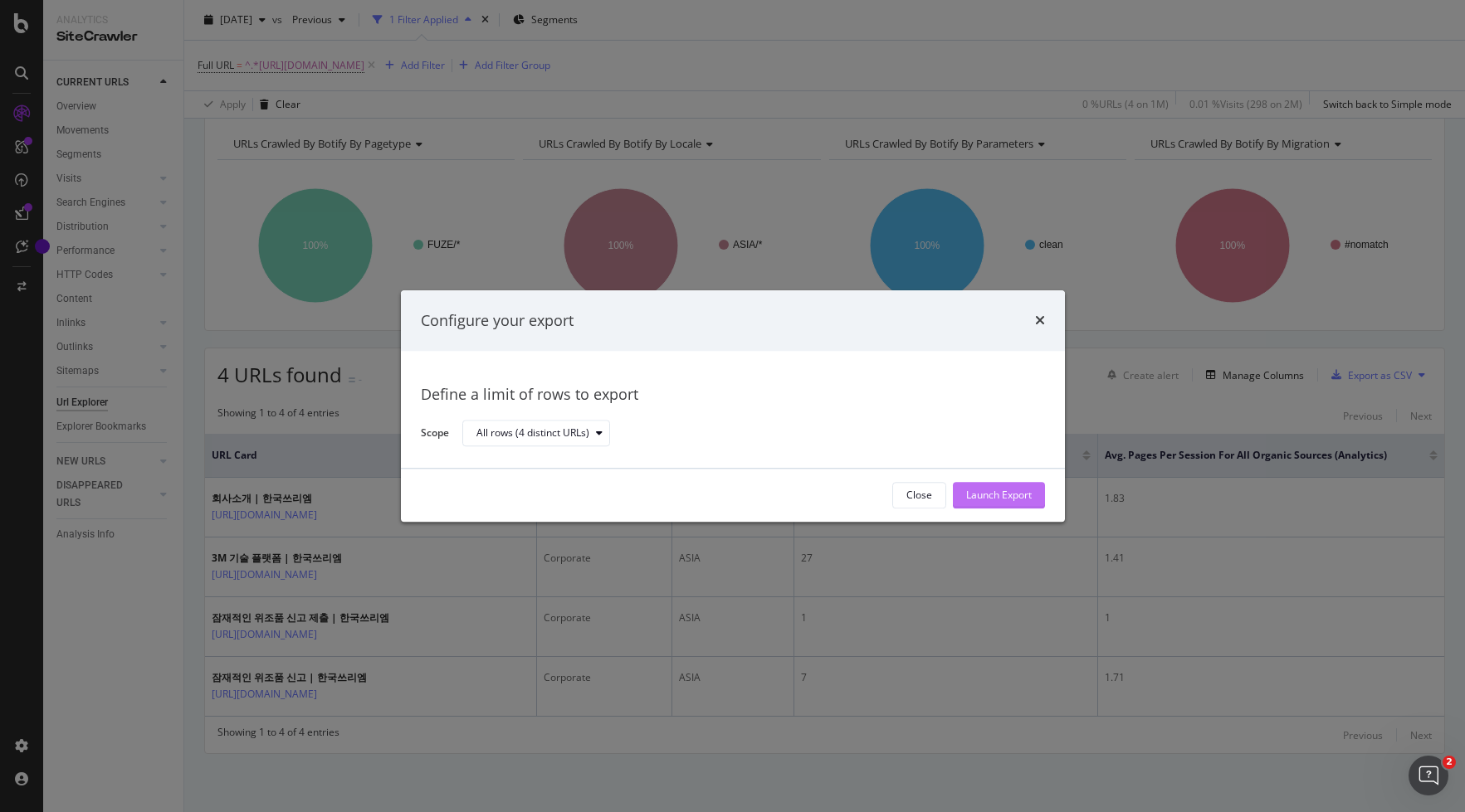
click at [1027, 497] on div "Launch Export" at bounding box center [998, 495] width 65 height 14
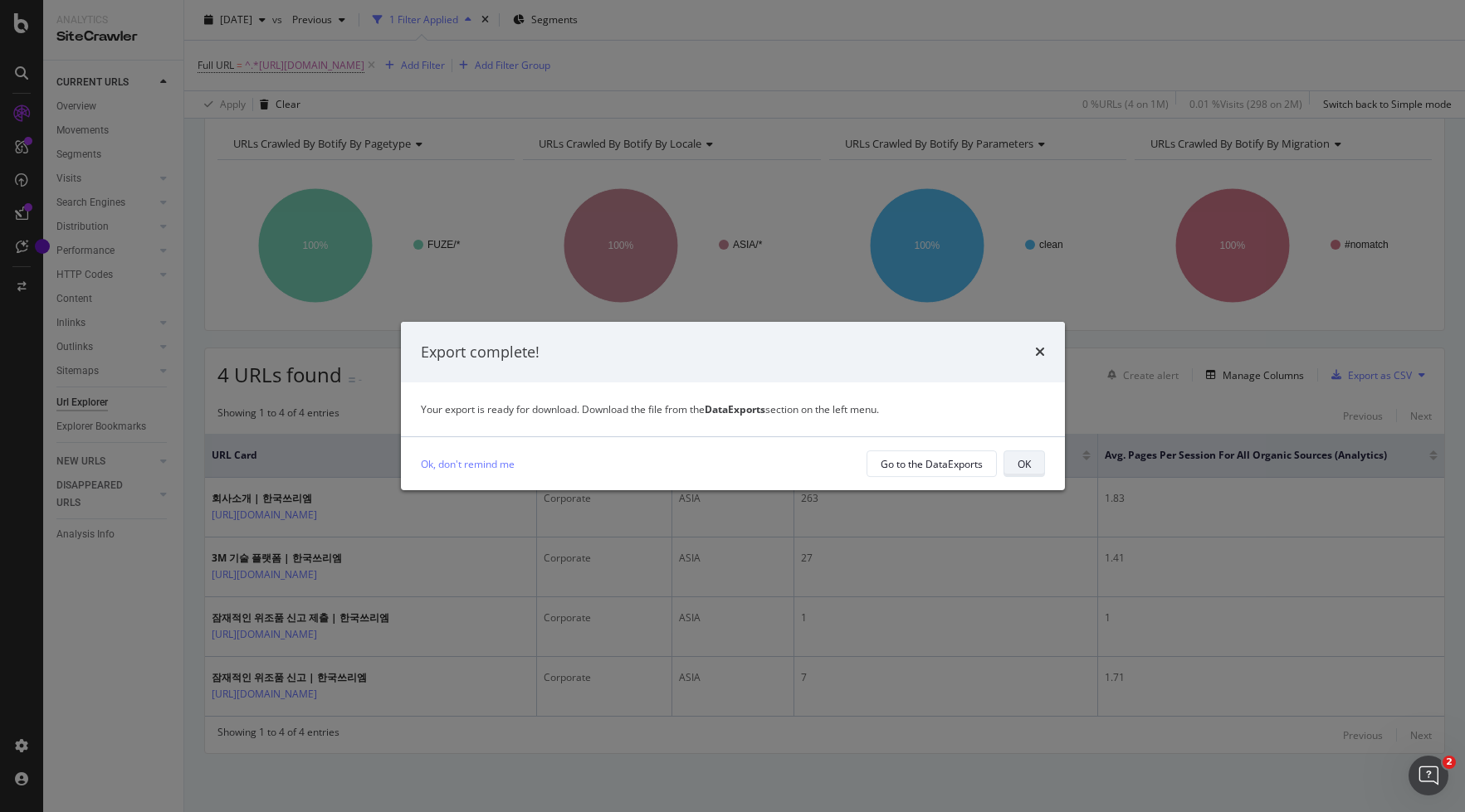
click at [1035, 459] on button "OK" at bounding box center [1024, 463] width 42 height 26
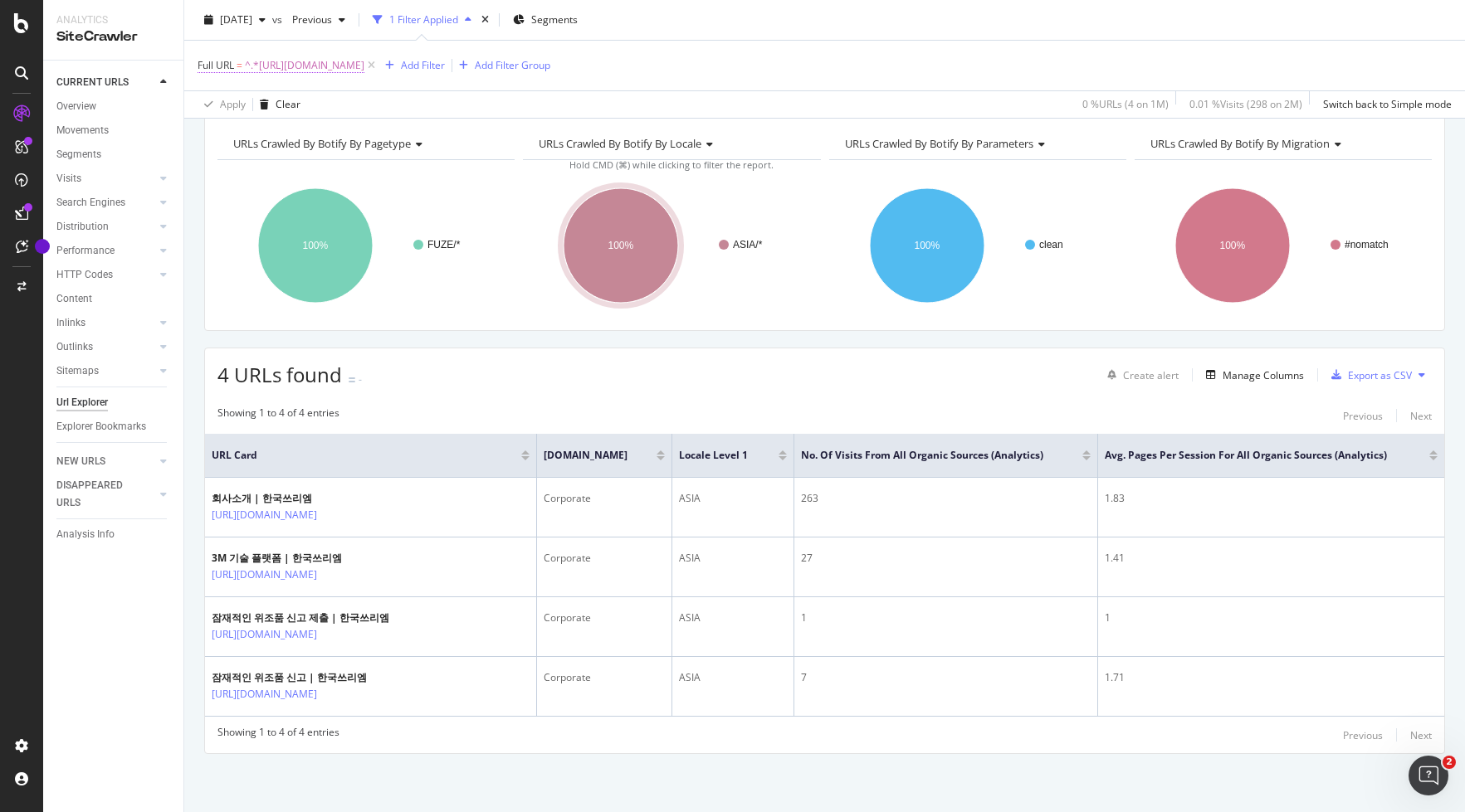
click at [365, 67] on span "^.*[URL][DOMAIN_NAME]" at bounding box center [304, 65] width 120 height 23
click at [379, 137] on icon at bounding box center [380, 135] width 9 height 12
click at [289, 136] on input "text" at bounding box center [302, 134] width 180 height 26
paste input "[URL][DOMAIN_NAME]"
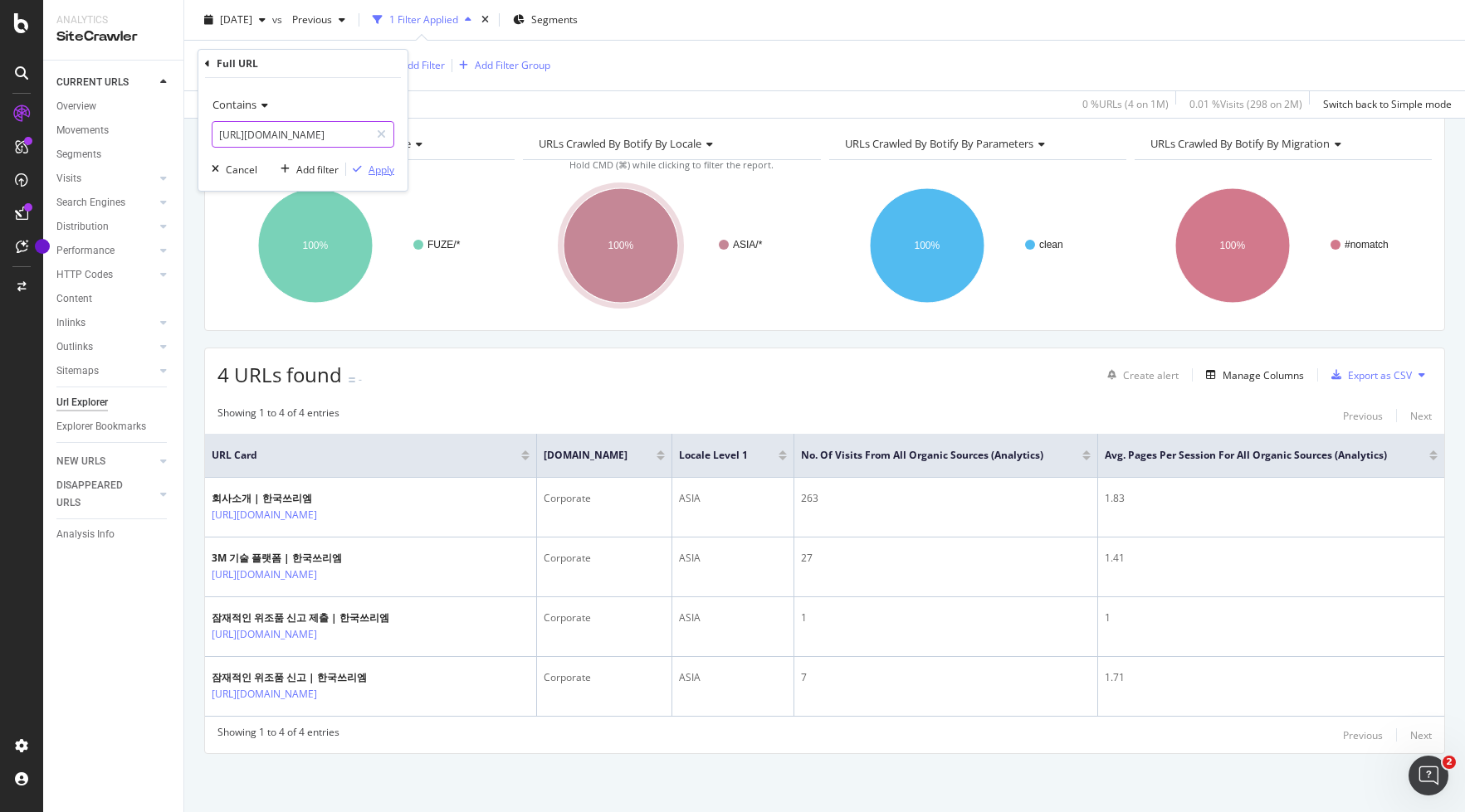
type input "[URL][DOMAIN_NAME]"
click at [385, 173] on div "Apply" at bounding box center [381, 170] width 25 height 14
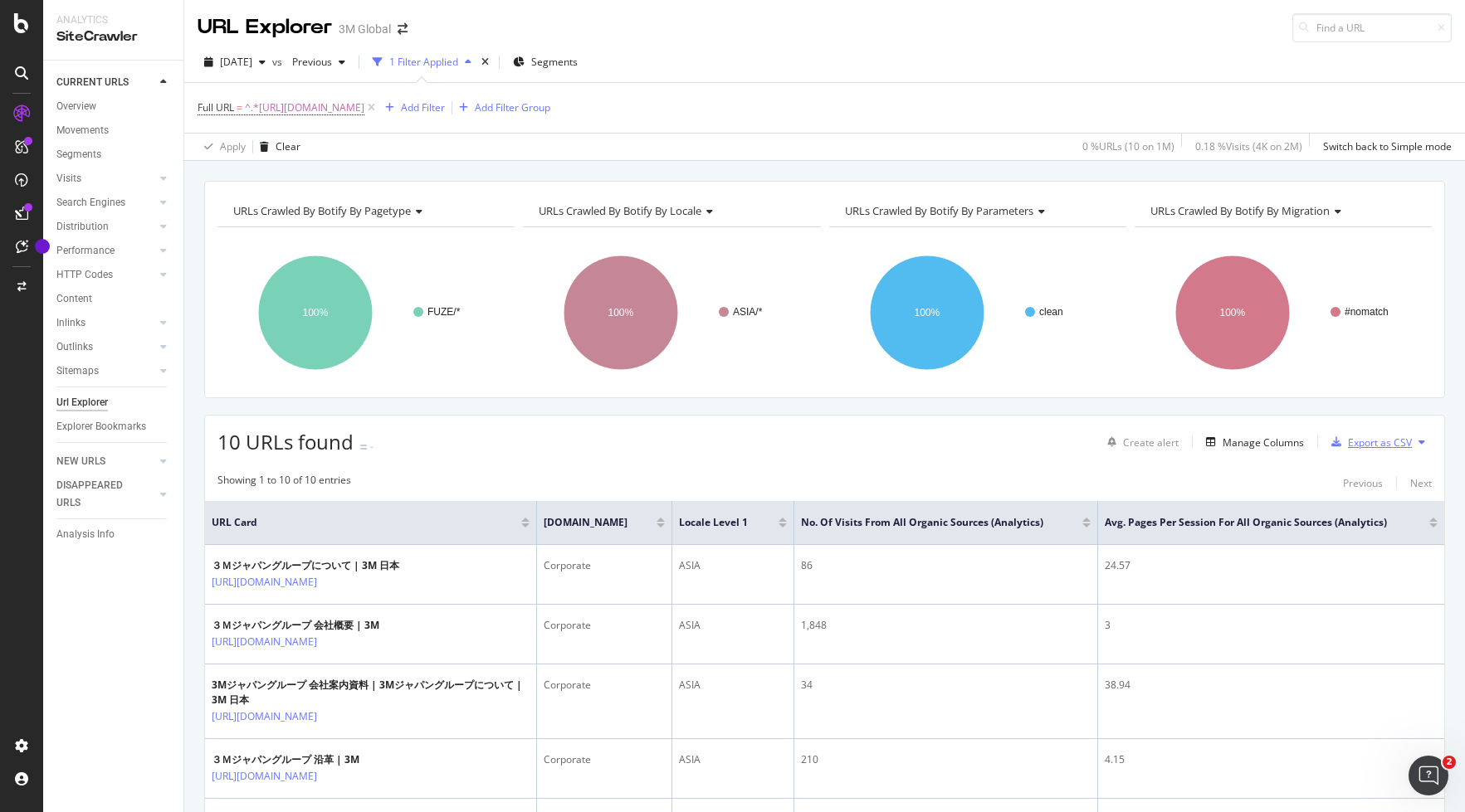
click at [1305, 442] on div "Export as CSV" at bounding box center [1380, 443] width 64 height 14
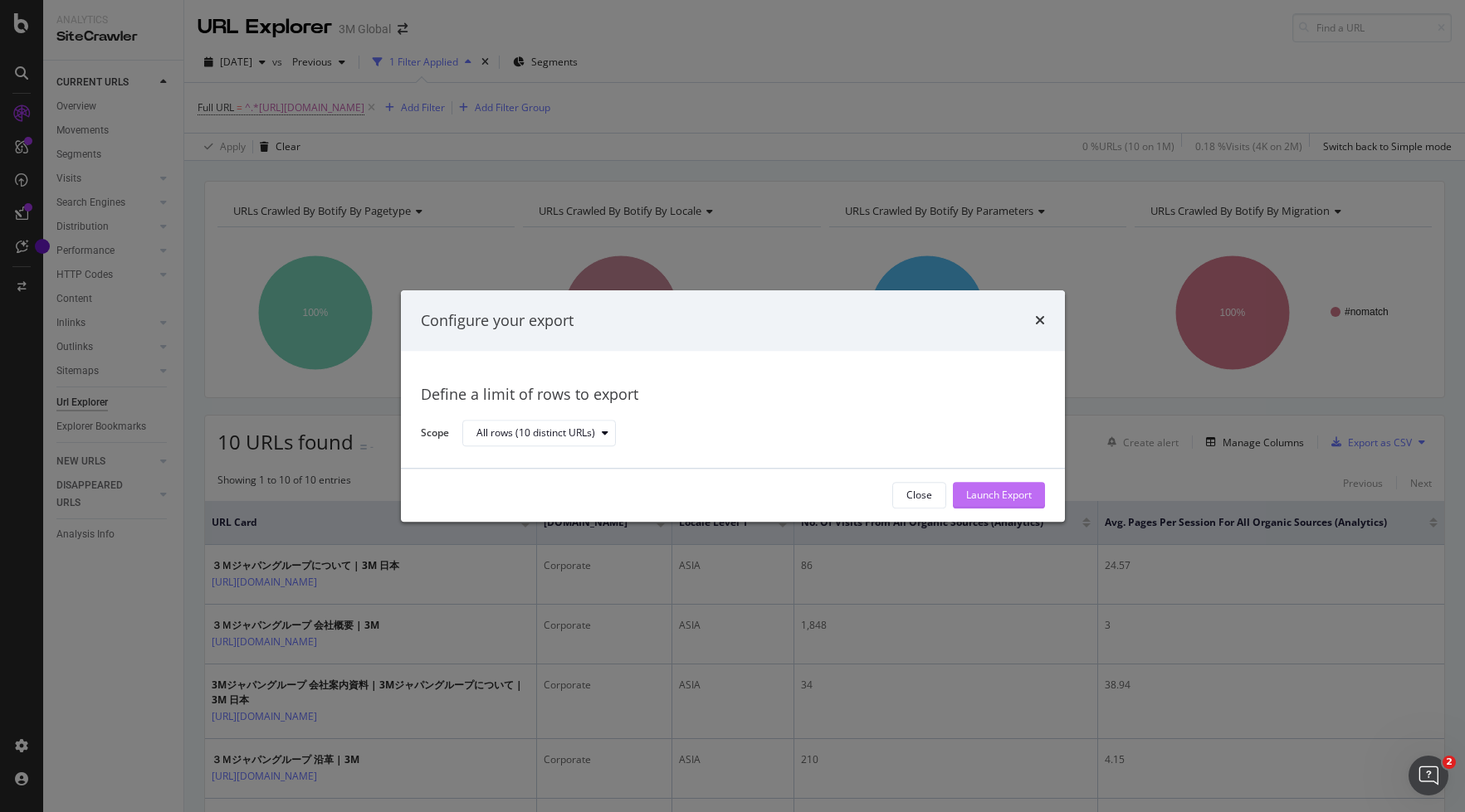
click at [999, 488] on div "Launch Export" at bounding box center [998, 495] width 65 height 14
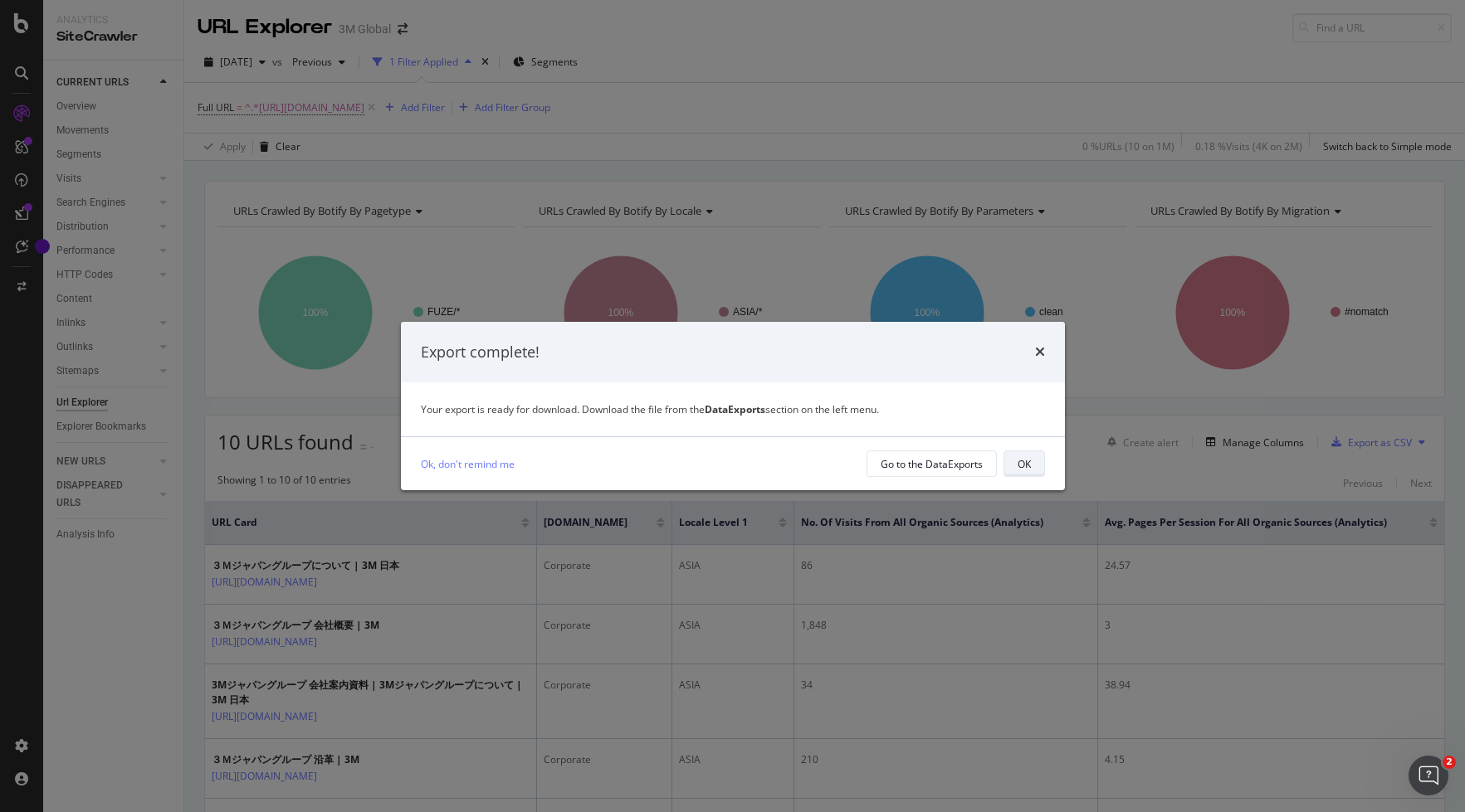
click at [1026, 464] on div "OK" at bounding box center [1024, 464] width 14 height 14
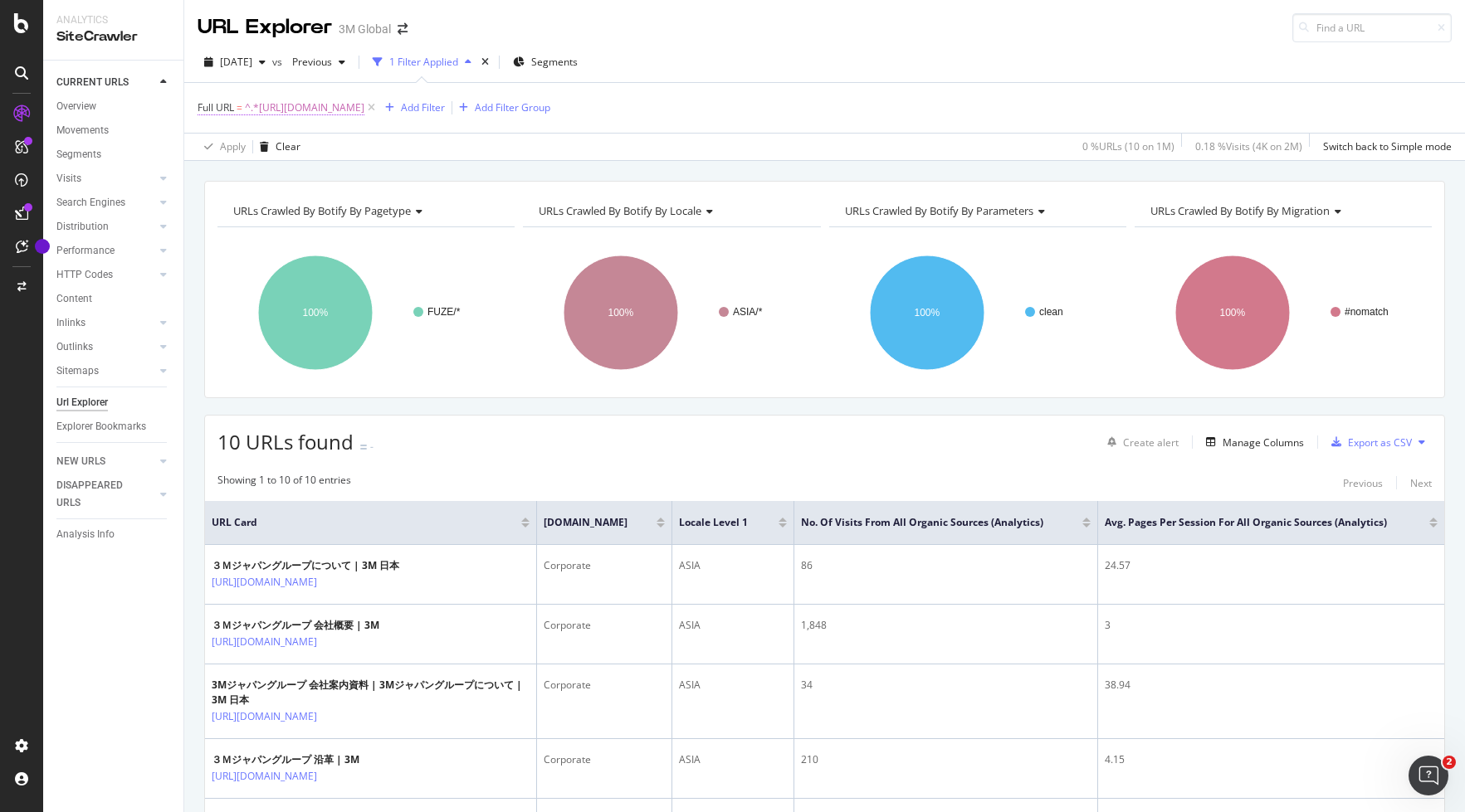
click at [365, 108] on span "^.*[URL][DOMAIN_NAME]" at bounding box center [304, 108] width 120 height 23
click at [376, 175] on icon at bounding box center [380, 176] width 9 height 12
click at [337, 174] on input "text" at bounding box center [302, 176] width 180 height 26
paste input "[URL][DOMAIN_NAME]"
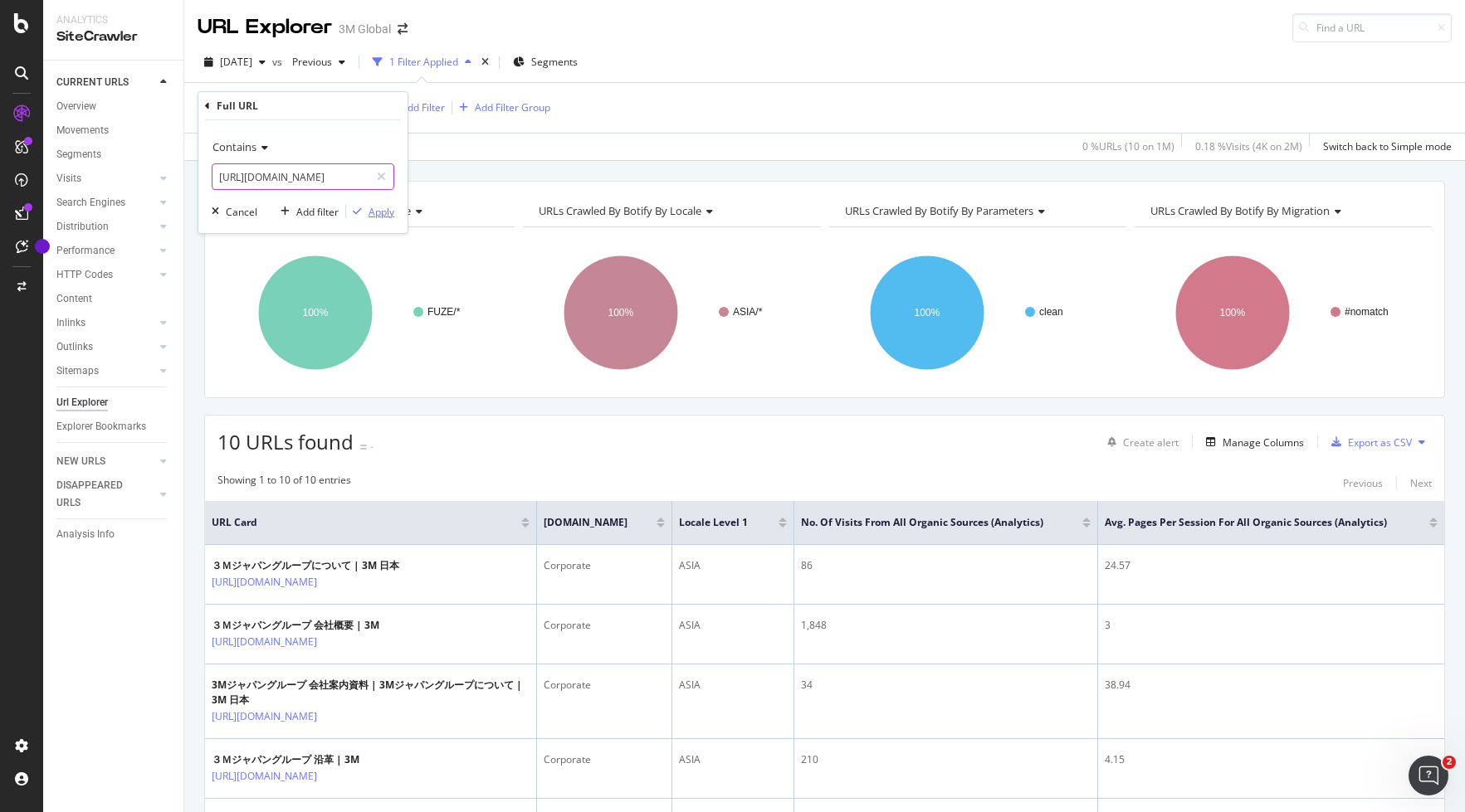
type input "[URL][DOMAIN_NAME]"
click at [386, 213] on div "Apply" at bounding box center [381, 212] width 25 height 14
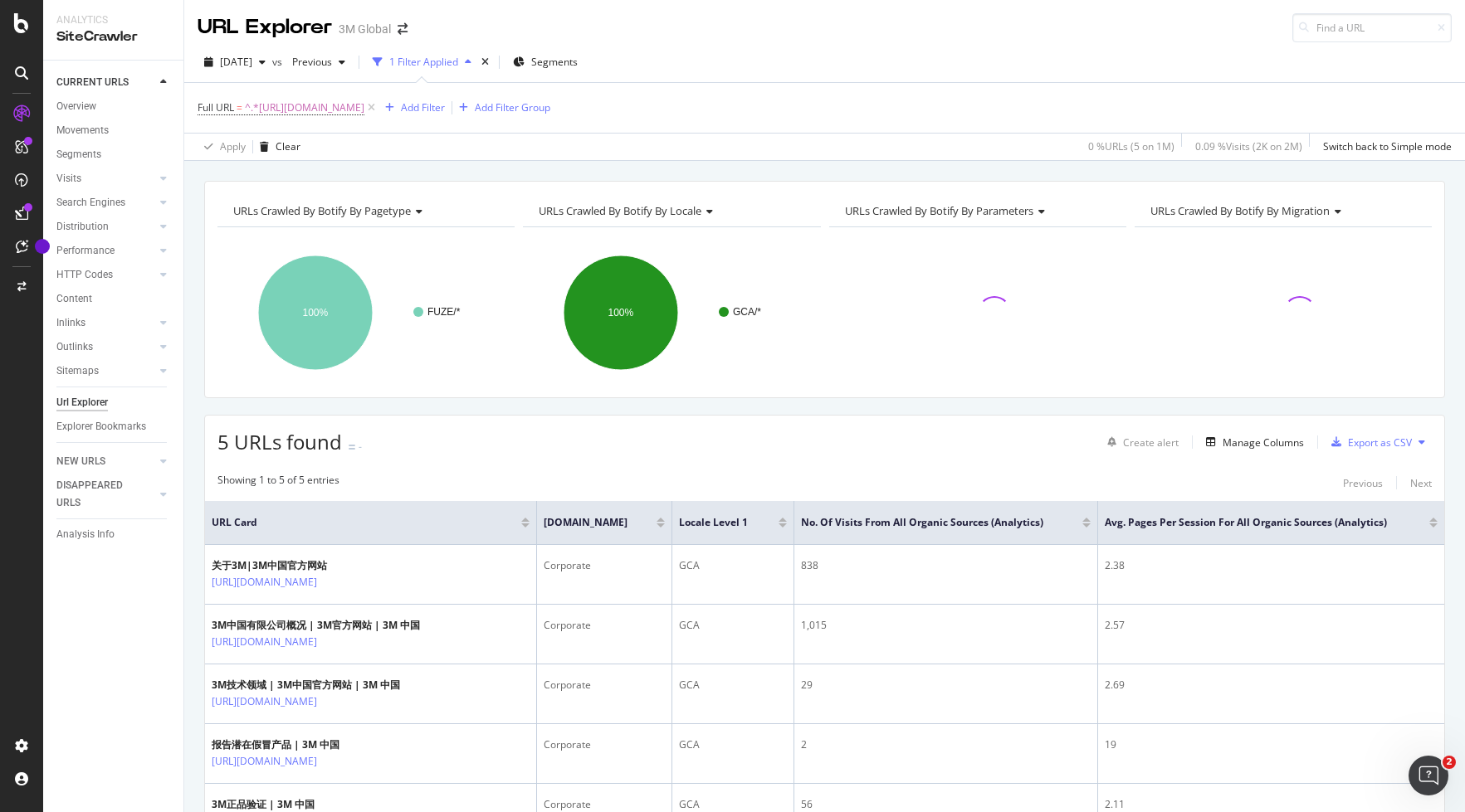
scroll to position [222, 0]
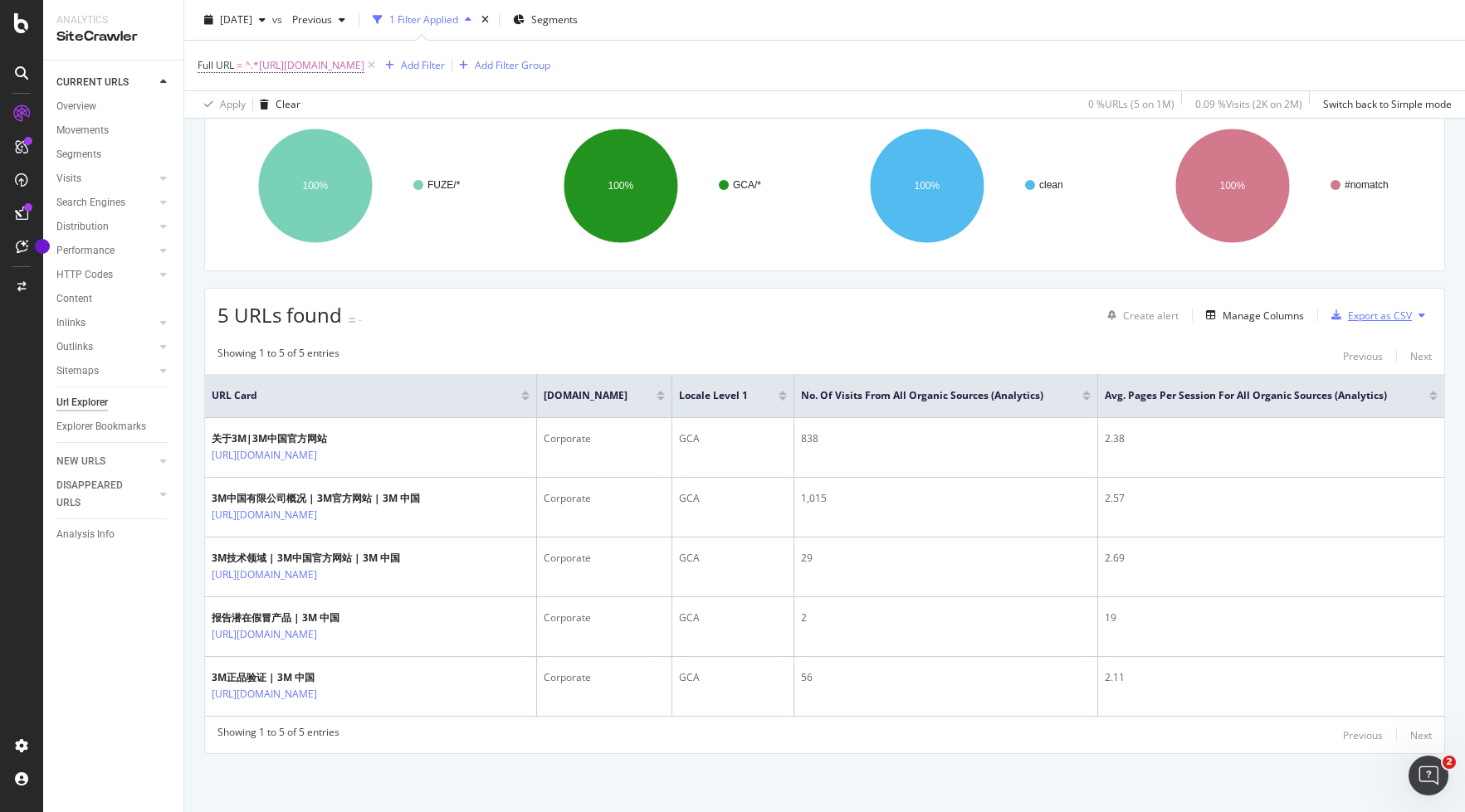
click at [1305, 309] on div "Export as CSV" at bounding box center [1380, 316] width 64 height 14
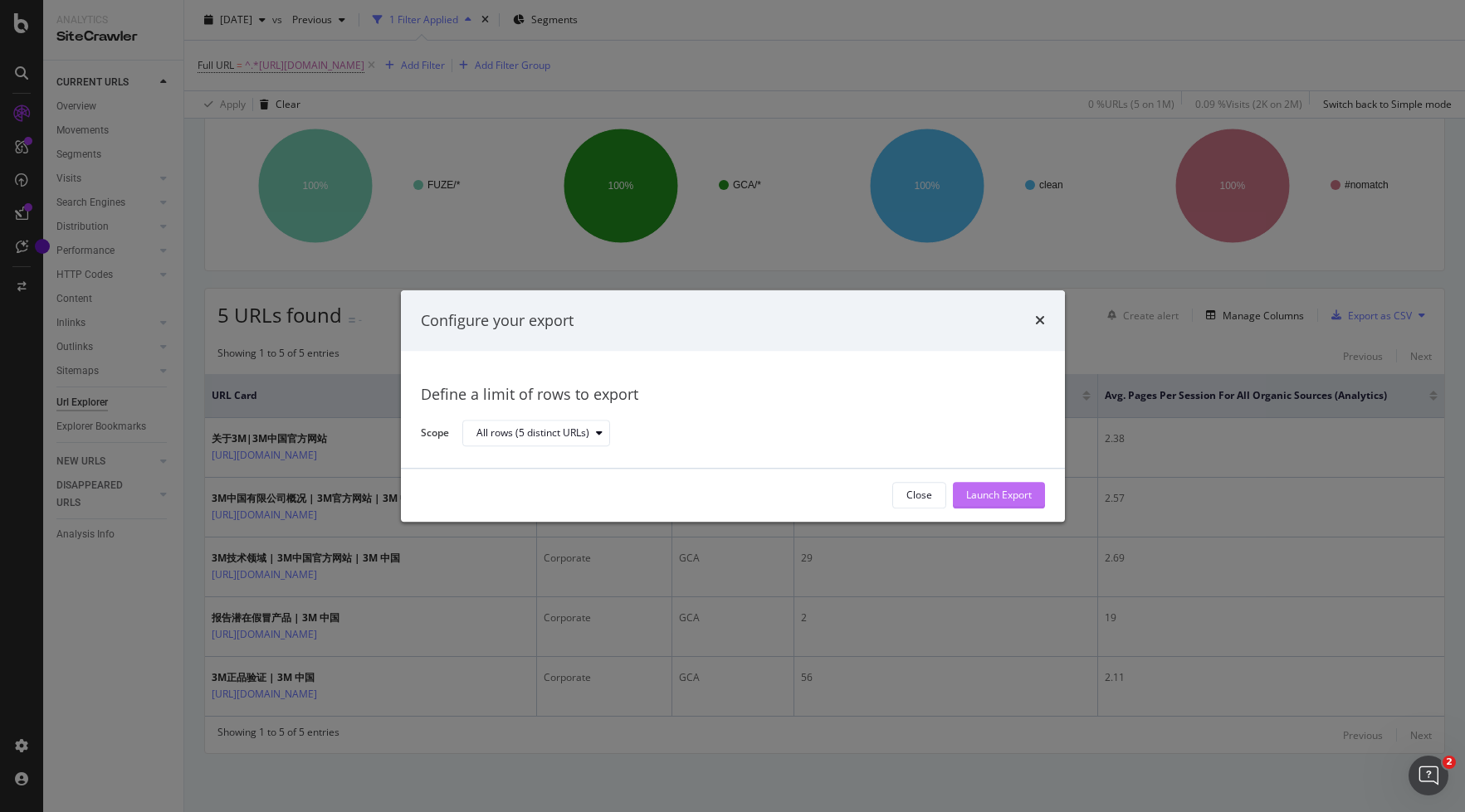
click at [1018, 495] on div "Launch Export" at bounding box center [998, 495] width 65 height 14
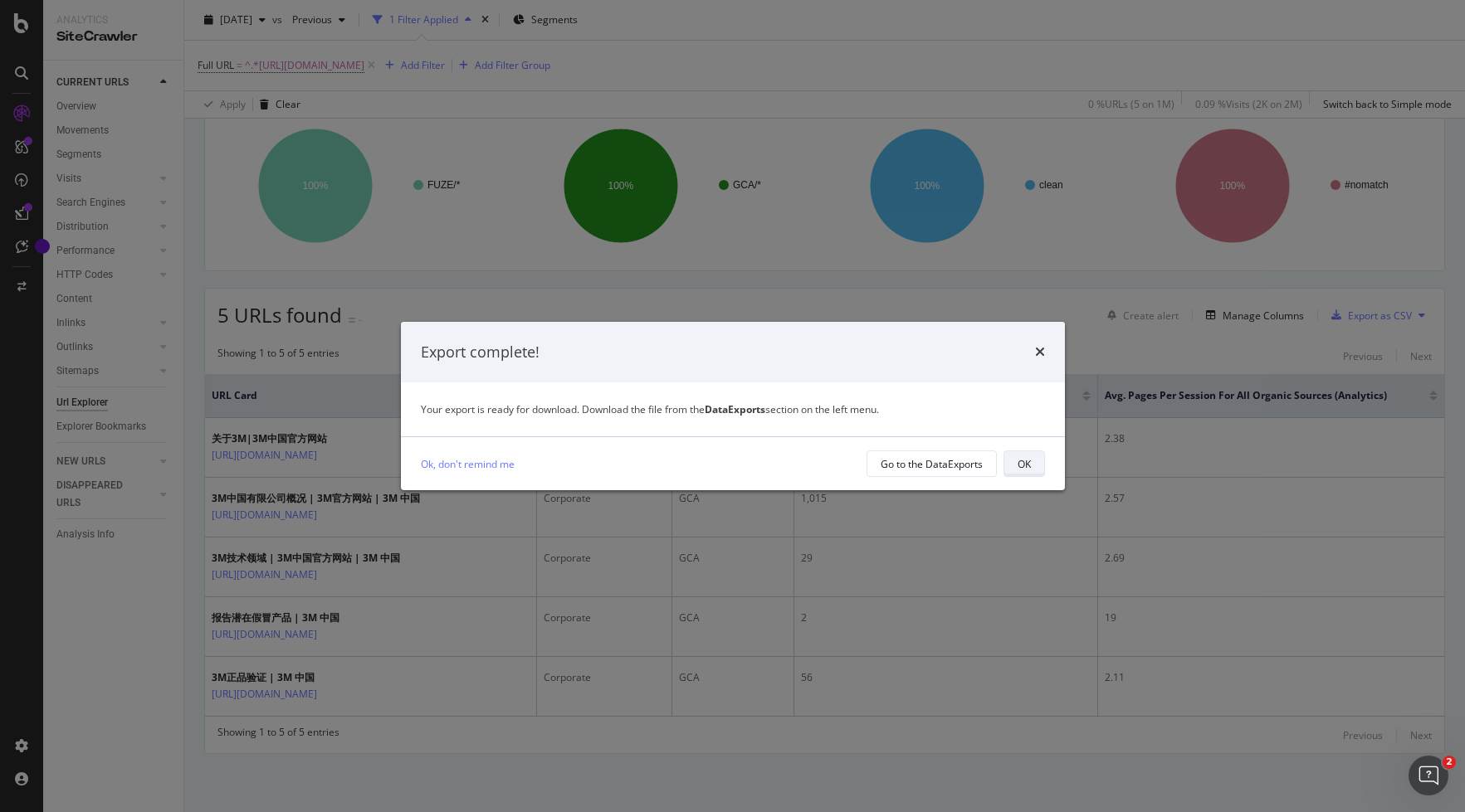
click at [1024, 462] on div "OK" at bounding box center [1024, 464] width 14 height 14
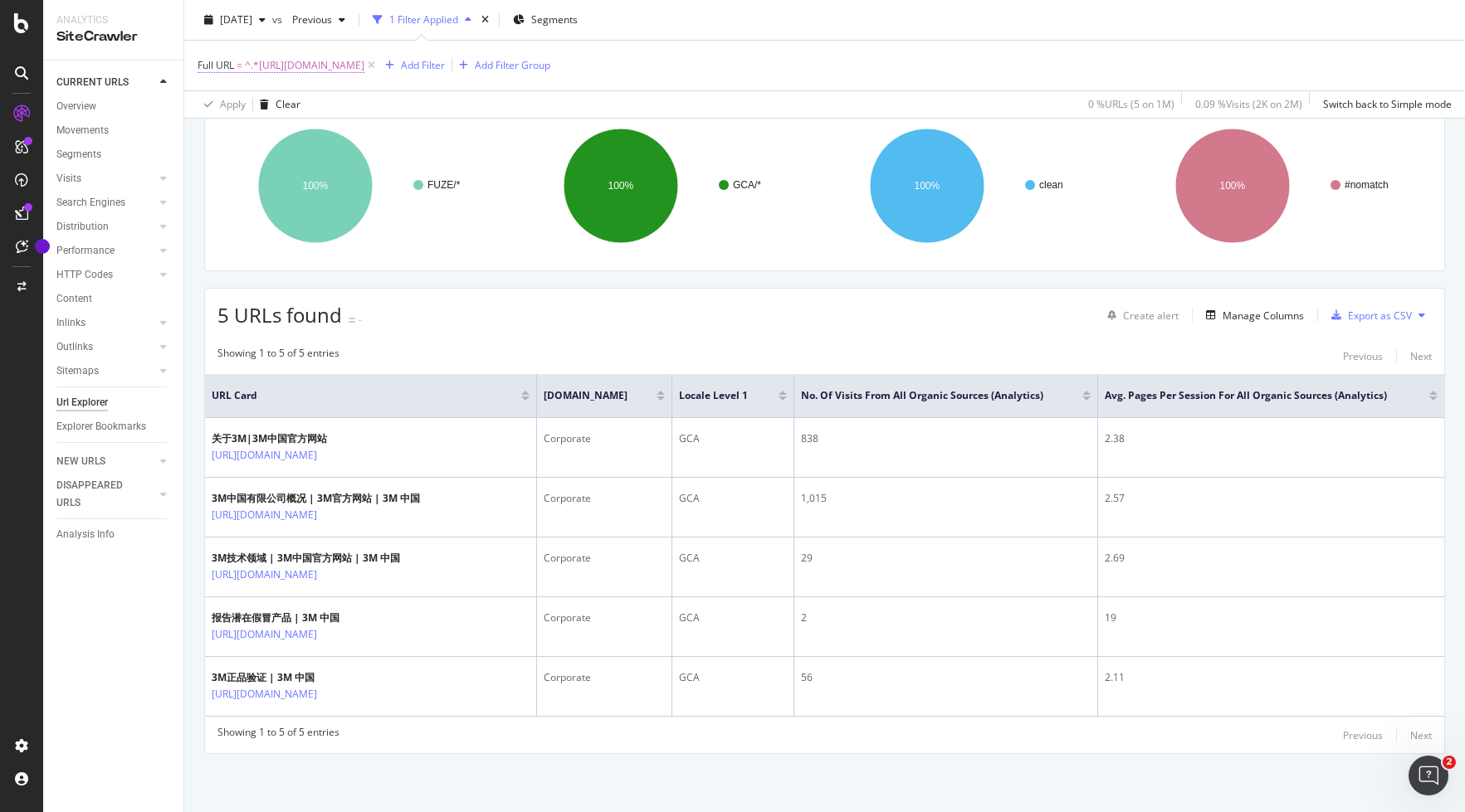
click at [365, 67] on span "^.*[URL][DOMAIN_NAME]" at bounding box center [304, 65] width 120 height 23
drag, startPoint x: 384, startPoint y: 135, endPoint x: 370, endPoint y: 135, distance: 14.0
click at [384, 135] on icon at bounding box center [380, 135] width 9 height 12
click at [320, 137] on input "text" at bounding box center [302, 134] width 180 height 26
paste input "[URL][DOMAIN_NAME]"
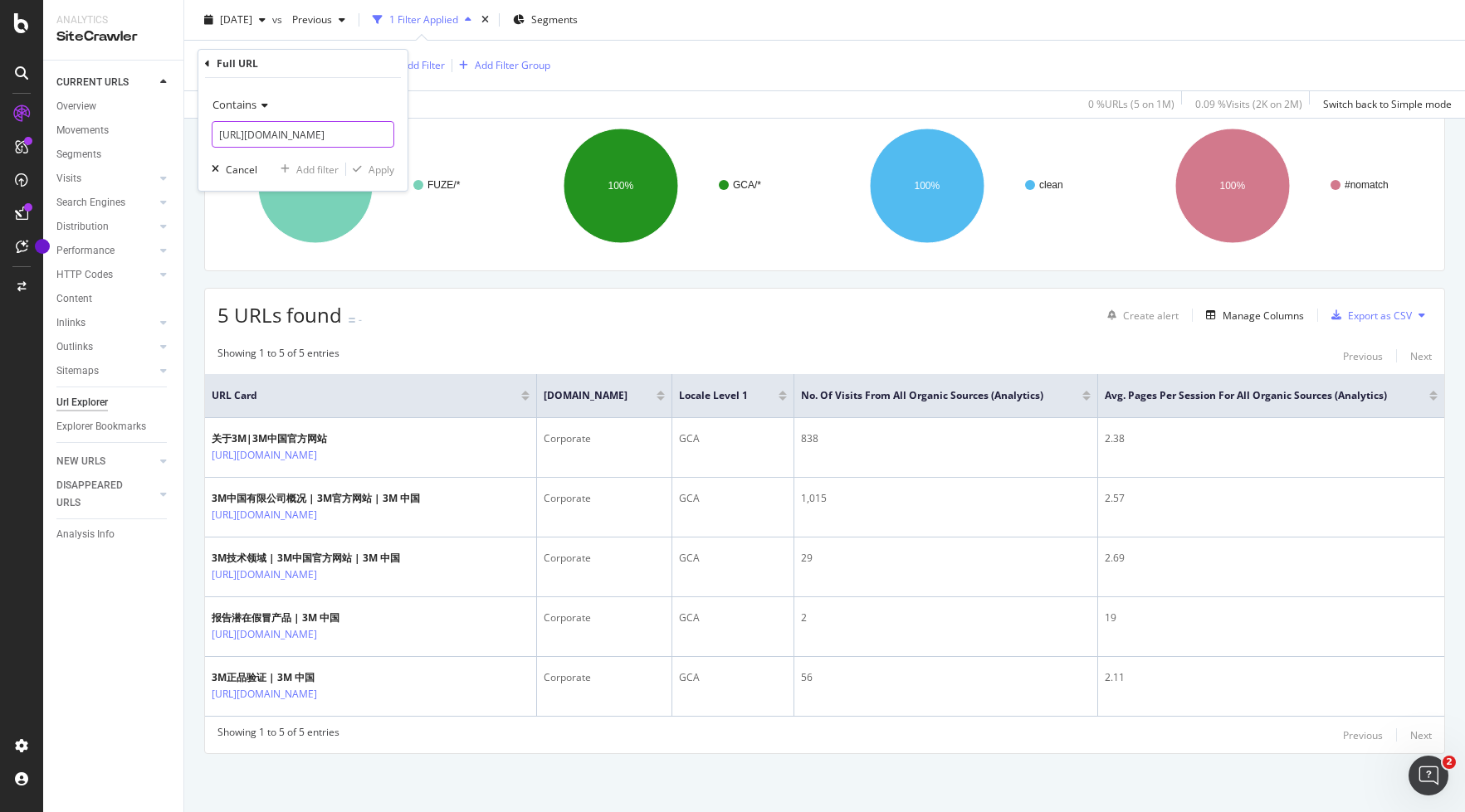
scroll to position [0, 101]
type input "[URL][DOMAIN_NAME]"
click at [380, 170] on div "Apply" at bounding box center [381, 170] width 25 height 14
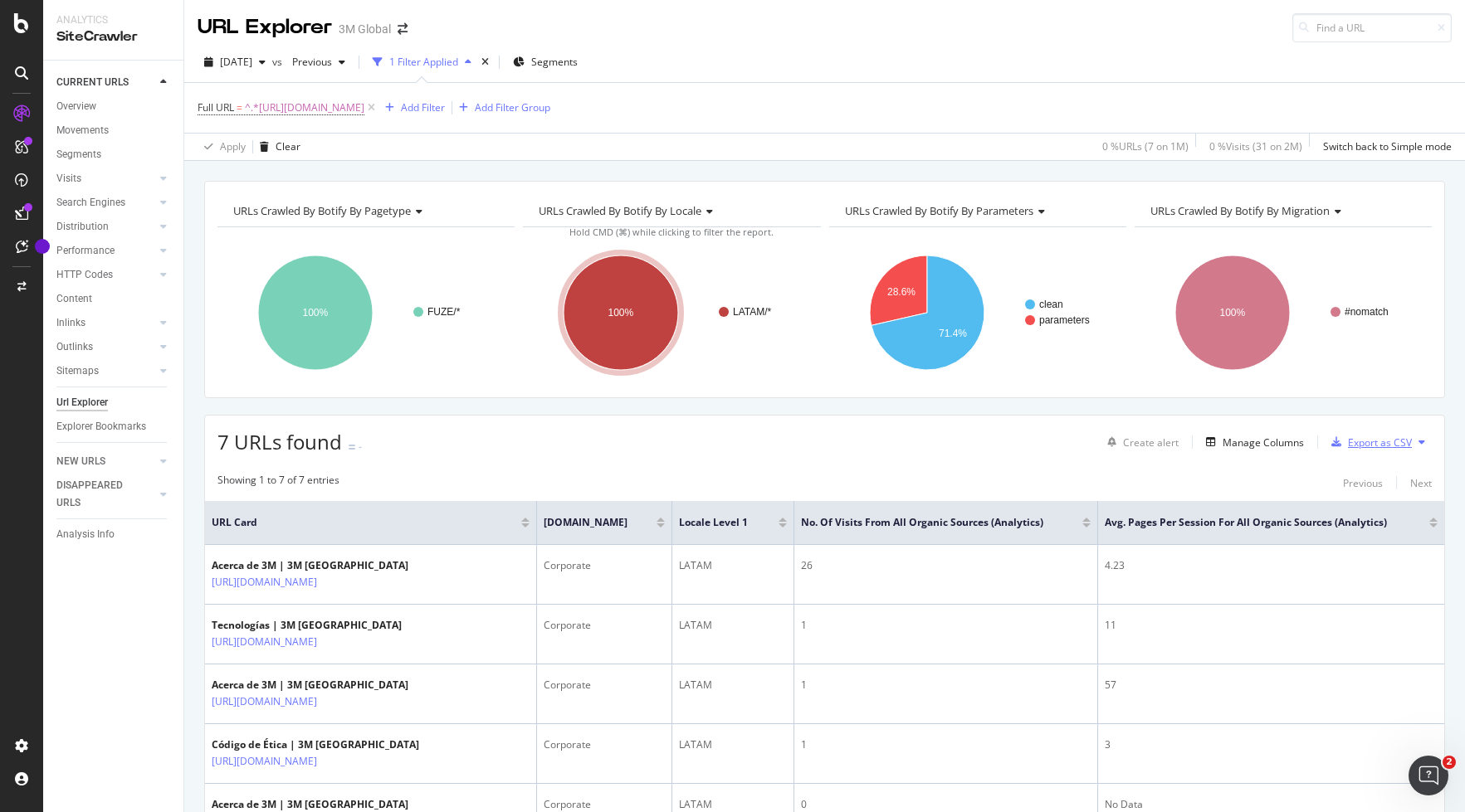
click at [1305, 440] on div "Export as CSV" at bounding box center [1380, 443] width 64 height 14
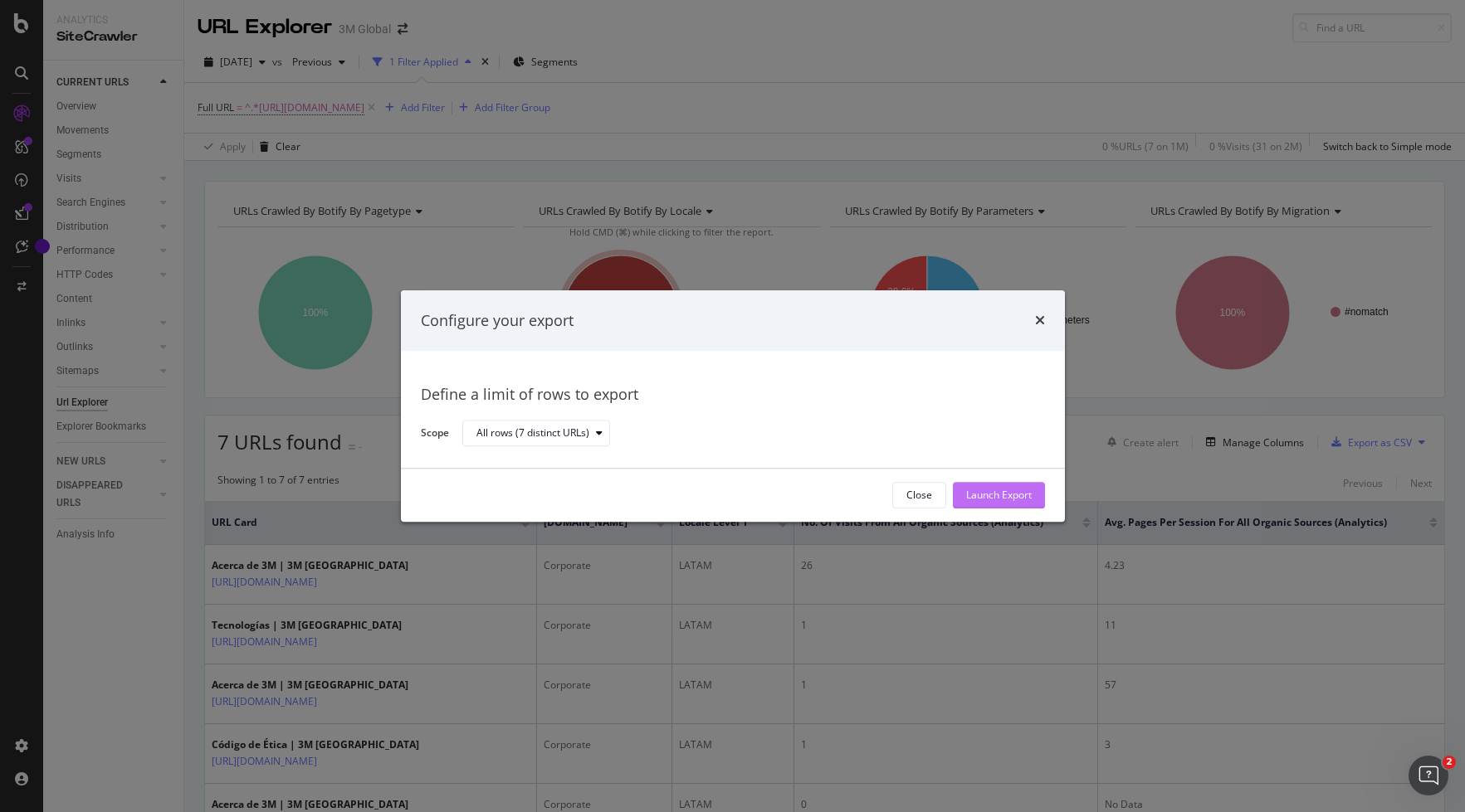
click at [1017, 497] on div "Launch Export" at bounding box center [998, 495] width 65 height 14
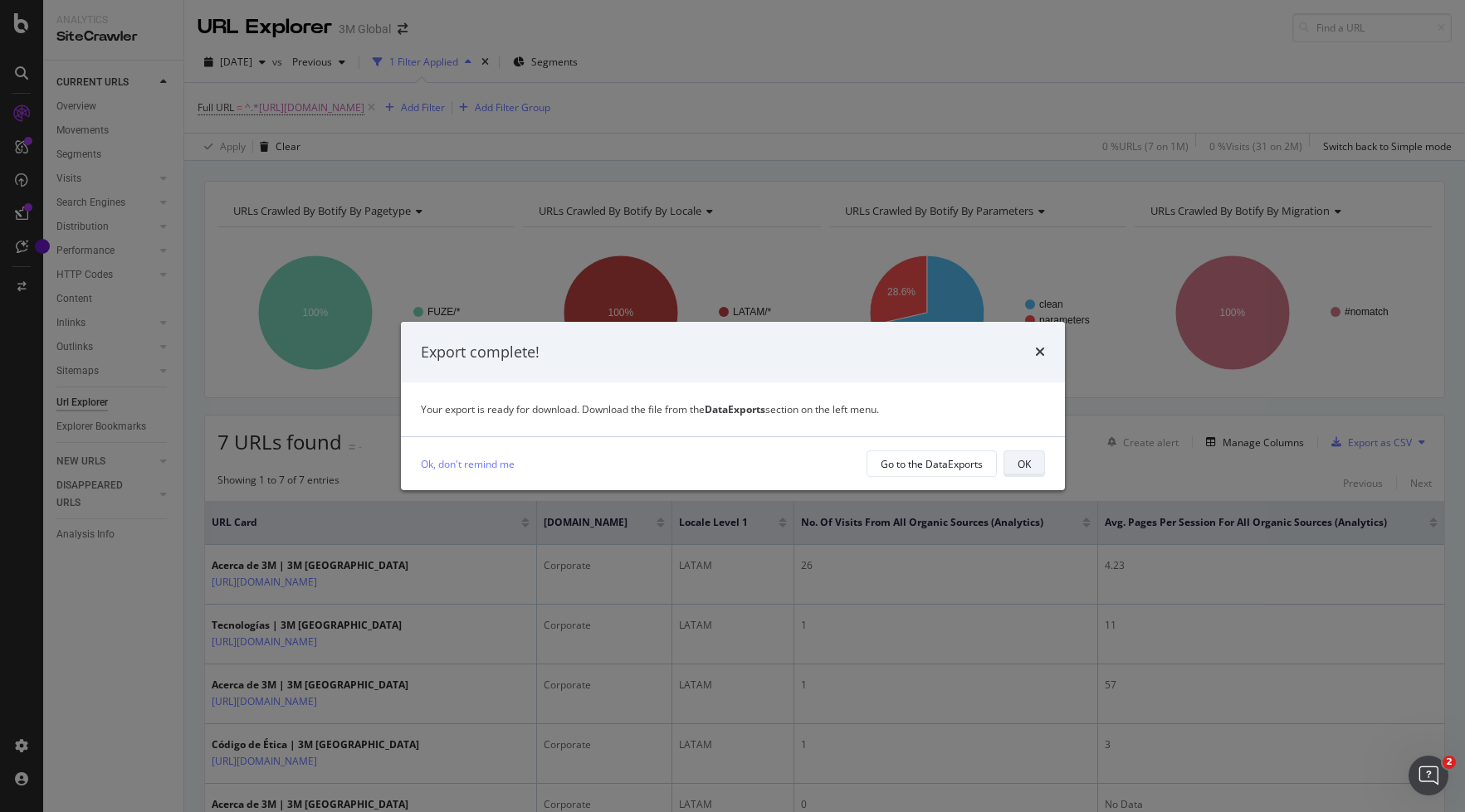
click at [1038, 466] on button "OK" at bounding box center [1024, 463] width 42 height 26
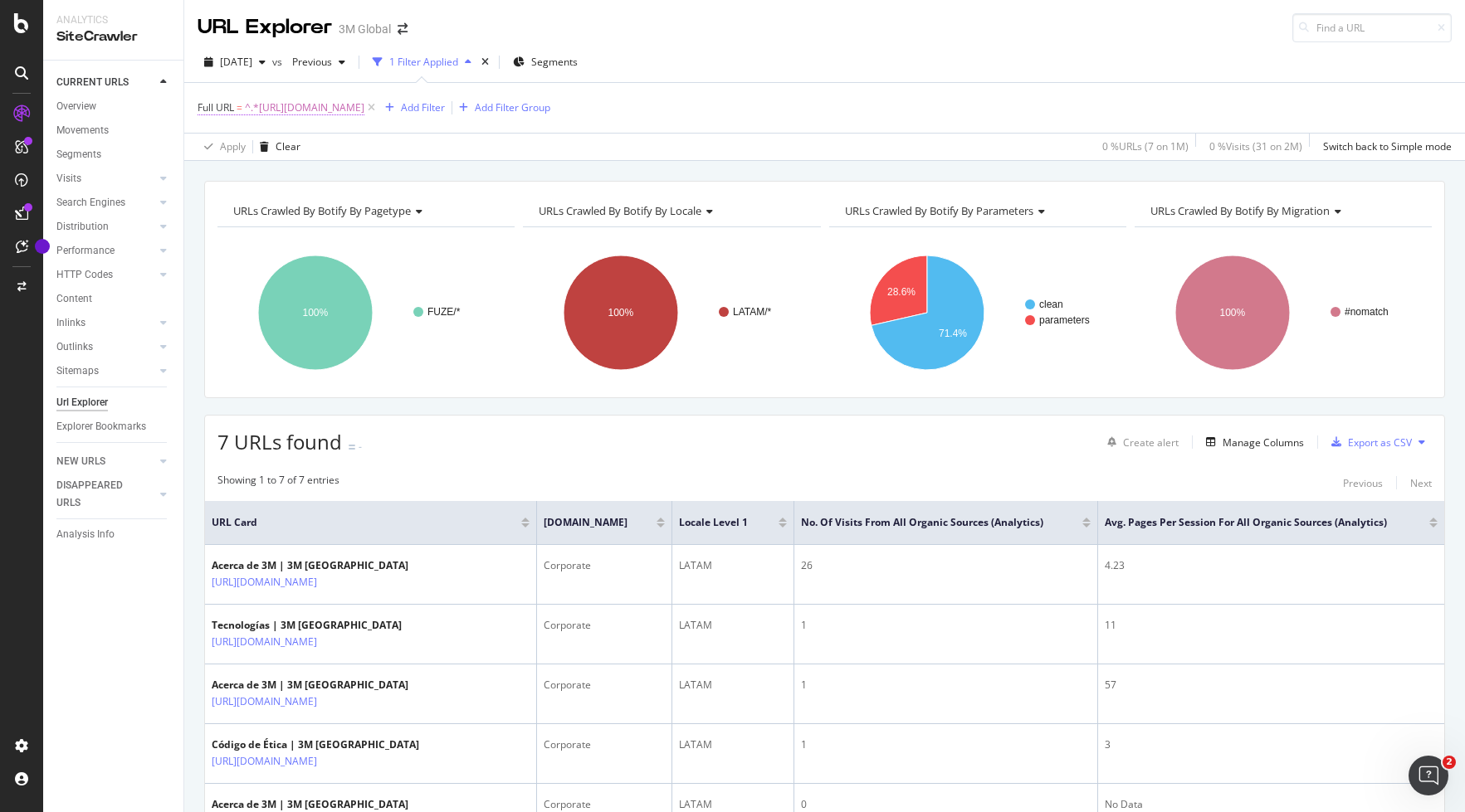
click at [365, 108] on span "^.*[URL][DOMAIN_NAME]" at bounding box center [304, 108] width 120 height 23
click at [380, 177] on icon at bounding box center [380, 176] width 9 height 12
click at [310, 180] on input "text" at bounding box center [302, 176] width 180 height 26
paste input "[URL][DOMAIN_NAME]"
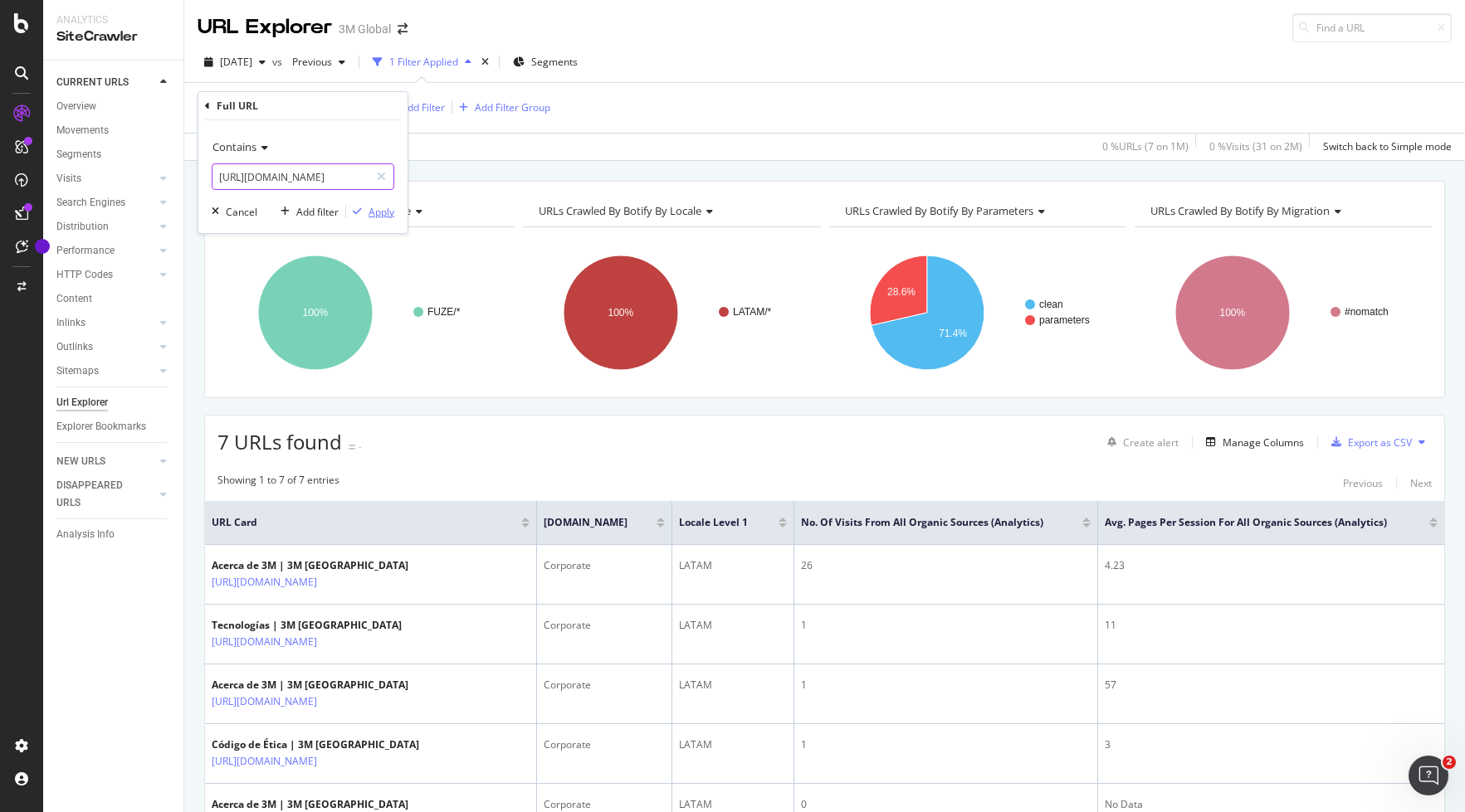
type input "[URL][DOMAIN_NAME]"
click at [384, 211] on div "Apply" at bounding box center [381, 212] width 25 height 14
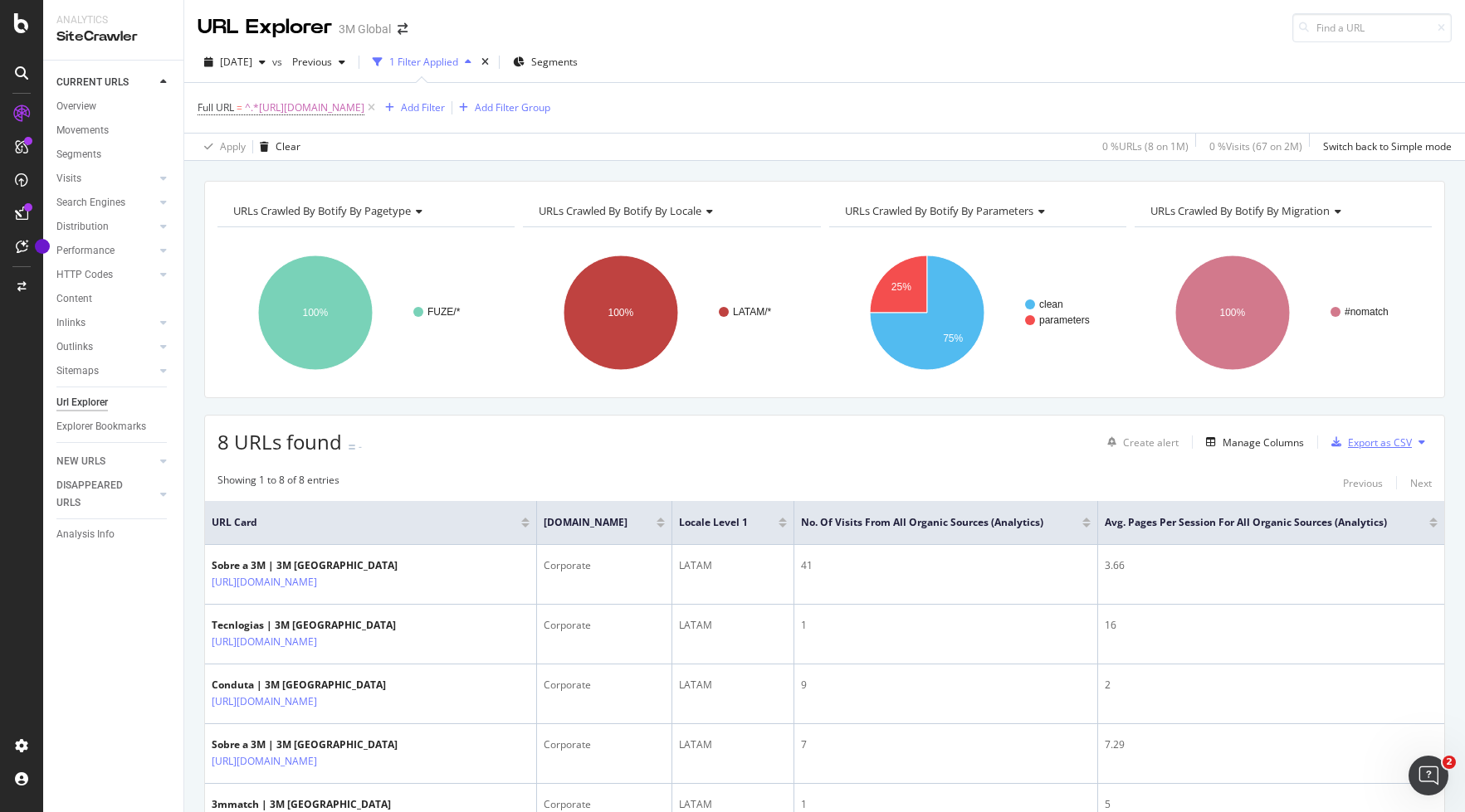
click at [1305, 441] on div "Export as CSV" at bounding box center [1380, 443] width 64 height 14
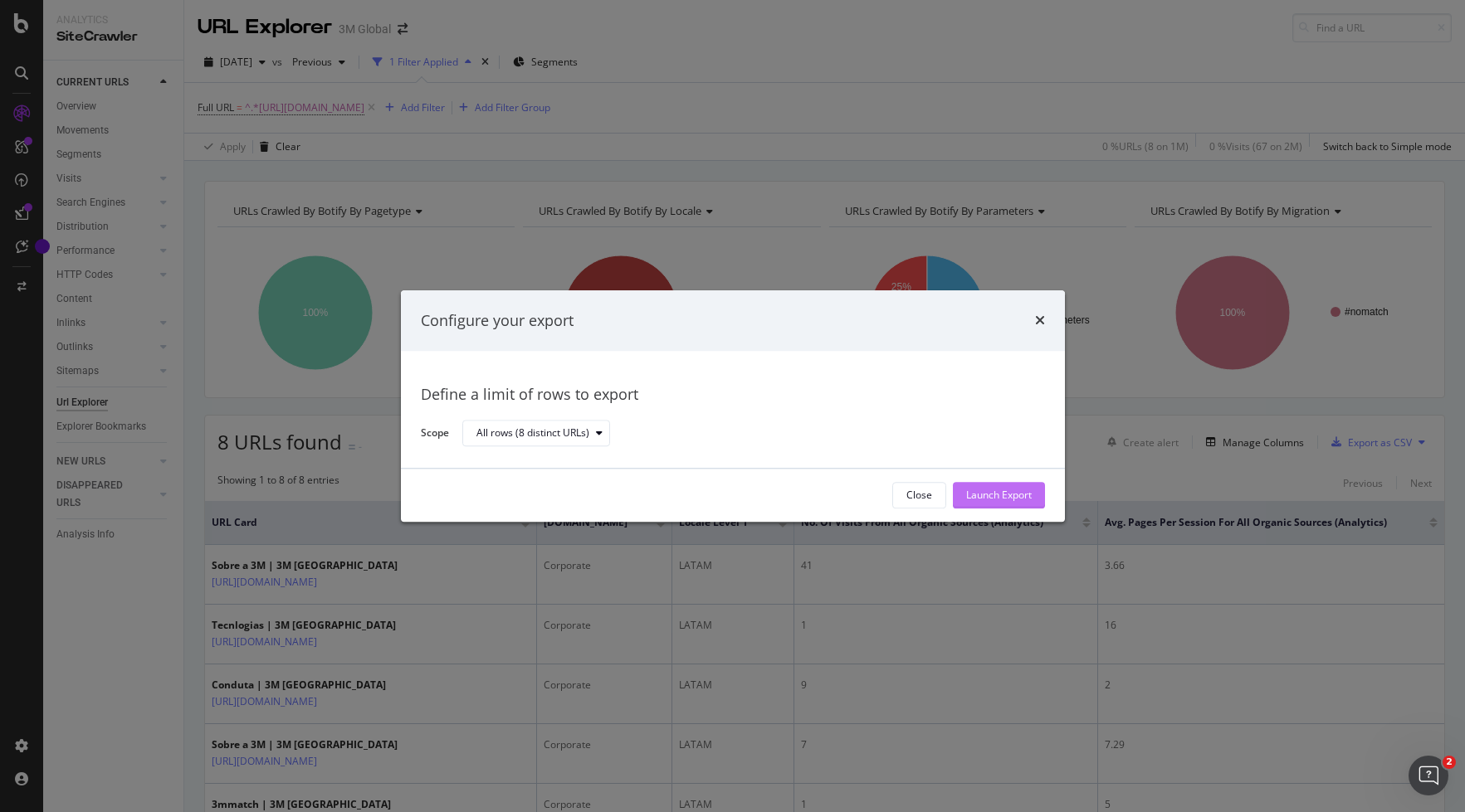
click at [1001, 493] on div "Launch Export" at bounding box center [998, 495] width 65 height 14
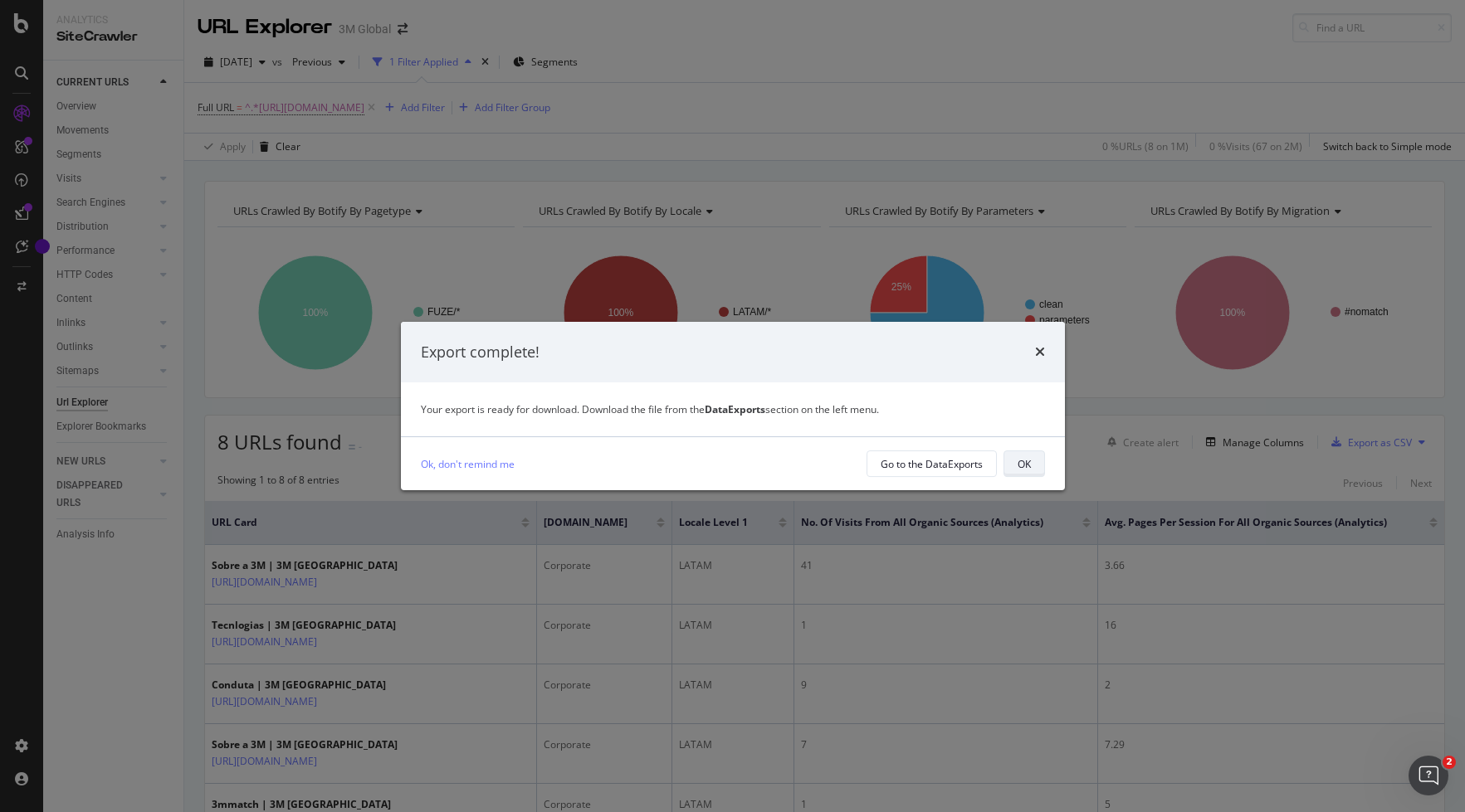
click at [1034, 461] on button "OK" at bounding box center [1024, 463] width 42 height 26
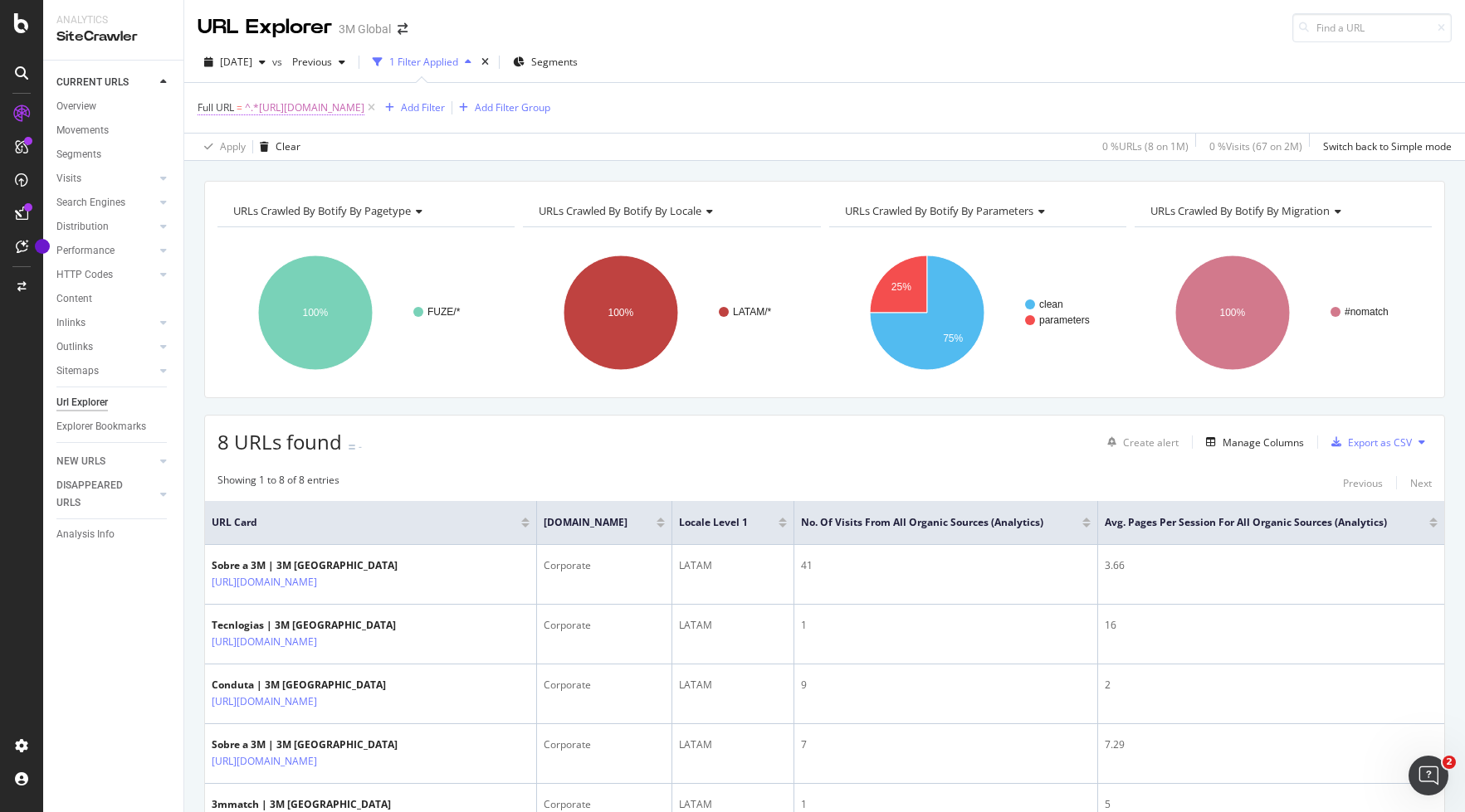
click at [365, 105] on span "^.*[URL][DOMAIN_NAME]" at bounding box center [304, 108] width 120 height 23
click at [381, 178] on icon at bounding box center [380, 176] width 9 height 12
click at [283, 175] on input "text" at bounding box center [302, 176] width 180 height 26
paste input "[URL][DOMAIN_NAME]"
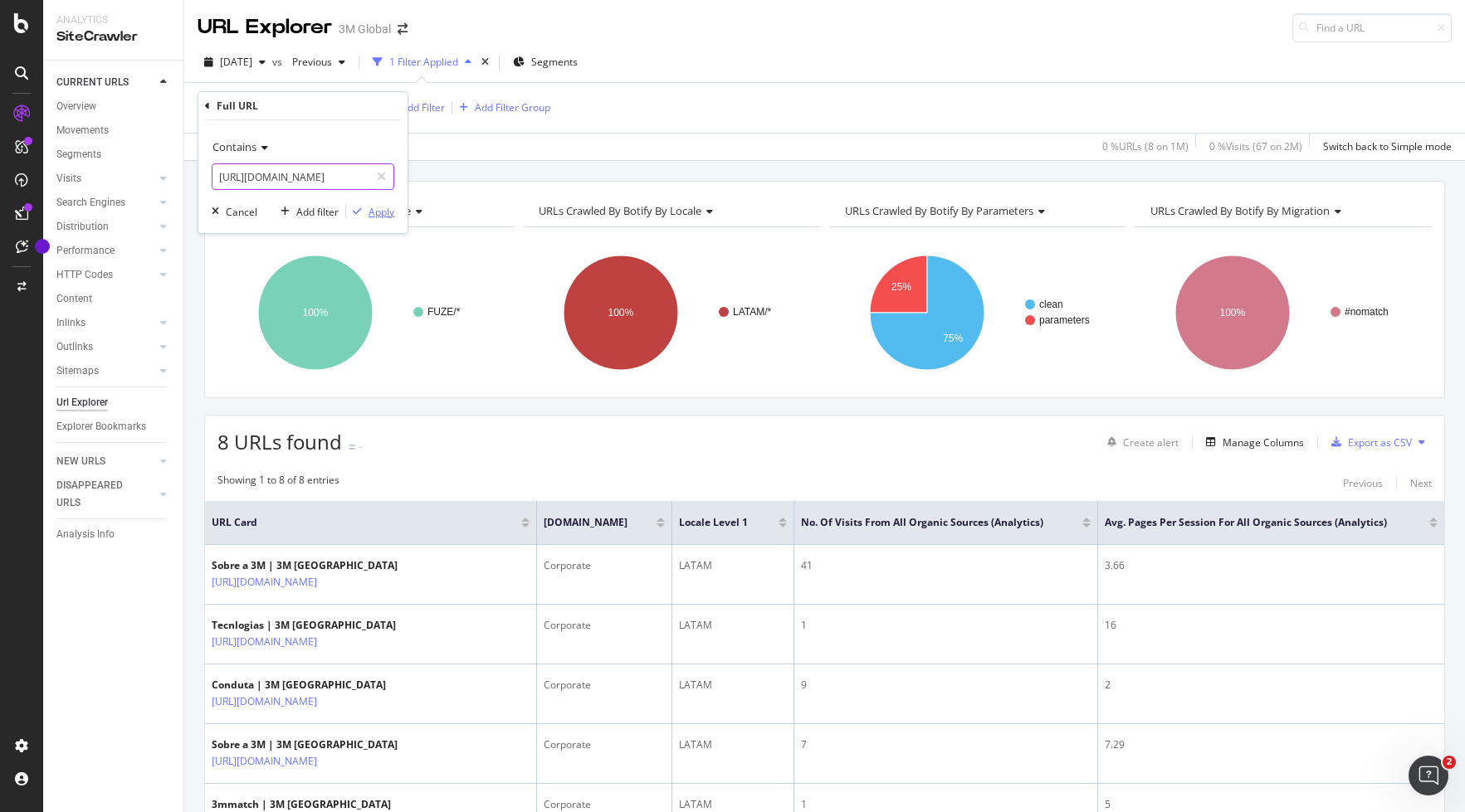
type input "[URL][DOMAIN_NAME]"
click at [379, 210] on div "Apply" at bounding box center [381, 212] width 25 height 14
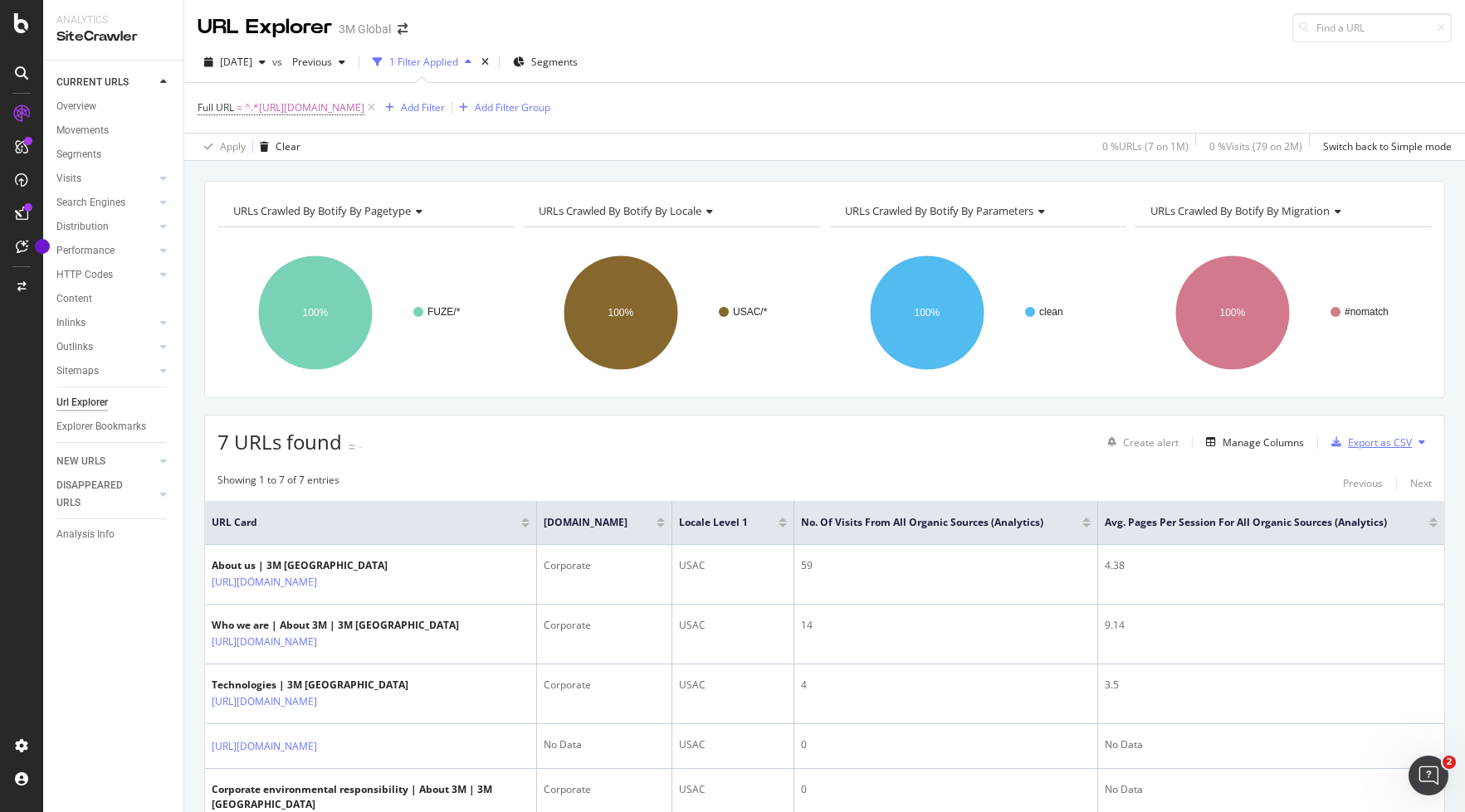
click at [1305, 441] on div "Export as CSV" at bounding box center [1380, 443] width 64 height 14
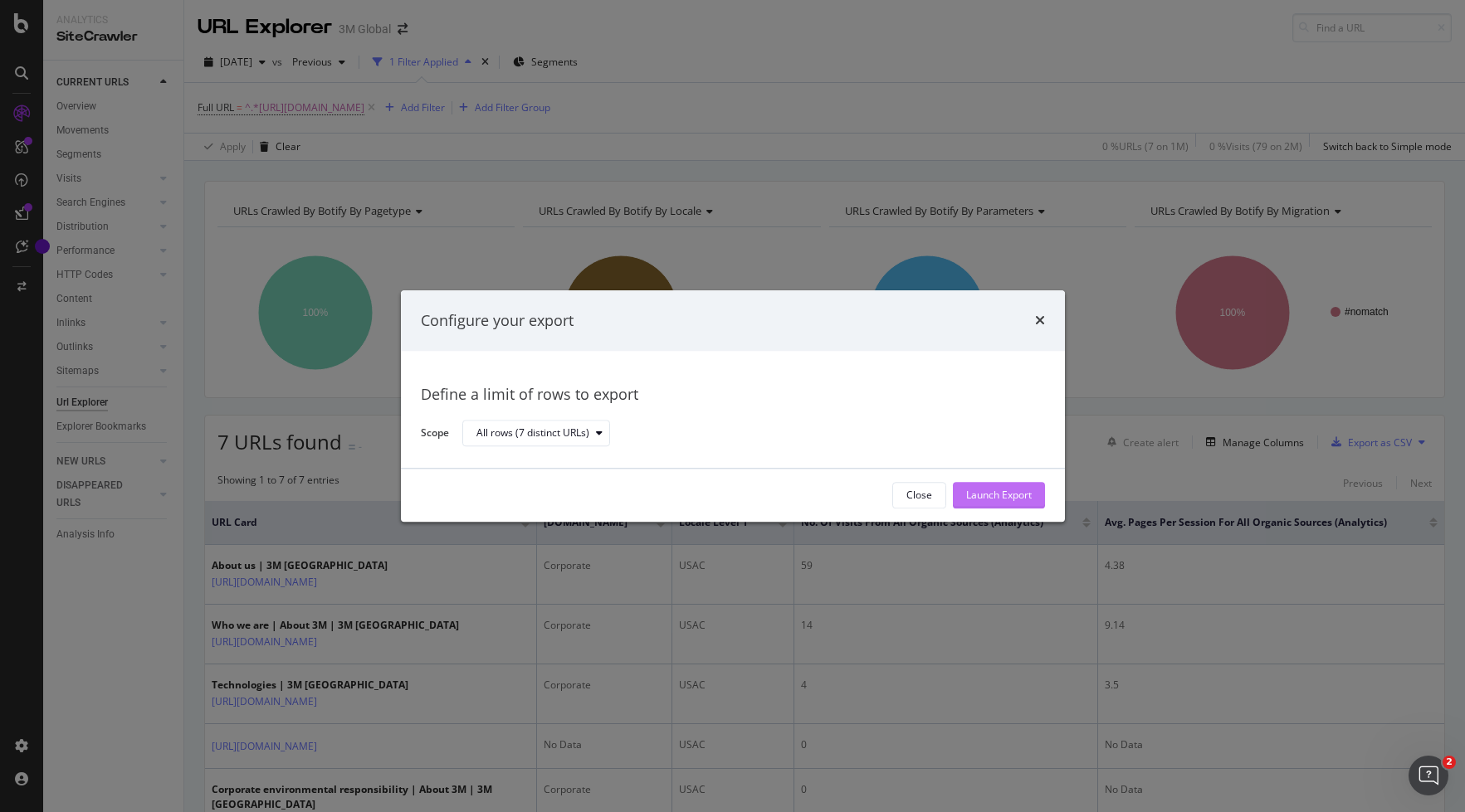
click at [1004, 491] on div "Launch Export" at bounding box center [998, 495] width 65 height 14
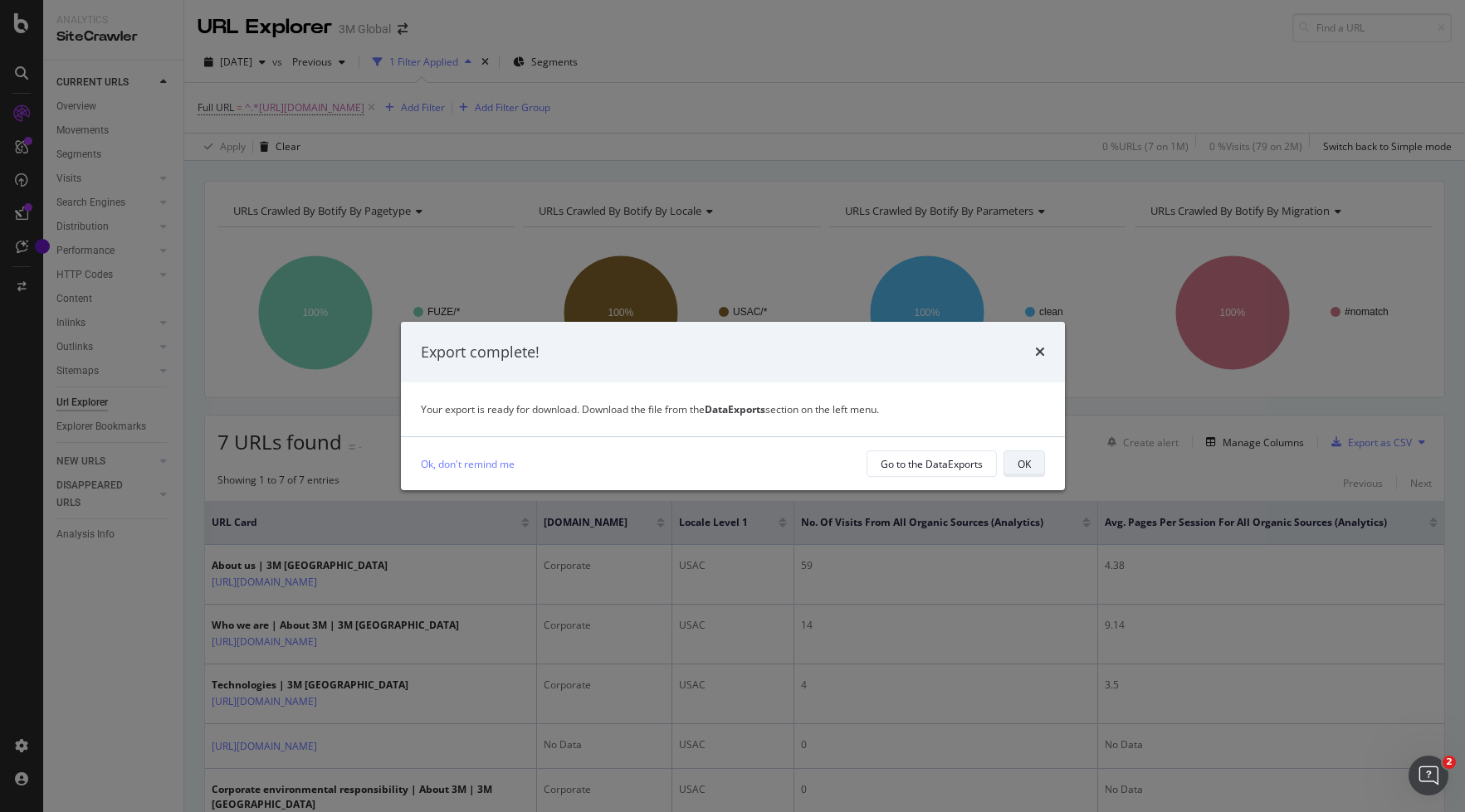
click at [1026, 465] on div "OK" at bounding box center [1024, 464] width 14 height 14
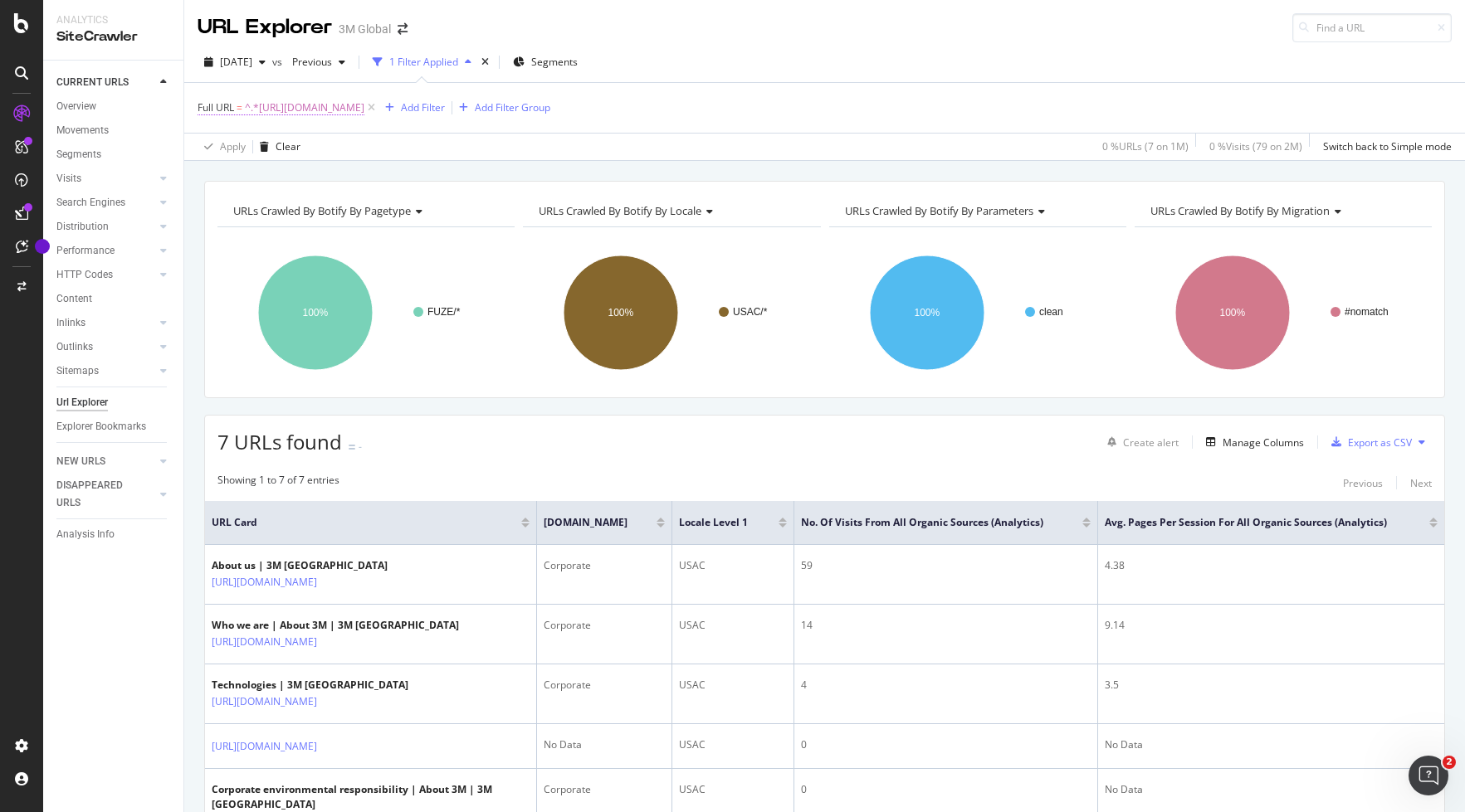
click at [365, 108] on span "^.*[URL][DOMAIN_NAME]" at bounding box center [304, 108] width 120 height 23
click at [379, 175] on icon at bounding box center [380, 176] width 9 height 12
click at [342, 170] on input "text" at bounding box center [302, 176] width 180 height 26
paste input "[URL][DOMAIN_NAME]"
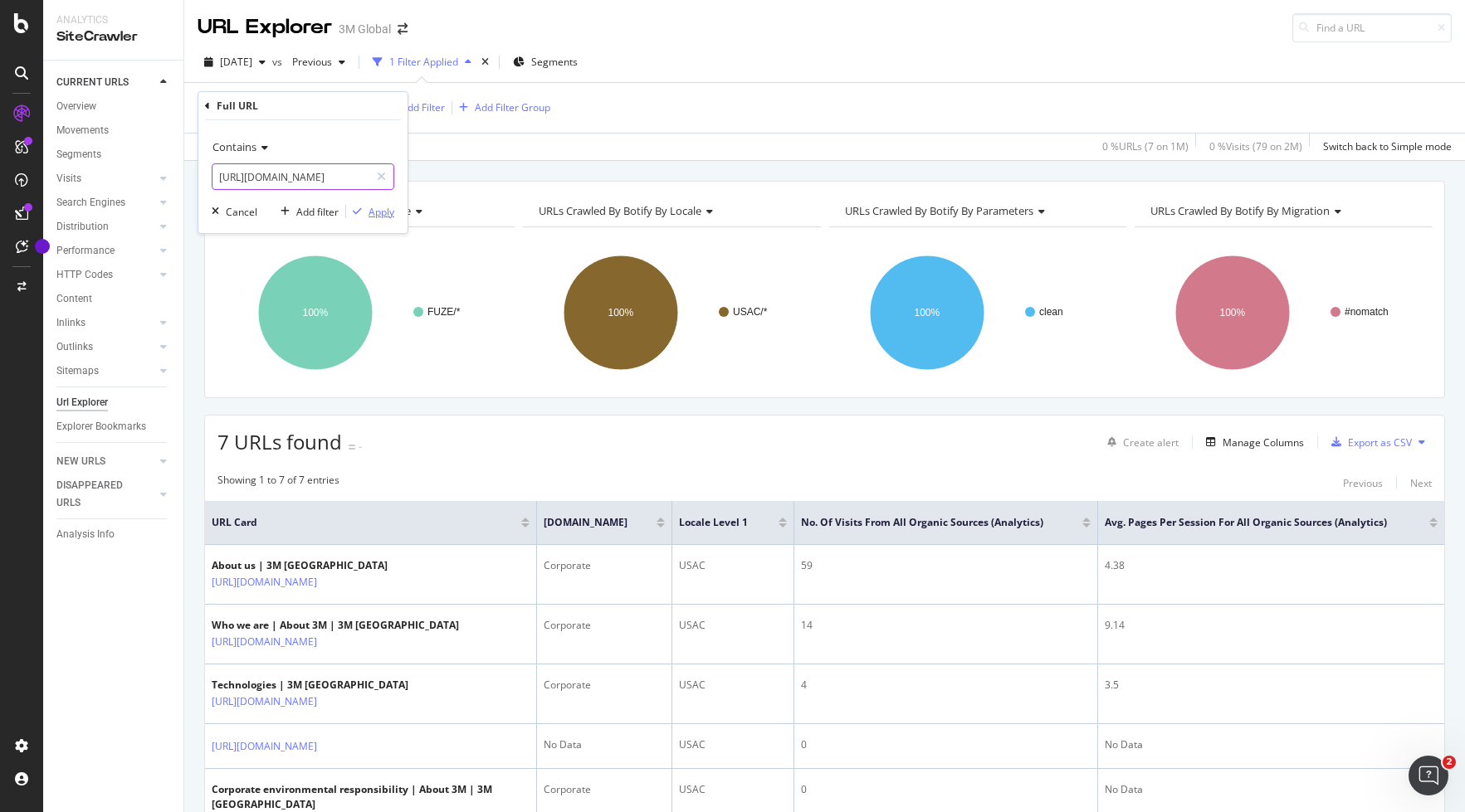
type input "[URL][DOMAIN_NAME]"
click at [386, 211] on div "Apply" at bounding box center [381, 212] width 25 height 14
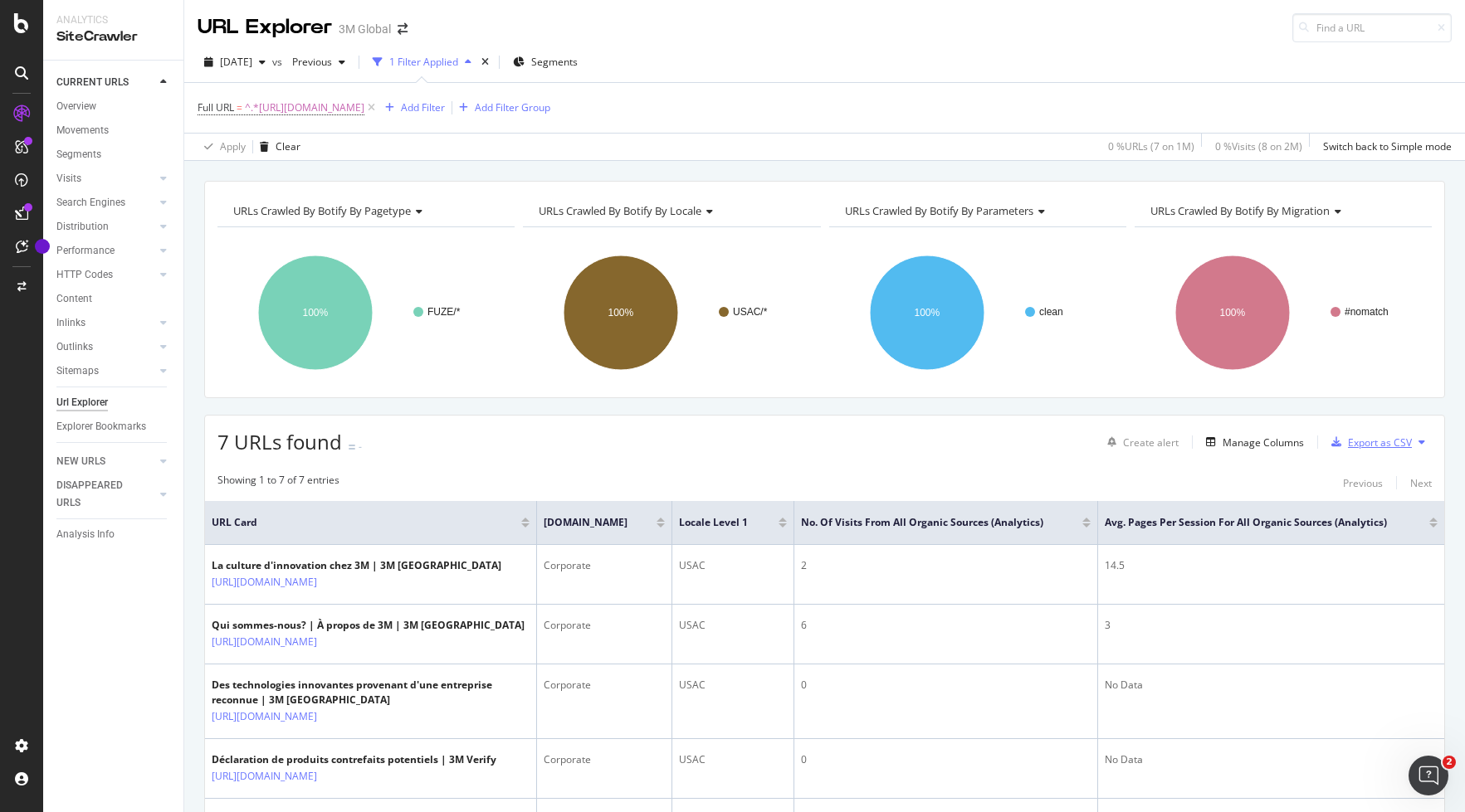
click at [1305, 442] on div "Export as CSV" at bounding box center [1380, 443] width 64 height 14
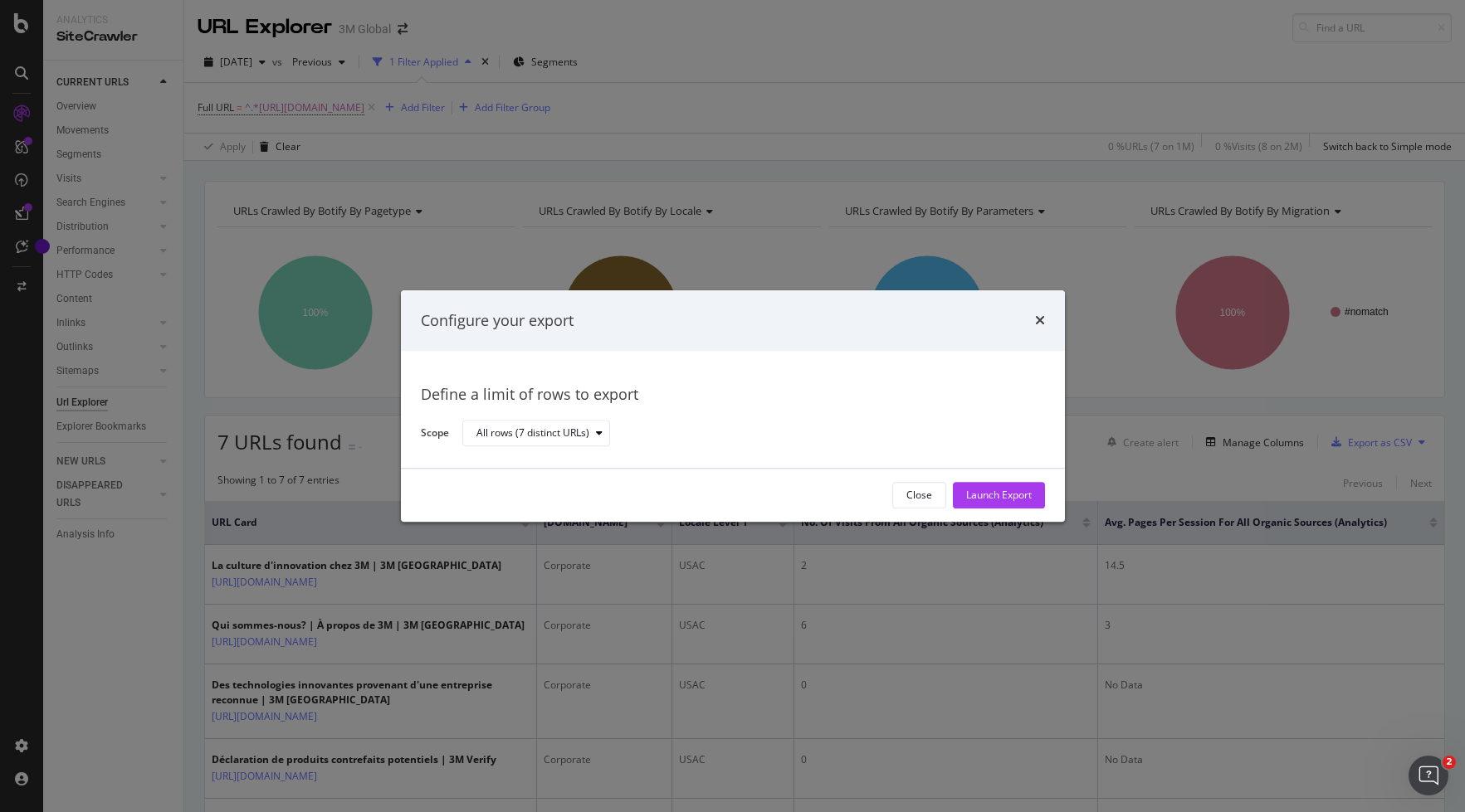
drag, startPoint x: 1016, startPoint y: 492, endPoint x: 1007, endPoint y: 492, distance: 9.0
click at [1016, 492] on div "Launch Export" at bounding box center [998, 495] width 65 height 14
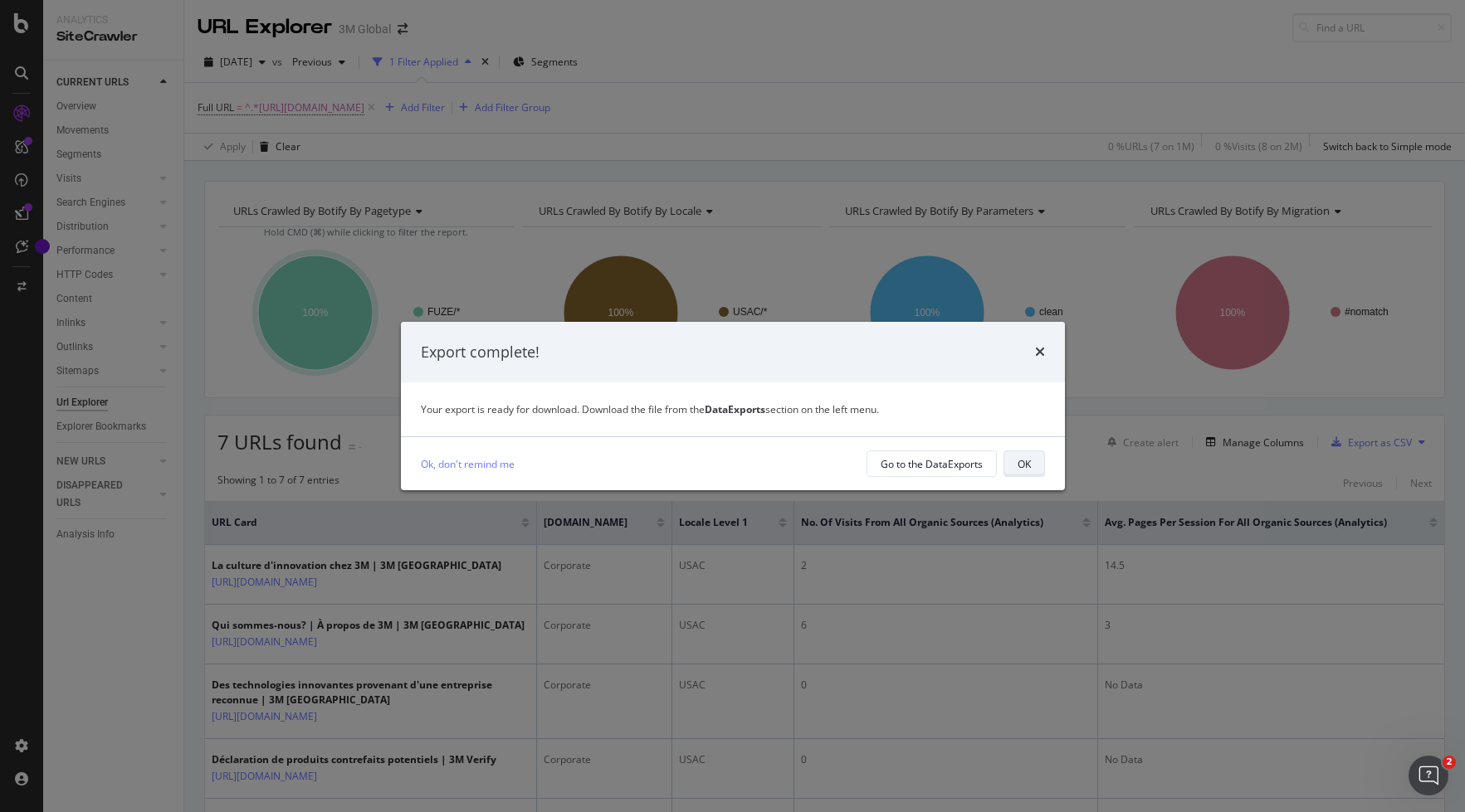
click at [1032, 459] on button "OK" at bounding box center [1024, 463] width 42 height 26
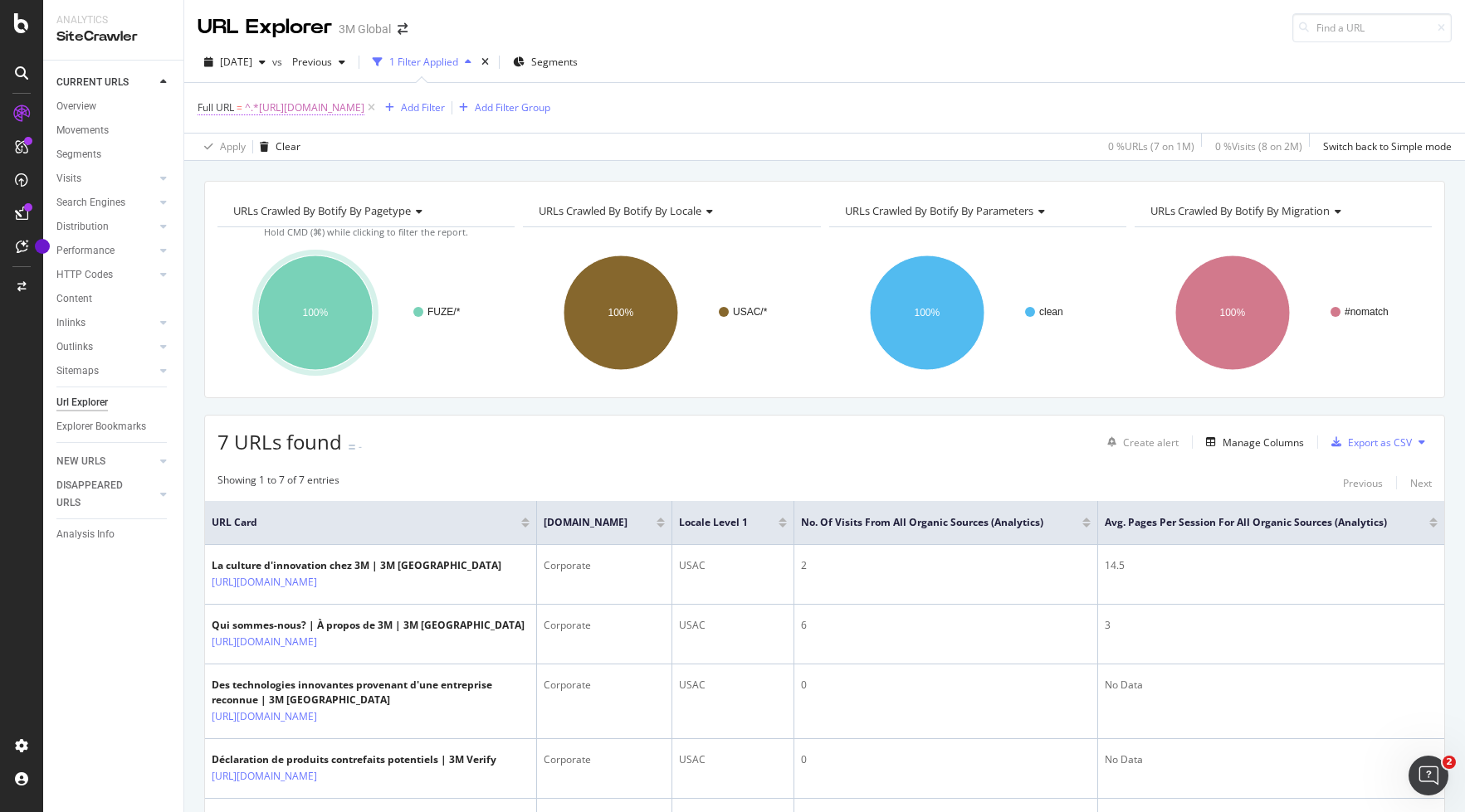
click at [365, 111] on span "^.*[URL][DOMAIN_NAME]" at bounding box center [304, 108] width 120 height 23
click at [381, 178] on icon at bounding box center [380, 176] width 9 height 12
click at [329, 173] on input "text" at bounding box center [302, 176] width 180 height 26
paste input "[URL][DOMAIN_NAME]"
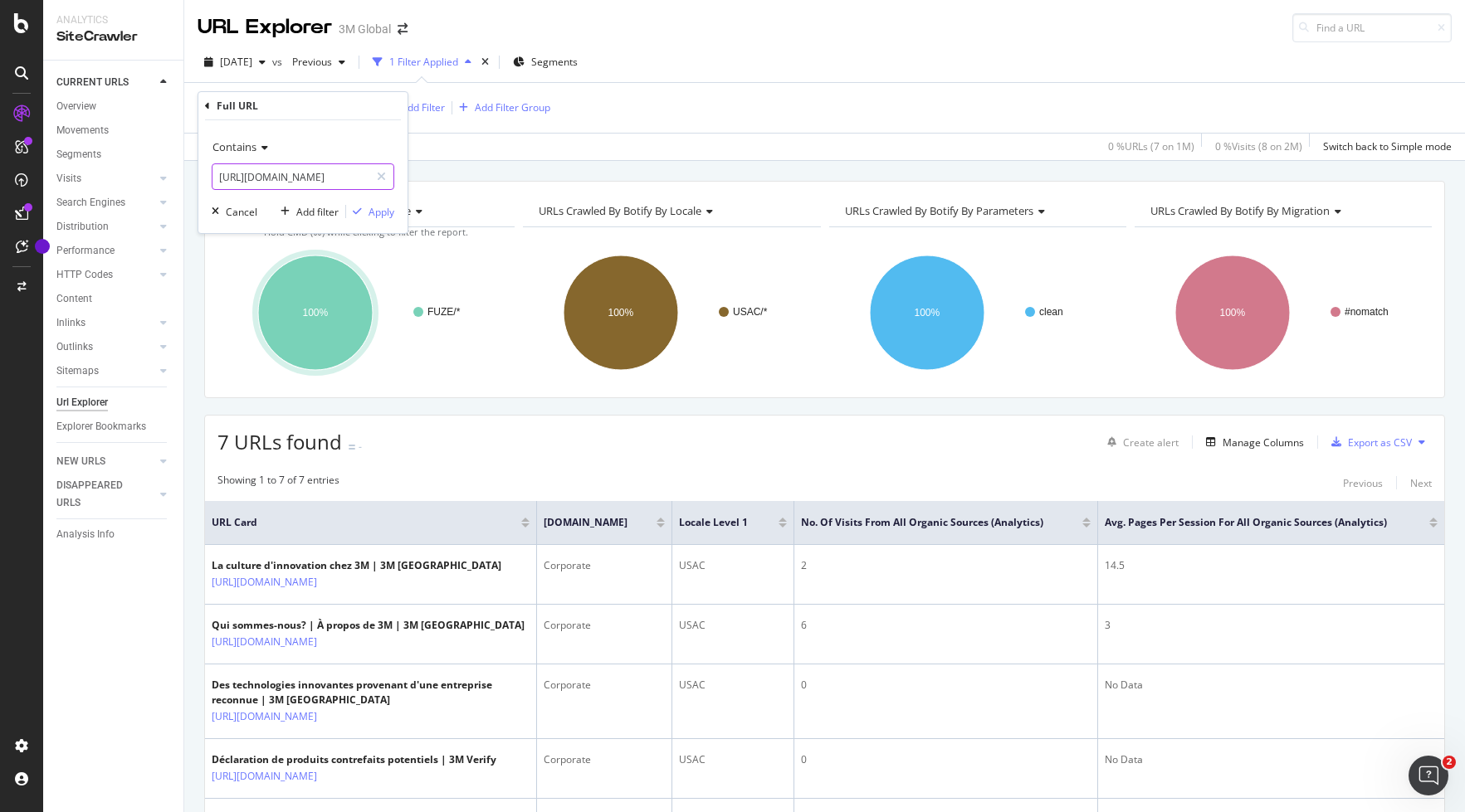
type input "[URL][DOMAIN_NAME]"
click at [395, 216] on div "Contains [URL][DOMAIN_NAME] Cancel Add filter Apply" at bounding box center [302, 176] width 209 height 113
click at [382, 214] on div "Apply" at bounding box center [381, 212] width 25 height 14
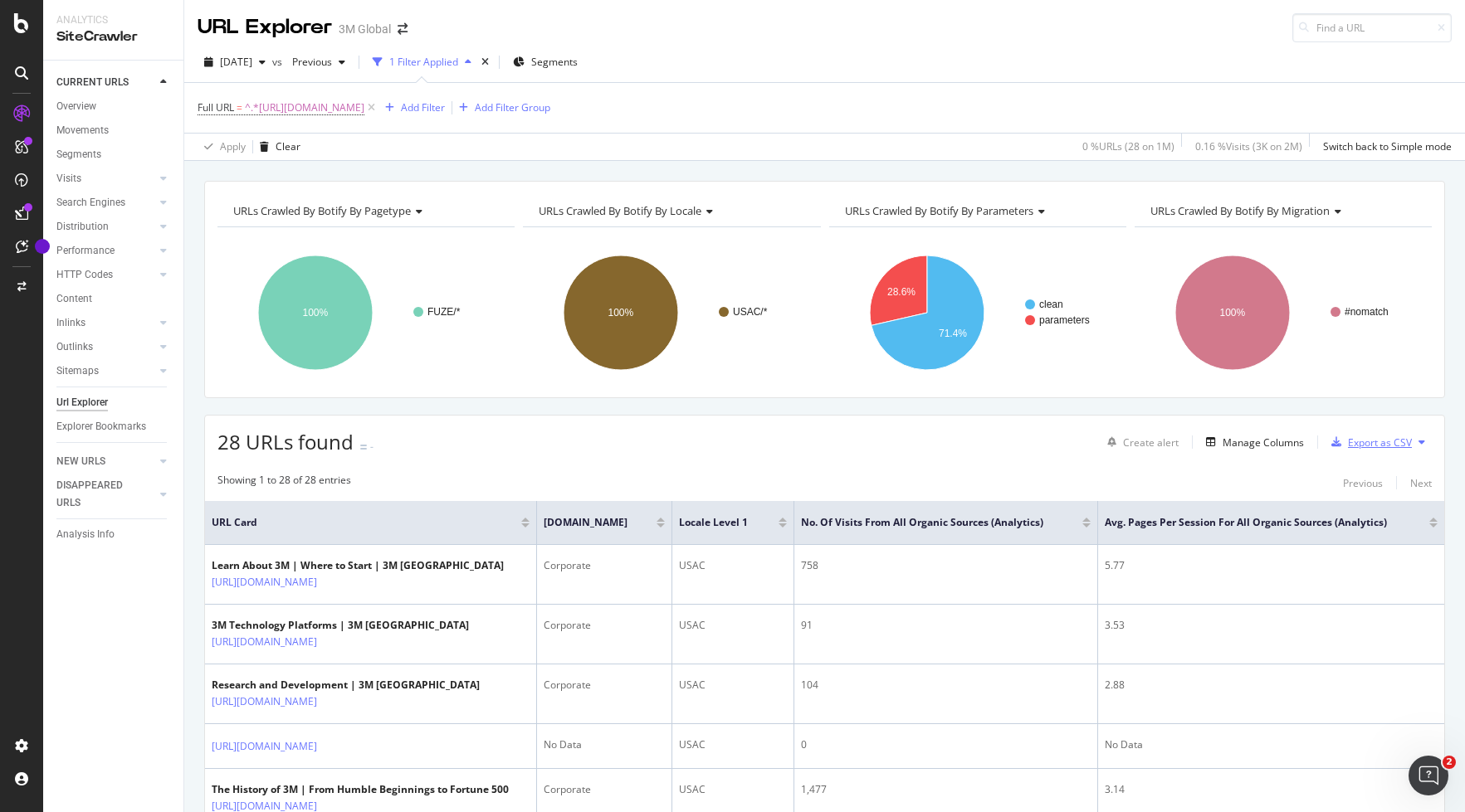
click at [1305, 442] on div "Export as CSV" at bounding box center [1380, 443] width 64 height 14
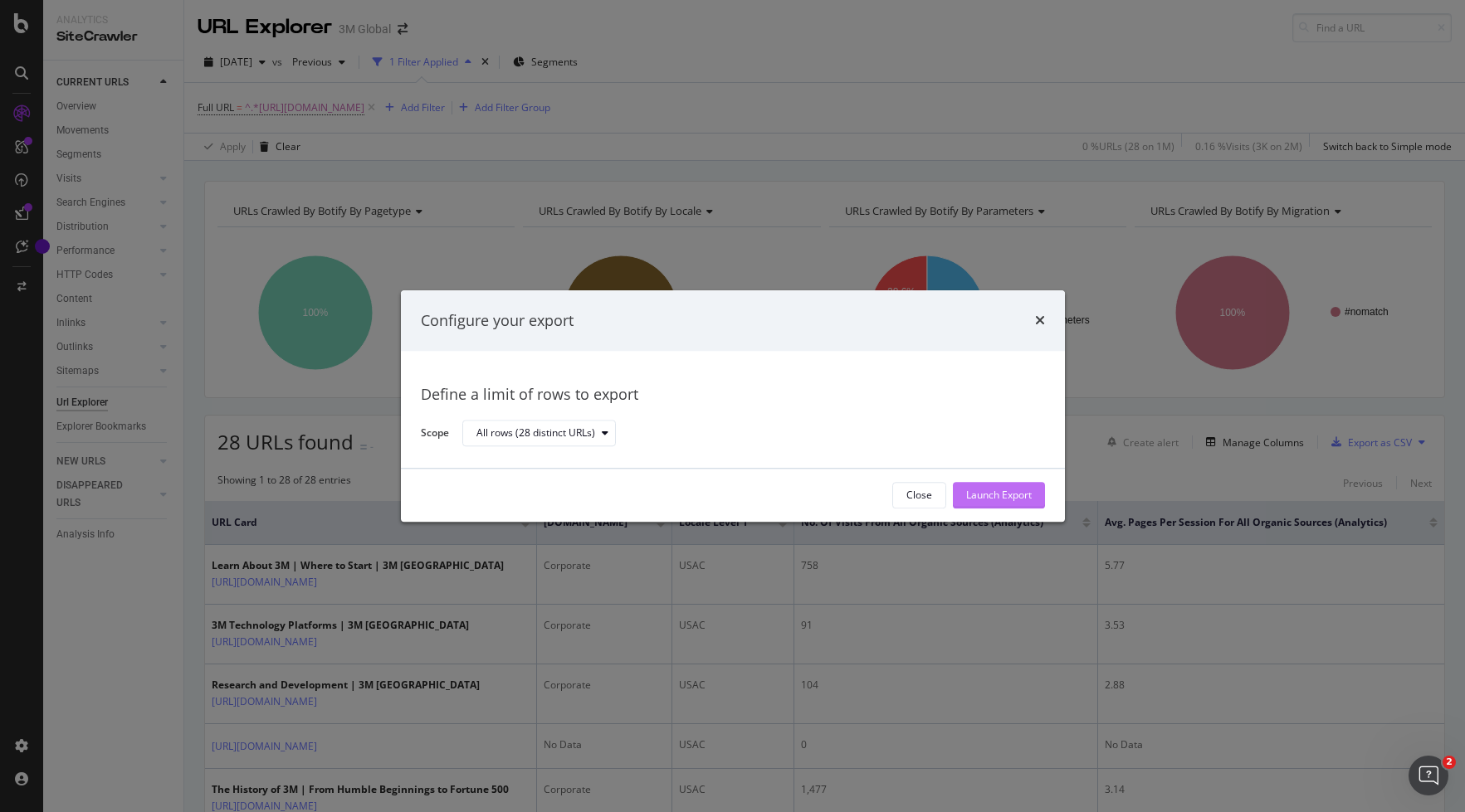
click at [999, 496] on div "Launch Export" at bounding box center [998, 495] width 65 height 14
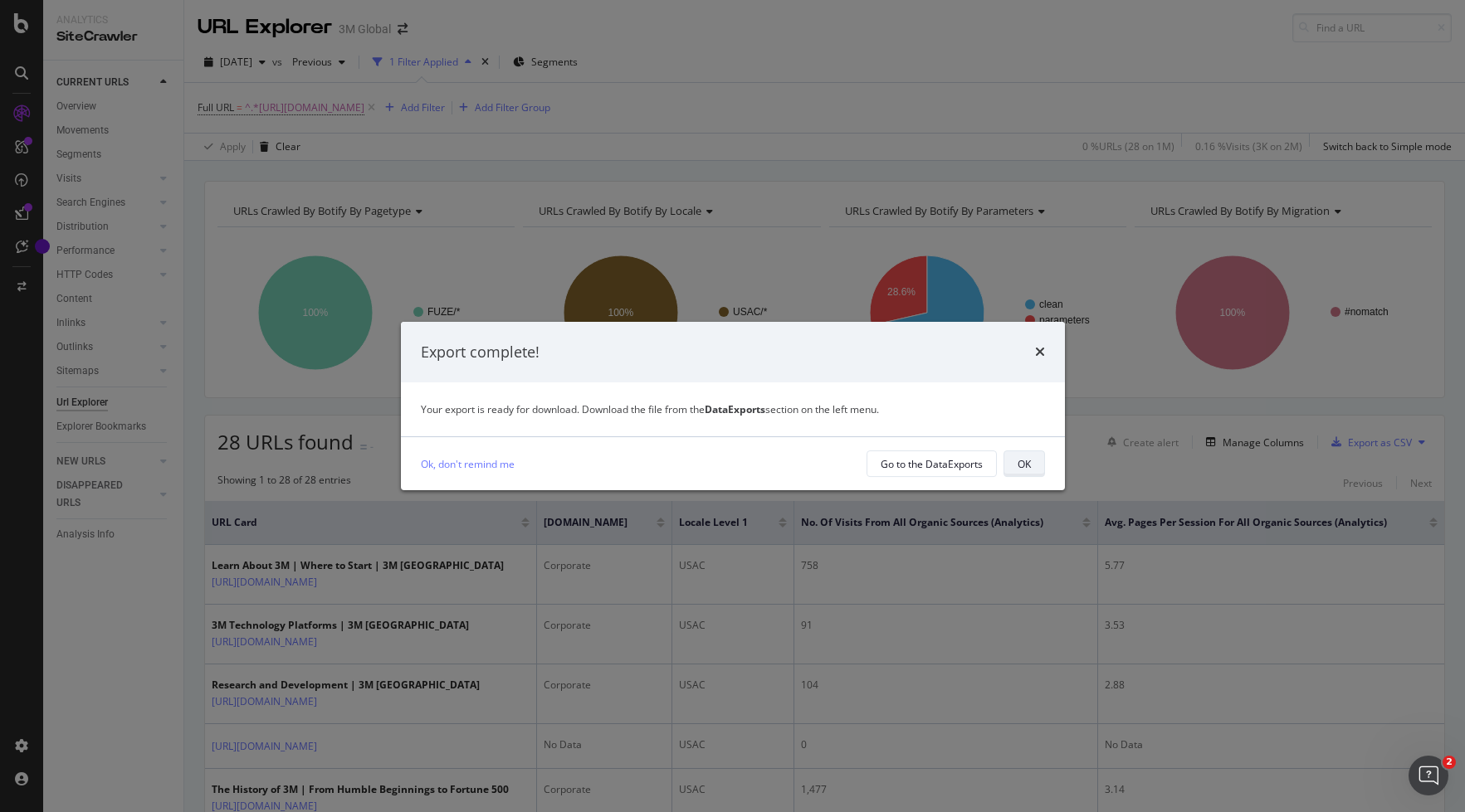
click at [1023, 464] on div "OK" at bounding box center [1024, 464] width 14 height 14
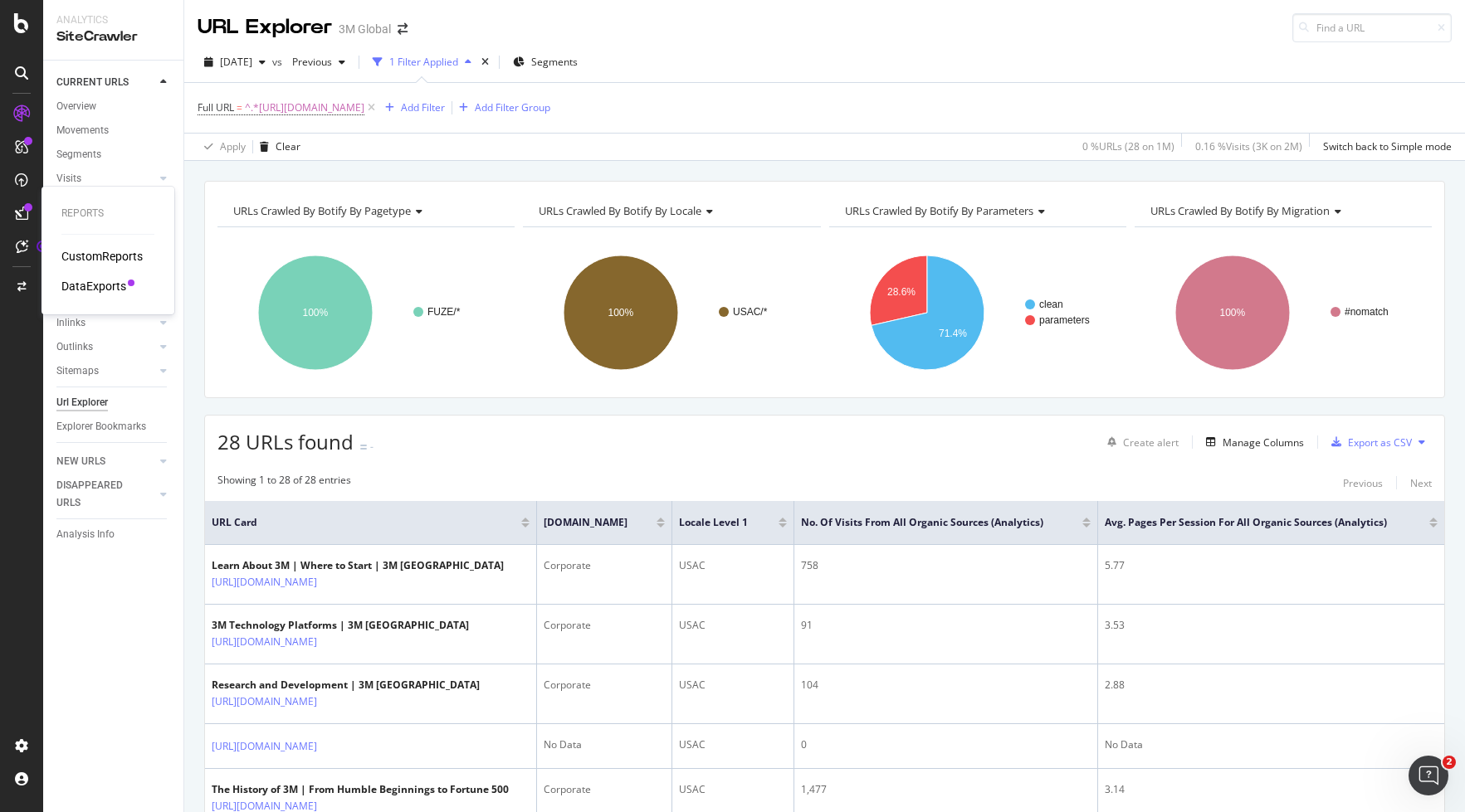
click at [100, 286] on div "DataExports" at bounding box center [94, 286] width 64 height 17
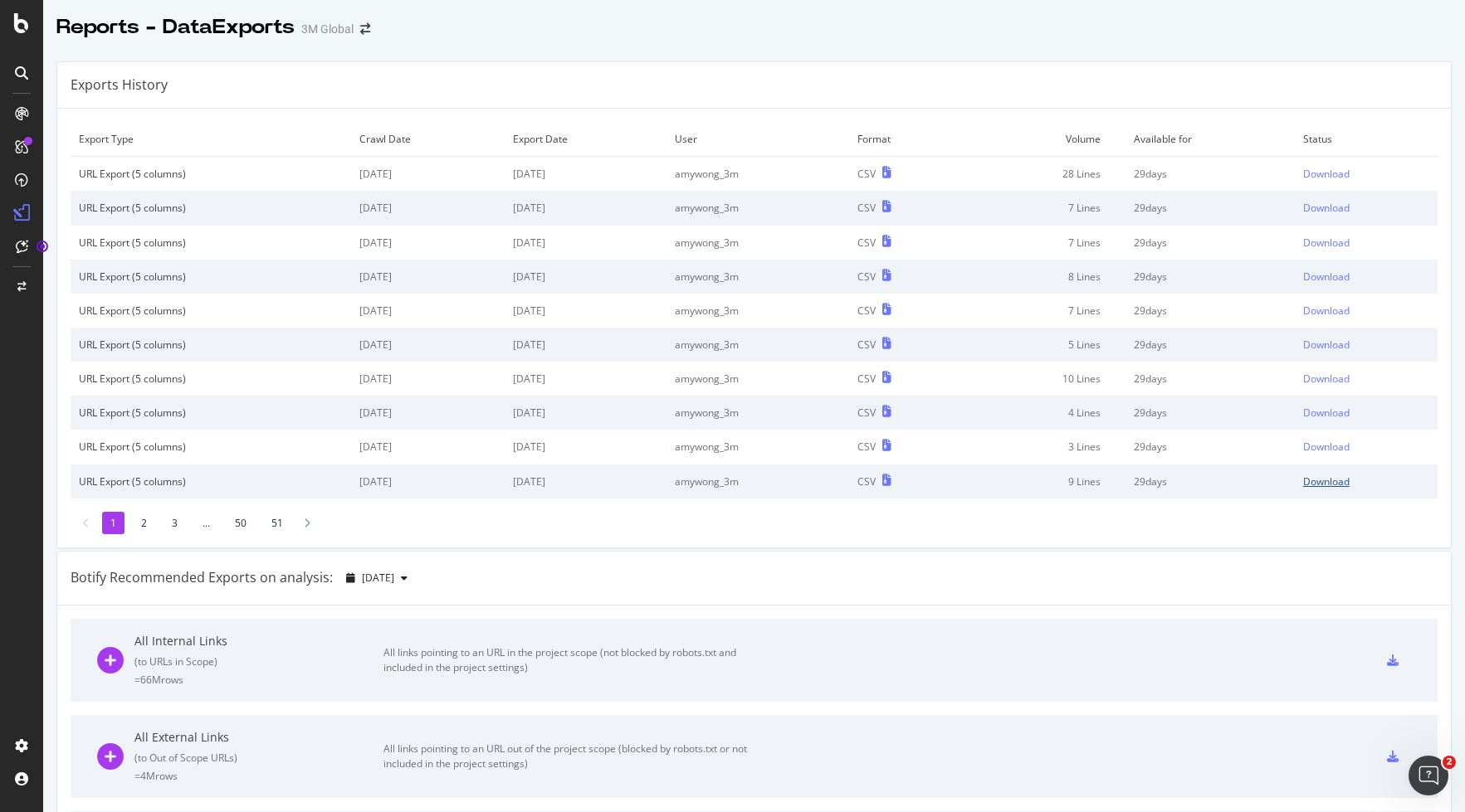
click at [1305, 478] on div "Download" at bounding box center [1326, 482] width 47 height 14
click at [1305, 445] on div "Download" at bounding box center [1326, 446] width 47 height 14
click at [1305, 410] on div "Download" at bounding box center [1326, 412] width 47 height 14
click at [1305, 376] on div "Download" at bounding box center [1326, 378] width 47 height 14
click at [1305, 342] on div "Download" at bounding box center [1326, 344] width 47 height 14
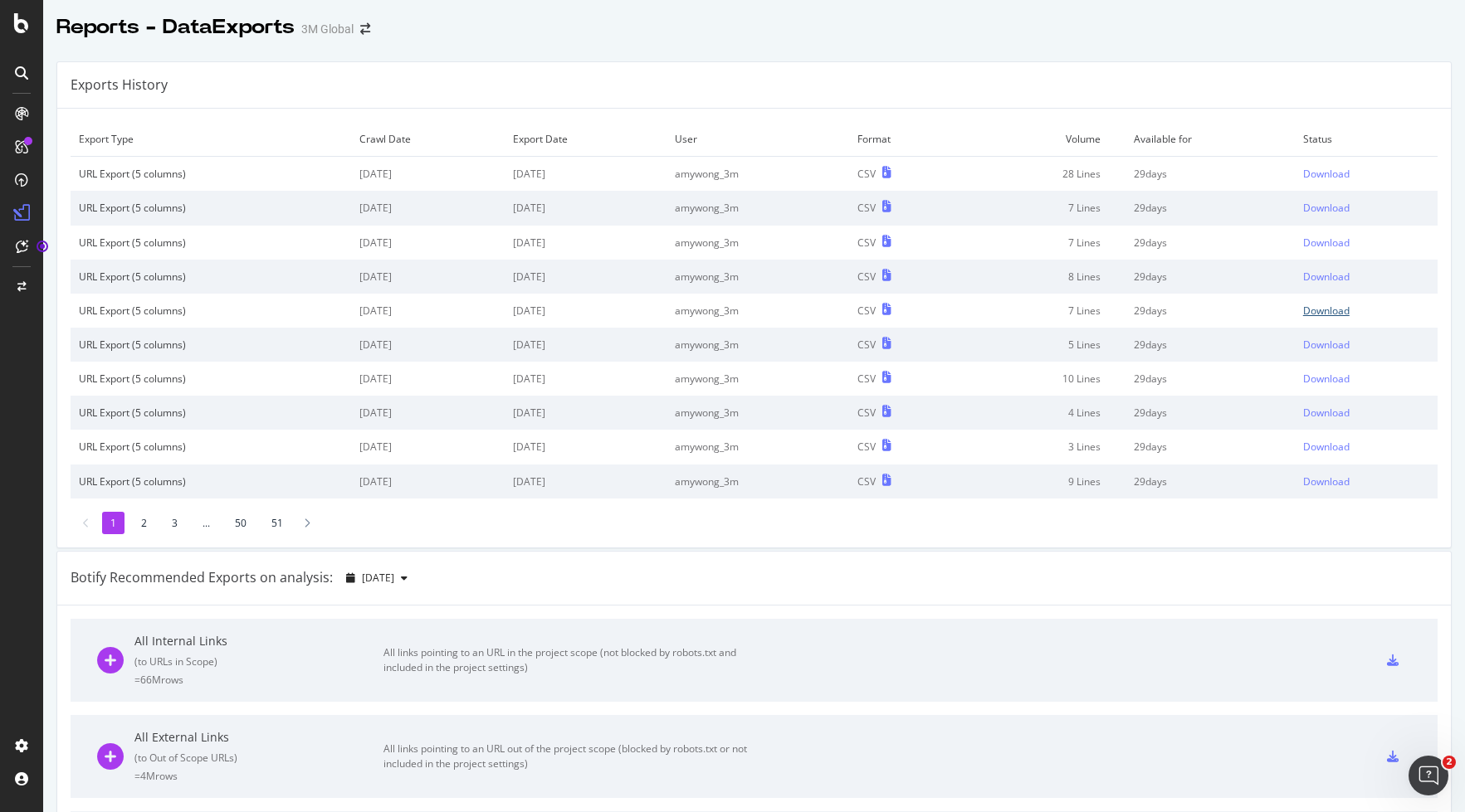
click at [1305, 311] on div "Download" at bounding box center [1326, 310] width 47 height 14
click at [1305, 278] on div "Download" at bounding box center [1326, 277] width 47 height 14
click at [1305, 240] on div "Download" at bounding box center [1326, 243] width 47 height 14
click at [1305, 209] on div "Download" at bounding box center [1326, 208] width 47 height 14
click at [1305, 174] on div "Download" at bounding box center [1326, 174] width 47 height 14
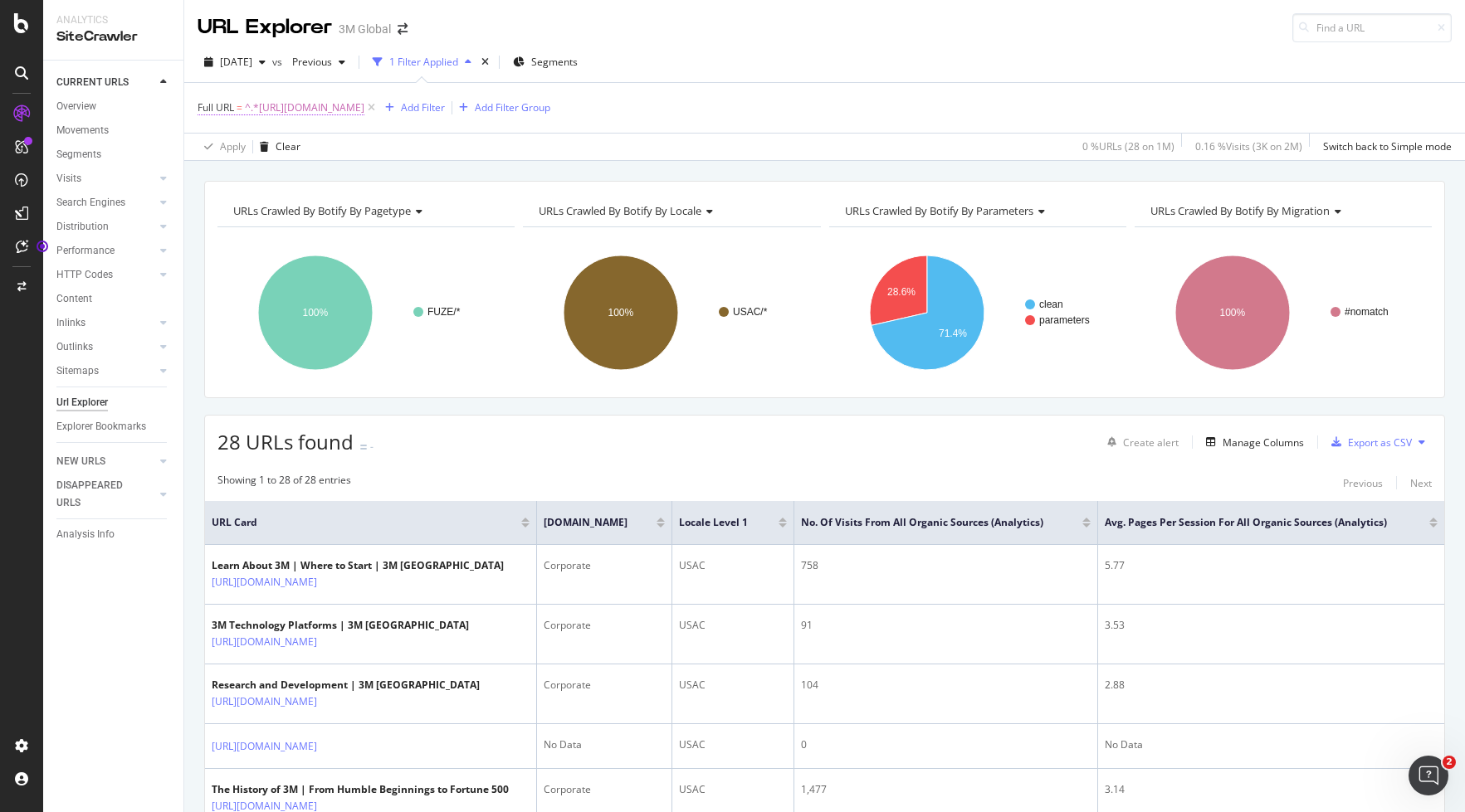
click at [365, 108] on span "^.*[URL][DOMAIN_NAME]" at bounding box center [304, 108] width 120 height 23
click at [379, 176] on icon at bounding box center [380, 176] width 9 height 12
click at [292, 175] on input "text" at bounding box center [302, 176] width 180 height 26
paste input "[URL][DOMAIN_NAME]"
click at [310, 176] on input "[URL][DOMAIN_NAME]" at bounding box center [302, 176] width 180 height 26
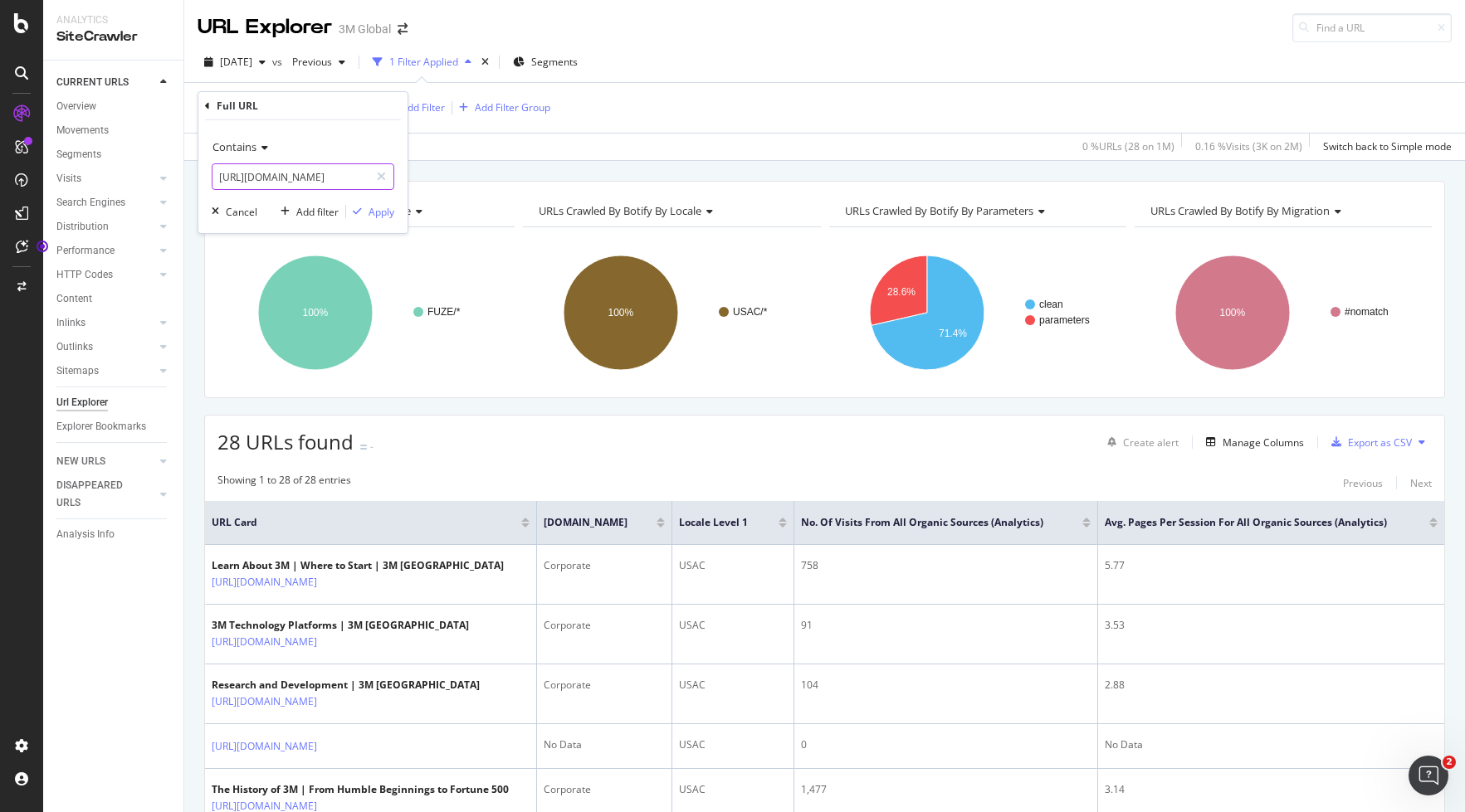
scroll to position [0, 123]
paste input "[URL][DOMAIN_NAME]"
type input "[URL][DOMAIN_NAME][DOMAIN_NAME]"
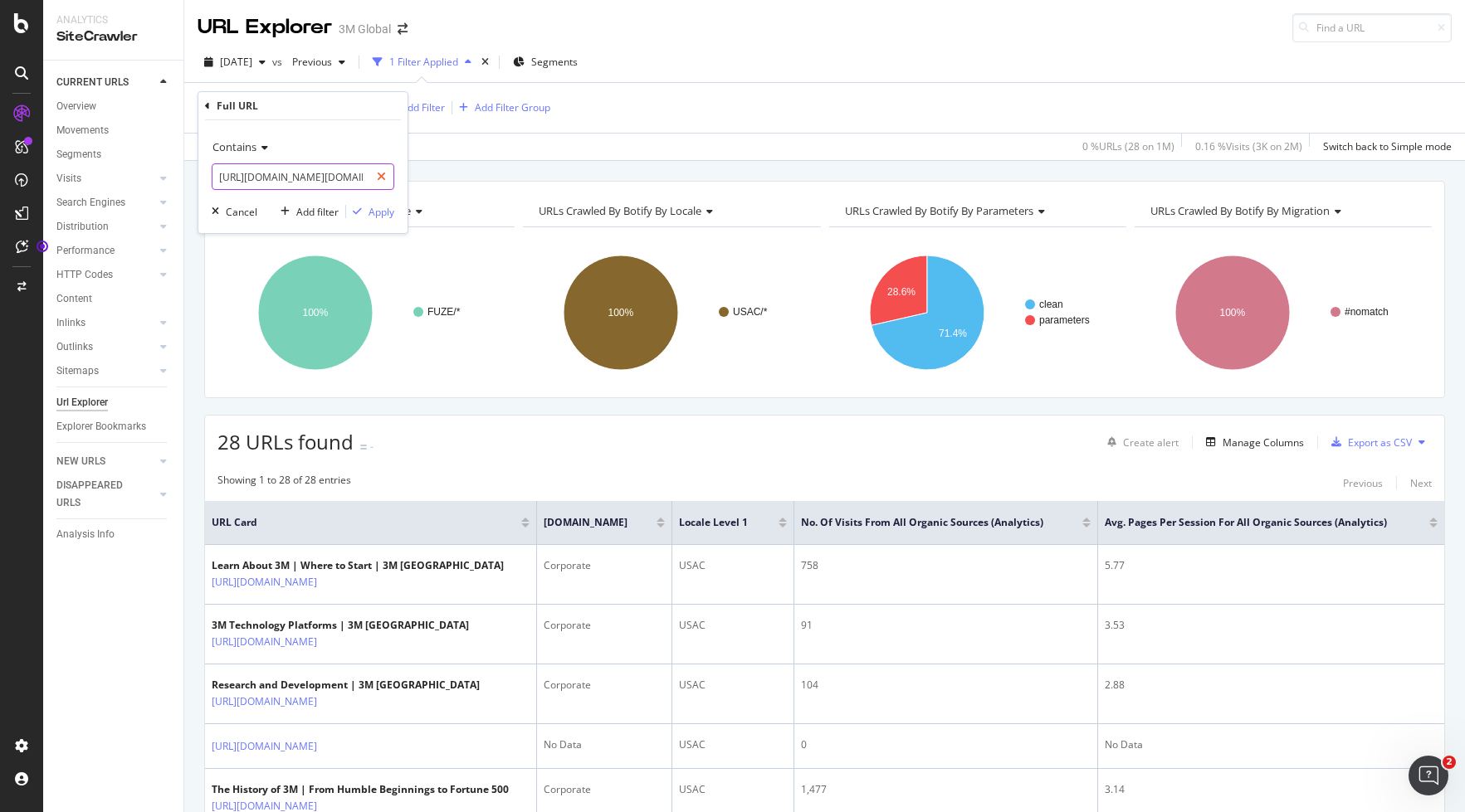
click at [380, 177] on icon at bounding box center [380, 176] width 9 height 12
click at [314, 172] on input "text" at bounding box center [302, 176] width 180 height 26
paste input "[URL][DOMAIN_NAME]"
type input "[URL][DOMAIN_NAME]"
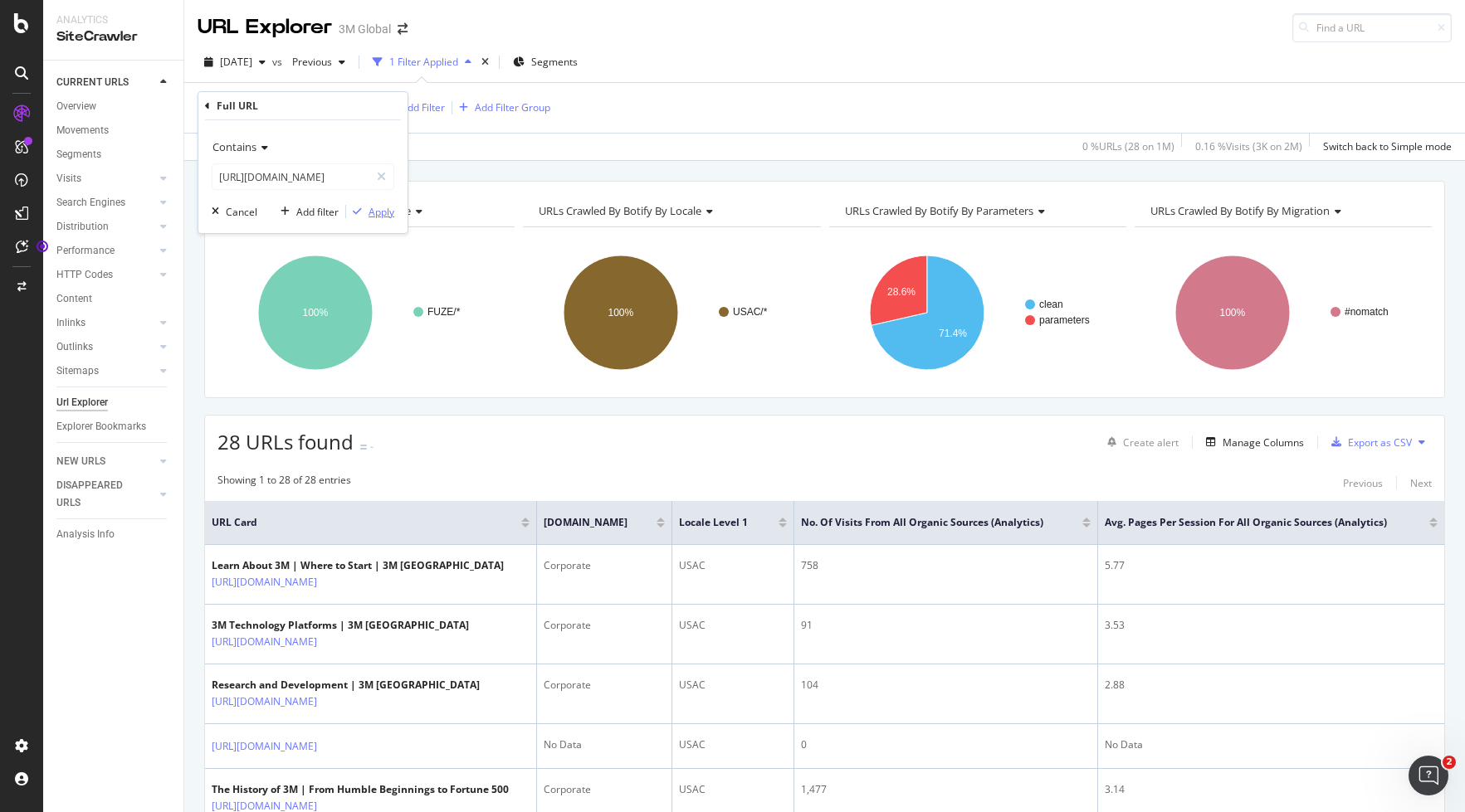
scroll to position [0, 0]
click at [386, 214] on div "Apply" at bounding box center [381, 212] width 25 height 14
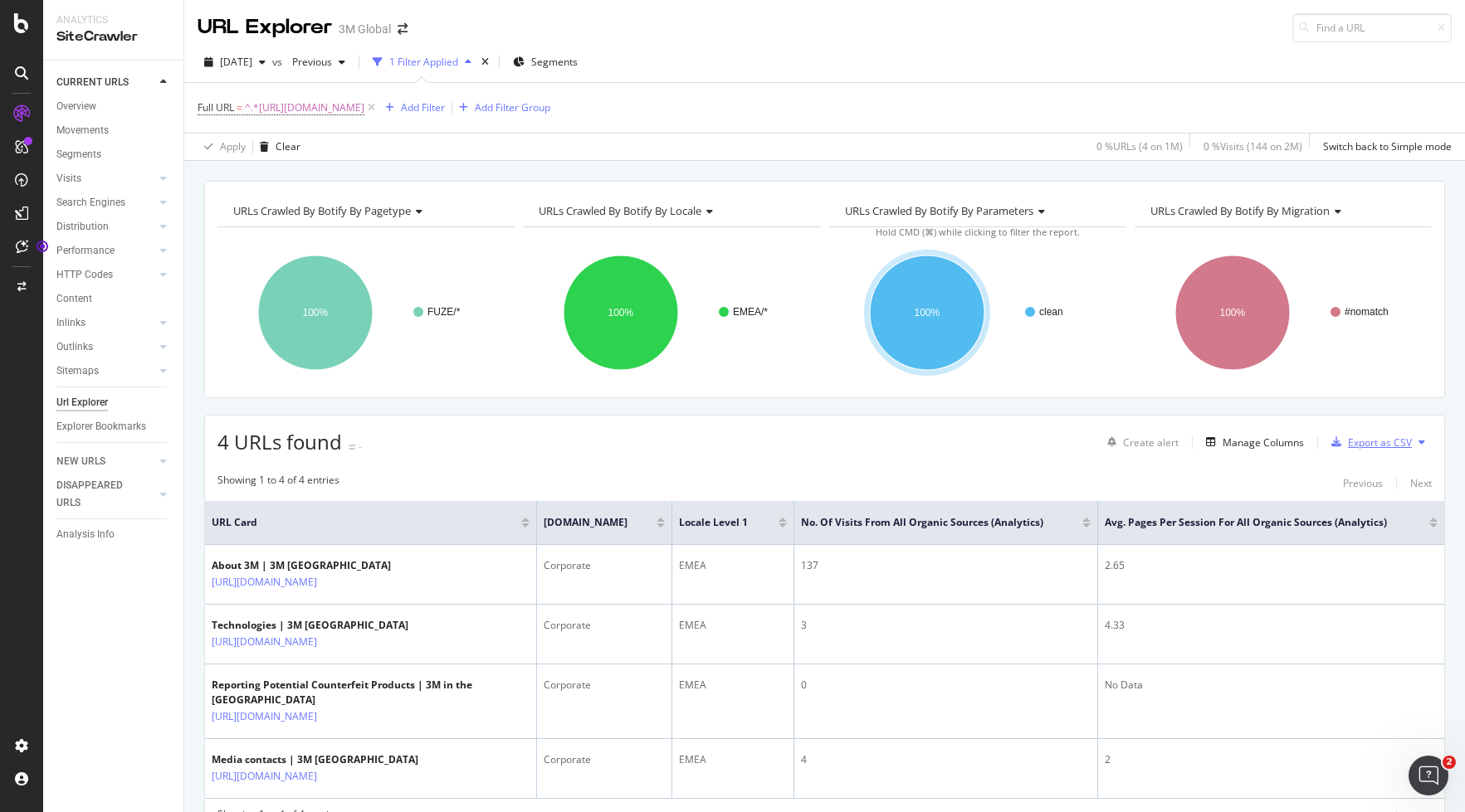
click at [1305, 445] on div "Export as CSV" at bounding box center [1380, 443] width 64 height 14
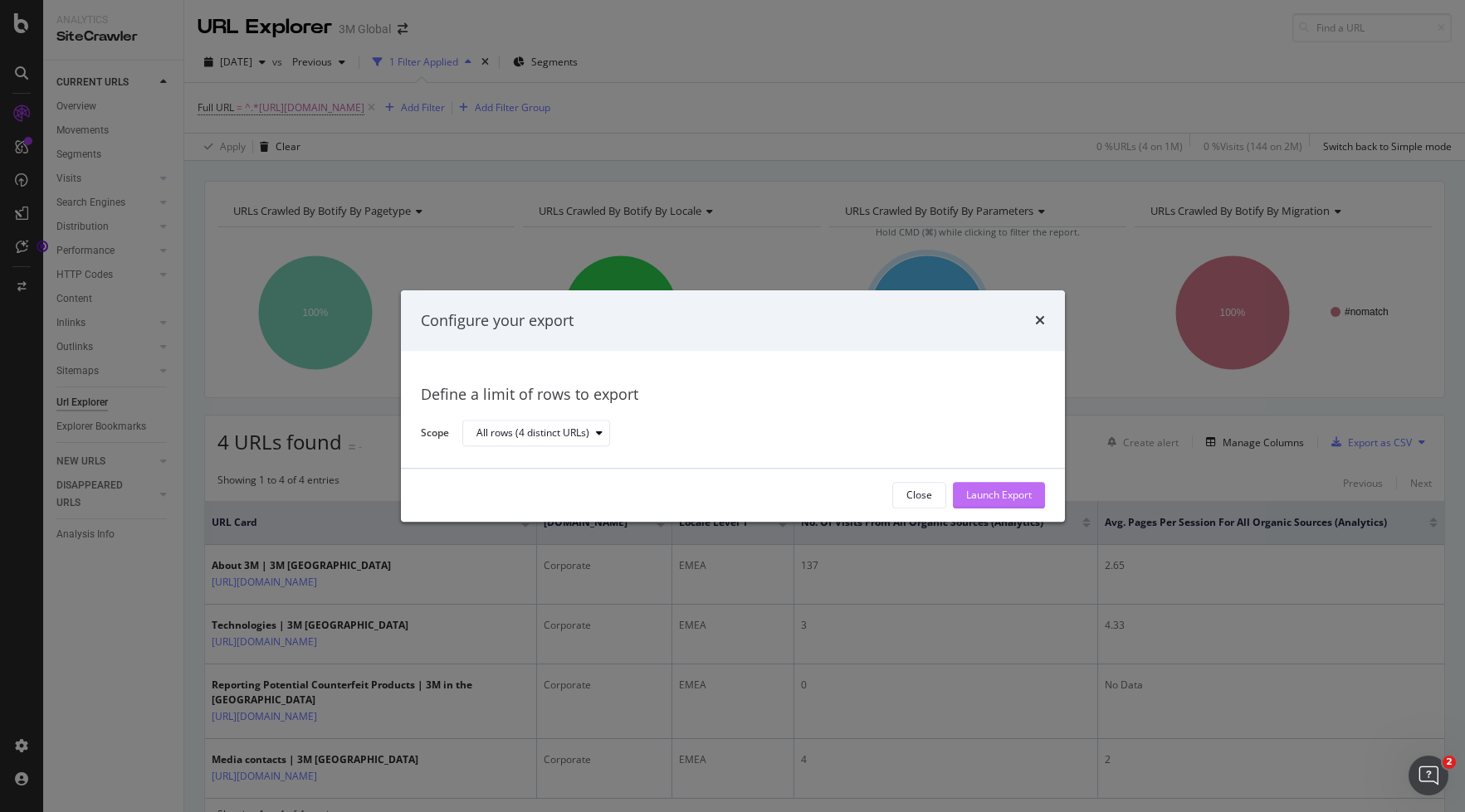
click at [1001, 493] on div "Launch Export" at bounding box center [998, 495] width 65 height 14
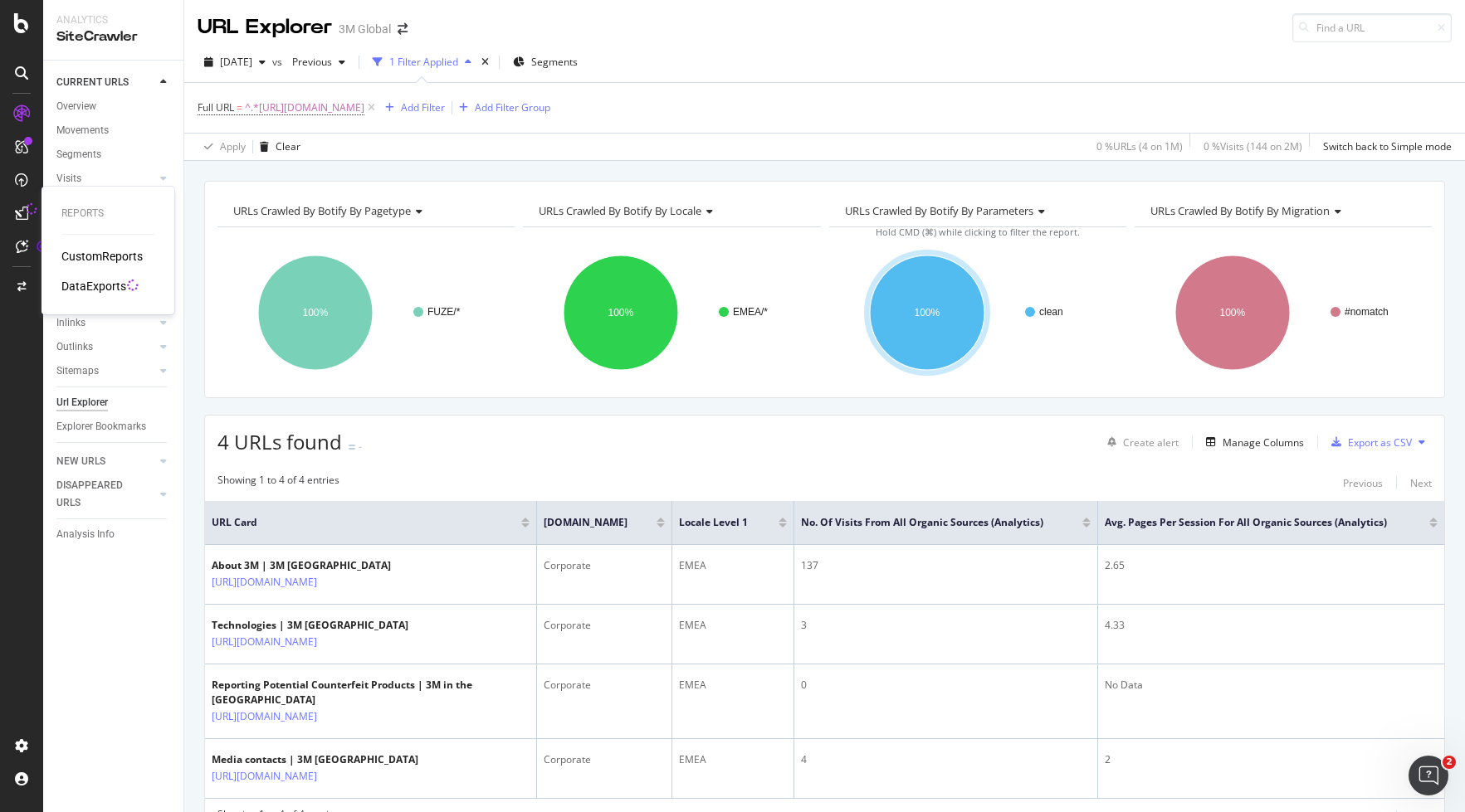
click at [99, 285] on div "DataExports" at bounding box center [94, 286] width 64 height 17
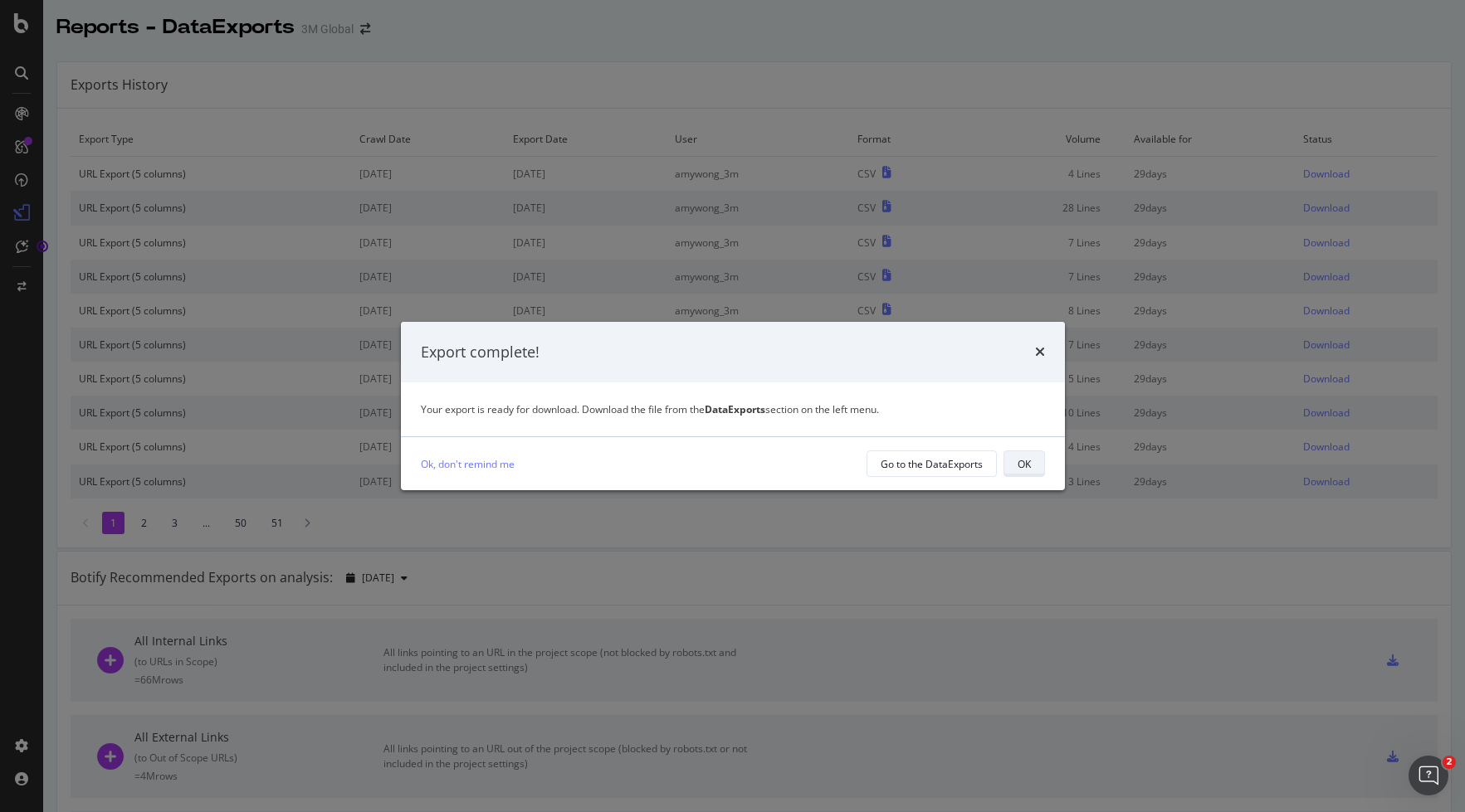
click at [1025, 460] on div "OK" at bounding box center [1024, 464] width 14 height 14
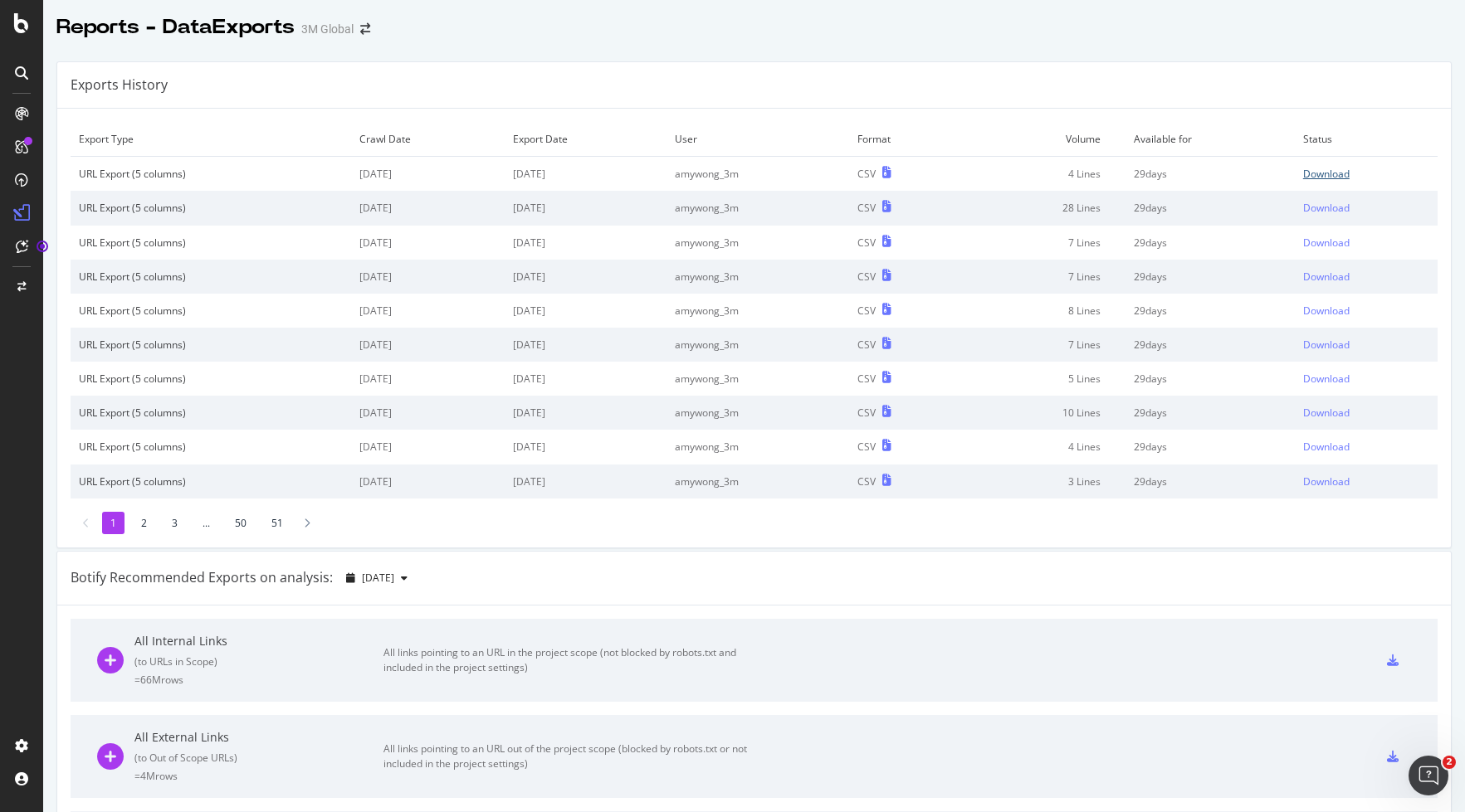
click at [1305, 173] on div "Download" at bounding box center [1326, 174] width 47 height 14
